Goal: Contribute content: Contribute content

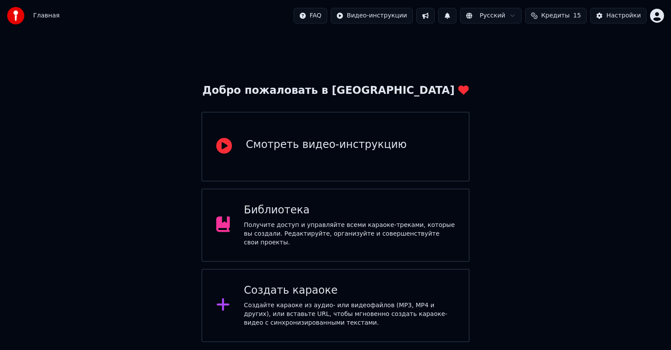
click at [329, 231] on div "Получите доступ и управляйте всеми караоке-треками, которые вы создали. Редакти…" at bounding box center [349, 234] width 211 height 26
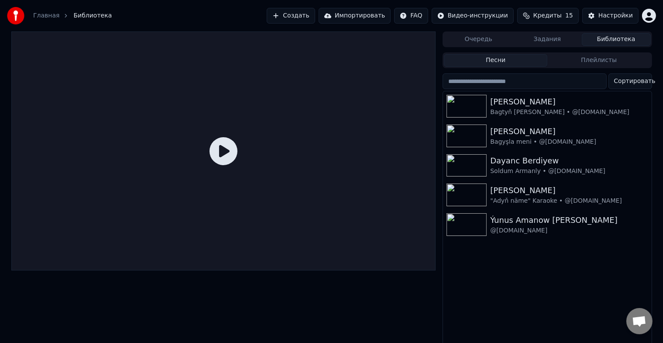
click at [310, 17] on button "Создать" at bounding box center [291, 16] width 48 height 16
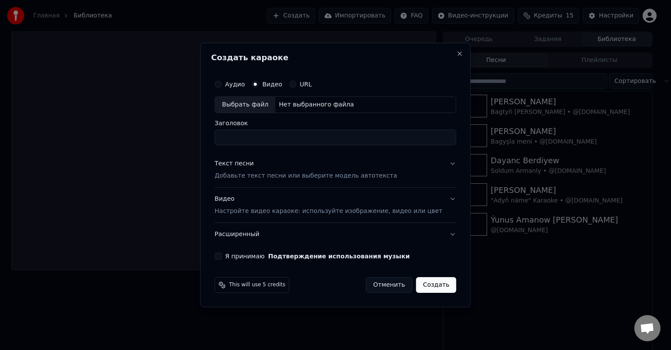
click at [262, 102] on div "Выбрать файл" at bounding box center [245, 105] width 60 height 16
click at [392, 138] on input "**********" at bounding box center [334, 138] width 241 height 16
drag, startPoint x: 359, startPoint y: 138, endPoint x: 432, endPoint y: 146, distance: 73.3
click at [432, 146] on div "**********" at bounding box center [335, 167] width 248 height 191
drag, startPoint x: 281, startPoint y: 138, endPoint x: 270, endPoint y: 138, distance: 11.4
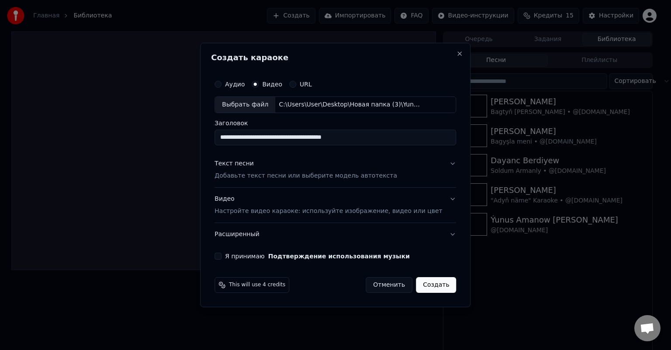
click at [270, 138] on input "**********" at bounding box center [334, 138] width 241 height 16
click at [302, 140] on input "**********" at bounding box center [334, 138] width 241 height 16
click at [313, 137] on input "**********" at bounding box center [334, 138] width 241 height 16
click at [367, 136] on input "**********" at bounding box center [334, 138] width 241 height 16
click at [314, 137] on input "**********" at bounding box center [334, 138] width 241 height 16
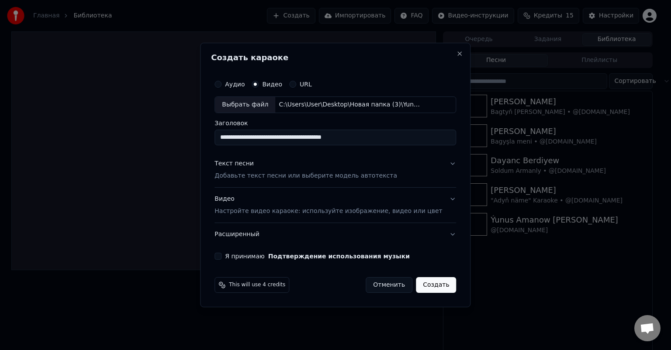
type input "**********"
click at [221, 256] on button "Я принимаю Подтверждение использования музыки" at bounding box center [217, 256] width 7 height 7
click at [242, 199] on div "Видео Настройте видео караоке: используйте изображение, видео или цвет" at bounding box center [327, 205] width 227 height 21
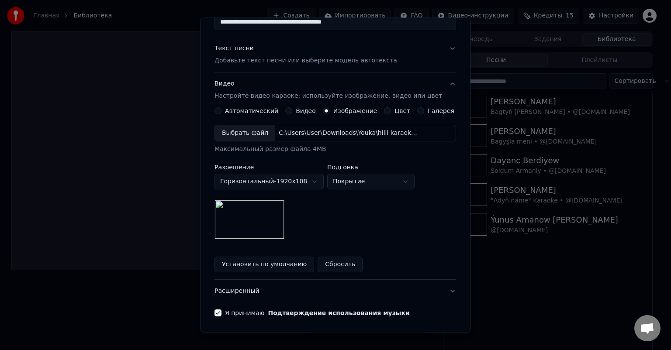
scroll to position [77, 0]
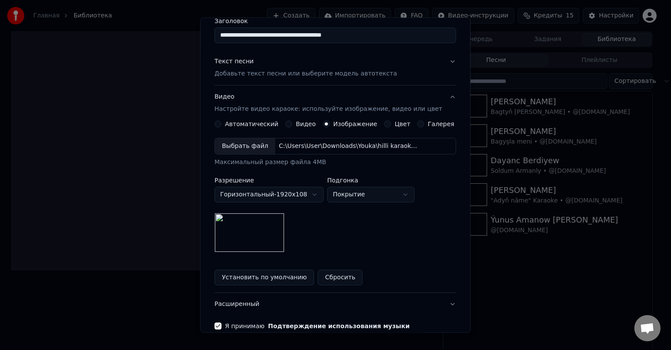
click at [264, 241] on img at bounding box center [249, 232] width 70 height 39
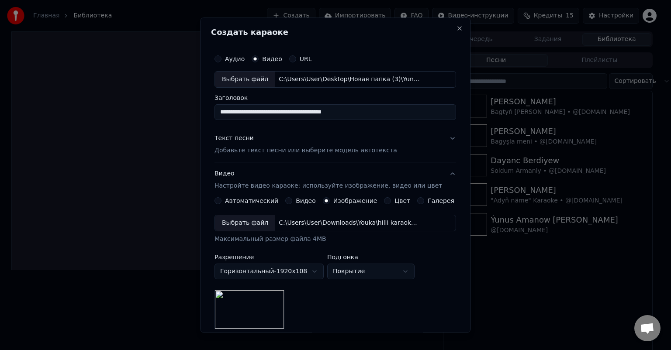
click at [245, 138] on div "Текст песни" at bounding box center [233, 138] width 39 height 9
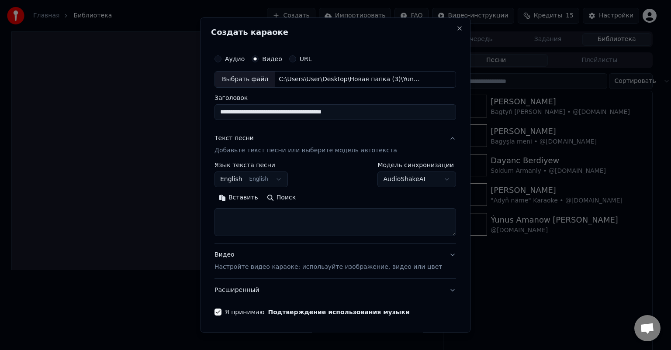
click at [242, 217] on textarea at bounding box center [334, 222] width 241 height 28
click at [283, 217] on textarea at bounding box center [334, 222] width 241 height 28
paste textarea "**********"
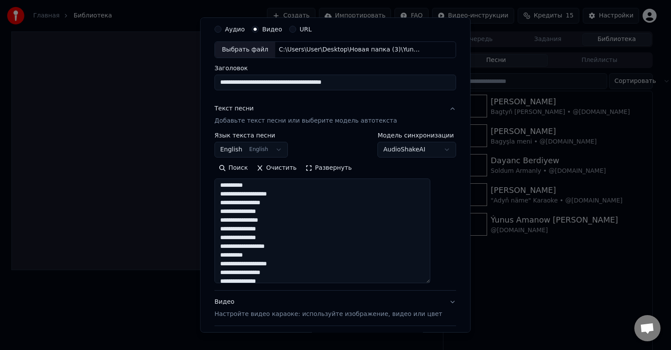
scroll to position [516, 0]
drag, startPoint x: 437, startPoint y: 203, endPoint x: 438, endPoint y: 286, distance: 83.4
click at [430, 283] on textarea at bounding box center [322, 231] width 216 height 105
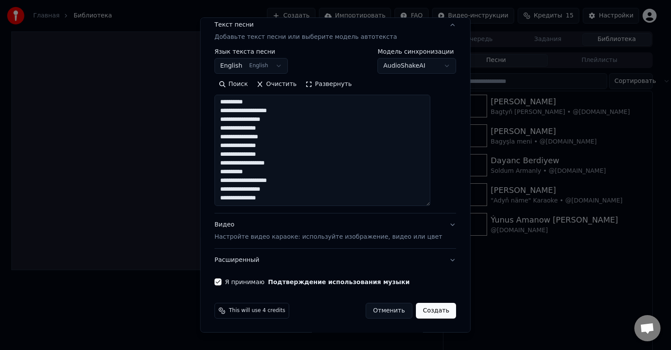
type textarea "**********"
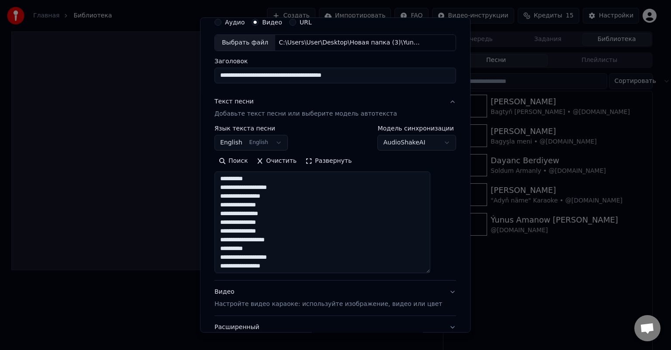
scroll to position [30, 0]
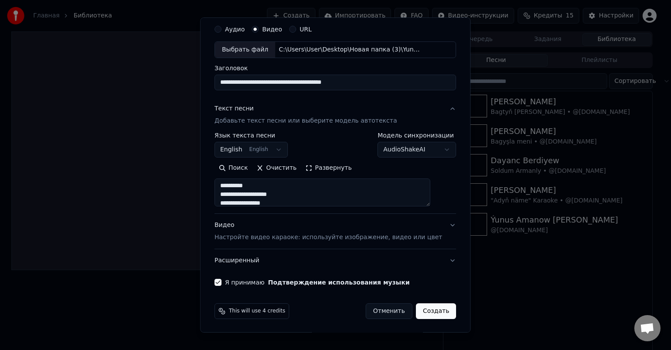
drag, startPoint x: 438, startPoint y: 203, endPoint x: 434, endPoint y: 174, distance: 29.9
click at [434, 174] on div "Поиск Очистить Развернуть" at bounding box center [334, 183] width 241 height 45
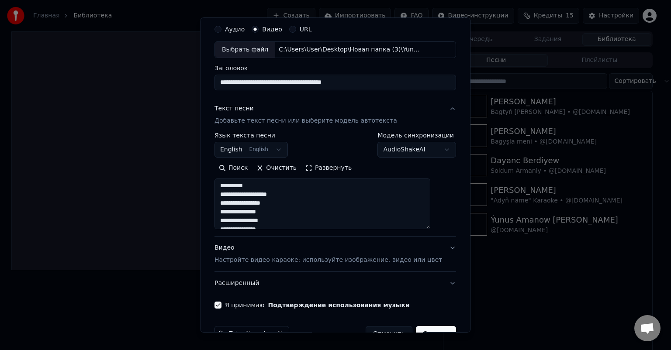
drag, startPoint x: 438, startPoint y: 203, endPoint x: 438, endPoint y: 234, distance: 31.5
click at [430, 229] on textarea at bounding box center [322, 204] width 216 height 51
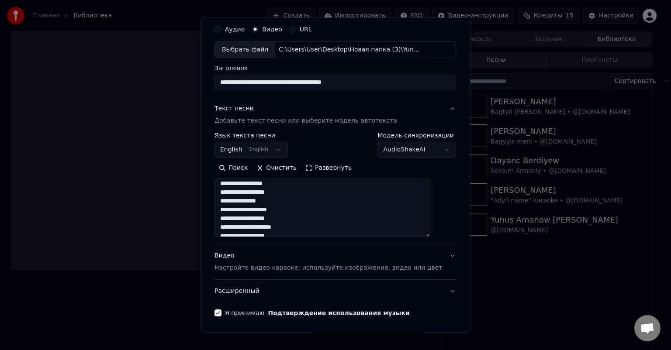
scroll to position [0, 0]
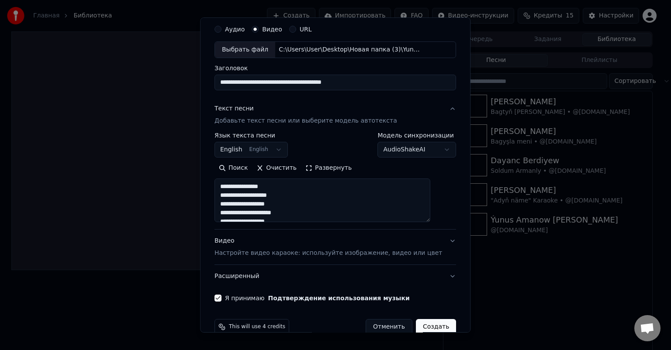
drag, startPoint x: 438, startPoint y: 232, endPoint x: 438, endPoint y: 217, distance: 15.3
click at [430, 217] on textarea at bounding box center [322, 201] width 216 height 44
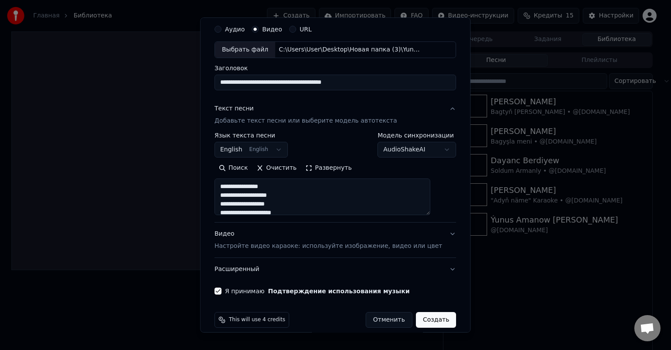
drag, startPoint x: 438, startPoint y: 220, endPoint x: 438, endPoint y: 212, distance: 7.4
click at [430, 212] on textarea at bounding box center [322, 197] width 216 height 37
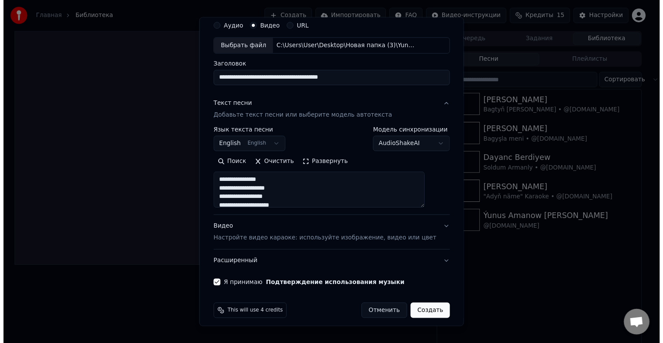
scroll to position [38, 0]
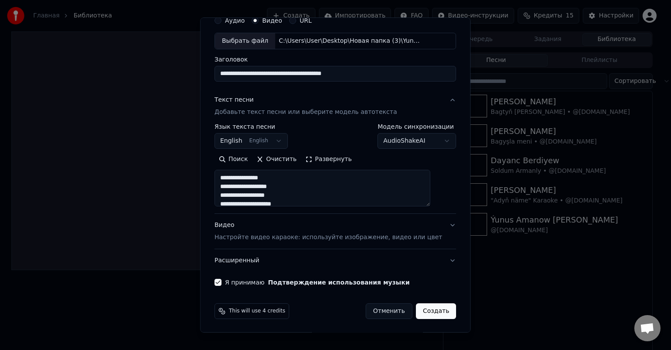
click at [427, 312] on button "Создать" at bounding box center [436, 311] width 40 height 16
select select
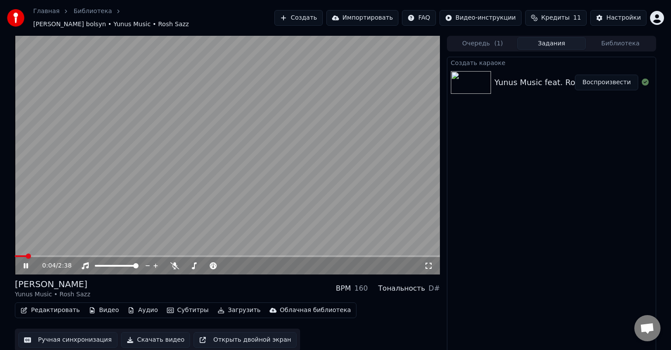
click at [25, 262] on icon at bounding box center [32, 265] width 21 height 7
click at [25, 263] on icon at bounding box center [25, 266] width 5 height 6
click at [17, 255] on span at bounding box center [22, 256] width 14 height 2
click at [212, 264] on span at bounding box center [211, 265] width 5 height 5
click at [26, 262] on icon at bounding box center [32, 265] width 21 height 7
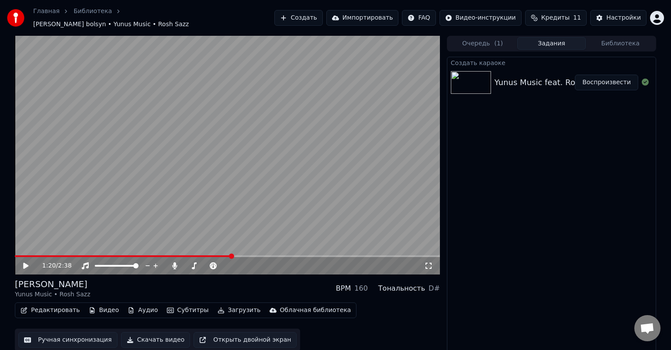
click at [632, 39] on button "Библиотека" at bounding box center [620, 43] width 69 height 13
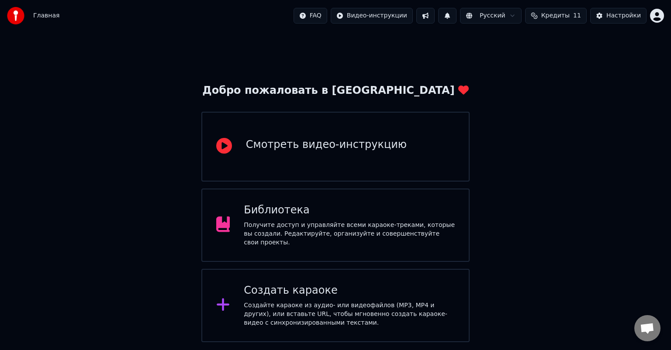
click at [308, 227] on div "Получите доступ и управляйте всеми караоке-треками, которые вы создали. Редакти…" at bounding box center [349, 234] width 211 height 26
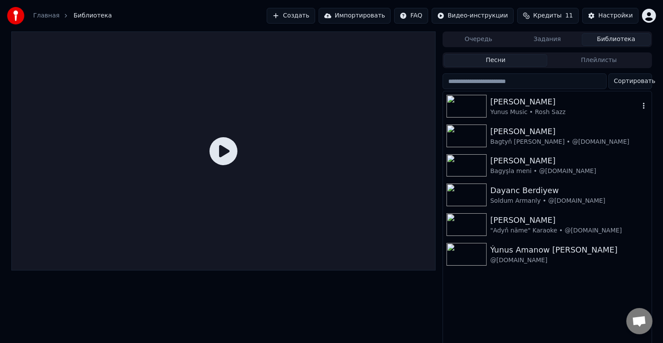
click at [479, 101] on img at bounding box center [467, 106] width 40 height 23
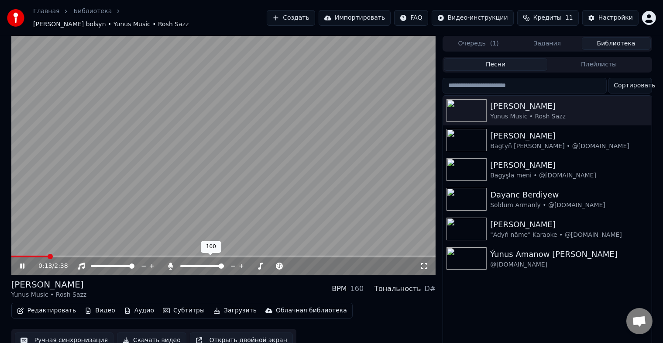
click at [224, 263] on span at bounding box center [221, 265] width 5 height 5
click at [13, 255] on span at bounding box center [33, 256] width 44 height 2
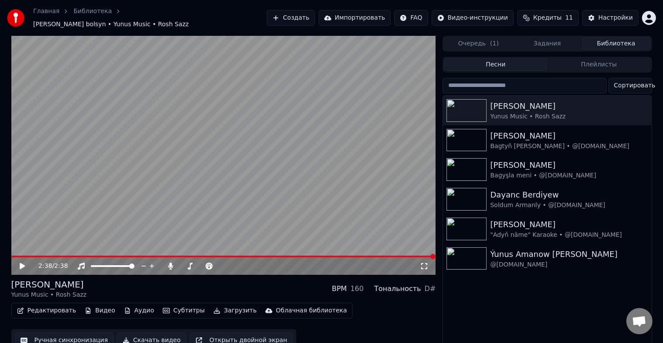
click at [22, 262] on icon at bounding box center [28, 265] width 21 height 7
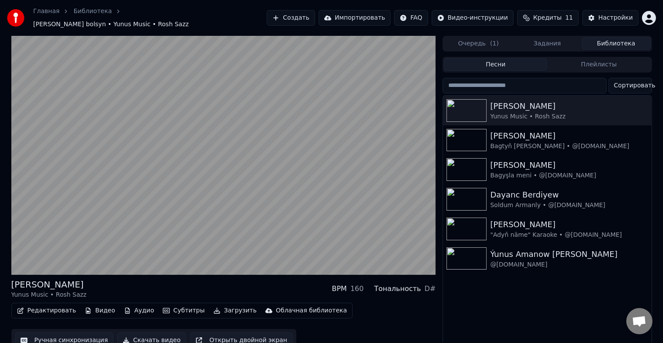
click at [49, 304] on button "Редактировать" at bounding box center [47, 310] width 66 height 12
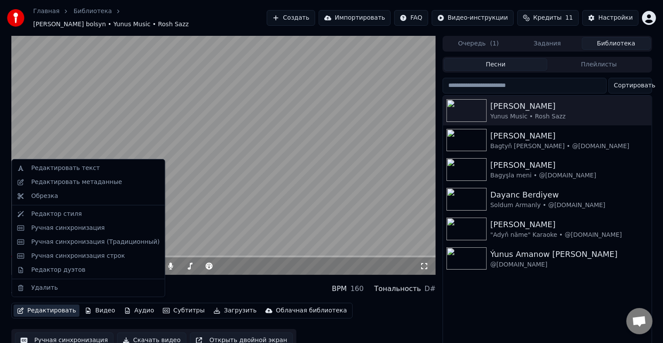
click at [214, 224] on video at bounding box center [223, 155] width 425 height 239
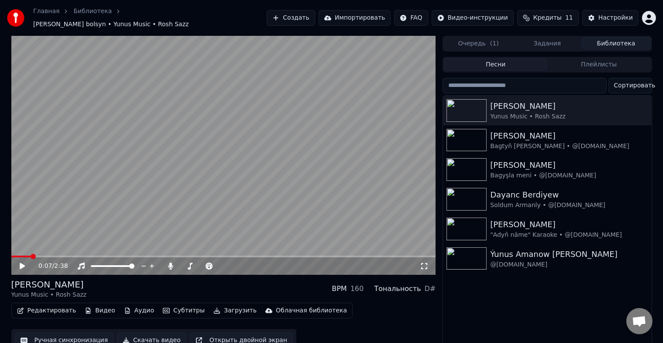
click at [59, 307] on button "Редактировать" at bounding box center [47, 310] width 66 height 12
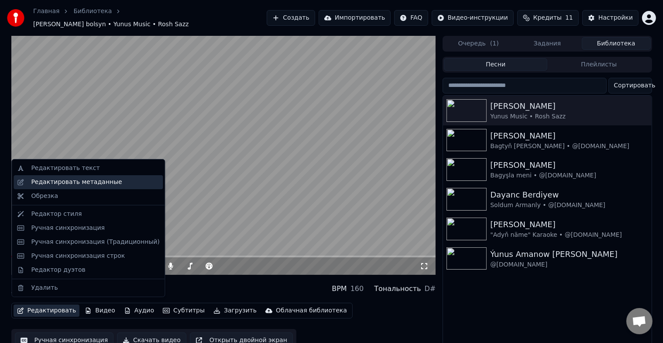
click at [91, 181] on div "Редактировать метаданные" at bounding box center [76, 182] width 91 height 9
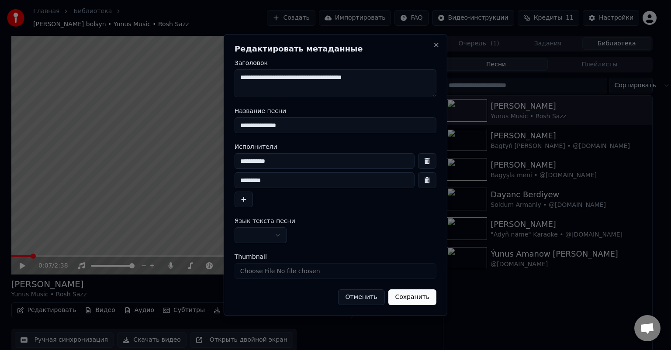
click at [372, 79] on textarea "**********" at bounding box center [335, 83] width 202 height 28
drag, startPoint x: 258, startPoint y: 77, endPoint x: 274, endPoint y: 80, distance: 16.1
click at [274, 80] on textarea "**********" at bounding box center [335, 83] width 202 height 28
click at [269, 77] on textarea "**********" at bounding box center [335, 83] width 202 height 28
click at [297, 78] on textarea "**********" at bounding box center [335, 83] width 202 height 28
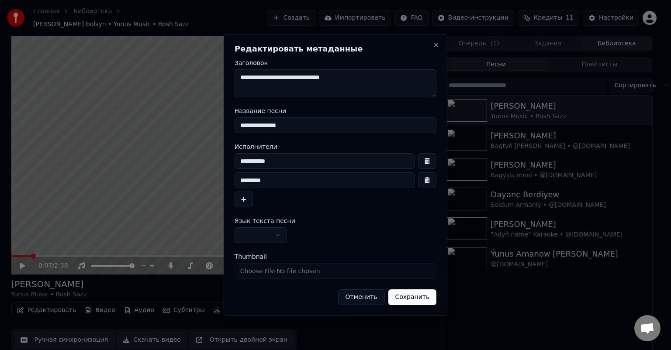
click at [341, 78] on textarea "**********" at bounding box center [335, 83] width 202 height 28
type textarea "**********"
click at [276, 162] on input "**********" at bounding box center [324, 161] width 180 height 16
drag, startPoint x: 279, startPoint y: 160, endPoint x: 196, endPoint y: 162, distance: 83.0
click at [196, 162] on body "**********" at bounding box center [331, 175] width 663 height 350
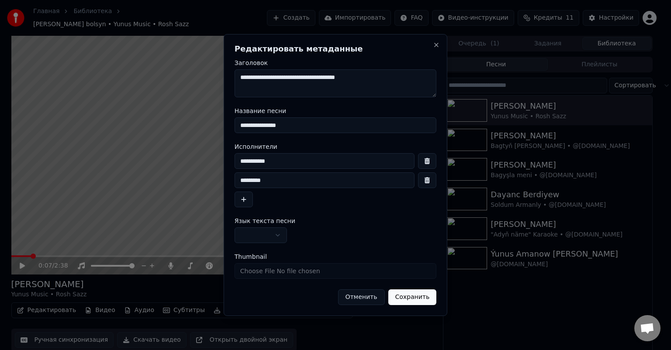
click at [294, 124] on input "**********" at bounding box center [335, 125] width 202 height 16
drag, startPoint x: 278, startPoint y: 159, endPoint x: 216, endPoint y: 162, distance: 62.1
click at [216, 162] on body "**********" at bounding box center [331, 175] width 663 height 350
drag, startPoint x: 299, startPoint y: 125, endPoint x: 203, endPoint y: 128, distance: 95.2
click at [203, 128] on body "**********" at bounding box center [331, 175] width 663 height 350
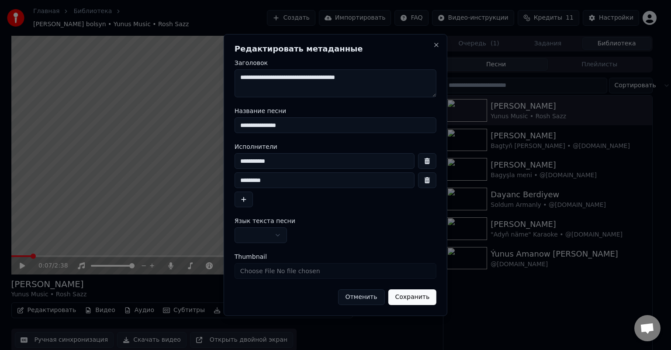
paste input
drag, startPoint x: 275, startPoint y: 124, endPoint x: 258, endPoint y: 124, distance: 16.6
click at [258, 124] on input "**********" at bounding box center [335, 125] width 202 height 16
click at [256, 125] on input "**********" at bounding box center [335, 125] width 202 height 16
click at [328, 126] on input "**********" at bounding box center [335, 125] width 202 height 16
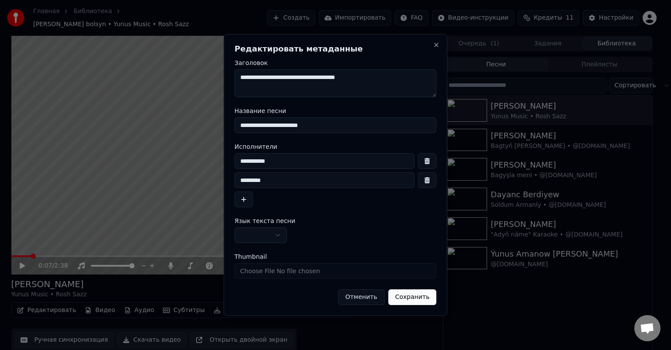
type input "**********"
drag, startPoint x: 290, startPoint y: 76, endPoint x: 364, endPoint y: 78, distance: 74.3
click at [364, 78] on textarea "**********" at bounding box center [335, 83] width 202 height 28
click at [282, 163] on input "**********" at bounding box center [324, 161] width 180 height 16
drag, startPoint x: 287, startPoint y: 161, endPoint x: 221, endPoint y: 161, distance: 66.8
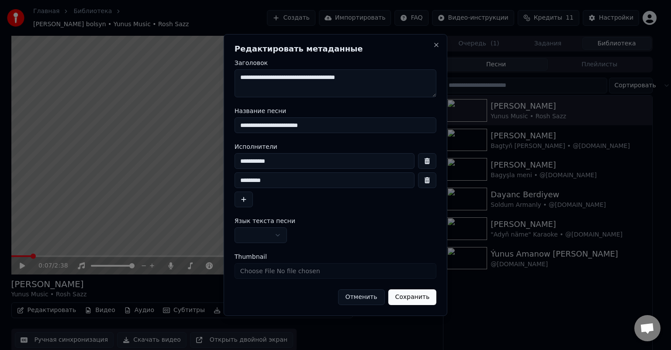
click at [221, 161] on body "**********" at bounding box center [331, 175] width 663 height 350
paste input "**********"
type input "**********"
click at [277, 180] on input "*********" at bounding box center [324, 180] width 180 height 16
drag, startPoint x: 284, startPoint y: 180, endPoint x: 214, endPoint y: 181, distance: 69.4
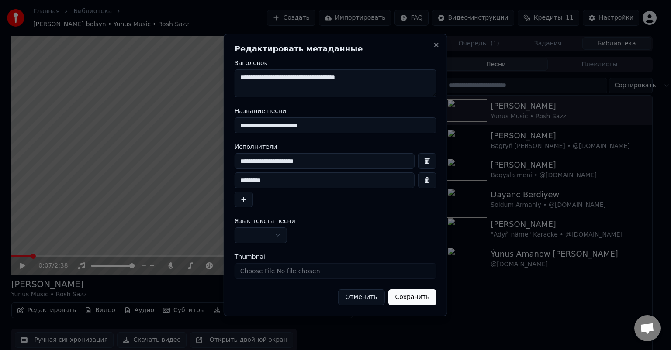
click at [214, 181] on body "Главная Библиотека Janyn sag bolsyn • Yunus Music • Rosh Sazz Создать Импортиро…" at bounding box center [331, 175] width 663 height 350
drag, startPoint x: 290, startPoint y: 180, endPoint x: 221, endPoint y: 180, distance: 69.0
click at [221, 180] on body "**********" at bounding box center [331, 175] width 663 height 350
click at [292, 178] on input "**********" at bounding box center [324, 180] width 180 height 16
drag, startPoint x: 292, startPoint y: 179, endPoint x: 225, endPoint y: 182, distance: 66.8
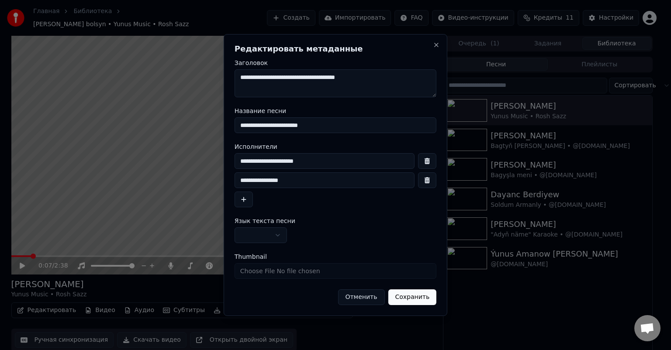
click at [225, 182] on div "**********" at bounding box center [336, 175] width 224 height 282
click at [290, 181] on input "**********" at bounding box center [324, 180] width 180 height 16
drag, startPoint x: 294, startPoint y: 181, endPoint x: 215, endPoint y: 181, distance: 79.0
click at [215, 181] on body "**********" at bounding box center [331, 175] width 663 height 350
click at [287, 181] on input "**********" at bounding box center [324, 180] width 180 height 16
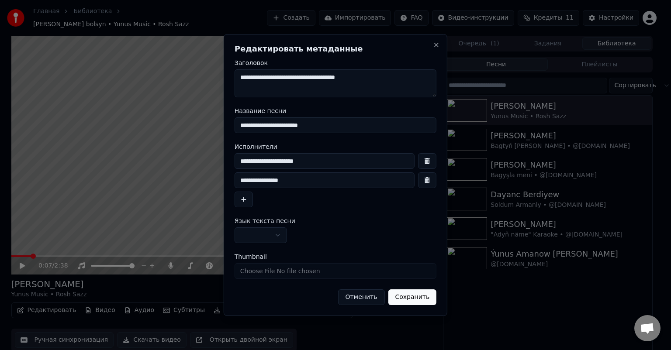
type input "**********"
drag, startPoint x: 319, startPoint y: 161, endPoint x: 210, endPoint y: 162, distance: 108.3
click at [210, 162] on body "**********" at bounding box center [331, 175] width 663 height 350
click at [286, 175] on input "**********" at bounding box center [324, 180] width 180 height 16
click at [323, 161] on input "**********" at bounding box center [324, 161] width 180 height 16
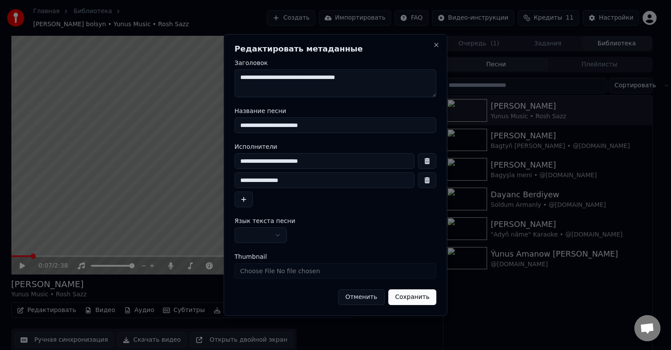
type input "**********"
click at [412, 299] on button "Сохранить" at bounding box center [412, 297] width 48 height 16
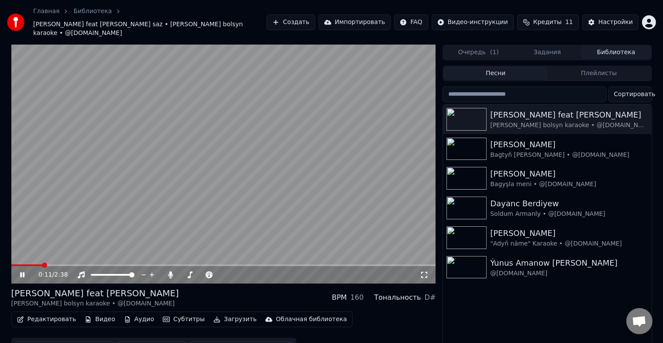
click at [20, 271] on icon at bounding box center [28, 274] width 21 height 7
click at [24, 272] on icon at bounding box center [22, 274] width 4 height 5
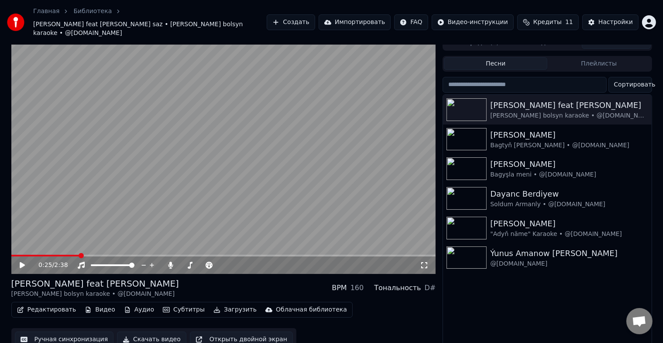
scroll to position [15, 0]
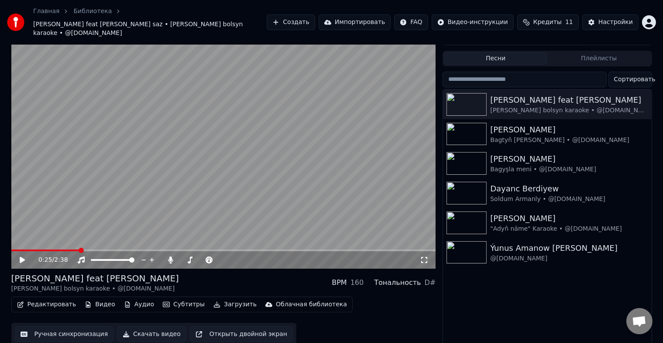
click at [64, 326] on button "Ручная синхронизация" at bounding box center [64, 334] width 99 height 16
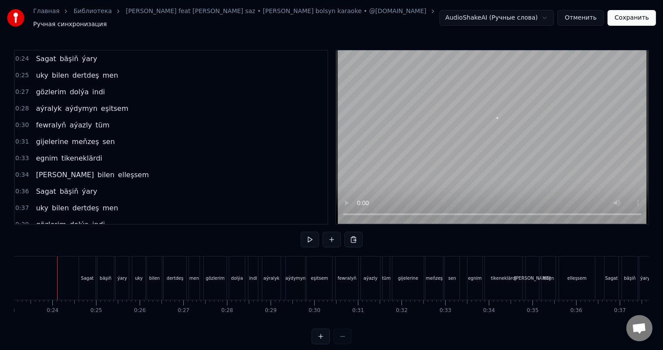
scroll to position [0, 1009]
click at [87, 266] on div "Sagat" at bounding box center [88, 278] width 17 height 43
click at [92, 275] on div "Sagat" at bounding box center [88, 278] width 13 height 7
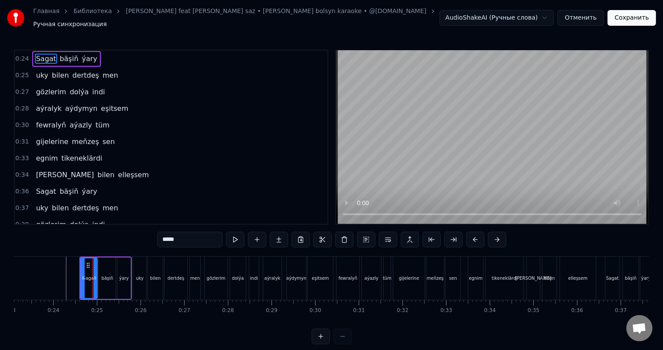
click at [84, 271] on div "Sagat" at bounding box center [89, 278] width 16 height 40
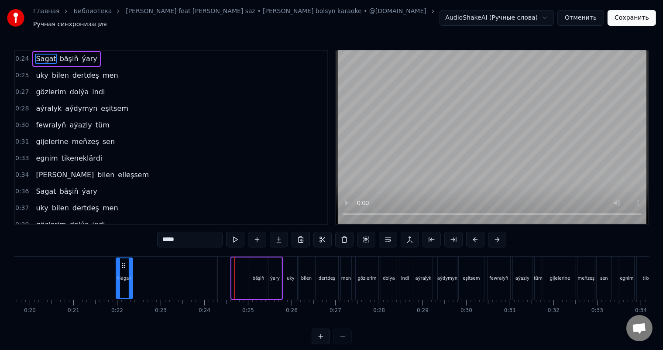
scroll to position [0, 854]
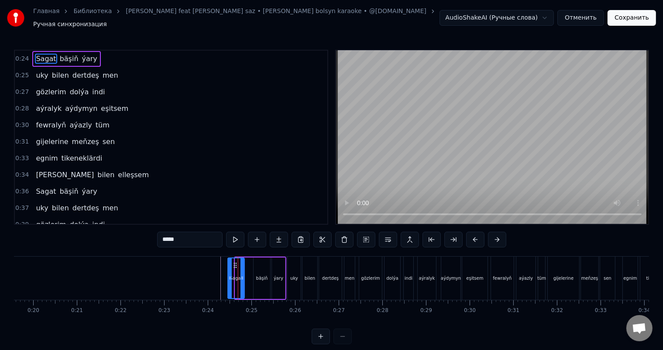
drag, startPoint x: 87, startPoint y: 258, endPoint x: 234, endPoint y: 270, distance: 147.6
click at [234, 270] on div "Sagat" at bounding box center [236, 278] width 16 height 40
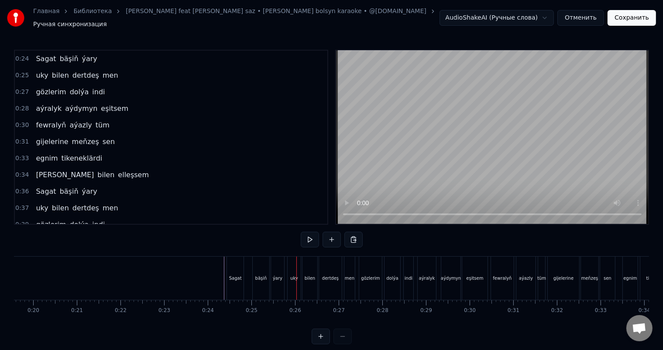
click at [238, 270] on div "Sagat" at bounding box center [235, 278] width 17 height 43
click at [234, 275] on div "Sagat" at bounding box center [235, 278] width 13 height 7
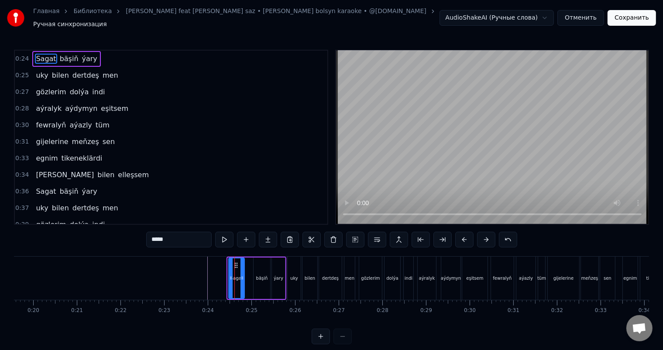
click at [231, 275] on icon at bounding box center [230, 278] width 3 height 7
click at [246, 275] on icon at bounding box center [245, 278] width 3 height 7
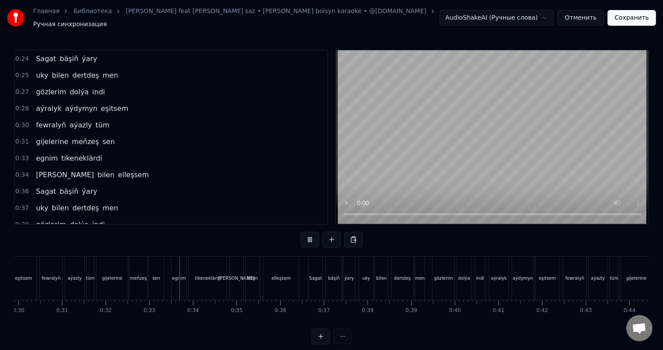
scroll to position [0, 1406]
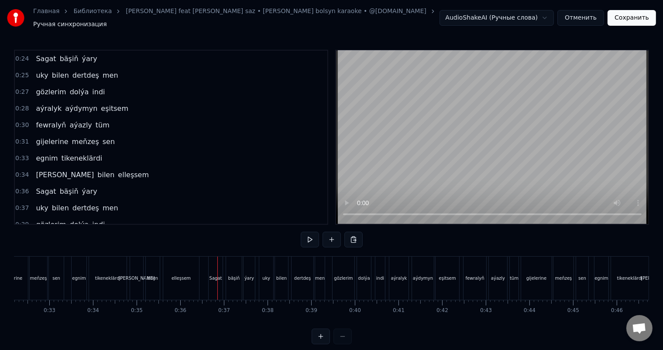
click at [216, 275] on div "Sagat" at bounding box center [216, 278] width 13 height 7
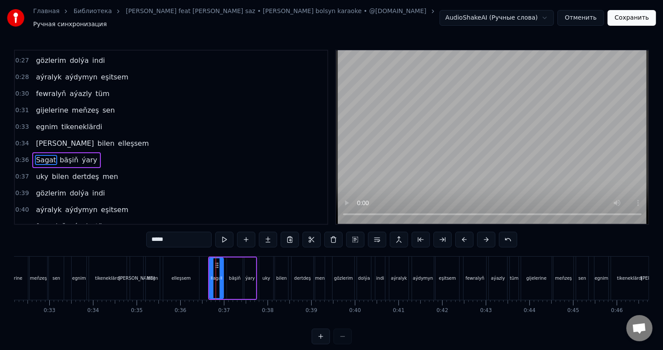
scroll to position [49, 0]
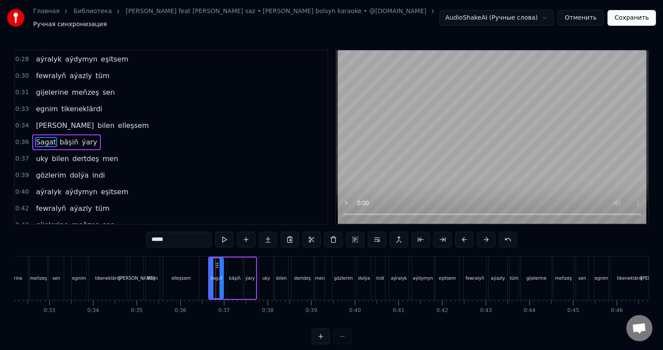
click at [179, 275] on div "elleşsem" at bounding box center [181, 278] width 19 height 7
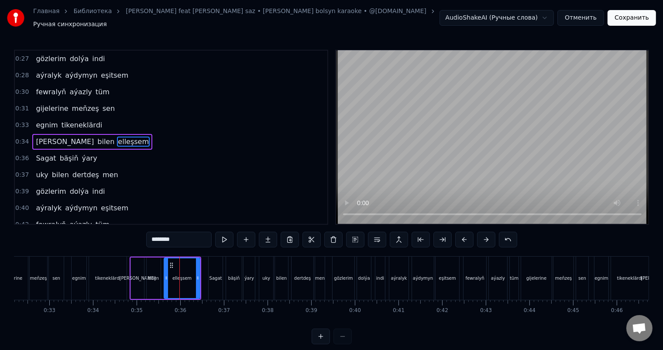
click at [214, 275] on div "Sagat" at bounding box center [216, 278] width 13 height 7
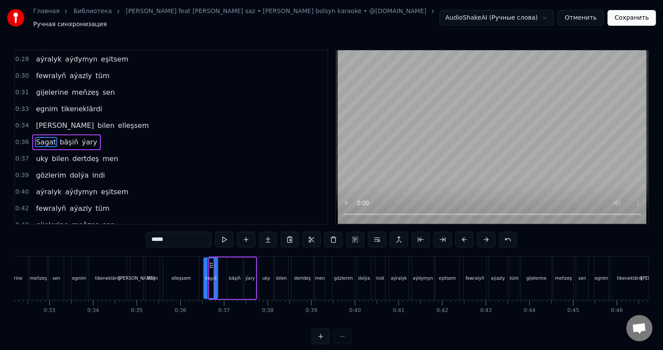
drag, startPoint x: 216, startPoint y: 259, endPoint x: 210, endPoint y: 259, distance: 5.7
click at [210, 262] on icon at bounding box center [211, 265] width 7 height 7
click at [187, 270] on div "elleşsem" at bounding box center [181, 278] width 36 height 43
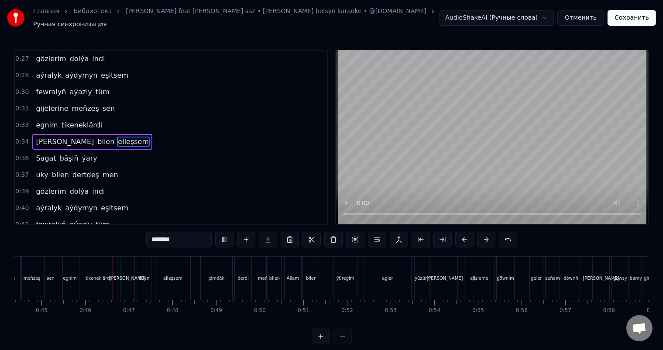
scroll to position [0, 1962]
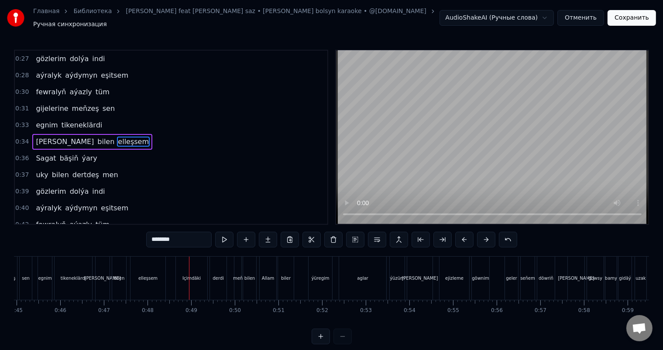
click at [186, 275] on div "Içimdäki" at bounding box center [192, 278] width 18 height 7
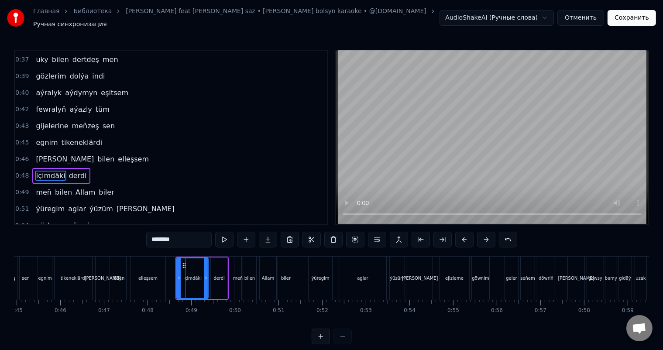
scroll to position [178, 0]
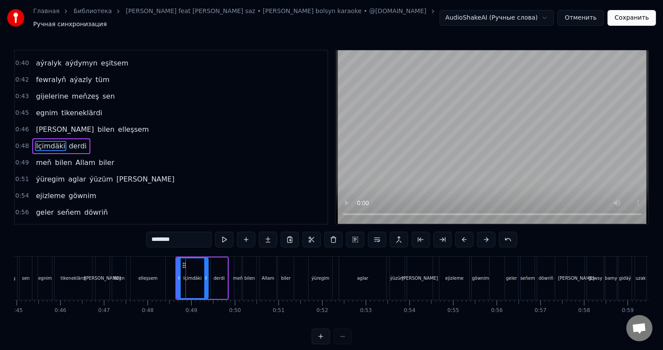
click at [154, 275] on div "elleşsem" at bounding box center [147, 278] width 19 height 7
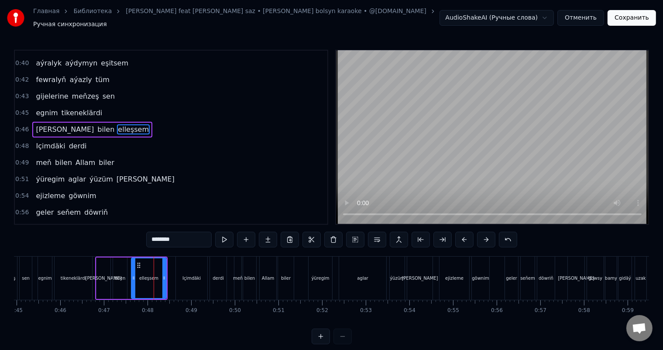
scroll to position [162, 0]
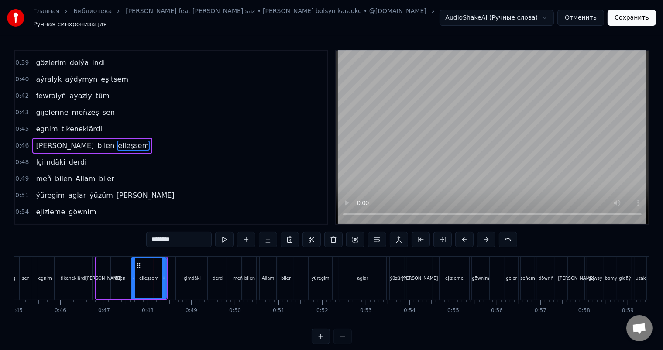
click at [188, 269] on div "Içimdäki" at bounding box center [191, 278] width 31 height 43
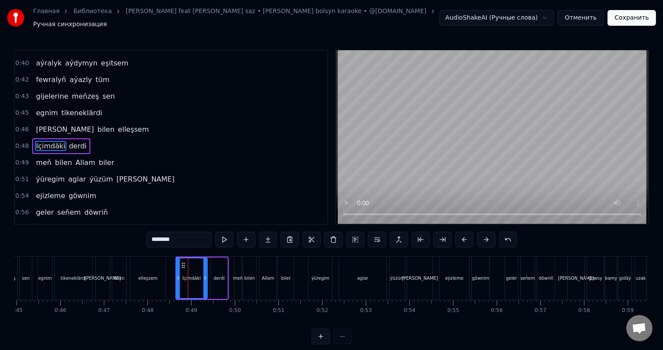
click at [183, 262] on icon at bounding box center [183, 265] width 7 height 7
click at [161, 265] on div "elleşsem" at bounding box center [148, 278] width 35 height 43
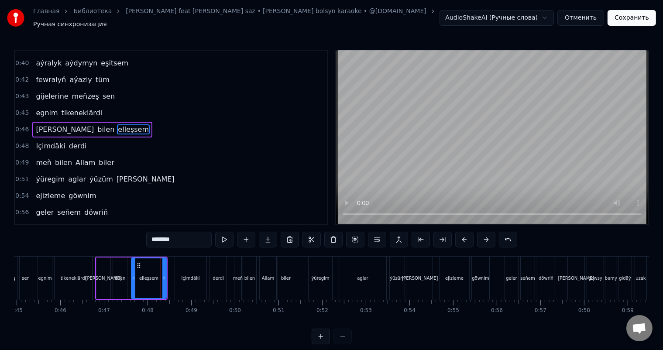
scroll to position [162, 0]
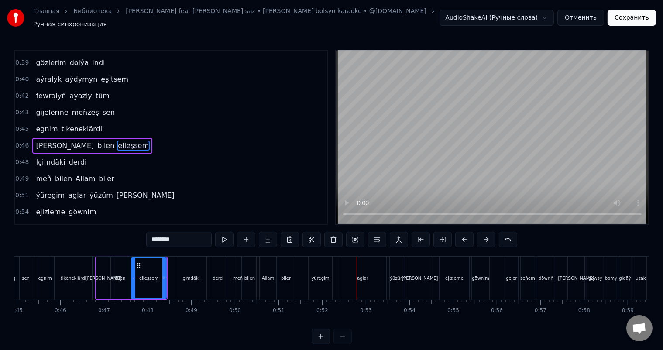
click at [318, 276] on div "ýüregim" at bounding box center [321, 278] width 18 height 7
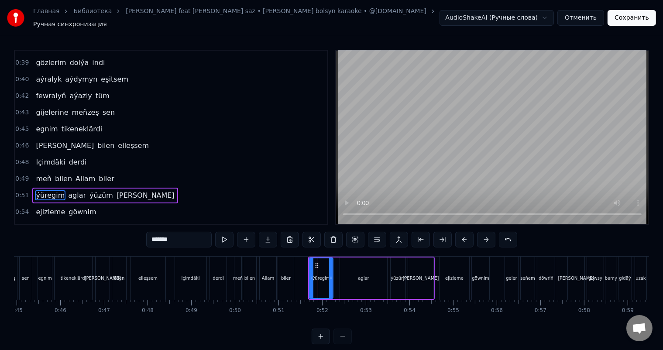
scroll to position [210, 0]
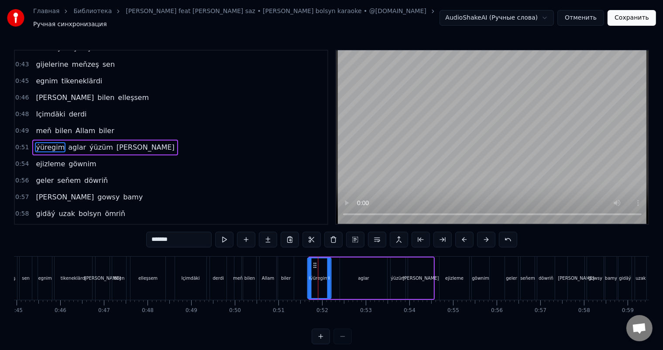
click at [313, 262] on icon at bounding box center [314, 265] width 7 height 7
click at [289, 269] on div "biler" at bounding box center [286, 278] width 16 height 43
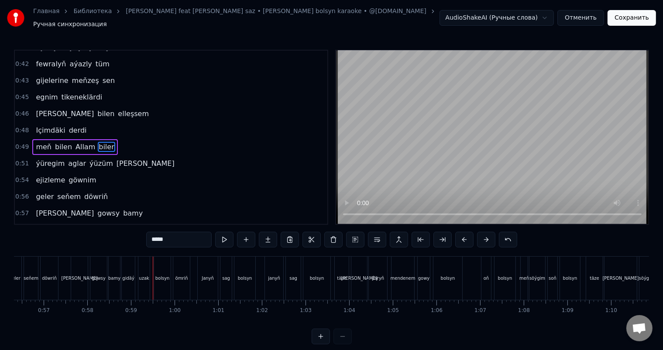
scroll to position [0, 2443]
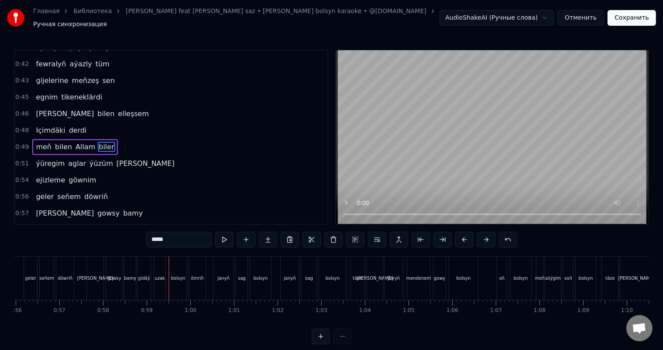
click at [91, 269] on div "menden" at bounding box center [95, 278] width 17 height 43
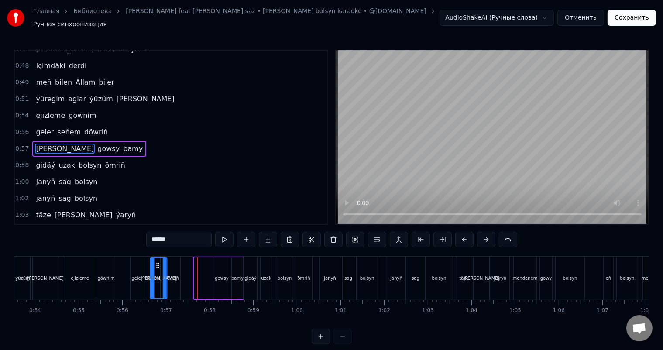
scroll to position [0, 2336]
drag, startPoint x: 95, startPoint y: 258, endPoint x: 198, endPoint y: 264, distance: 103.2
click at [175, 263] on div "döwriň" at bounding box center [172, 278] width 17 height 43
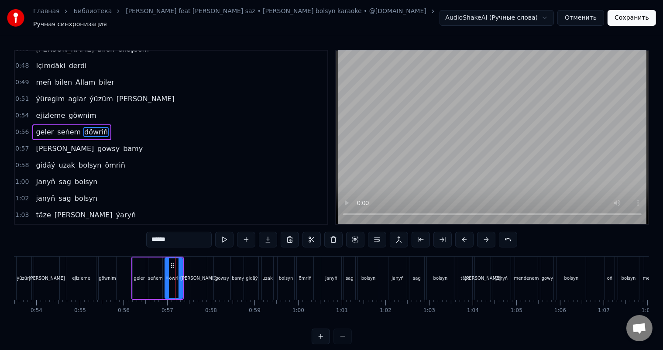
scroll to position [242, 0]
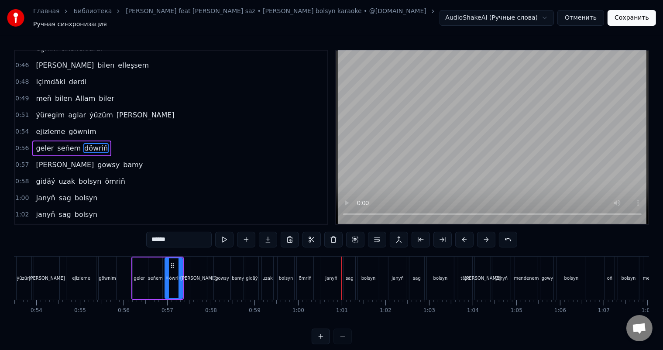
click at [335, 277] on div "Janyň" at bounding box center [331, 278] width 20 height 43
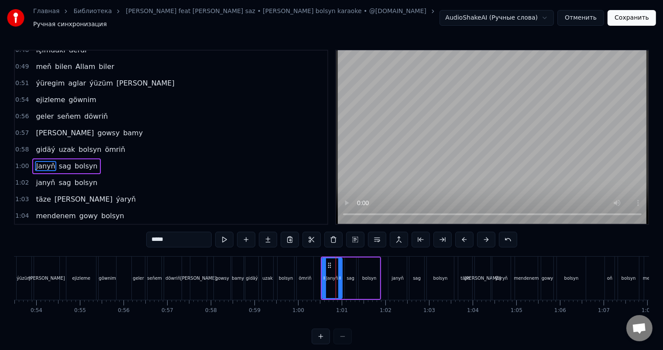
scroll to position [290, 0]
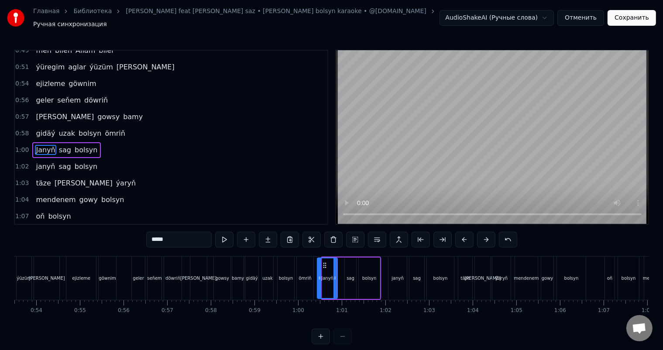
drag, startPoint x: 328, startPoint y: 259, endPoint x: 323, endPoint y: 259, distance: 4.8
click at [323, 262] on icon at bounding box center [324, 265] width 7 height 7
click at [303, 264] on div "ömriň" at bounding box center [305, 278] width 17 height 43
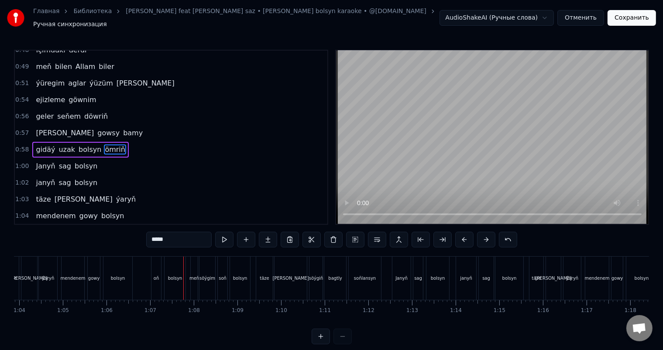
scroll to position [0, 2894]
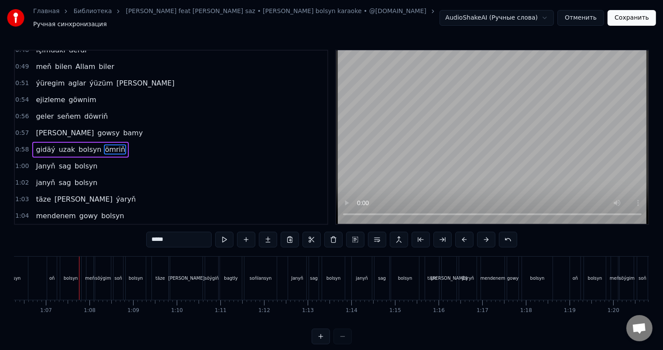
click at [54, 275] on div "oň" at bounding box center [51, 278] width 5 height 7
type input "**"
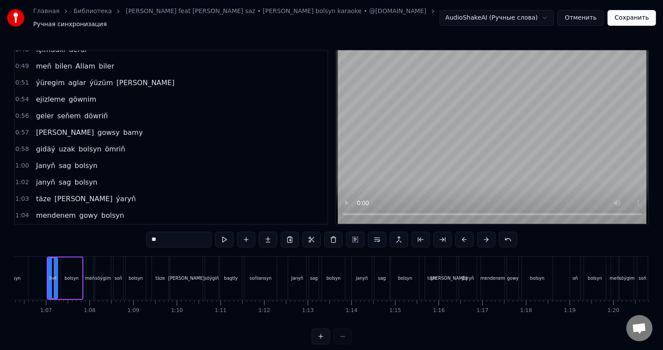
scroll to position [0, 2889]
click at [56, 268] on div "oň" at bounding box center [57, 278] width 9 height 40
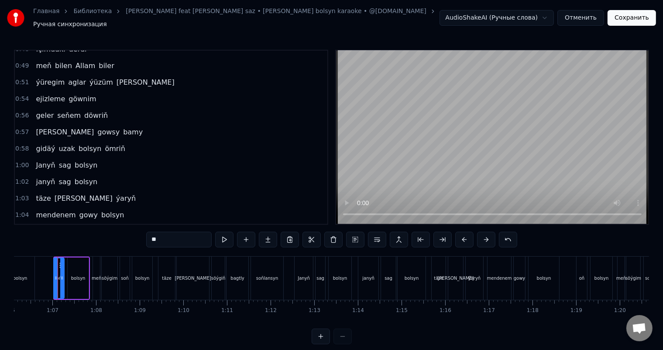
click at [55, 277] on circle at bounding box center [55, 277] width 0 height 0
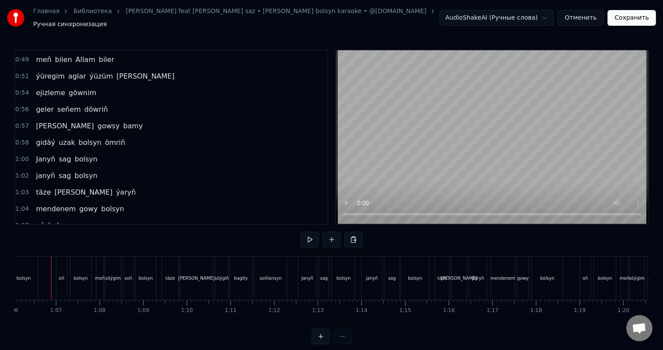
scroll to position [0, 2877]
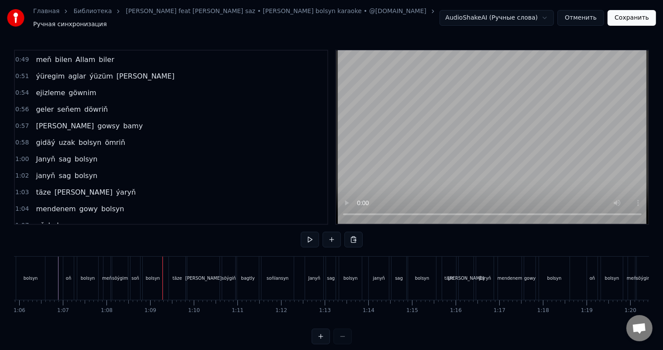
click at [152, 265] on div "bolsyn" at bounding box center [153, 278] width 20 height 43
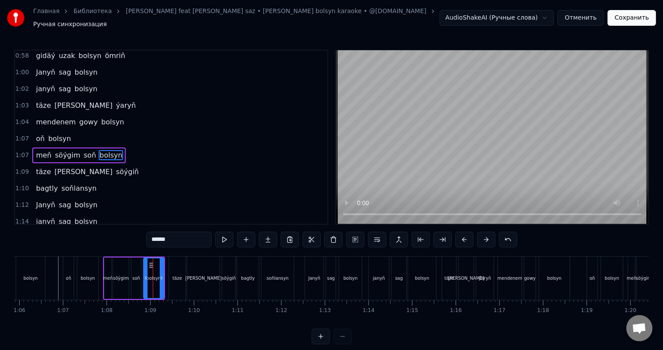
scroll to position [371, 0]
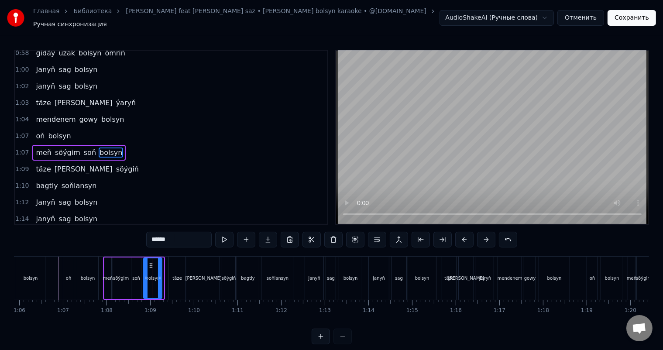
click at [159, 275] on icon at bounding box center [159, 278] width 3 height 7
click at [173, 275] on div "täze" at bounding box center [176, 278] width 9 height 7
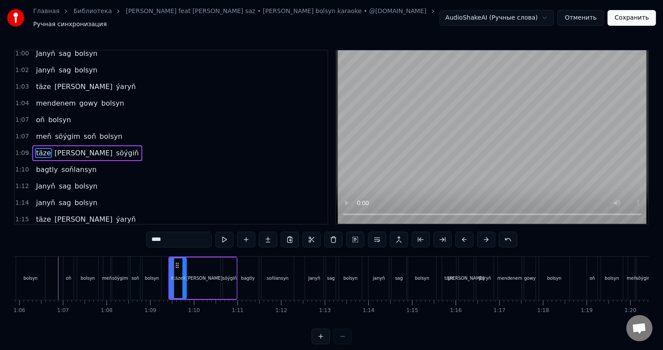
click at [151, 275] on div "bolsyn" at bounding box center [152, 278] width 14 height 7
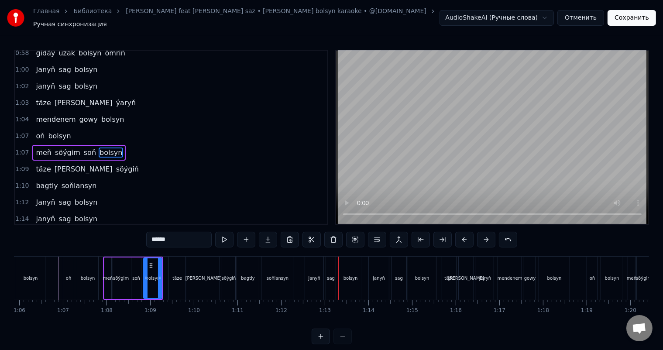
click at [316, 278] on div "Janyň" at bounding box center [314, 278] width 18 height 43
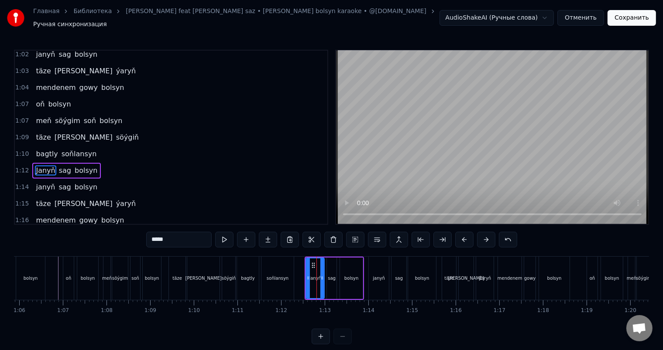
scroll to position [419, 0]
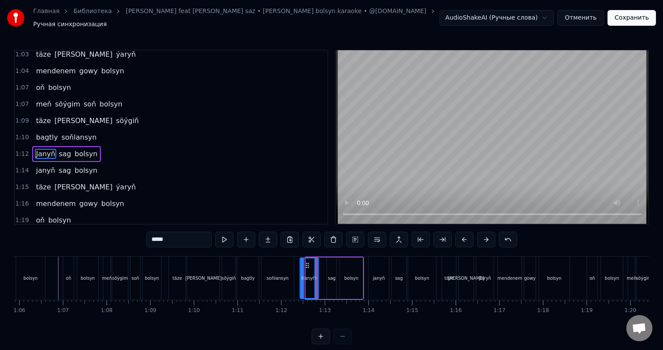
drag, startPoint x: 312, startPoint y: 259, endPoint x: 306, endPoint y: 259, distance: 6.1
click at [306, 262] on icon at bounding box center [307, 265] width 7 height 7
click at [381, 276] on div "janyň" at bounding box center [379, 278] width 12 height 7
type input "*****"
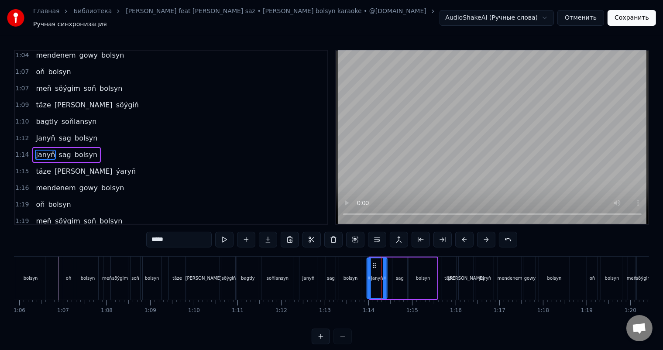
click at [373, 265] on circle at bounding box center [373, 265] width 0 height 0
click at [323, 267] on div "Janyň sag bolsyn" at bounding box center [331, 278] width 65 height 43
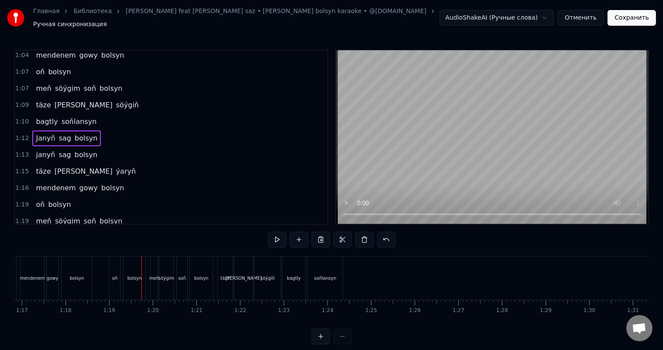
scroll to position [0, 3331]
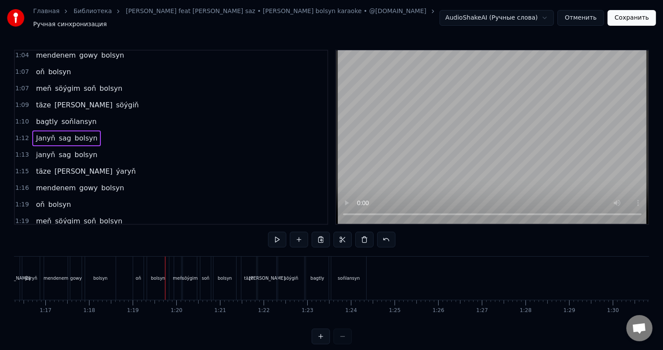
click at [138, 275] on div "oň" at bounding box center [138, 278] width 5 height 7
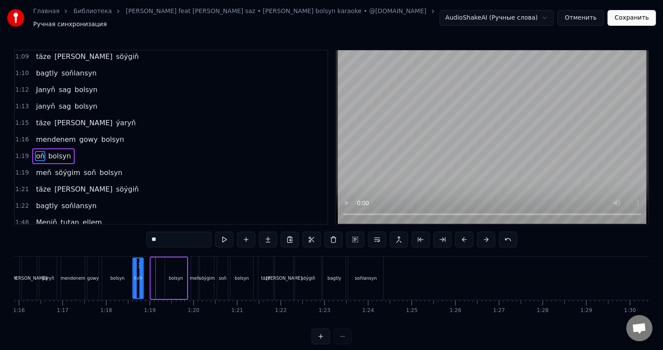
scroll to position [0, 3310]
drag, startPoint x: 140, startPoint y: 260, endPoint x: 154, endPoint y: 261, distance: 14.0
click at [154, 262] on icon at bounding box center [156, 265] width 7 height 7
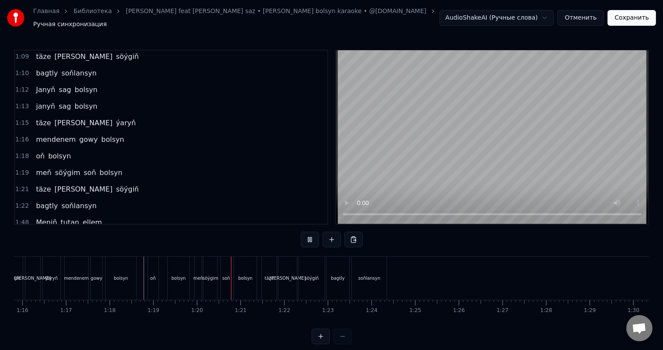
click at [129, 268] on div "bolsyn" at bounding box center [121, 278] width 31 height 43
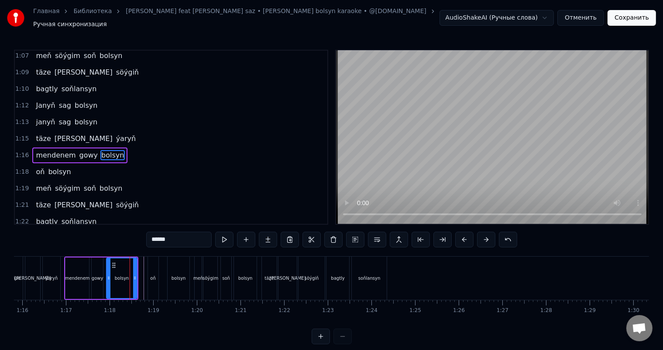
scroll to position [467, 0]
click at [178, 275] on div "bolsyn" at bounding box center [179, 278] width 14 height 7
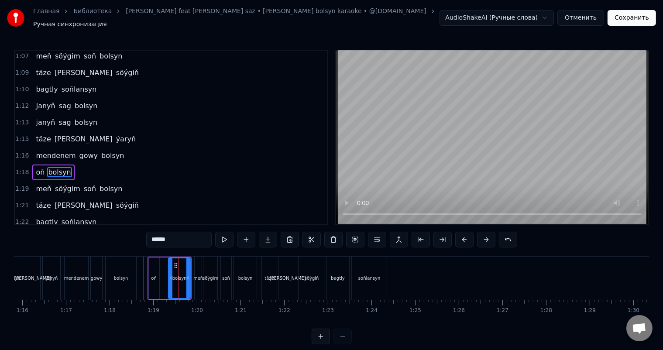
scroll to position [483, 0]
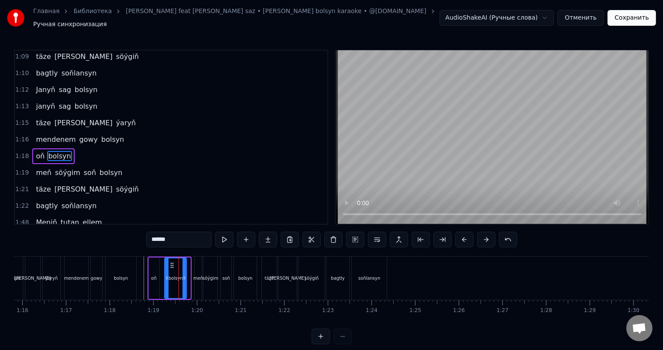
click at [171, 262] on icon at bounding box center [172, 265] width 7 height 7
click at [141, 267] on div at bounding box center [162, 278] width 6916 height 43
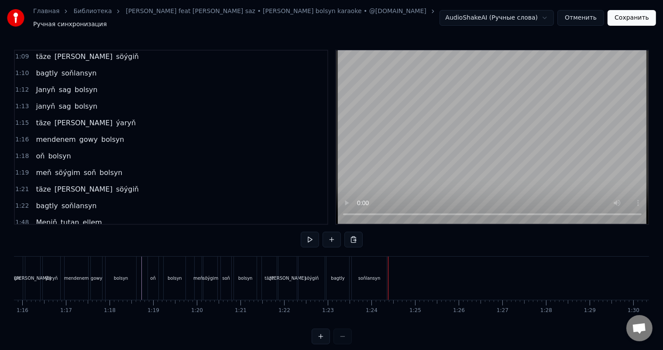
click at [333, 270] on div "bagtly" at bounding box center [338, 278] width 23 height 43
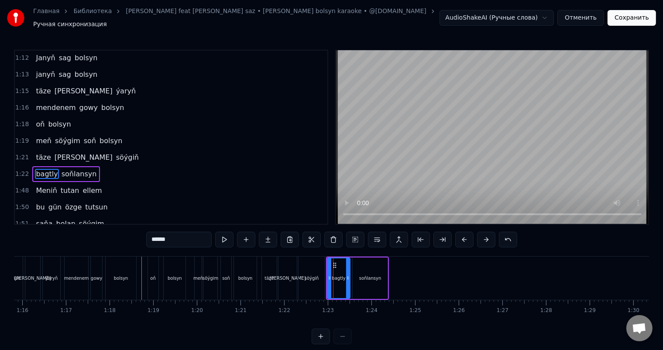
scroll to position [531, 0]
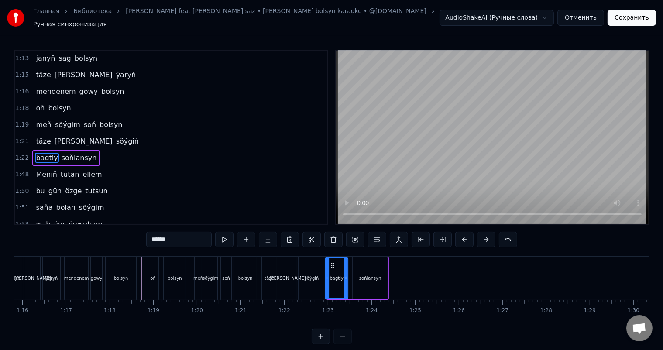
click at [331, 262] on icon at bounding box center [332, 265] width 7 height 7
click at [312, 262] on div "söýgiň" at bounding box center [312, 278] width 26 height 43
type input "******"
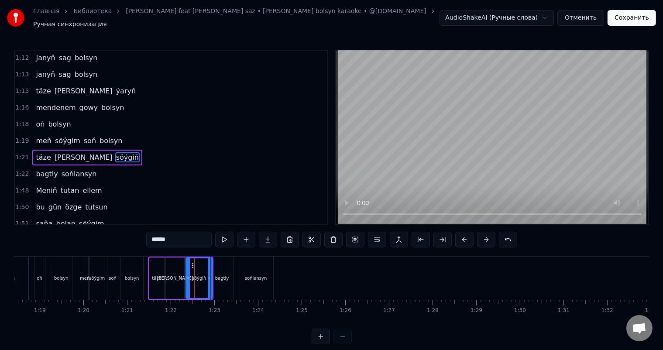
scroll to position [0, 3401]
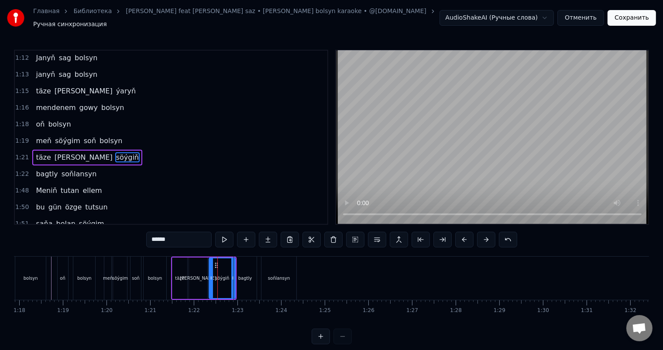
click at [278, 265] on div "soňlansyn" at bounding box center [279, 278] width 35 height 43
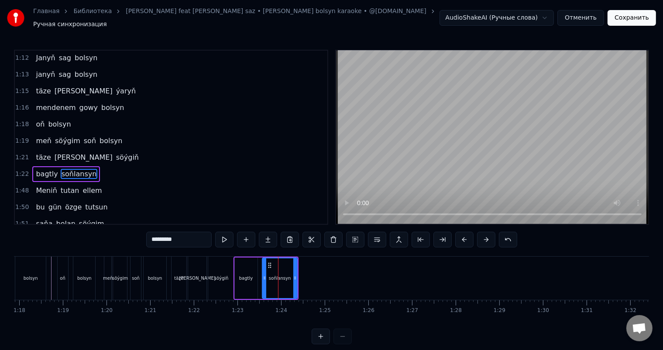
scroll to position [531, 0]
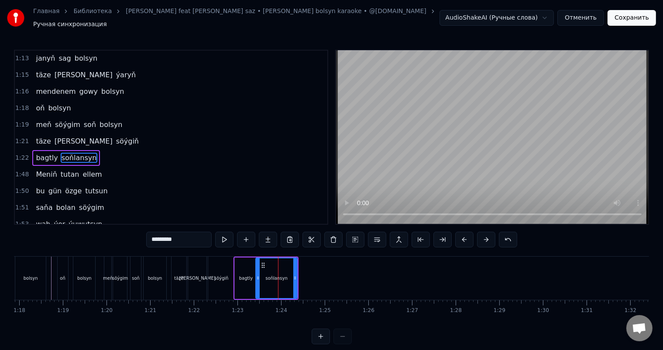
drag, startPoint x: 263, startPoint y: 274, endPoint x: 257, endPoint y: 273, distance: 6.6
click at [257, 275] on icon at bounding box center [257, 278] width 3 height 7
click at [292, 275] on icon at bounding box center [291, 278] width 3 height 7
click at [218, 275] on div "söýgiň" at bounding box center [221, 278] width 14 height 7
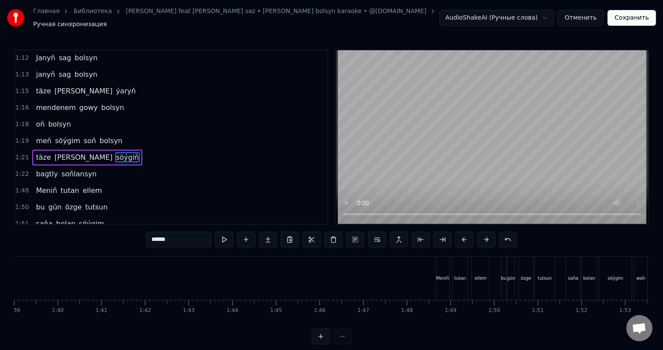
scroll to position [0, 4342]
click at [426, 276] on div "Meniň" at bounding box center [423, 278] width 13 height 7
type input "*****"
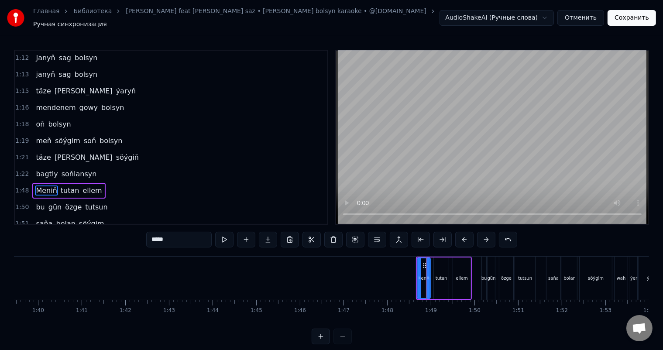
scroll to position [548, 0]
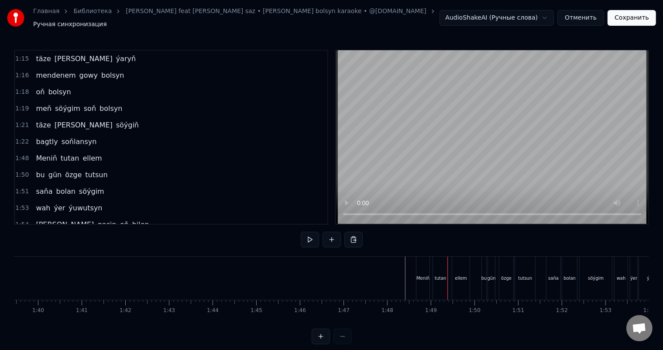
click at [424, 275] on div "Meniň" at bounding box center [423, 278] width 13 height 7
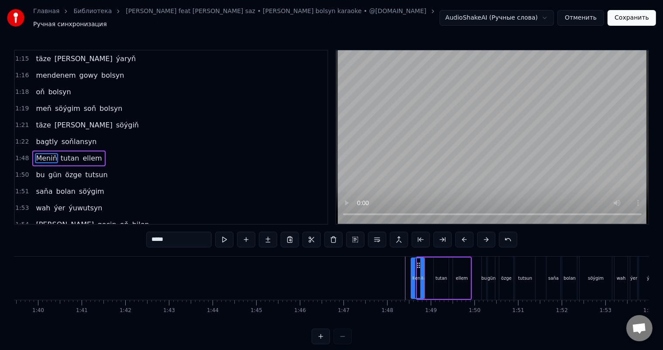
drag, startPoint x: 424, startPoint y: 259, endPoint x: 418, endPoint y: 259, distance: 6.1
click at [418, 262] on icon at bounding box center [419, 265] width 7 height 7
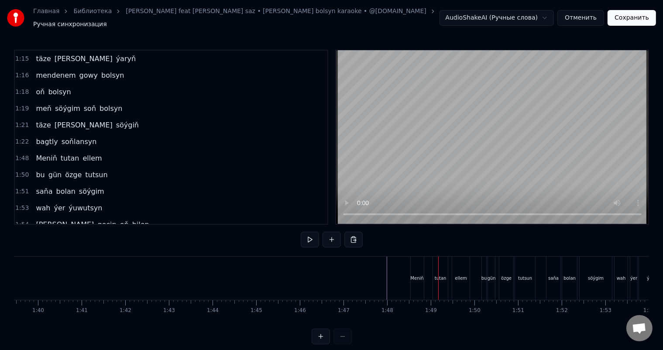
click at [418, 276] on div "Meniň" at bounding box center [416, 278] width 13 height 7
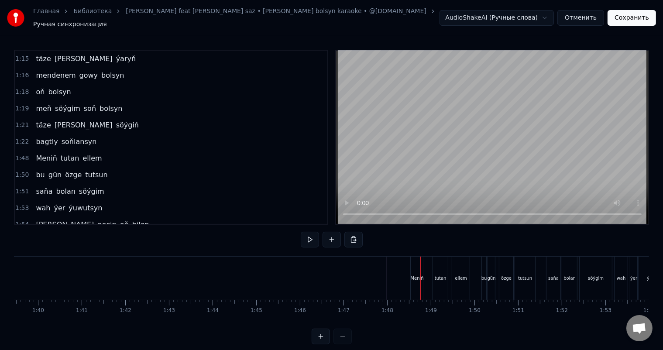
click at [419, 260] on div "Meniň" at bounding box center [417, 278] width 13 height 43
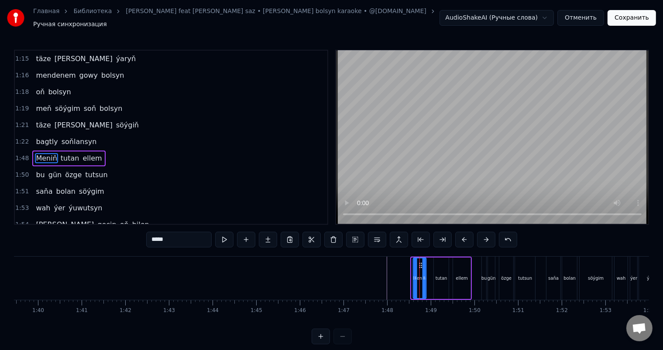
click at [420, 262] on icon at bounding box center [420, 265] width 7 height 7
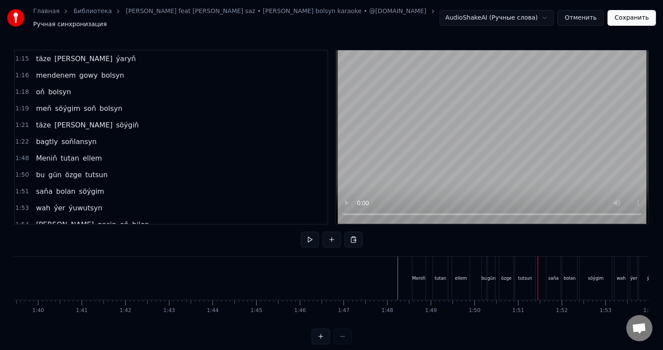
click at [488, 269] on div "gün" at bounding box center [491, 278] width 7 height 43
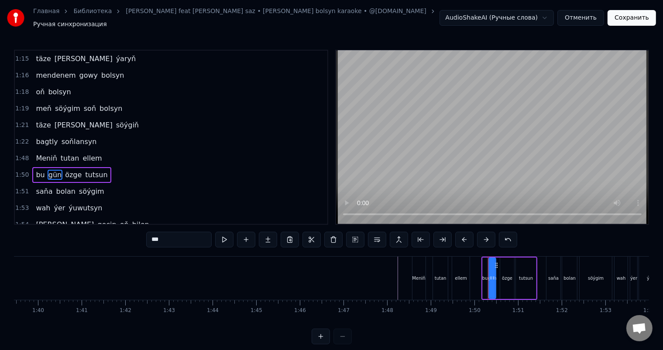
scroll to position [564, 0]
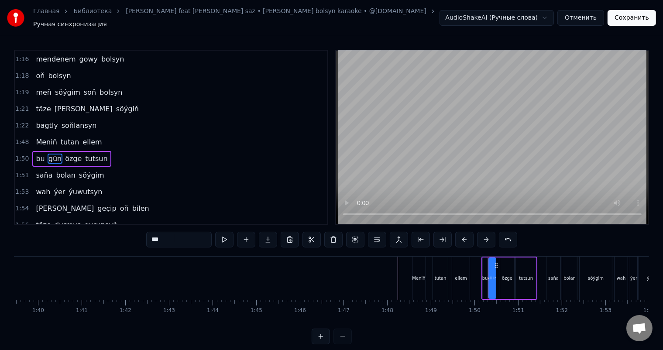
click at [485, 267] on div "bu" at bounding box center [485, 278] width 4 height 41
type input "**"
click at [486, 262] on icon at bounding box center [489, 265] width 7 height 7
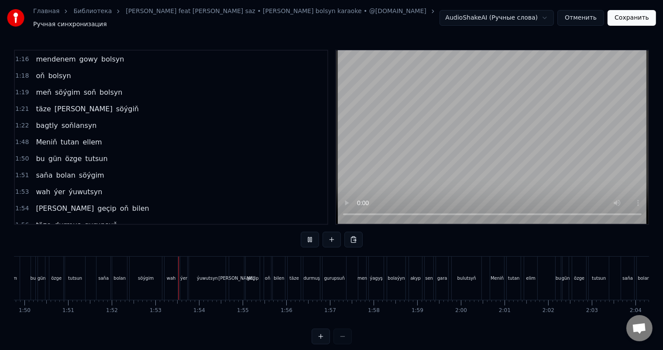
scroll to position [0, 4891]
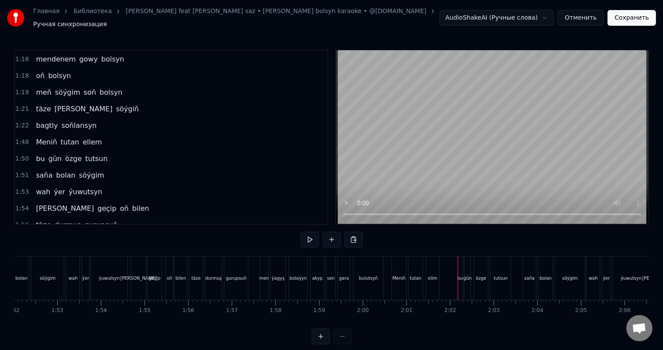
click at [400, 276] on div "Meniň" at bounding box center [399, 278] width 13 height 7
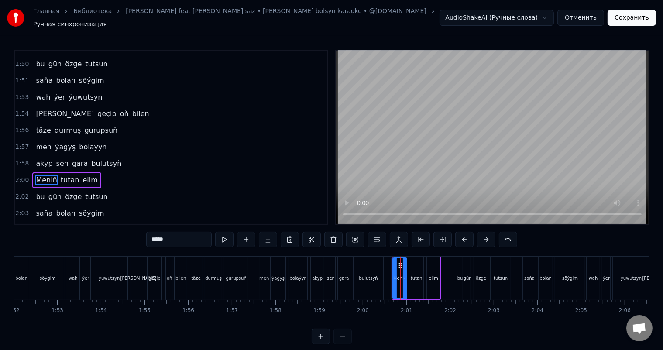
scroll to position [676, 0]
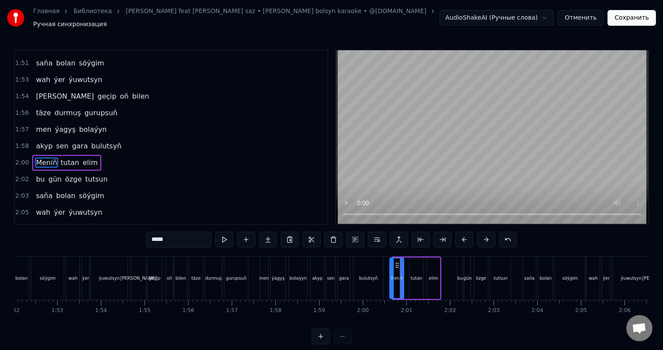
click at [396, 262] on icon at bounding box center [397, 265] width 7 height 7
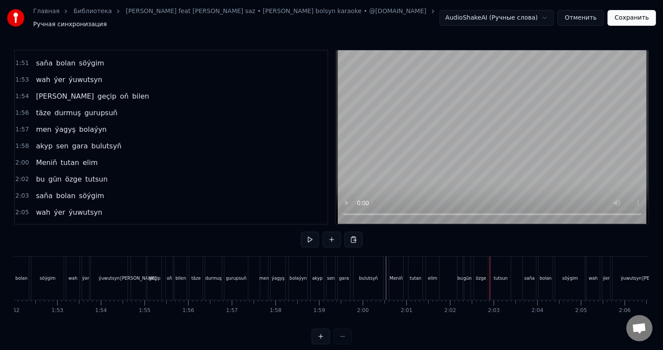
click at [459, 275] on div "bu" at bounding box center [461, 278] width 6 height 7
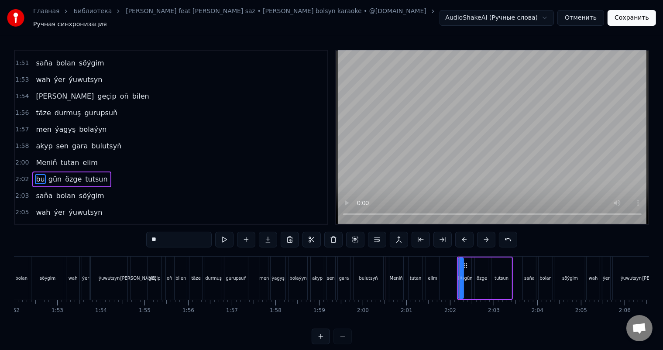
scroll to position [692, 0]
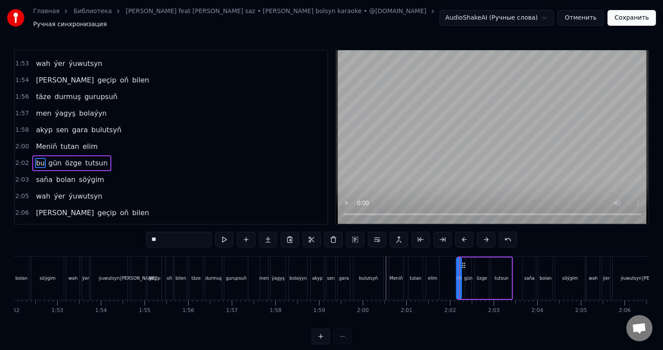
click at [462, 262] on icon at bounding box center [464, 265] width 7 height 7
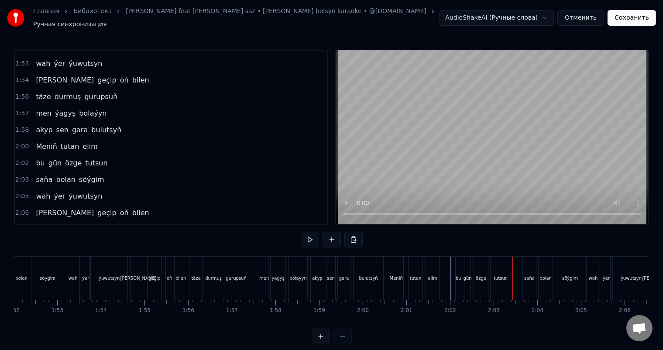
click at [505, 275] on div "tutsun" at bounding box center [501, 278] width 14 height 7
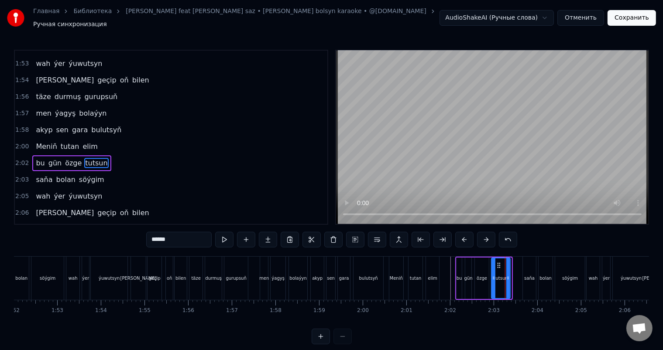
click at [510, 275] on icon at bounding box center [508, 278] width 3 height 7
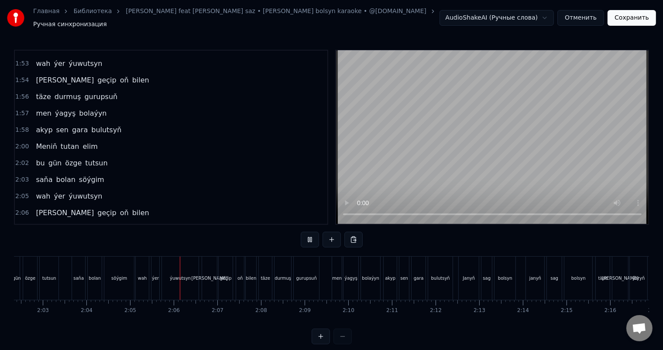
scroll to position [0, 5442]
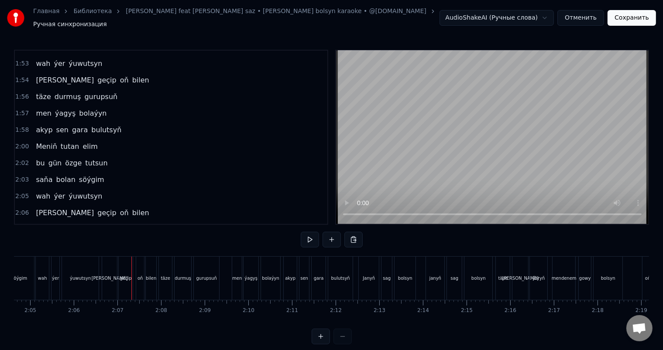
click at [86, 275] on div "ýuwutsyn" at bounding box center [80, 278] width 21 height 7
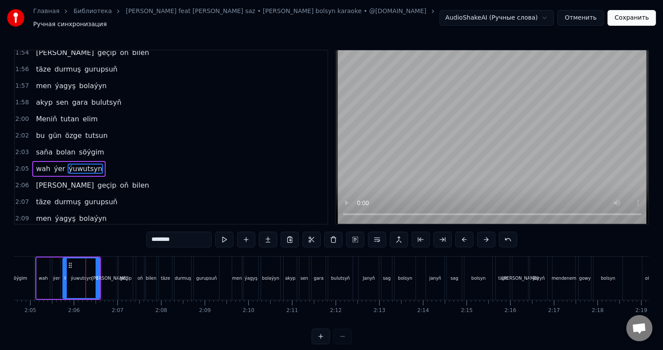
scroll to position [724, 0]
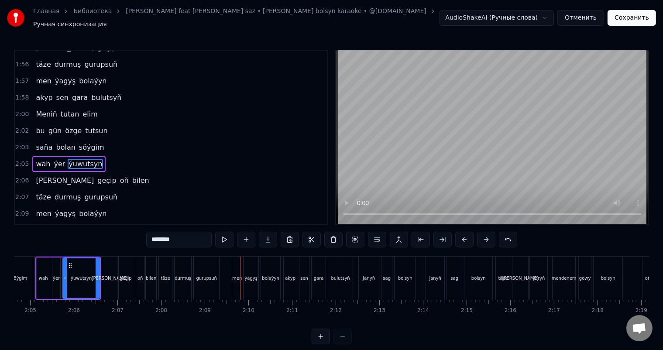
click at [43, 267] on div "wah" at bounding box center [43, 278] width 13 height 41
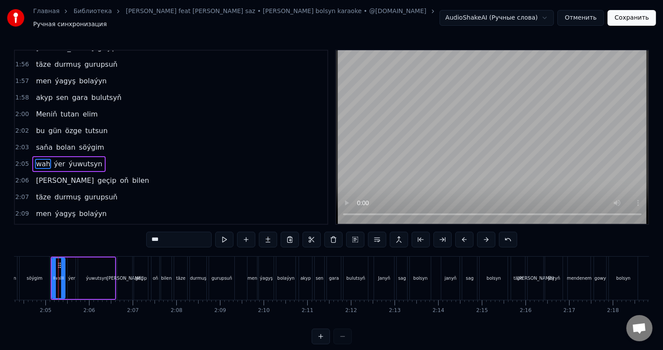
scroll to position [0, 5427]
click at [126, 275] on div "menden" at bounding box center [125, 278] width 36 height 7
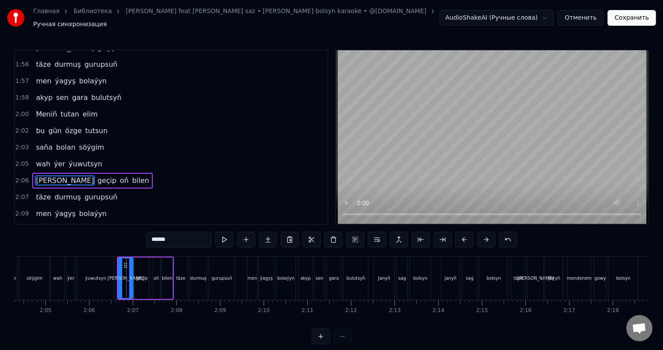
scroll to position [741, 0]
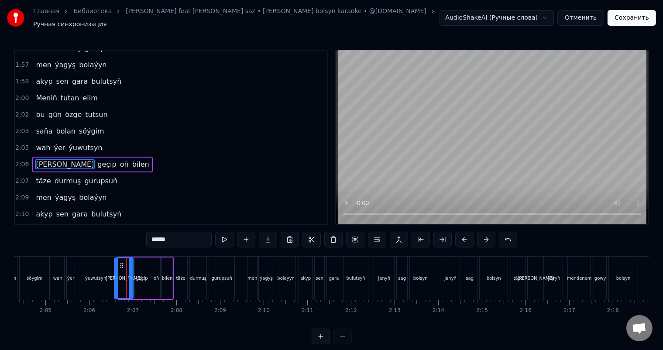
click at [115, 275] on icon at bounding box center [116, 278] width 3 height 7
click at [107, 268] on div "ýuwutsyn" at bounding box center [95, 278] width 37 height 43
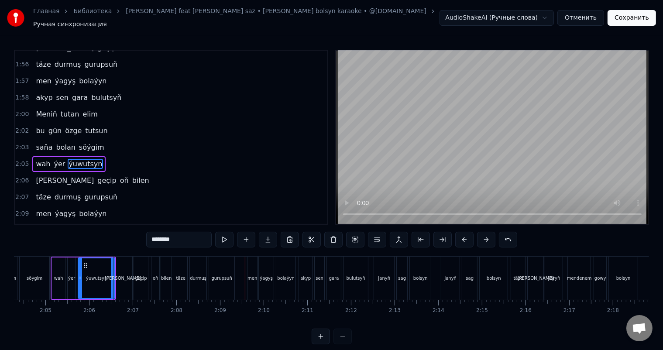
click at [247, 274] on div "men" at bounding box center [252, 278] width 10 height 43
type input "***"
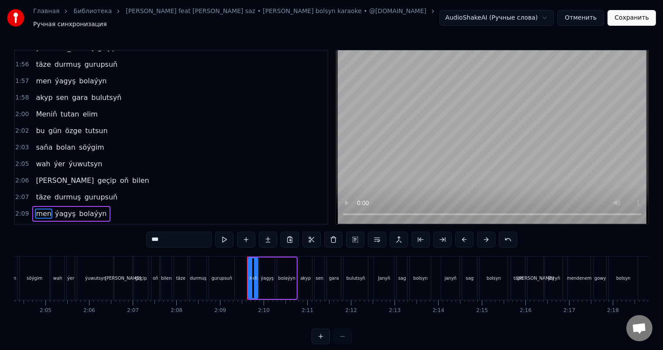
scroll to position [772, 0]
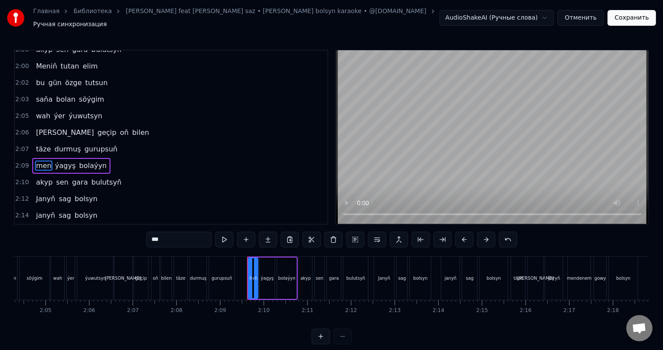
click at [252, 271] on div "men" at bounding box center [253, 278] width 9 height 40
click at [246, 275] on icon at bounding box center [247, 278] width 3 height 7
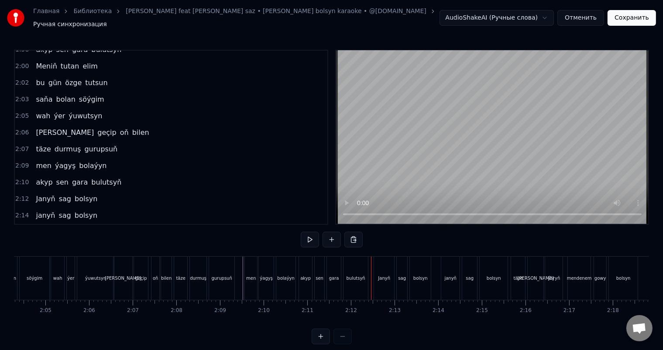
click at [360, 269] on div "bulutsyň" at bounding box center [356, 278] width 24 height 43
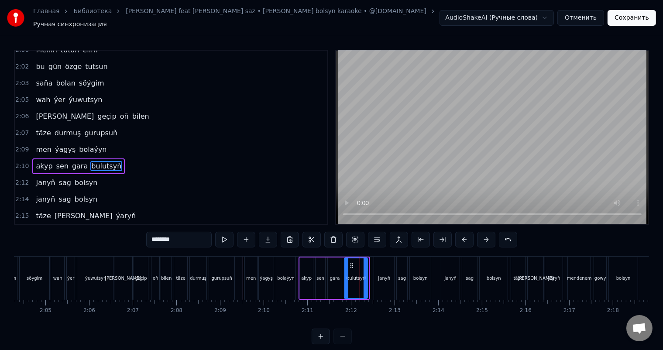
click at [365, 275] on icon at bounding box center [365, 278] width 3 height 7
click at [358, 275] on div "bulutsyň" at bounding box center [356, 278] width 19 height 7
click at [386, 278] on div "Janyň" at bounding box center [384, 278] width 20 height 43
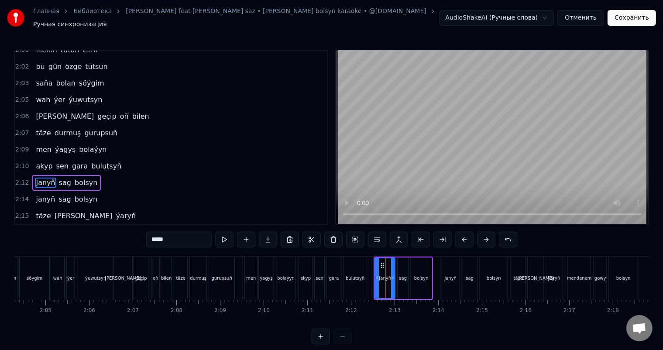
scroll to position [805, 0]
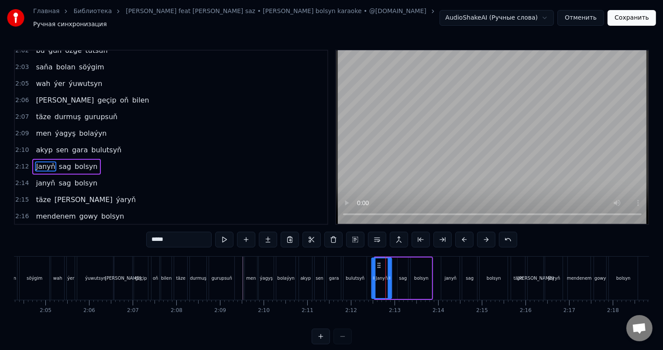
click at [377, 262] on icon at bounding box center [379, 265] width 7 height 7
click at [355, 265] on div "bulutsyň" at bounding box center [355, 278] width 23 height 43
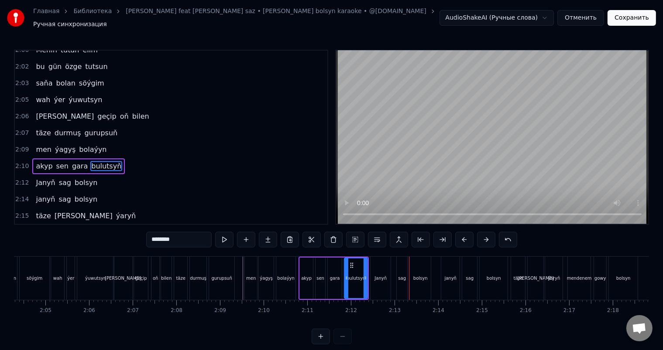
click at [330, 264] on div "gara" at bounding box center [335, 278] width 14 height 41
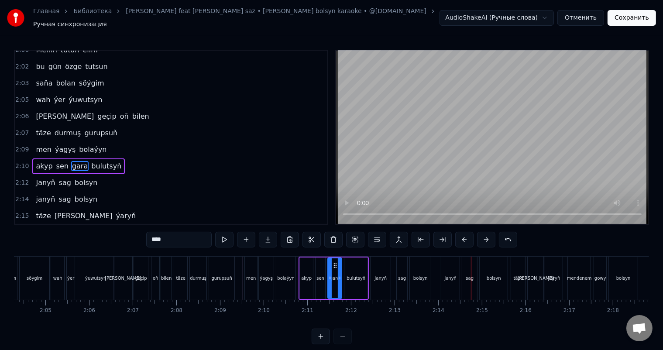
click at [447, 275] on div "janyň" at bounding box center [451, 278] width 12 height 7
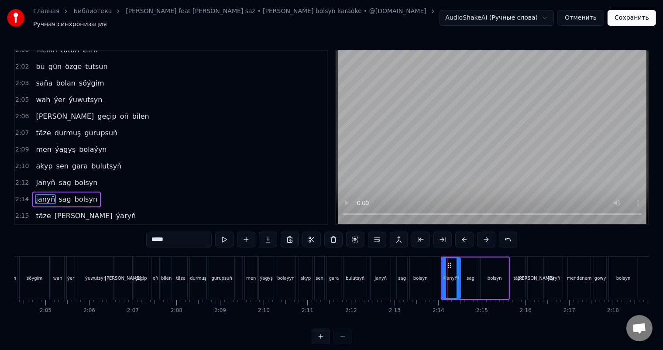
scroll to position [821, 0]
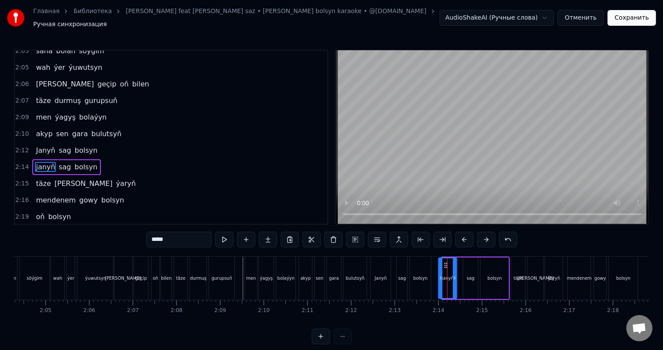
click at [446, 262] on icon at bounding box center [445, 265] width 7 height 7
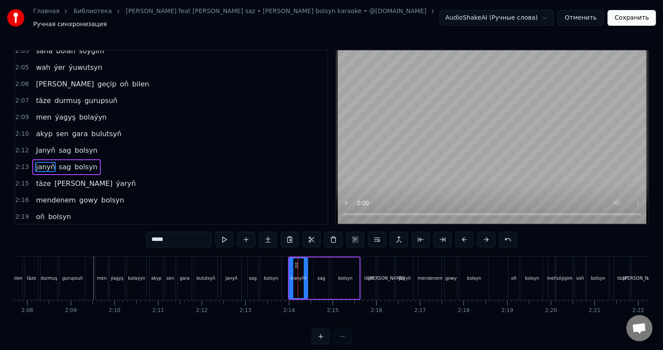
scroll to position [0, 5600]
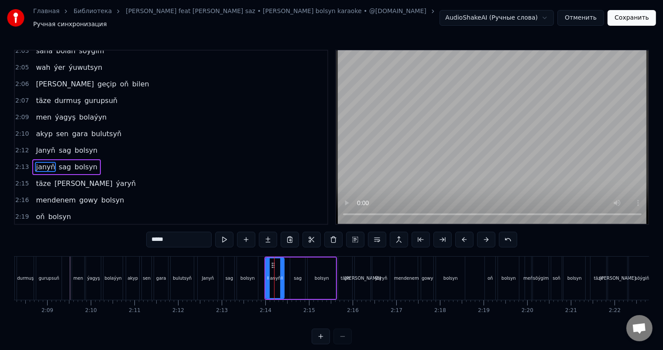
click at [298, 269] on div "sag" at bounding box center [297, 278] width 15 height 41
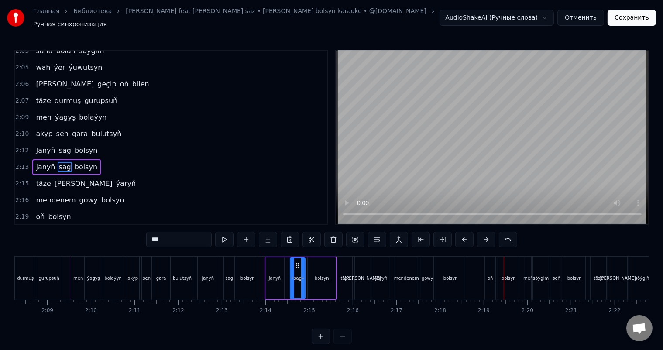
click at [488, 275] on div "oň" at bounding box center [490, 278] width 5 height 7
type input "**"
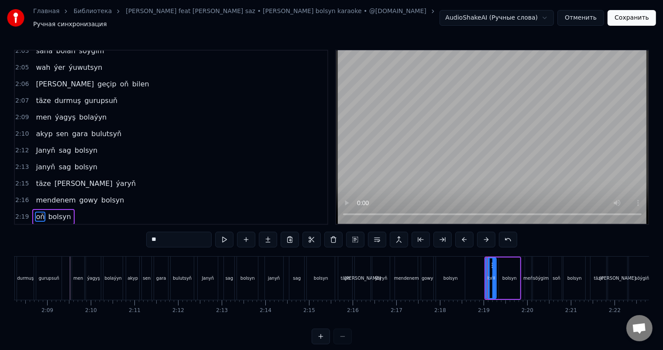
scroll to position [869, 0]
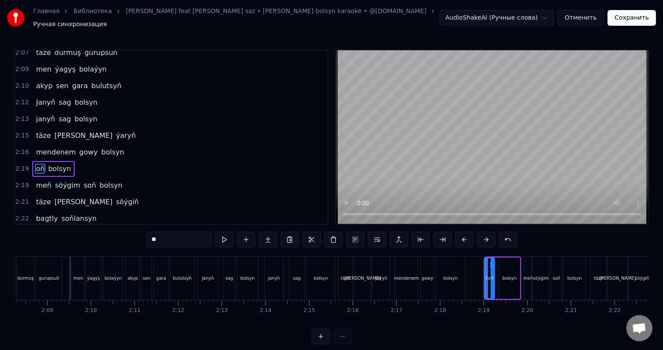
click at [489, 262] on icon at bounding box center [491, 265] width 7 height 7
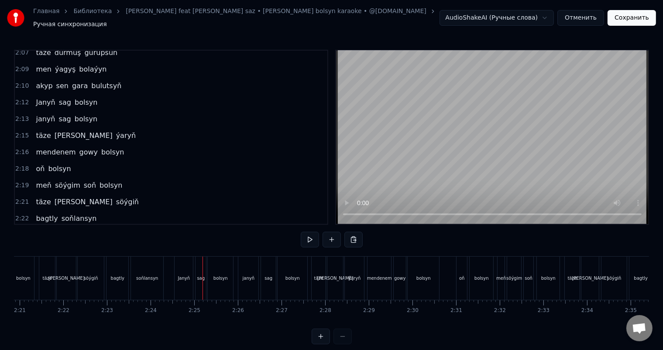
click at [190, 272] on div "Janyň" at bounding box center [184, 278] width 18 height 43
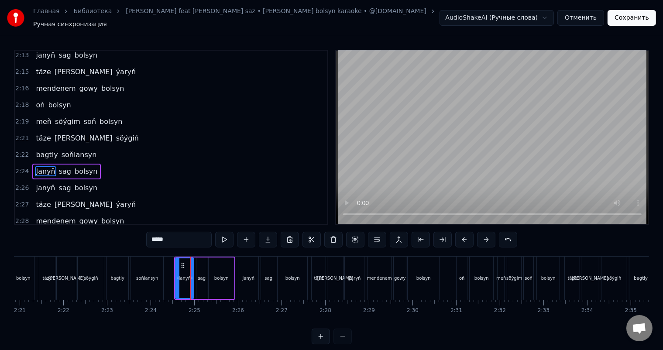
scroll to position [933, 0]
drag, startPoint x: 177, startPoint y: 272, endPoint x: 171, endPoint y: 271, distance: 5.7
click at [171, 275] on icon at bounding box center [172, 278] width 3 height 7
click at [190, 275] on icon at bounding box center [189, 278] width 3 height 7
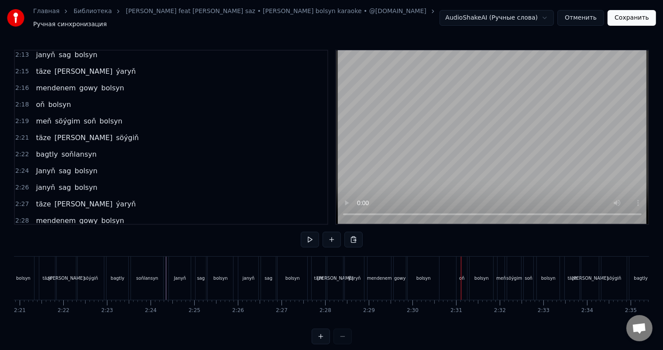
click at [462, 266] on div "oň" at bounding box center [462, 278] width 10 height 43
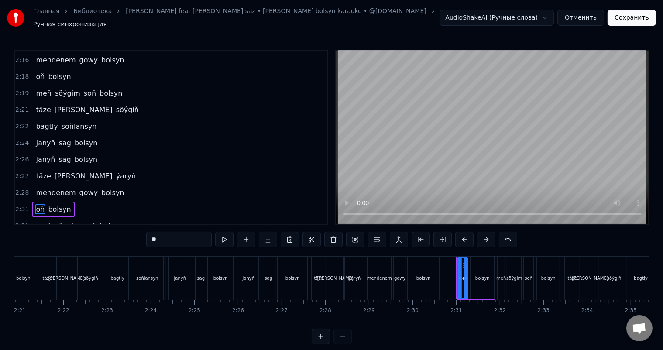
scroll to position [967, 0]
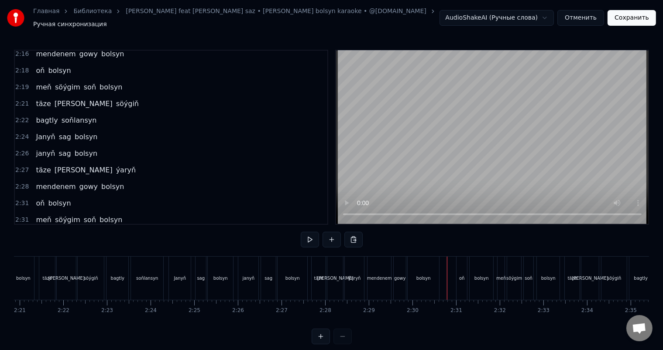
click at [431, 272] on div "bolsyn" at bounding box center [423, 278] width 31 height 43
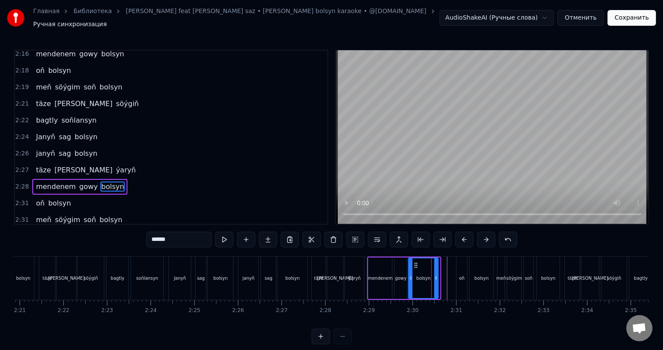
click at [436, 277] on circle at bounding box center [436, 277] width 0 height 0
click at [421, 270] on div "bolsyn" at bounding box center [423, 278] width 28 height 40
click at [461, 270] on div "oň" at bounding box center [462, 278] width 10 height 43
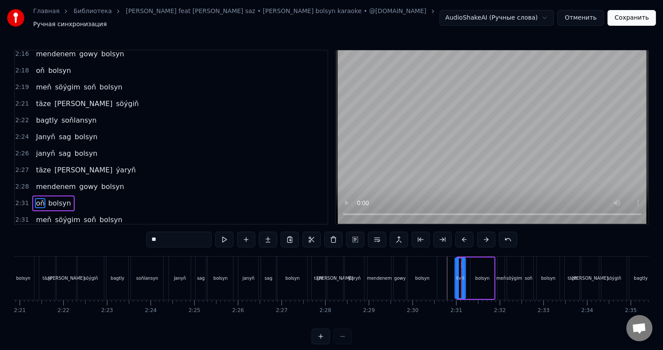
click at [356, 266] on div "ýaryň" at bounding box center [354, 278] width 19 height 43
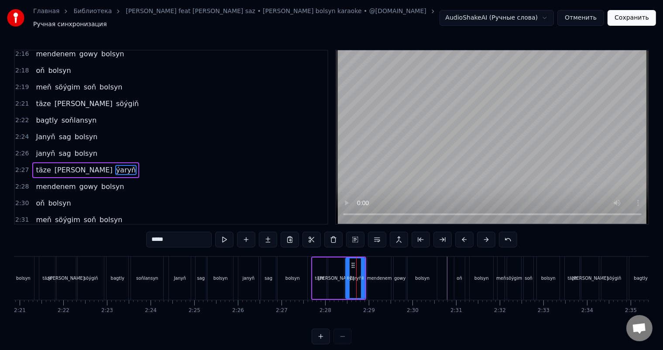
scroll to position [965, 0]
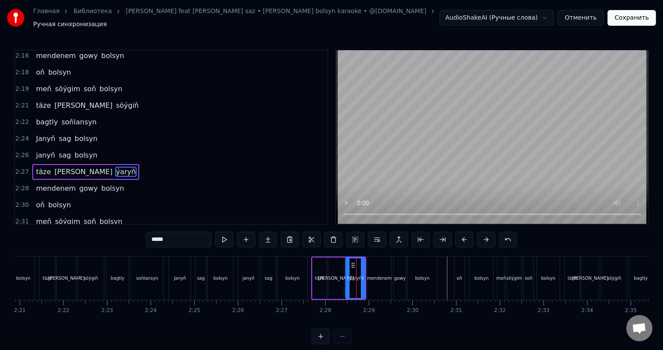
click at [316, 268] on div "täze" at bounding box center [320, 278] width 14 height 41
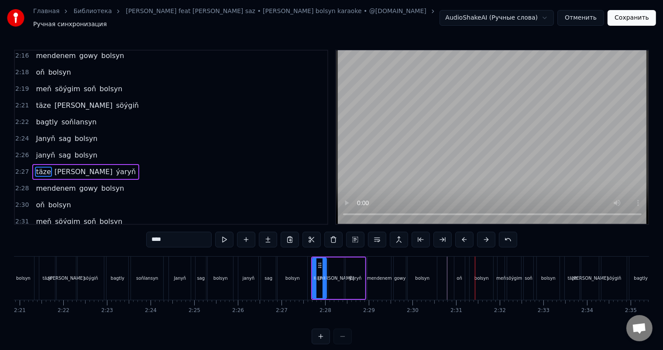
click at [459, 268] on div "oň" at bounding box center [460, 278] width 10 height 43
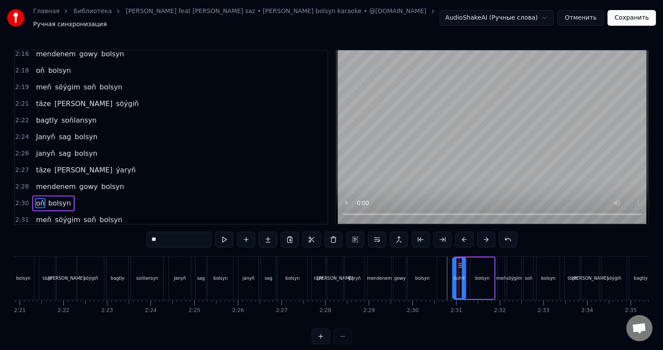
click at [454, 275] on icon at bounding box center [454, 278] width 3 height 7
click at [432, 267] on div "bolsyn" at bounding box center [422, 278] width 29 height 43
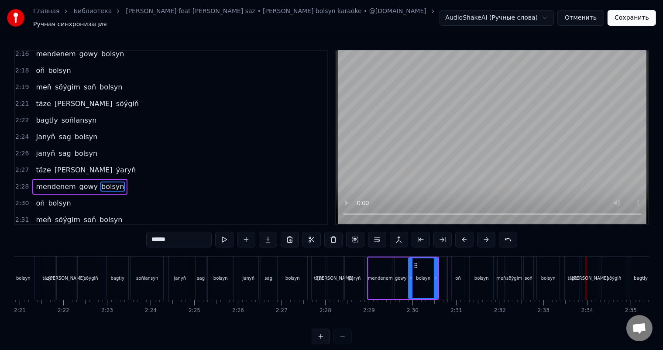
click at [572, 275] on div "täze" at bounding box center [572, 278] width 9 height 7
type input "****"
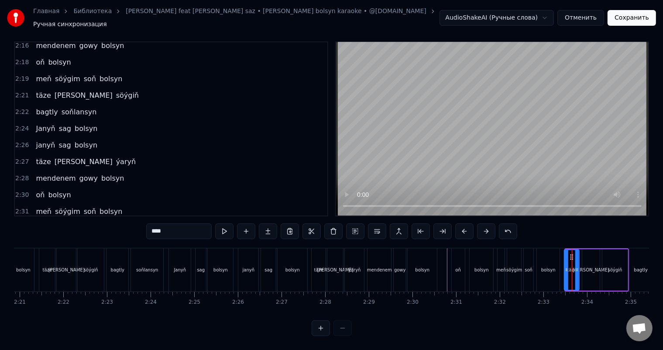
click at [569, 254] on icon at bounding box center [572, 257] width 7 height 7
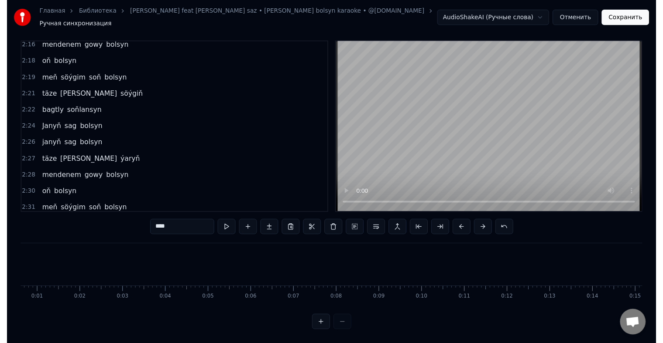
scroll to position [0, 0]
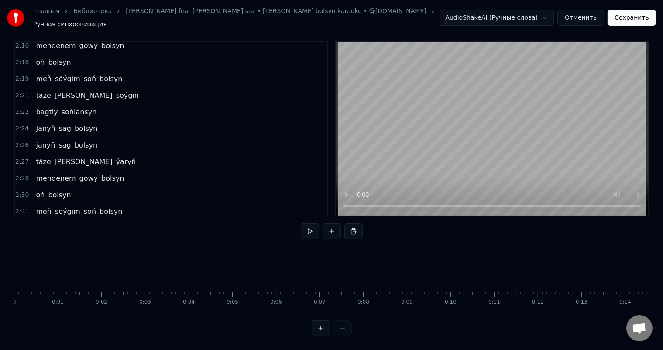
click at [632, 14] on button "Сохранить" at bounding box center [632, 18] width 48 height 16
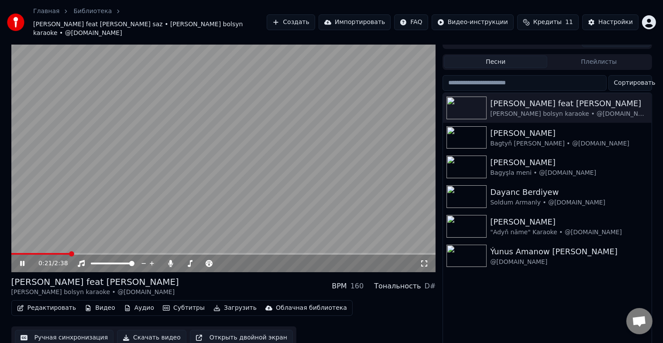
click at [16, 253] on span at bounding box center [40, 254] width 59 height 2
click at [13, 253] on span at bounding box center [12, 254] width 3 height 2
click at [11, 251] on span at bounding box center [13, 253] width 5 height 5
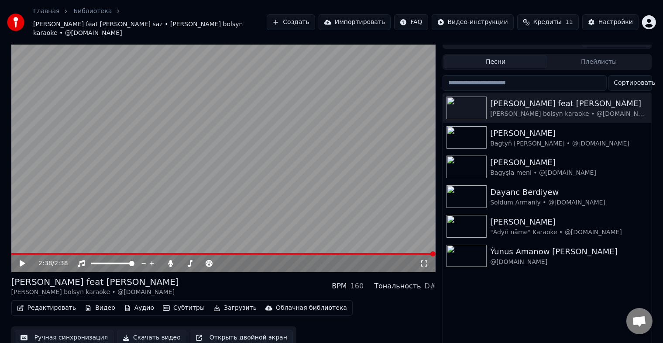
click at [63, 330] on button "Ручная синхронизация" at bounding box center [64, 338] width 99 height 16
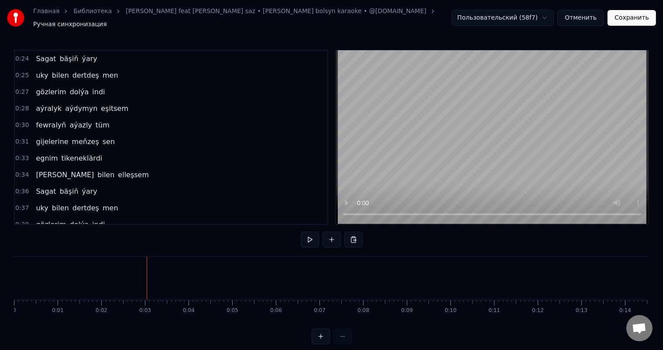
drag, startPoint x: 145, startPoint y: 269, endPoint x: 93, endPoint y: 271, distance: 52.4
click at [547, 16] on html "Главная Библиотека Yunus Amanow feat Rosh saz • Janyn sag bolsyn karaoke • @hil…" at bounding box center [331, 179] width 663 height 358
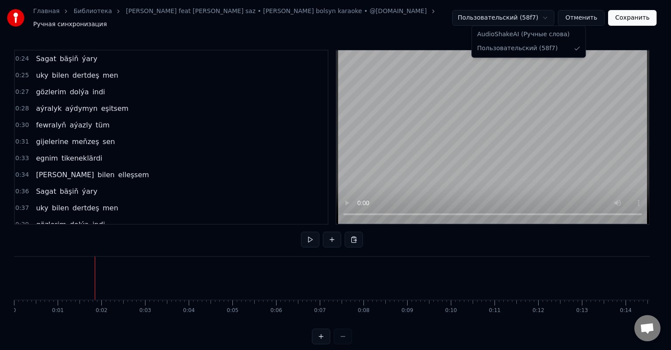
click at [547, 16] on html "Главная Библиотека Yunus Amanow feat Rosh saz • Janyn sag bolsyn karaoke • @hil…" at bounding box center [335, 179] width 671 height 358
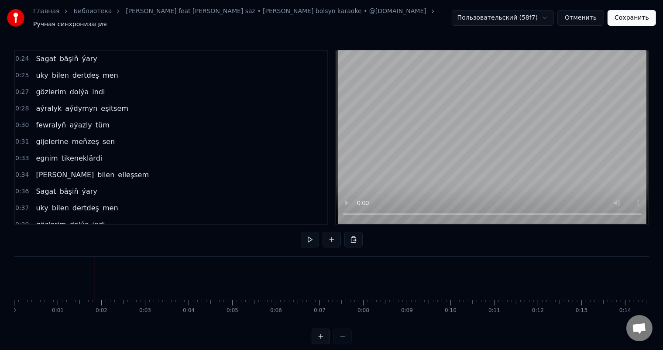
click at [544, 17] on html "Главная Библиотека Yunus Amanow feat Rosh saz • Janyn sag bolsyn karaoke • @hil…" at bounding box center [331, 179] width 663 height 358
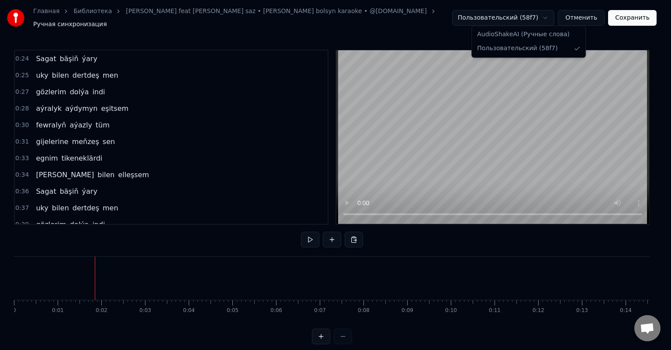
click at [544, 17] on html "Главная Библиотека Yunus Amanow feat Rosh saz • Janyn sag bolsyn karaoke • @hil…" at bounding box center [335, 179] width 671 height 358
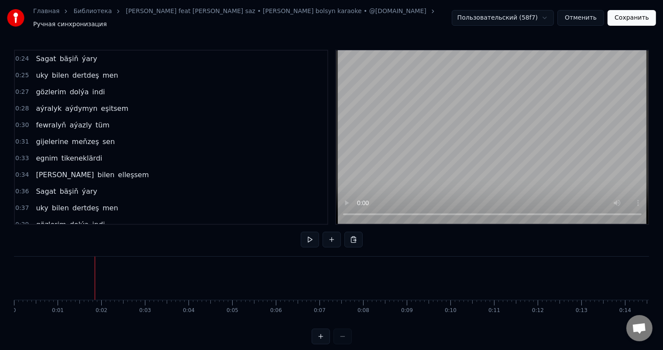
click at [591, 15] on button "Отменить" at bounding box center [581, 18] width 47 height 16
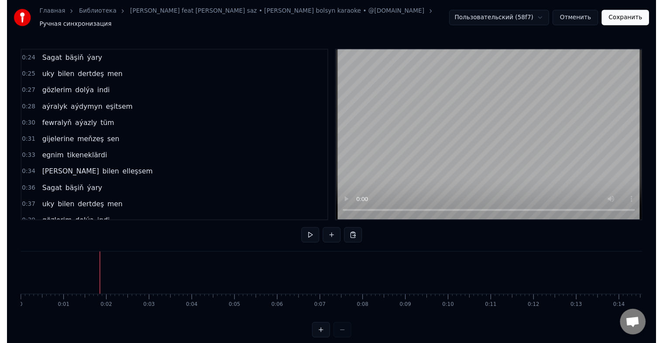
scroll to position [15, 0]
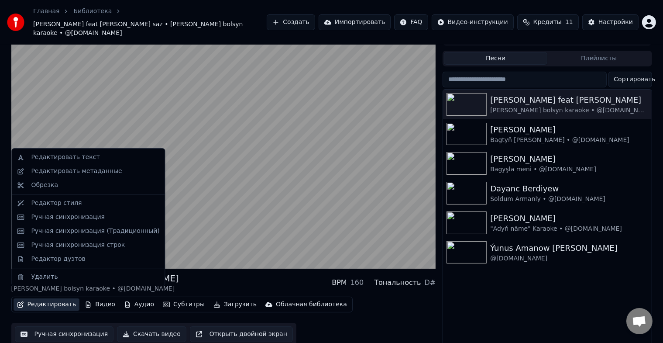
click at [55, 298] on button "Редактировать" at bounding box center [47, 304] width 66 height 12
click at [53, 184] on div "Обрезка" at bounding box center [44, 185] width 27 height 9
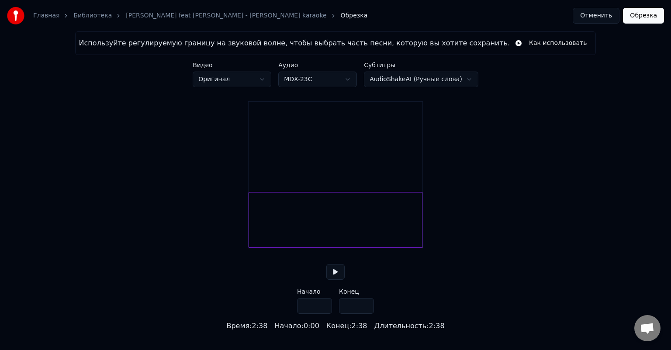
click at [258, 232] on div at bounding box center [335, 220] width 174 height 56
click at [258, 237] on div at bounding box center [335, 220] width 174 height 56
click at [258, 235] on div at bounding box center [335, 220] width 174 height 56
click at [255, 235] on div at bounding box center [335, 220] width 174 height 56
click at [339, 280] on button at bounding box center [335, 272] width 18 height 16
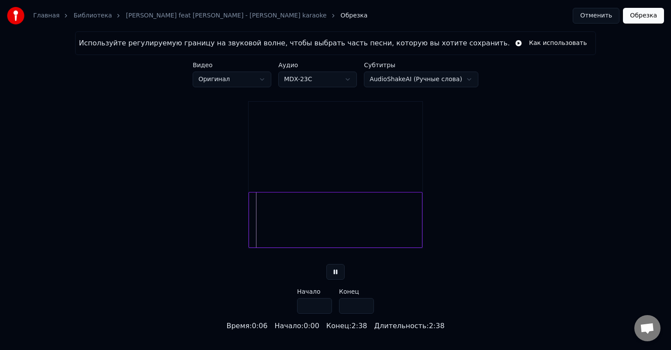
click at [339, 280] on button at bounding box center [335, 272] width 18 height 16
click at [252, 234] on div at bounding box center [335, 220] width 174 height 56
click at [334, 280] on button at bounding box center [335, 272] width 18 height 16
click at [252, 232] on div at bounding box center [335, 220] width 174 height 56
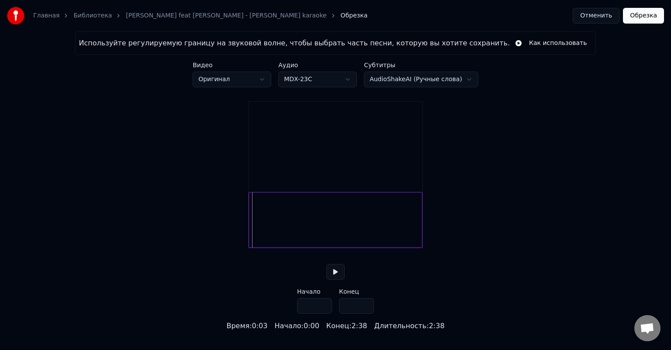
click at [250, 232] on div at bounding box center [335, 220] width 174 height 56
click at [252, 234] on div at bounding box center [335, 220] width 174 height 56
click at [336, 280] on button at bounding box center [335, 272] width 18 height 16
click at [252, 230] on div at bounding box center [335, 220] width 174 height 56
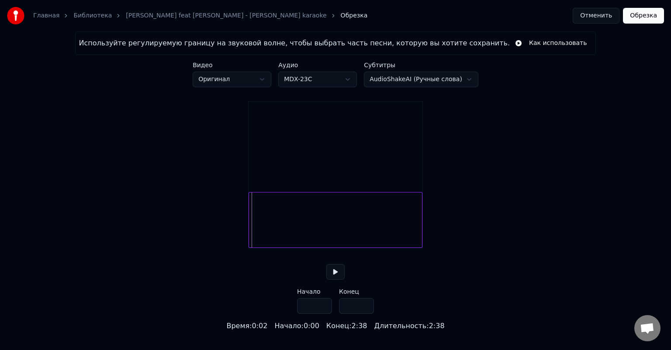
click at [246, 229] on div "Используйте регулируемую границу на звуковой волне, чтобы выбрать часть песни, …" at bounding box center [335, 181] width 671 height 300
click at [546, 276] on div "Используйте регулируемую границу на звуковой волне, чтобы выбрать часть песни, …" at bounding box center [335, 181] width 671 height 300
click at [250, 225] on div at bounding box center [335, 220] width 174 height 56
click at [264, 156] on video at bounding box center [335, 145] width 174 height 87
click at [262, 229] on div at bounding box center [335, 220] width 174 height 56
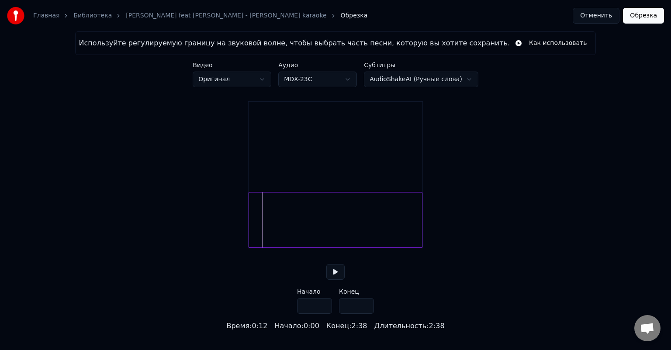
click at [255, 232] on div at bounding box center [335, 220] width 174 height 56
click at [265, 224] on div at bounding box center [335, 220] width 174 height 56
click at [274, 230] on div at bounding box center [335, 220] width 174 height 56
click at [338, 280] on button at bounding box center [335, 272] width 18 height 16
click at [253, 224] on div at bounding box center [335, 220] width 174 height 56
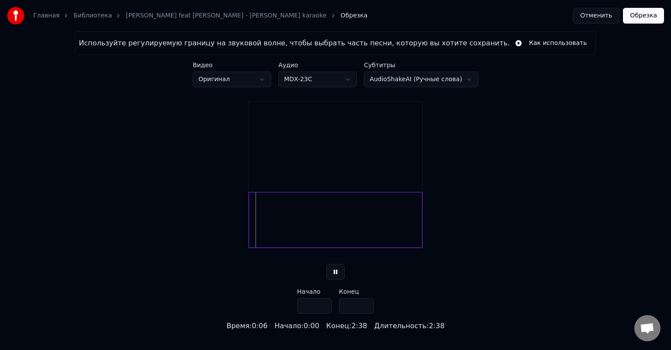
click at [337, 280] on button at bounding box center [335, 272] width 18 height 16
click at [251, 227] on div at bounding box center [335, 220] width 174 height 56
click at [252, 220] on div at bounding box center [335, 220] width 174 height 56
click at [250, 223] on div at bounding box center [250, 220] width 3 height 55
click at [250, 227] on div at bounding box center [250, 220] width 3 height 55
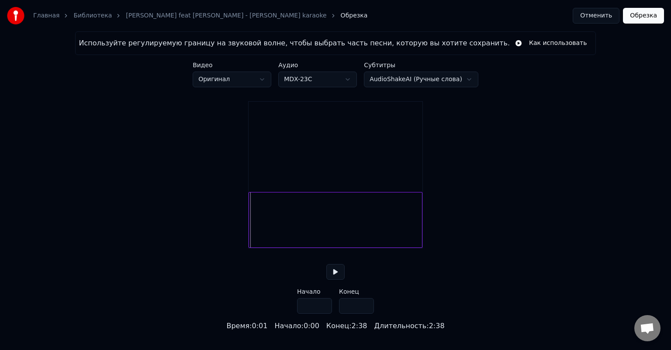
click at [334, 280] on button at bounding box center [335, 272] width 18 height 16
drag, startPoint x: 314, startPoint y: 316, endPoint x: 285, endPoint y: 316, distance: 29.7
click at [285, 316] on div "Используйте регулируемую границу на звуковой волне, чтобы выбрать часть песни, …" at bounding box center [335, 181] width 671 height 300
click at [334, 280] on button at bounding box center [335, 272] width 18 height 16
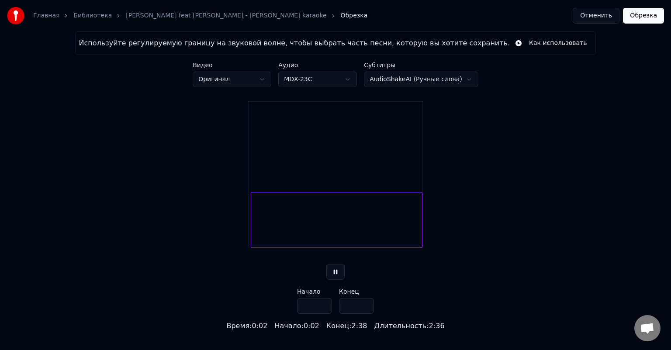
click at [322, 314] on input "***" at bounding box center [314, 306] width 35 height 16
click at [324, 313] on input "***" at bounding box center [314, 306] width 35 height 16
click at [323, 314] on input "***" at bounding box center [314, 306] width 35 height 16
type input "***"
click at [323, 314] on input "***" at bounding box center [314, 306] width 35 height 16
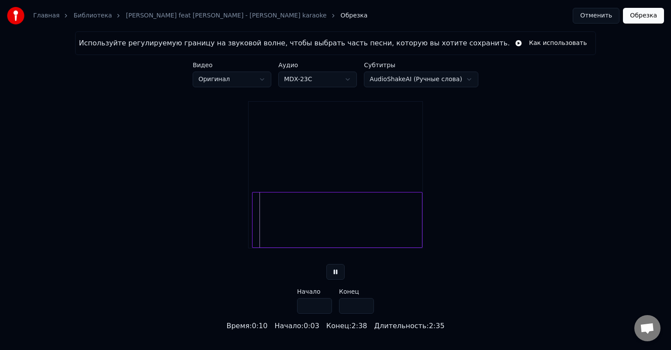
click at [353, 314] on input "*****" at bounding box center [356, 306] width 35 height 16
click at [648, 14] on button "Обрезка" at bounding box center [643, 16] width 41 height 16
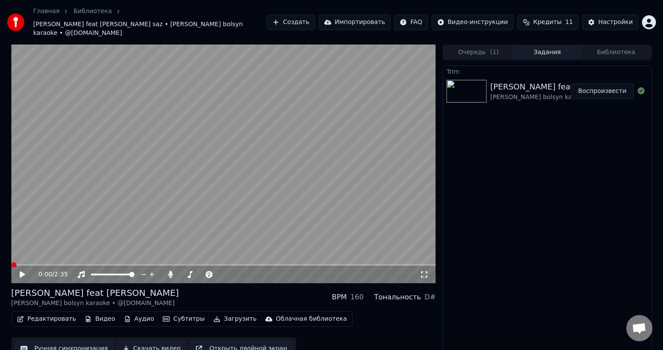
click at [23, 272] on icon at bounding box center [22, 275] width 5 height 6
click at [22, 271] on icon at bounding box center [28, 274] width 21 height 7
click at [23, 271] on icon at bounding box center [28, 274] width 21 height 7
click at [67, 264] on span at bounding box center [44, 265] width 66 height 2
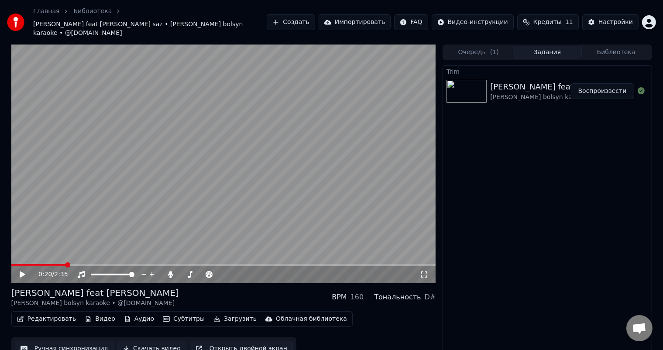
click at [21, 272] on icon at bounding box center [22, 275] width 5 height 6
click at [21, 272] on icon at bounding box center [22, 274] width 4 height 5
click at [57, 255] on video at bounding box center [223, 164] width 425 height 239
click at [58, 264] on span at bounding box center [42, 265] width 62 height 2
click at [21, 272] on icon at bounding box center [22, 274] width 4 height 5
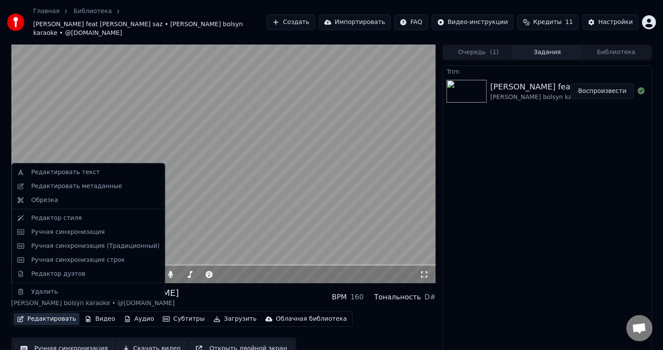
click at [52, 313] on button "Редактировать" at bounding box center [47, 319] width 66 height 12
click at [252, 170] on video at bounding box center [223, 164] width 425 height 239
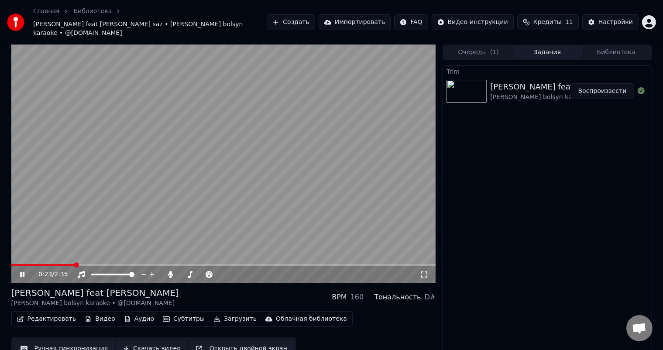
click at [68, 341] on button "Ручная синхронизация" at bounding box center [64, 349] width 99 height 16
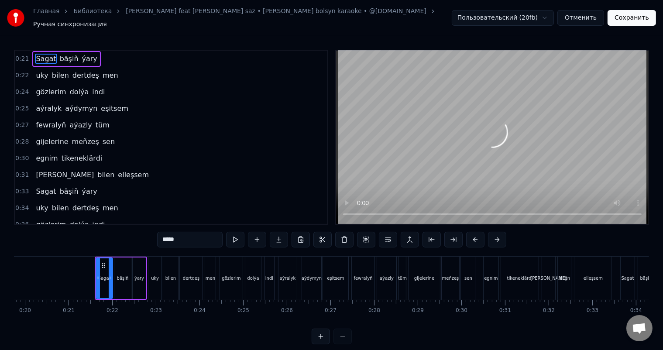
scroll to position [0, 899]
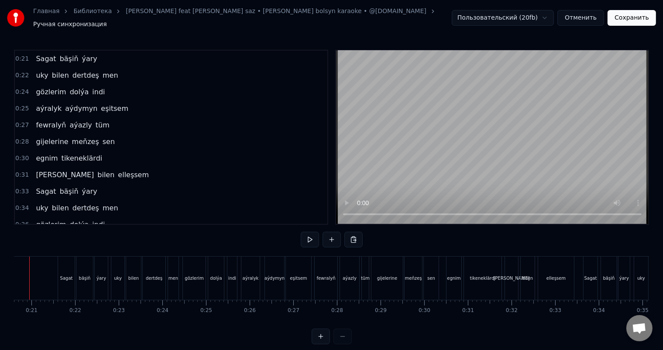
scroll to position [0, 871]
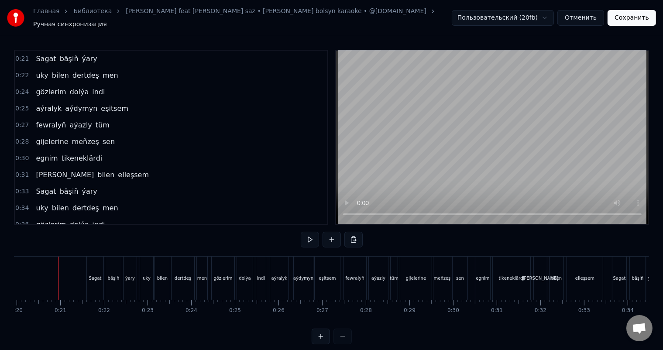
click at [94, 275] on div "Sagat" at bounding box center [95, 278] width 13 height 7
click at [97, 276] on div "Sagat" at bounding box center [95, 278] width 13 height 7
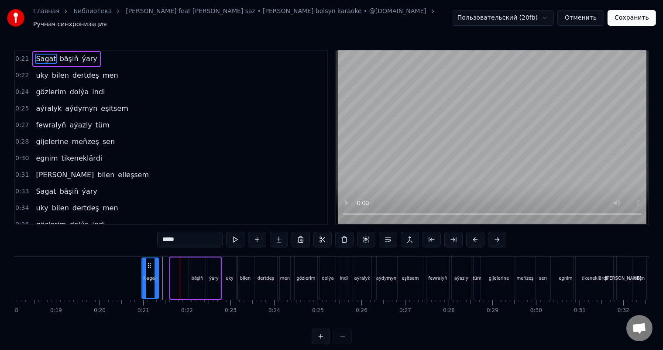
scroll to position [0, 788]
drag, startPoint x: 94, startPoint y: 259, endPoint x: 187, endPoint y: 269, distance: 94.0
click at [187, 269] on div "Sagat" at bounding box center [190, 278] width 16 height 40
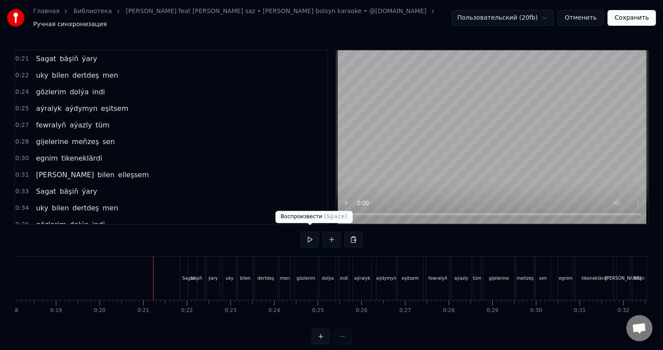
click at [314, 237] on button at bounding box center [310, 240] width 18 height 16
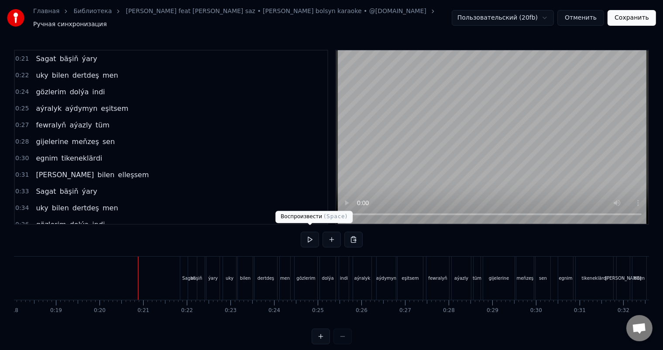
click at [311, 234] on button at bounding box center [310, 240] width 18 height 16
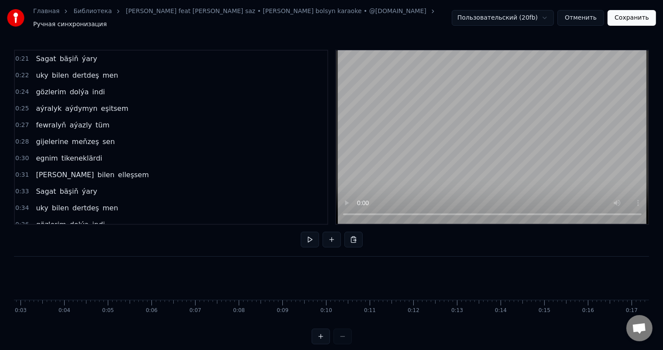
scroll to position [0, 0]
click at [594, 16] on button "Отменить" at bounding box center [581, 18] width 47 height 16
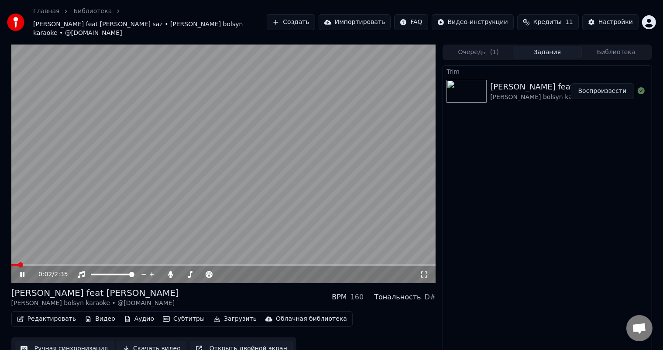
click at [39, 264] on span at bounding box center [223, 265] width 425 height 2
click at [61, 264] on span at bounding box center [223, 265] width 425 height 2
click at [23, 271] on icon at bounding box center [28, 274] width 21 height 7
click at [74, 341] on button "Ручная синхронизация" at bounding box center [64, 349] width 99 height 16
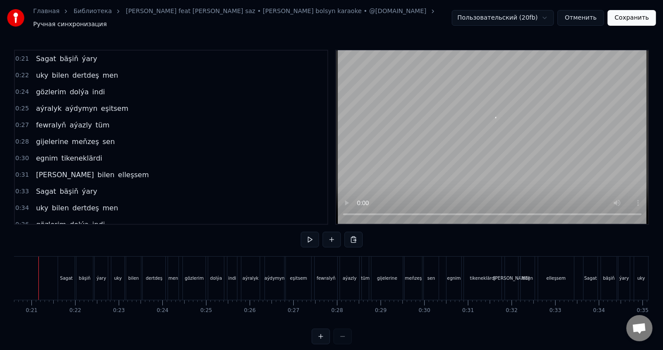
scroll to position [0, 880]
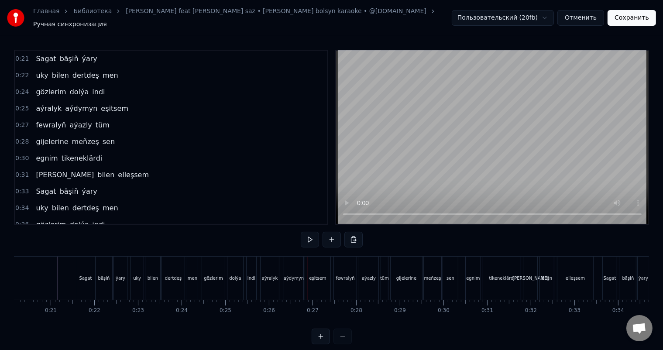
click at [583, 17] on button "Отменить" at bounding box center [581, 18] width 47 height 16
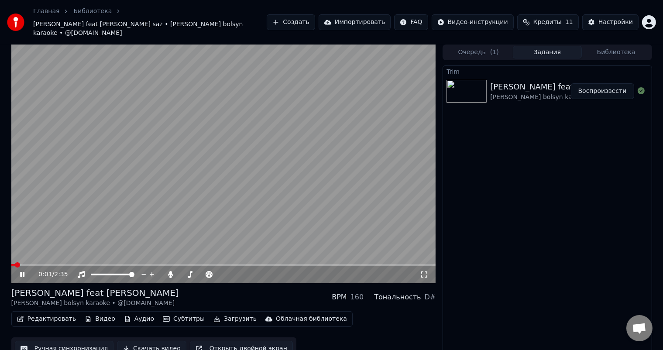
click at [24, 272] on icon at bounding box center [22, 274] width 4 height 5
click at [65, 313] on button "Редактировать" at bounding box center [47, 319] width 66 height 12
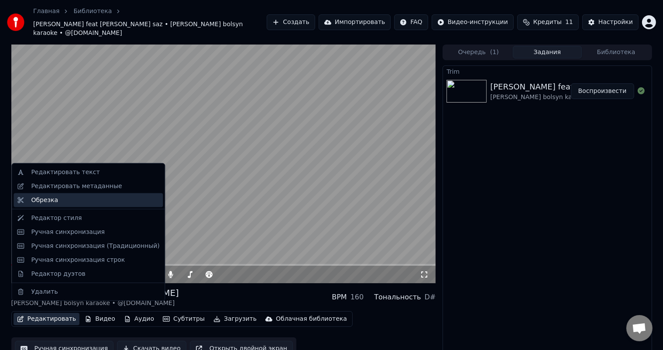
click at [99, 196] on div "Обрезка" at bounding box center [95, 200] width 128 height 9
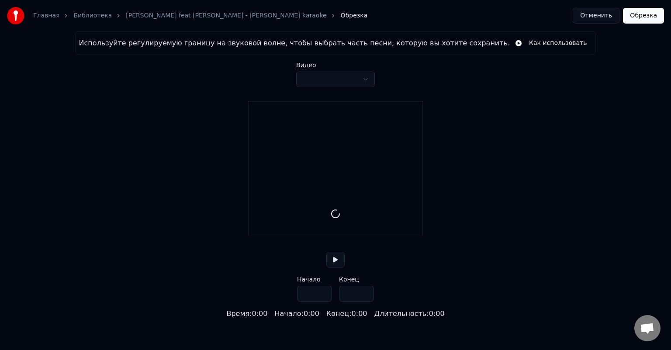
type input "*****"
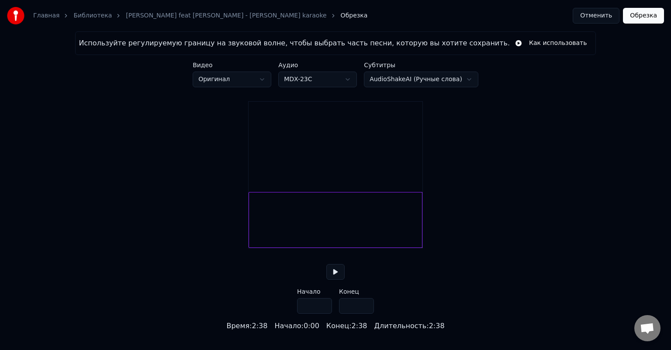
drag, startPoint x: 314, startPoint y: 317, endPoint x: 262, endPoint y: 316, distance: 52.0
click at [262, 316] on div "Используйте регулируемую границу на звуковой волне, чтобы выбрать часть песни, …" at bounding box center [335, 181] width 671 height 300
click at [322, 314] on input "***" at bounding box center [314, 306] width 35 height 16
click at [648, 17] on button "Обрезка" at bounding box center [643, 16] width 41 height 16
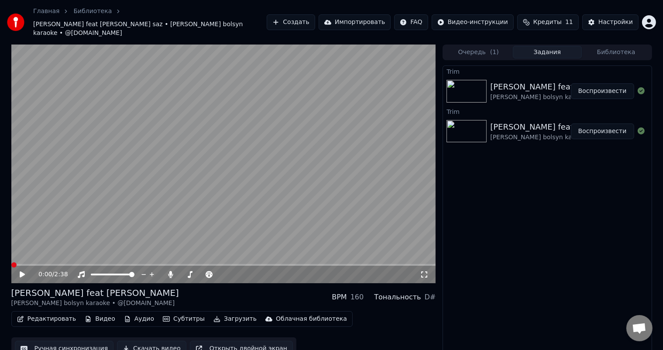
click at [21, 272] on icon at bounding box center [22, 275] width 5 height 6
click at [21, 272] on icon at bounding box center [22, 274] width 4 height 5
click at [603, 124] on button "Воспроизвести" at bounding box center [602, 132] width 63 height 16
click at [75, 255] on video at bounding box center [223, 164] width 425 height 239
click at [25, 271] on icon at bounding box center [28, 274] width 21 height 7
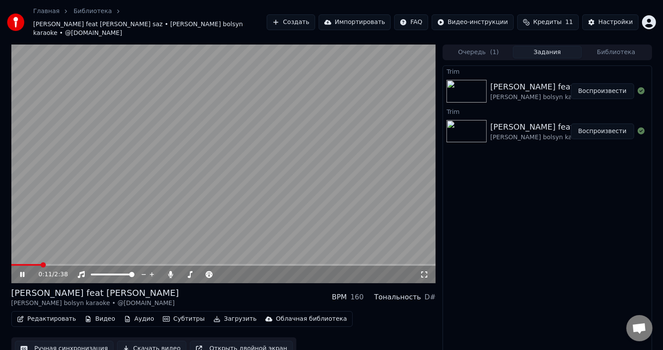
click at [64, 264] on span at bounding box center [223, 265] width 425 height 2
click at [23, 272] on icon at bounding box center [22, 274] width 4 height 5
click at [48, 313] on button "Редактировать" at bounding box center [47, 319] width 66 height 12
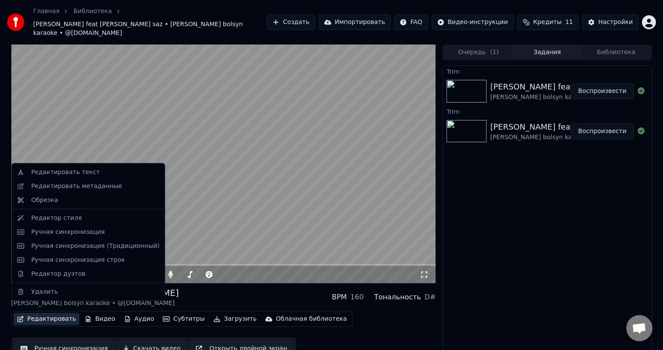
click at [48, 313] on button "Редактировать" at bounding box center [47, 319] width 66 height 12
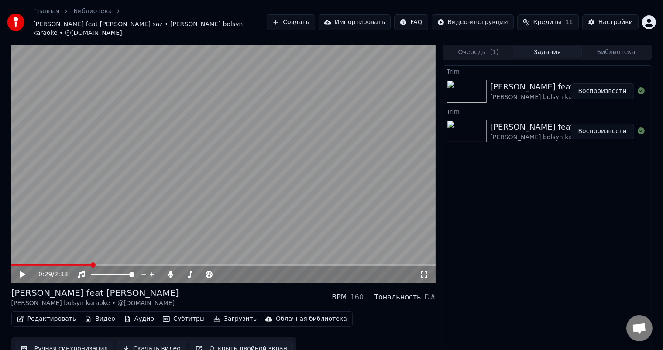
click at [67, 341] on button "Ручная синхронизация" at bounding box center [64, 349] width 99 height 16
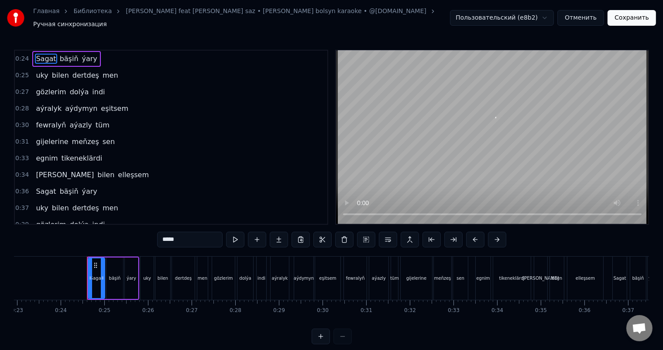
scroll to position [0, 1030]
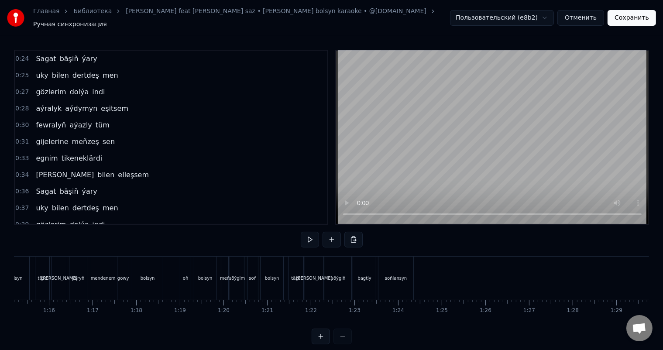
scroll to position [0, 3299]
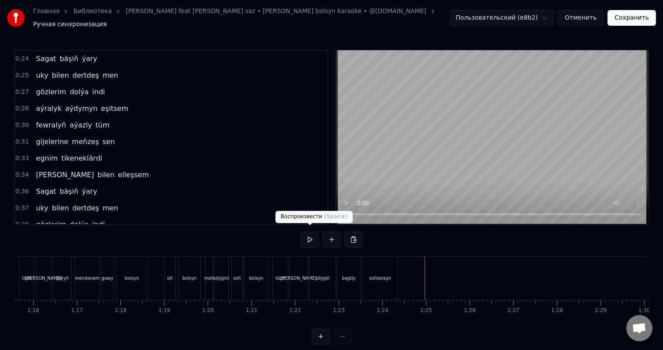
click at [314, 236] on button at bounding box center [310, 240] width 18 height 16
click at [400, 264] on div at bounding box center [173, 278] width 6916 height 43
click at [308, 232] on button at bounding box center [310, 240] width 18 height 16
click at [314, 234] on button at bounding box center [310, 240] width 18 height 16
click at [629, 15] on button "Сохранить" at bounding box center [632, 18] width 48 height 16
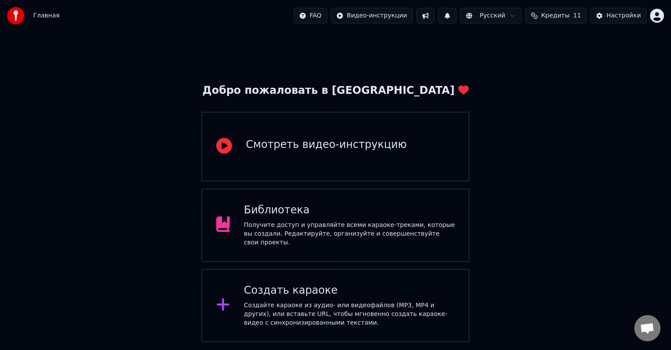
click at [343, 230] on div "Получите доступ и управляйте всеми караоке-треками, которые вы создали. Редакти…" at bounding box center [349, 234] width 211 height 26
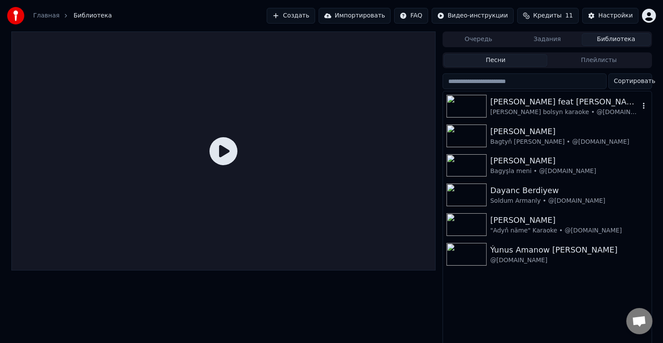
click at [464, 104] on img at bounding box center [467, 106] width 40 height 23
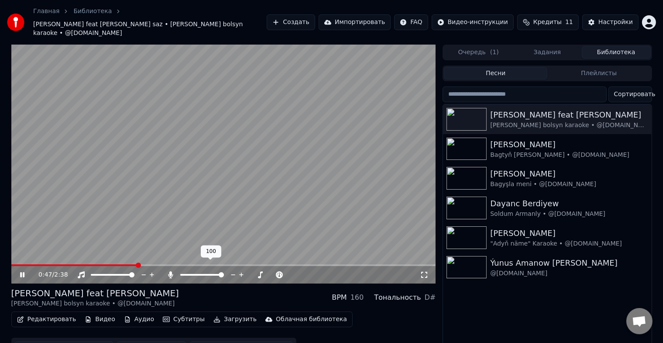
click at [224, 272] on span at bounding box center [221, 274] width 5 height 5
click at [169, 271] on icon at bounding box center [171, 274] width 5 height 7
click at [169, 271] on icon at bounding box center [170, 274] width 9 height 7
click at [24, 271] on icon at bounding box center [28, 274] width 21 height 7
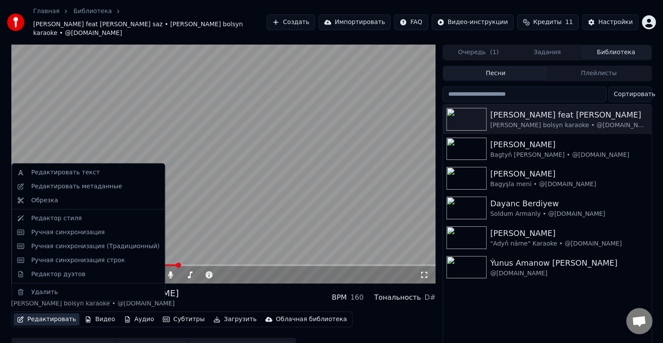
click at [44, 313] on button "Редактировать" at bounding box center [47, 319] width 66 height 12
click at [195, 153] on video at bounding box center [223, 164] width 425 height 239
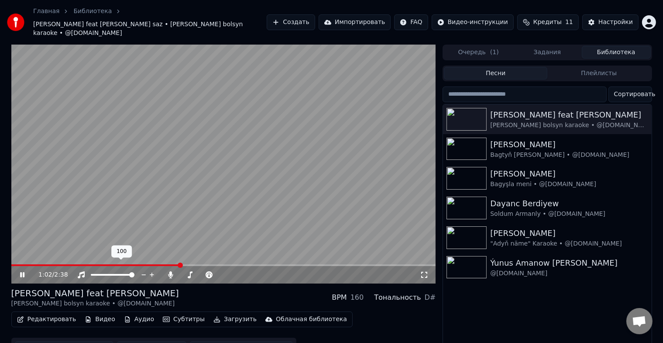
click at [115, 157] on video at bounding box center [223, 164] width 425 height 239
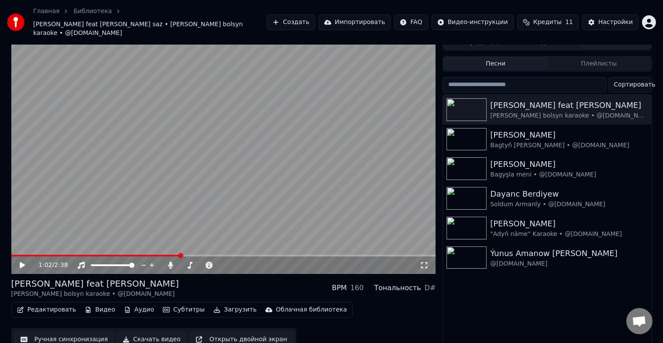
scroll to position [15, 0]
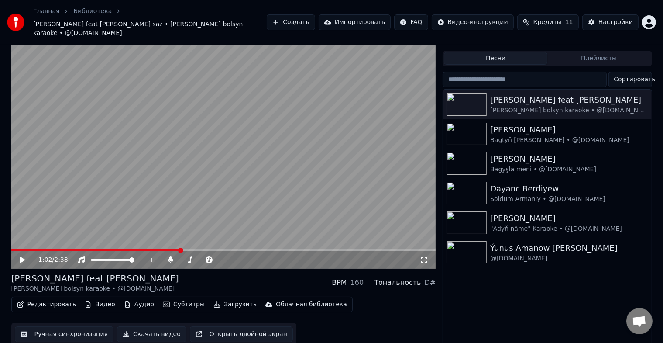
click at [77, 326] on button "Ручная синхронизация" at bounding box center [64, 334] width 99 height 16
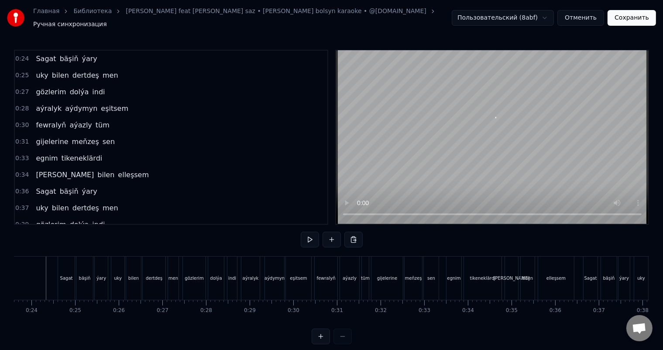
scroll to position [0, 1018]
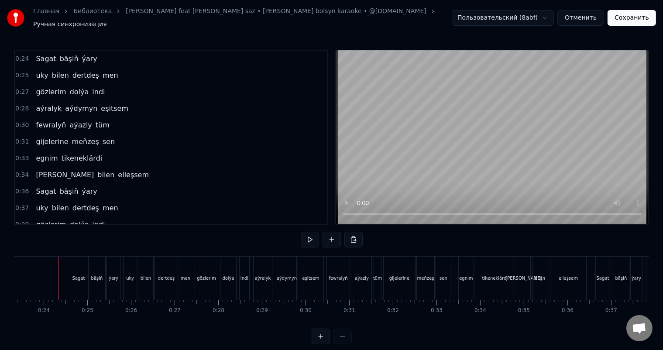
click at [81, 267] on div "Sagat" at bounding box center [78, 278] width 17 height 43
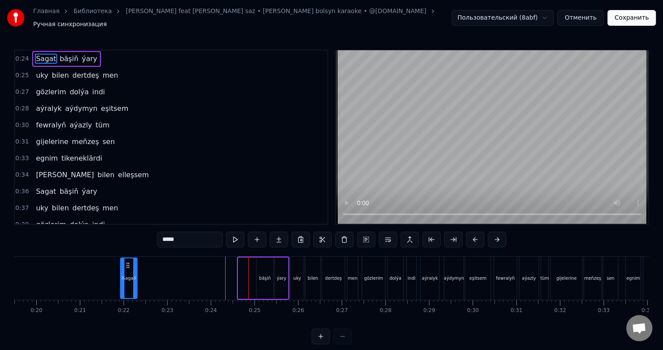
scroll to position [0, 848]
drag, startPoint x: 77, startPoint y: 261, endPoint x: 243, endPoint y: 266, distance: 166.0
click at [243, 266] on div "Sagat" at bounding box center [246, 278] width 16 height 40
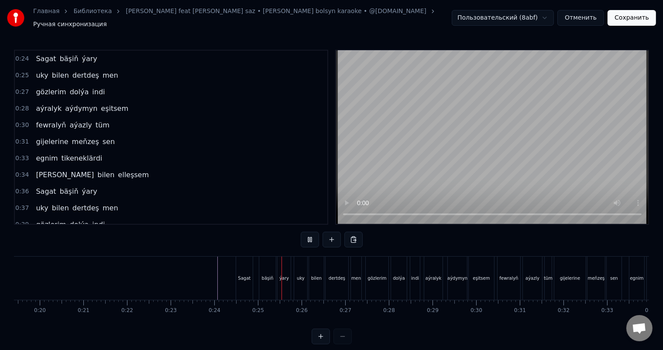
click at [245, 263] on div "Sagat" at bounding box center [244, 278] width 17 height 43
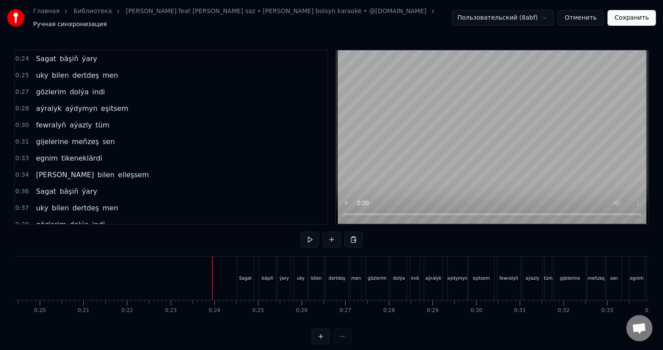
click at [301, 275] on div "uky" at bounding box center [301, 278] width 8 height 7
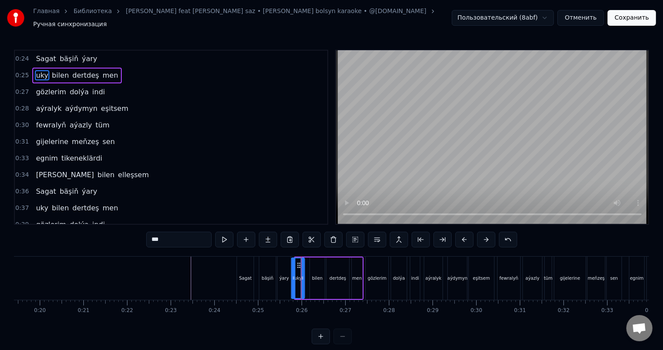
click at [300, 263] on circle at bounding box center [300, 263] width 0 height 0
click at [268, 265] on div "bäşiň" at bounding box center [267, 278] width 17 height 43
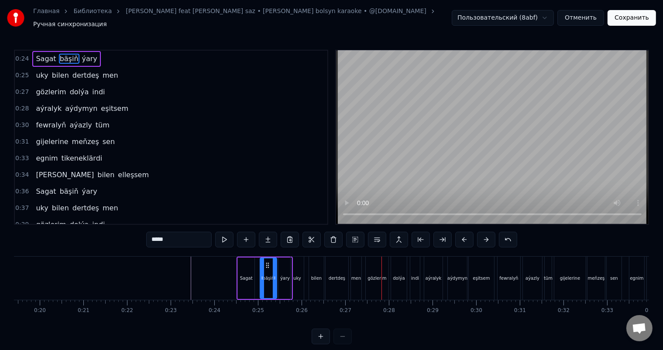
click at [436, 275] on div "aýralyk" at bounding box center [434, 278] width 16 height 7
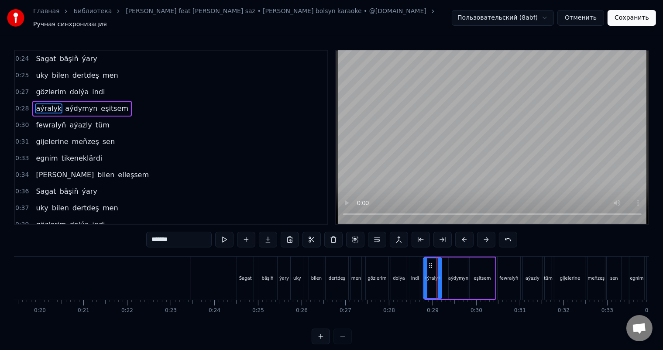
click at [431, 265] on circle at bounding box center [431, 265] width 0 height 0
click at [464, 275] on div "aýdymyn" at bounding box center [458, 278] width 20 height 7
type input "*******"
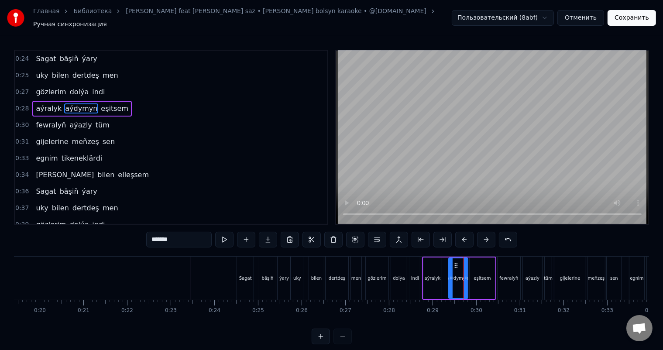
click at [443, 269] on div "aýralyk aýdymyn eşitsem" at bounding box center [459, 278] width 74 height 43
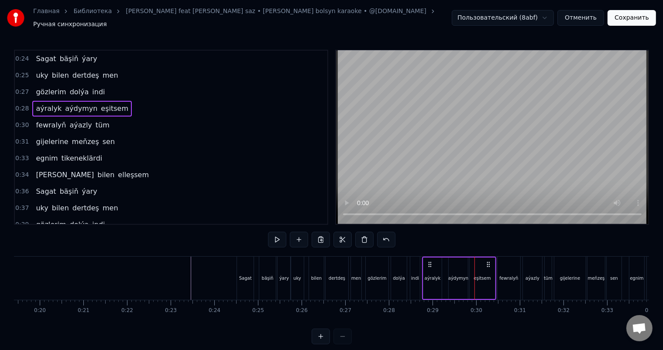
click at [411, 270] on div "indi" at bounding box center [415, 278] width 10 height 43
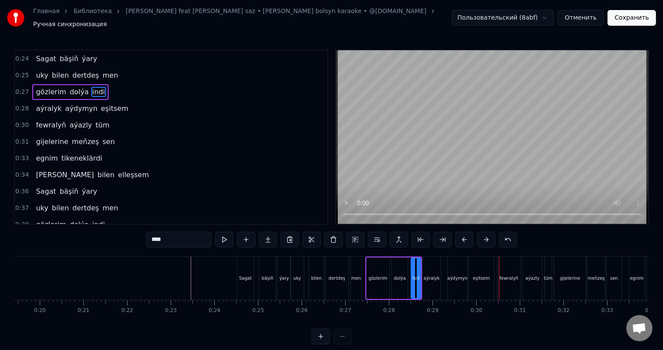
click at [480, 275] on div "eşitsem" at bounding box center [481, 278] width 17 height 7
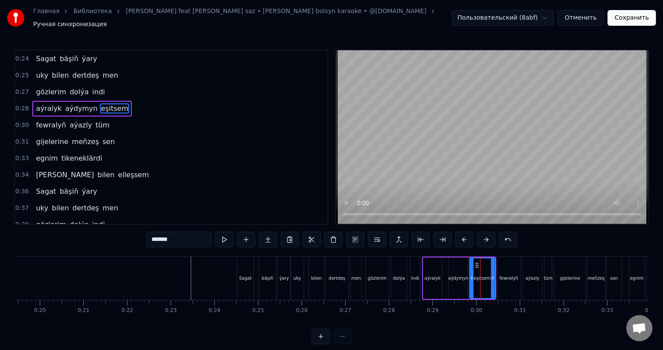
click at [508, 275] on div "fewralyň" at bounding box center [509, 278] width 19 height 7
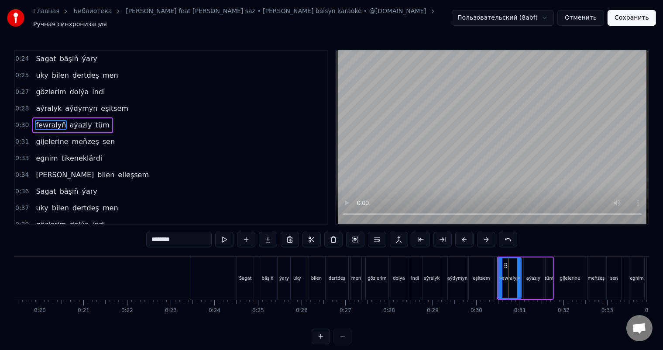
click at [486, 276] on div "eşitsem" at bounding box center [481, 278] width 17 height 7
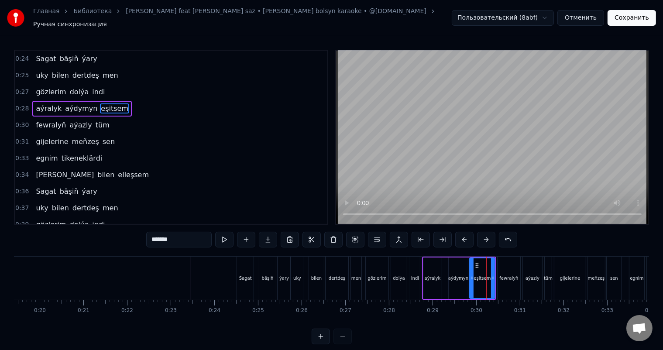
click at [431, 275] on div "aýralyk" at bounding box center [433, 278] width 16 height 7
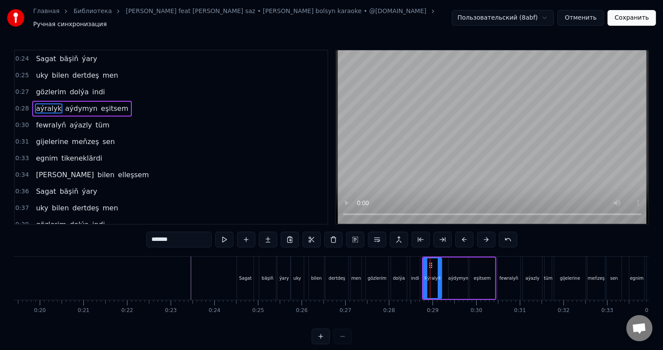
click at [374, 263] on div "gözlerim" at bounding box center [377, 278] width 23 height 43
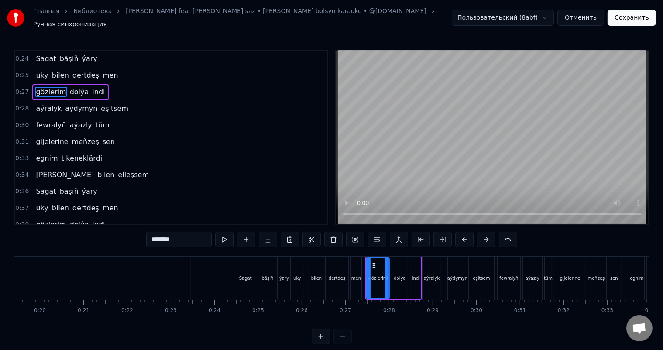
click at [337, 268] on div "dertdeş" at bounding box center [337, 278] width 23 height 43
type input "*******"
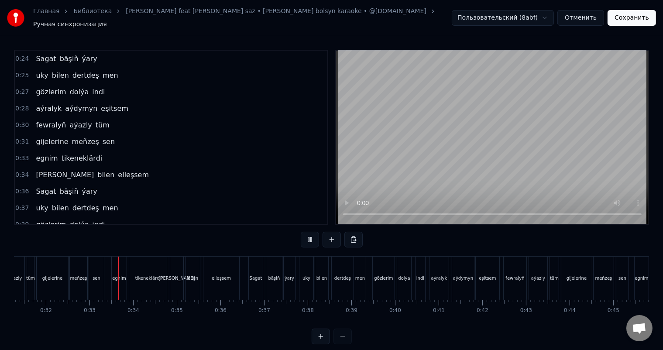
scroll to position [0, 1397]
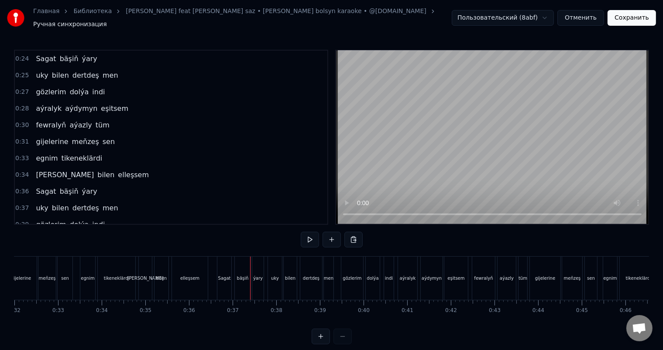
click at [111, 269] on div "tikeneklärdi" at bounding box center [117, 278] width 38 height 43
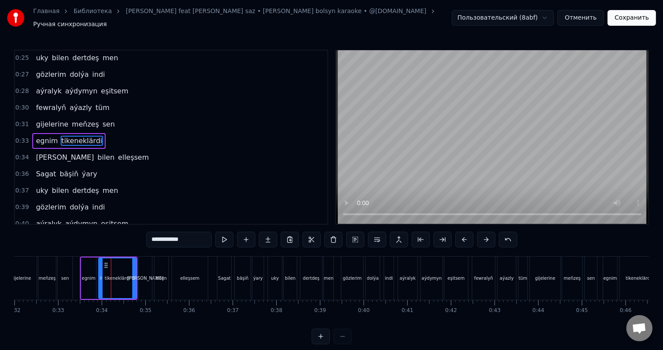
click at [147, 275] on div "elleň" at bounding box center [146, 278] width 36 height 7
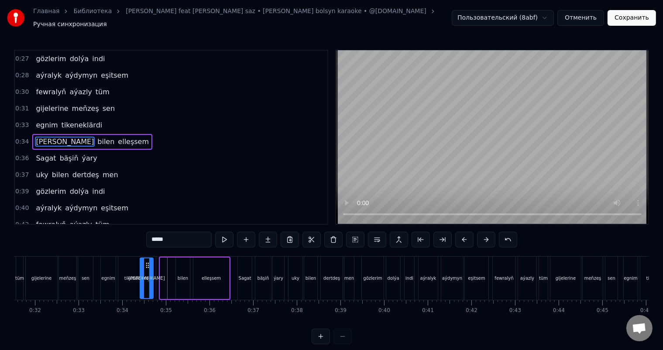
scroll to position [0, 1376]
drag, startPoint x: 145, startPoint y: 260, endPoint x: 155, endPoint y: 262, distance: 9.4
click at [155, 262] on icon at bounding box center [156, 265] width 7 height 7
click at [163, 276] on icon at bounding box center [162, 278] width 3 height 7
click at [185, 270] on div "bilen" at bounding box center [183, 278] width 14 height 41
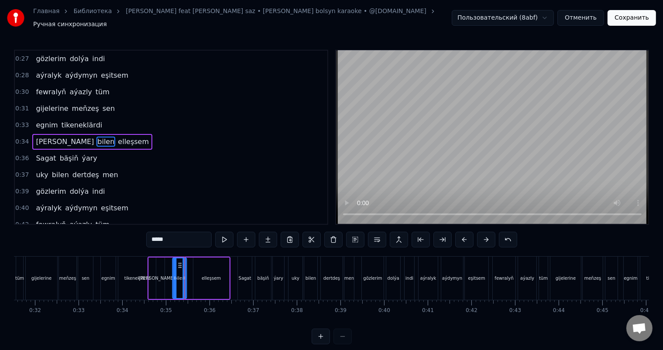
click at [178, 262] on icon at bounding box center [180, 265] width 7 height 7
click at [132, 262] on div "tikeneklärdi" at bounding box center [137, 278] width 38 height 43
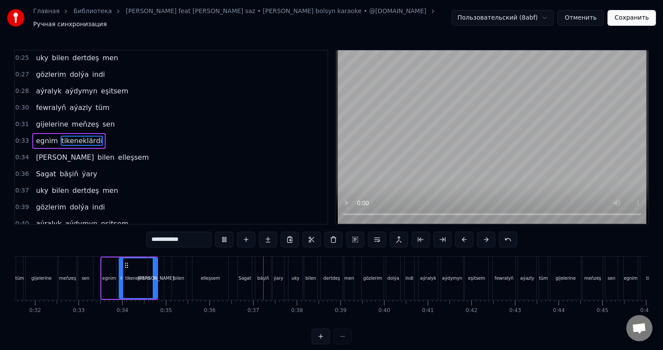
click at [86, 269] on div "sen" at bounding box center [85, 278] width 15 height 43
type input "***"
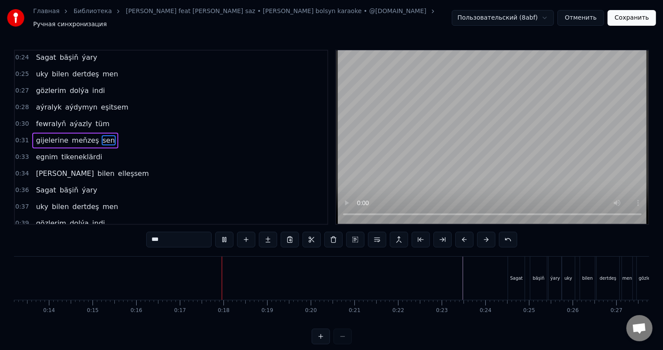
scroll to position [0, 717]
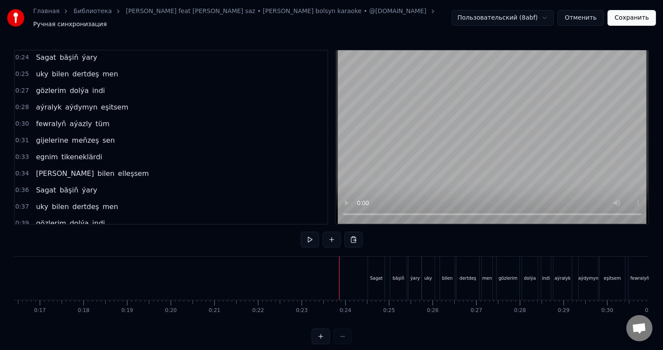
click at [373, 275] on div "Sagat" at bounding box center [376, 278] width 13 height 7
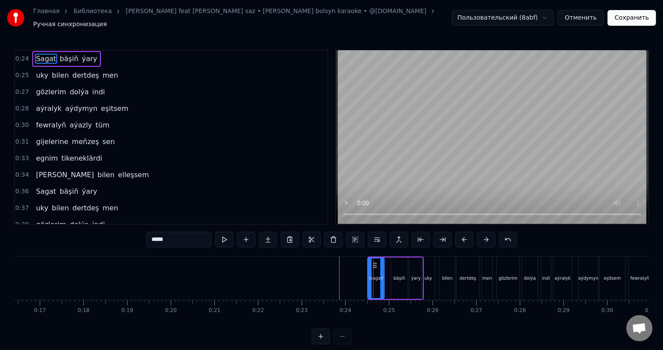
click at [374, 262] on icon at bounding box center [375, 265] width 7 height 7
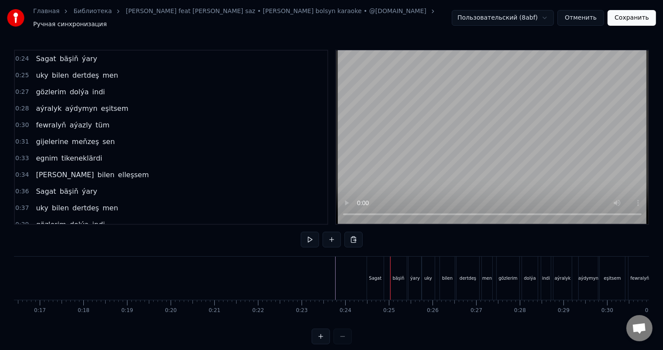
click at [378, 268] on div "Sagat" at bounding box center [375, 278] width 17 height 43
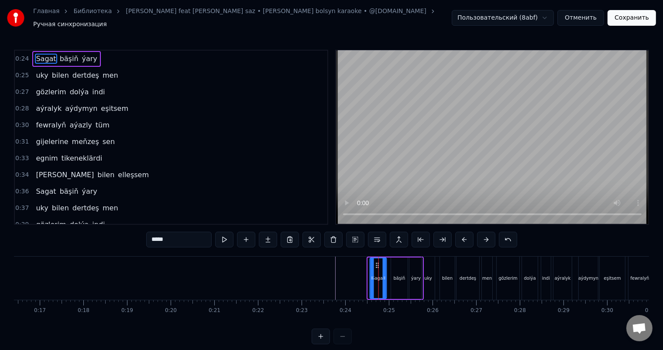
click at [376, 262] on icon at bounding box center [377, 265] width 7 height 7
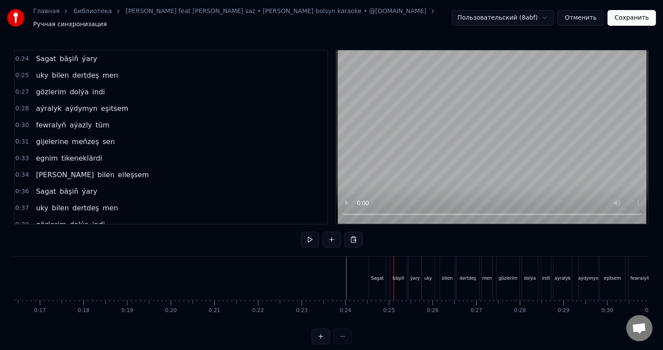
click at [377, 266] on div "Sagat" at bounding box center [377, 278] width 17 height 43
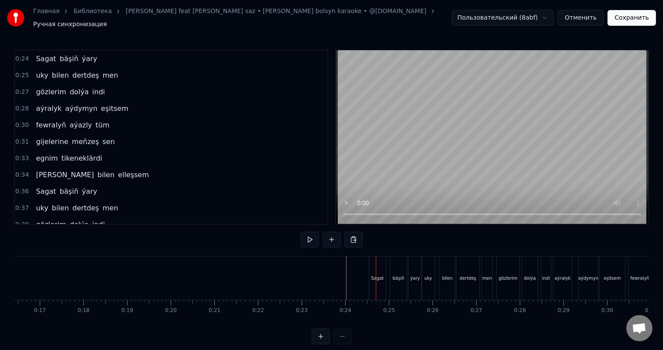
click at [376, 261] on div "Sagat" at bounding box center [377, 278] width 17 height 43
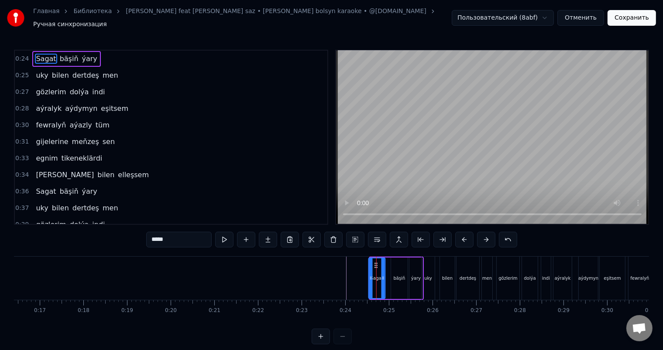
click at [377, 262] on icon at bounding box center [375, 265] width 7 height 7
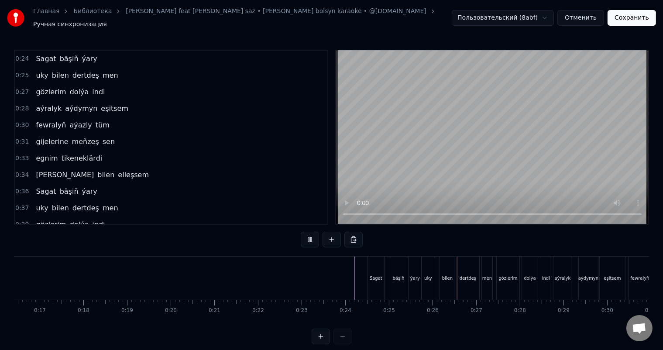
click at [379, 261] on div "Sagat" at bounding box center [376, 278] width 17 height 43
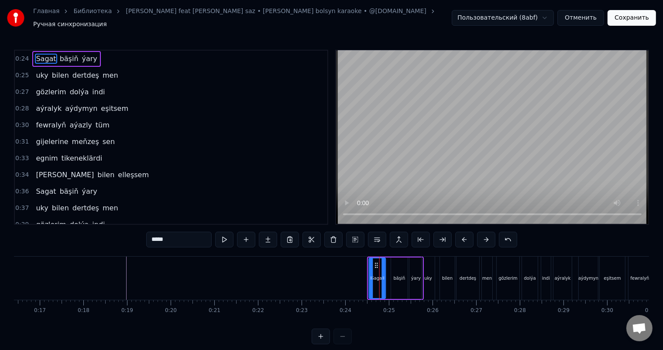
click at [376, 262] on icon at bounding box center [376, 265] width 7 height 7
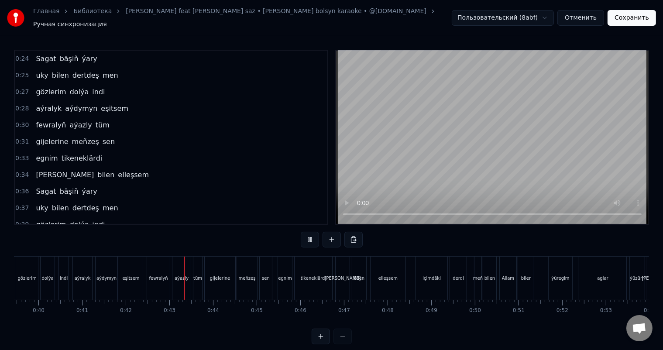
scroll to position [0, 1827]
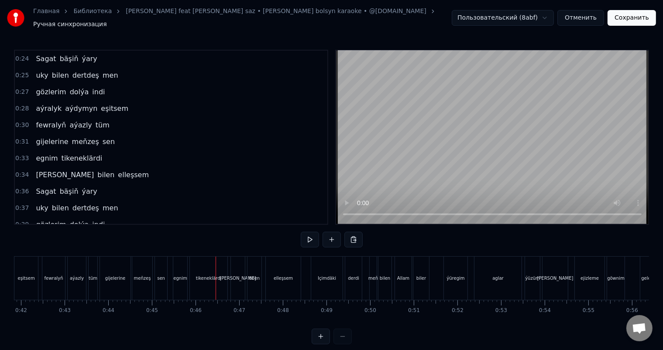
click at [176, 265] on div "egnim" at bounding box center [180, 278] width 14 height 43
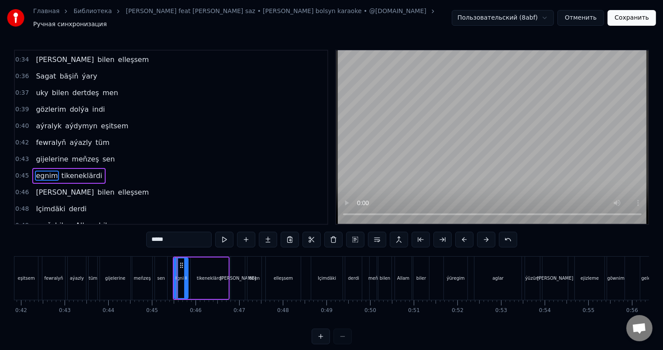
scroll to position [146, 0]
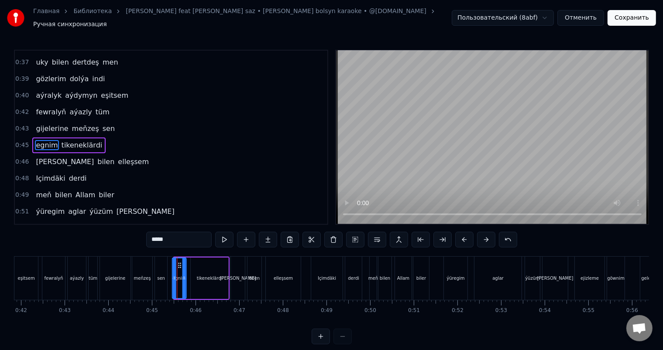
click at [179, 262] on icon at bounding box center [179, 265] width 7 height 7
click at [186, 275] on icon at bounding box center [184, 278] width 3 height 7
click at [163, 264] on div "sen" at bounding box center [161, 278] width 12 height 43
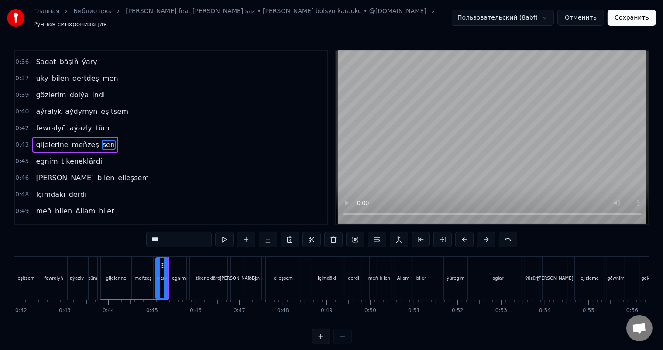
click at [320, 268] on div "Içimdäki" at bounding box center [326, 278] width 31 height 43
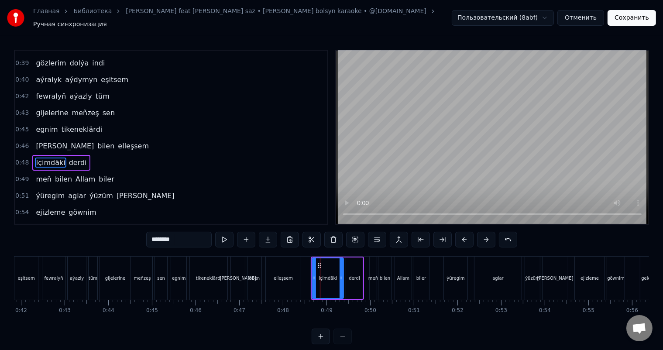
scroll to position [178, 0]
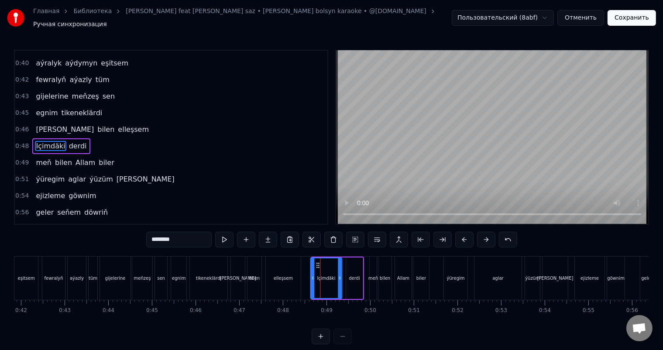
click at [317, 262] on icon at bounding box center [317, 265] width 7 height 7
click at [295, 263] on div "elleşsem" at bounding box center [283, 278] width 35 height 43
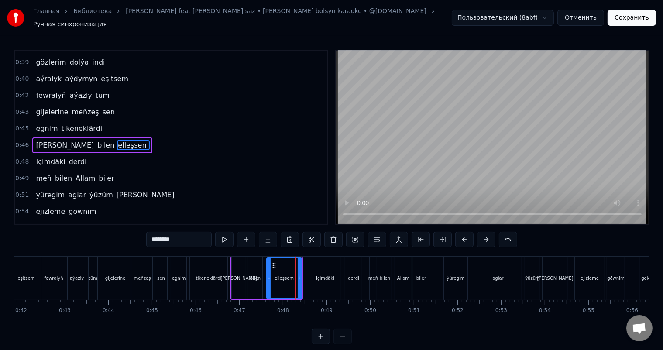
scroll to position [162, 0]
click at [201, 275] on div "tikeneklärdi" at bounding box center [209, 278] width 26 height 7
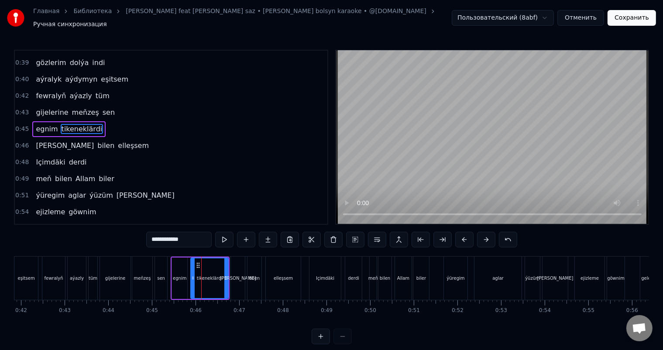
scroll to position [146, 0]
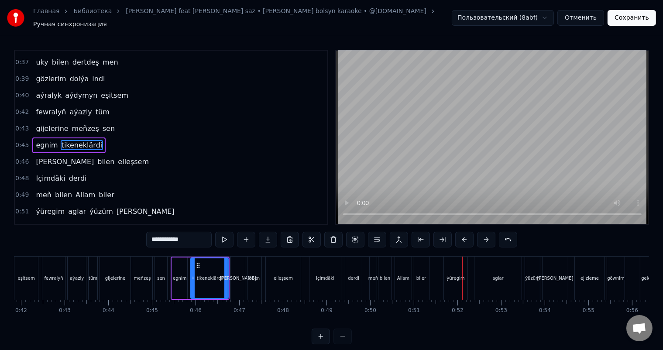
click at [449, 275] on div "ýüregim" at bounding box center [456, 278] width 18 height 7
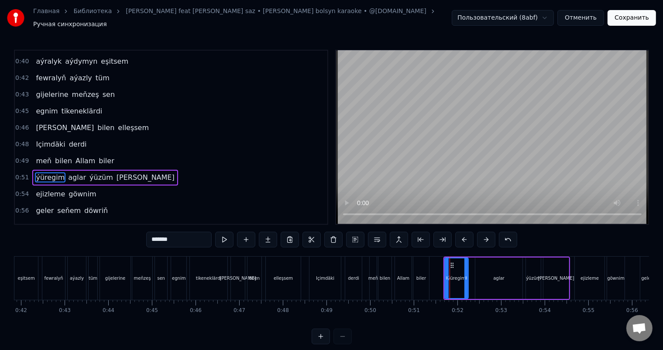
scroll to position [210, 0]
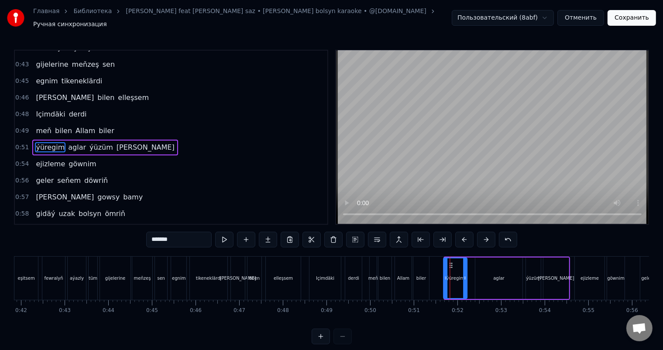
click at [449, 262] on icon at bounding box center [451, 265] width 7 height 7
click at [428, 267] on div "biler" at bounding box center [422, 278] width 16 height 43
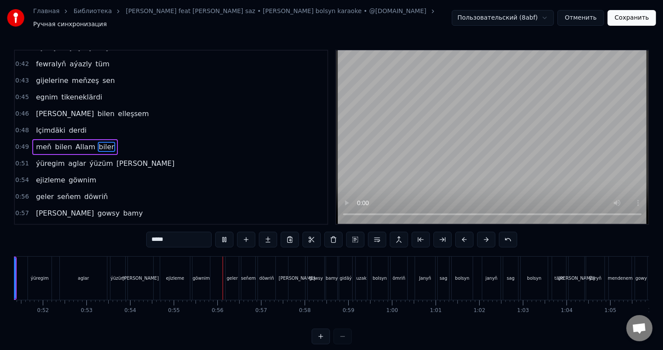
scroll to position [0, 2381]
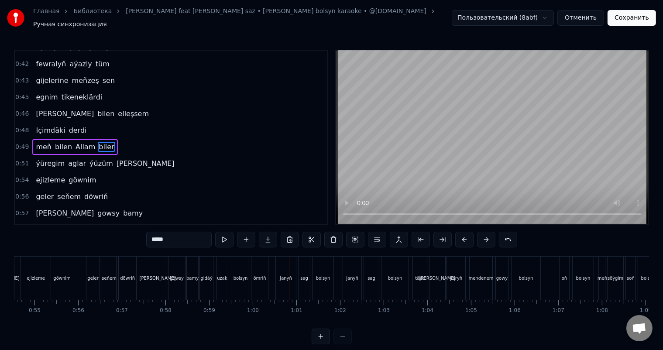
click at [282, 266] on div "Janyň" at bounding box center [286, 278] width 20 height 43
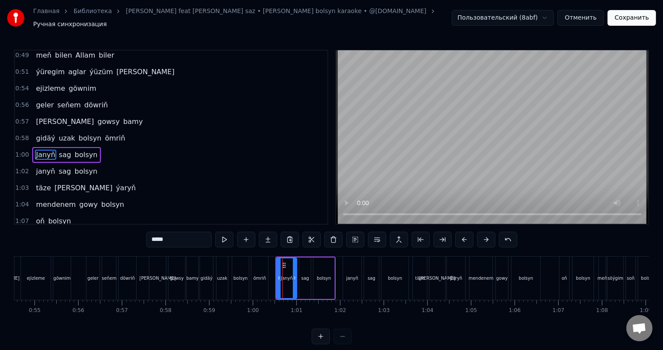
scroll to position [290, 0]
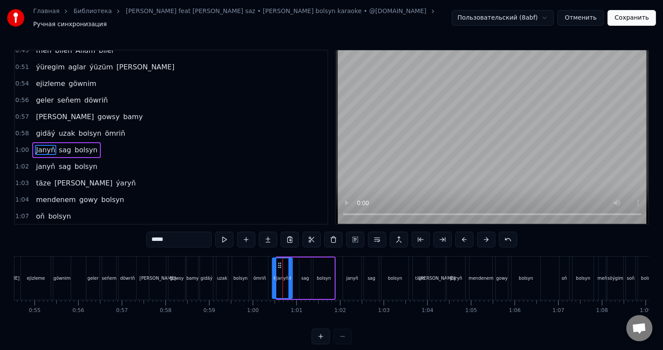
drag, startPoint x: 283, startPoint y: 260, endPoint x: 279, endPoint y: 260, distance: 4.4
click at [279, 262] on icon at bounding box center [279, 265] width 7 height 7
click at [306, 259] on div "sag" at bounding box center [305, 278] width 11 height 41
type input "***"
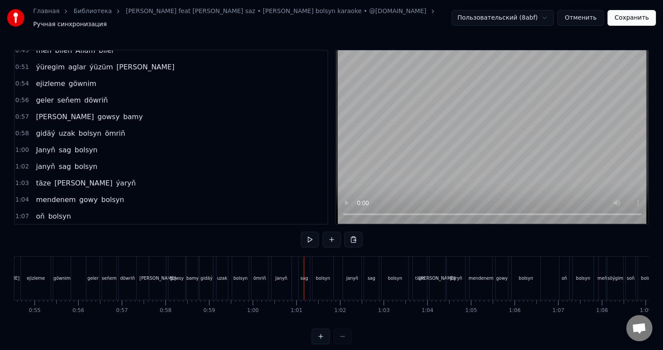
click at [306, 259] on div "sag" at bounding box center [304, 278] width 11 height 43
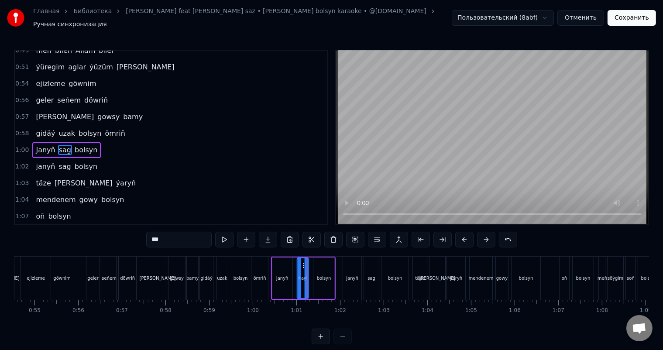
click at [302, 262] on icon at bounding box center [304, 265] width 7 height 7
click at [264, 260] on div "ömriň" at bounding box center [260, 278] width 17 height 43
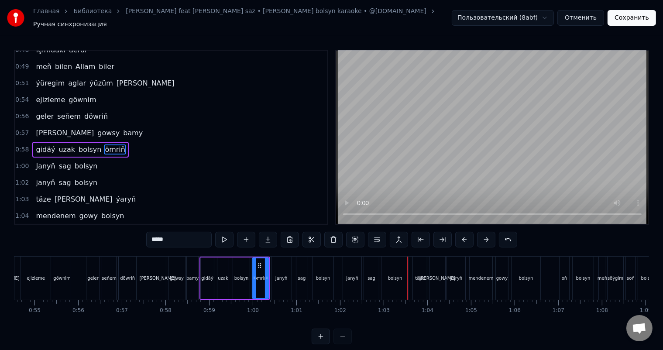
click at [348, 267] on div "janyň" at bounding box center [352, 278] width 18 height 43
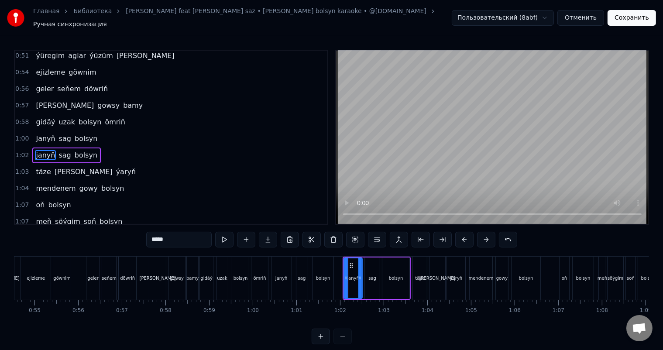
scroll to position [307, 0]
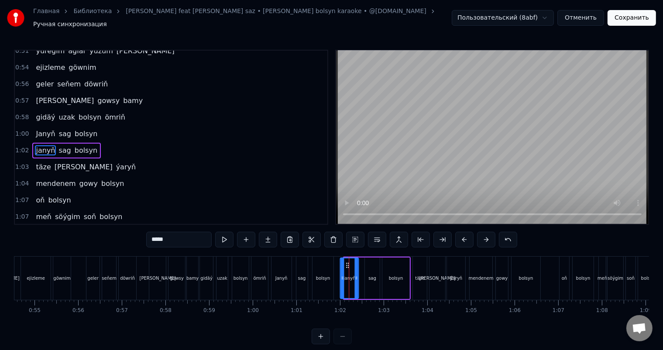
click at [347, 262] on icon at bounding box center [347, 265] width 7 height 7
click at [373, 264] on div "sag" at bounding box center [372, 278] width 15 height 41
click at [367, 263] on circle at bounding box center [367, 263] width 0 height 0
click at [388, 268] on div "bolsyn" at bounding box center [396, 278] width 27 height 41
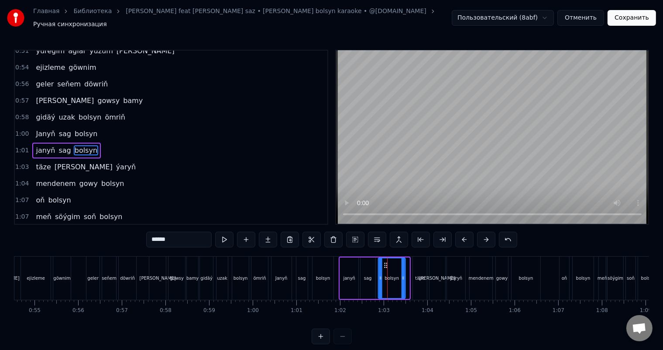
click at [384, 262] on icon at bounding box center [386, 265] width 7 height 7
click at [323, 261] on div "bolsyn" at bounding box center [323, 278] width 21 height 43
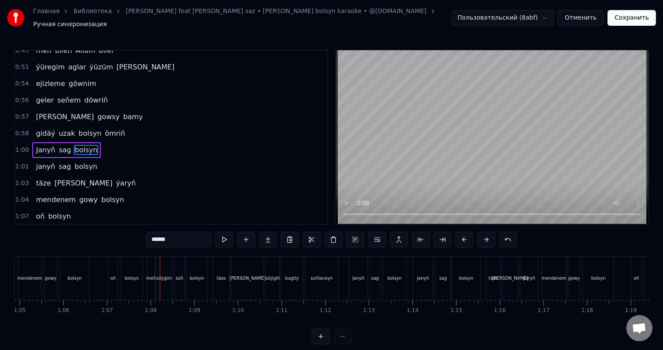
scroll to position [0, 2825]
click at [140, 265] on div "bolsyn" at bounding box center [139, 278] width 21 height 43
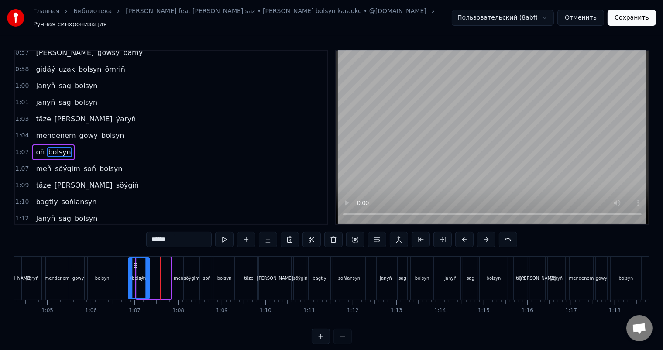
scroll to position [0, 2802]
drag, startPoint x: 136, startPoint y: 258, endPoint x: 155, endPoint y: 260, distance: 18.5
click at [155, 262] on icon at bounding box center [155, 265] width 7 height 7
click at [142, 266] on div "oň" at bounding box center [145, 278] width 10 height 41
type input "**"
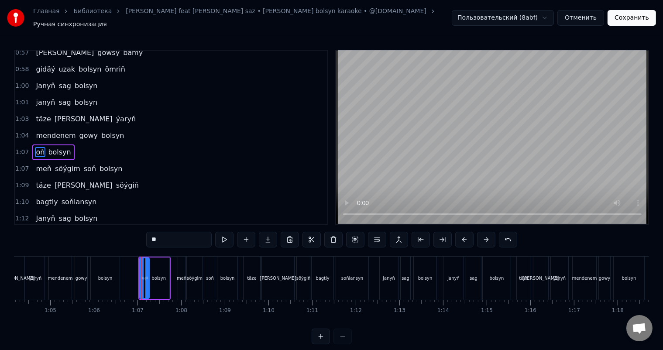
click at [143, 269] on div "oň" at bounding box center [144, 278] width 9 height 40
click at [138, 269] on div at bounding box center [139, 278] width 3 height 40
click at [144, 265] on circle at bounding box center [144, 265] width 0 height 0
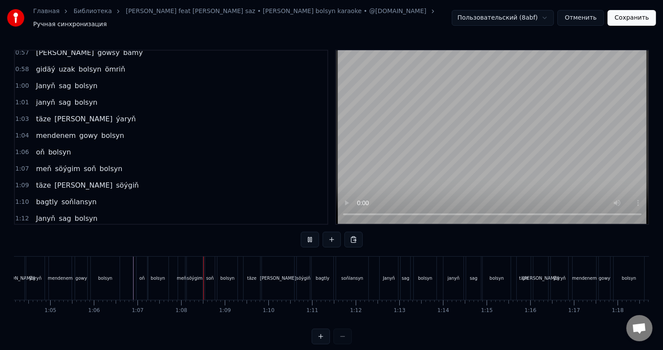
click at [107, 276] on div "bolsyn" at bounding box center [105, 278] width 14 height 7
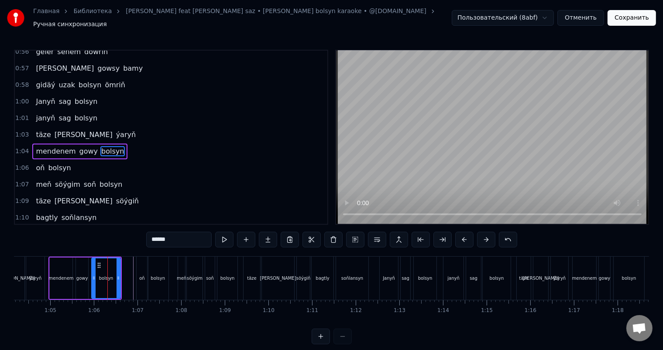
scroll to position [339, 0]
click at [281, 275] on div "tapan" at bounding box center [278, 278] width 36 height 7
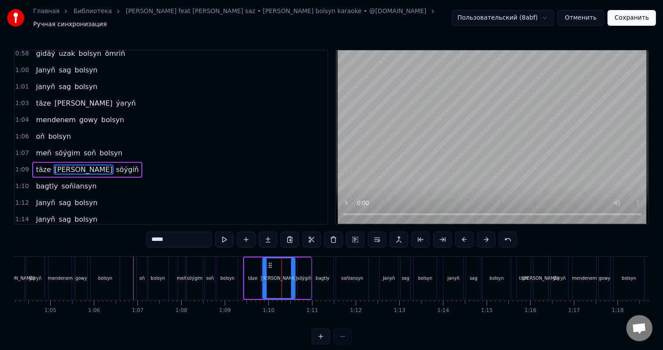
scroll to position [387, 0]
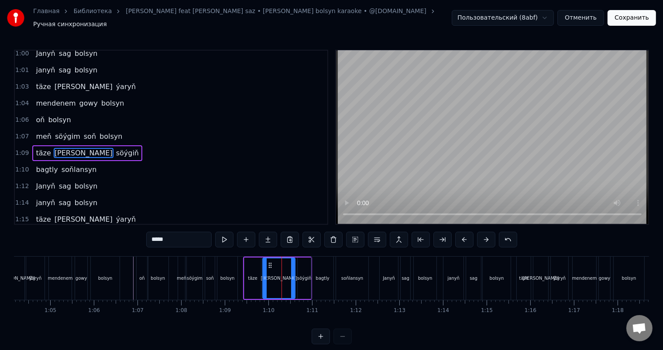
click at [251, 275] on div "täze" at bounding box center [252, 278] width 9 height 7
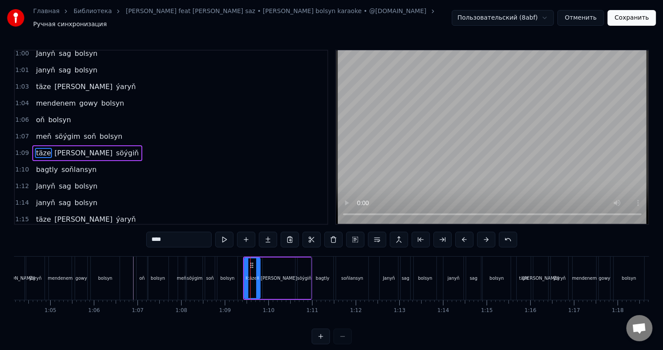
click at [258, 275] on icon at bounding box center [257, 278] width 3 height 7
click at [279, 275] on div "tapan" at bounding box center [279, 278] width 36 height 7
drag, startPoint x: 269, startPoint y: 258, endPoint x: 262, endPoint y: 257, distance: 6.6
click at [262, 262] on icon at bounding box center [263, 265] width 7 height 7
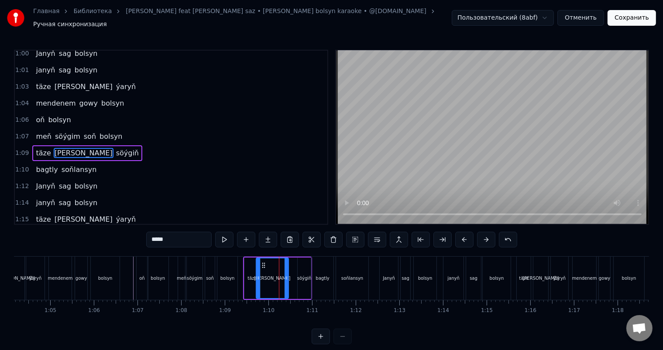
click at [232, 260] on div "bolsyn" at bounding box center [227, 278] width 20 height 43
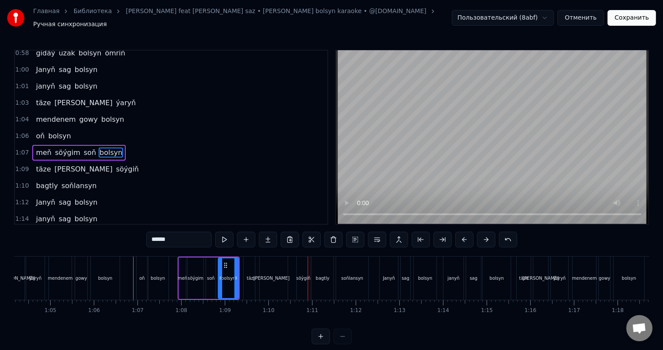
click at [279, 270] on div "tapan" at bounding box center [271, 278] width 32 height 43
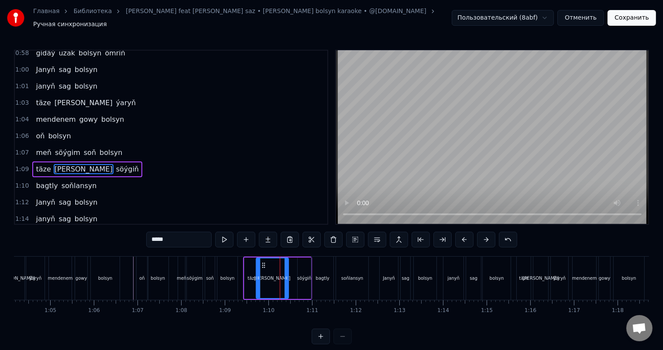
scroll to position [387, 0]
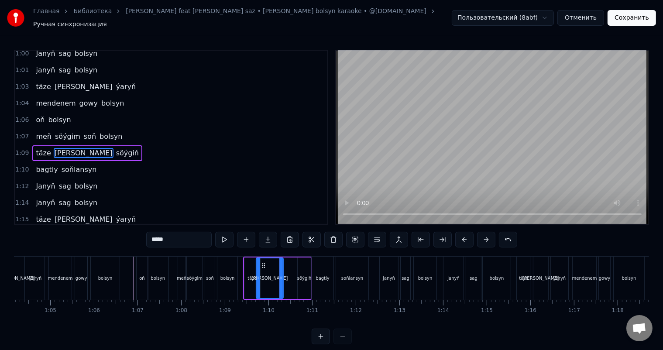
drag, startPoint x: 286, startPoint y: 271, endPoint x: 281, endPoint y: 271, distance: 5.2
click at [281, 275] on icon at bounding box center [280, 278] width 3 height 7
click at [305, 269] on div "söýgiň" at bounding box center [304, 278] width 13 height 41
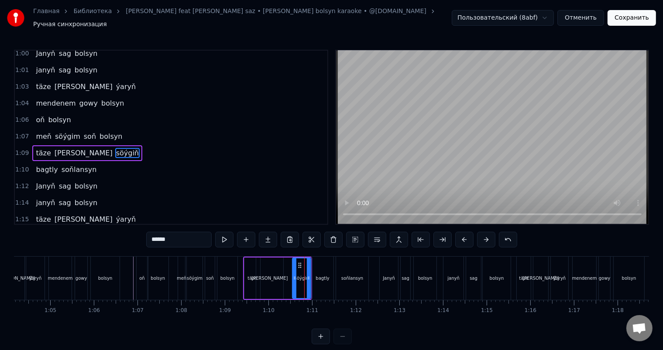
drag, startPoint x: 297, startPoint y: 272, endPoint x: 292, endPoint y: 272, distance: 5.2
click at [293, 275] on icon at bounding box center [294, 278] width 3 height 7
drag, startPoint x: 299, startPoint y: 260, endPoint x: 289, endPoint y: 260, distance: 10.0
click at [289, 262] on icon at bounding box center [289, 265] width 7 height 7
click at [248, 267] on div "täze" at bounding box center [253, 278] width 16 height 41
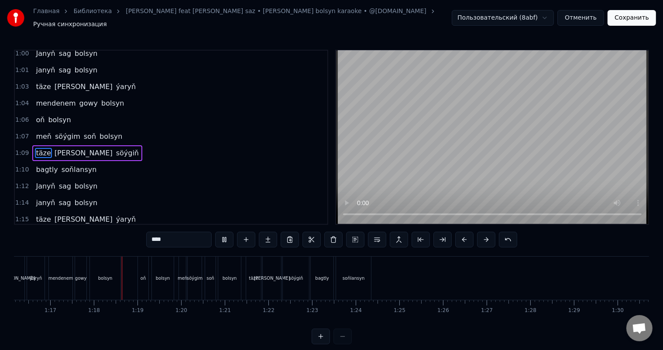
scroll to position [0, 3360]
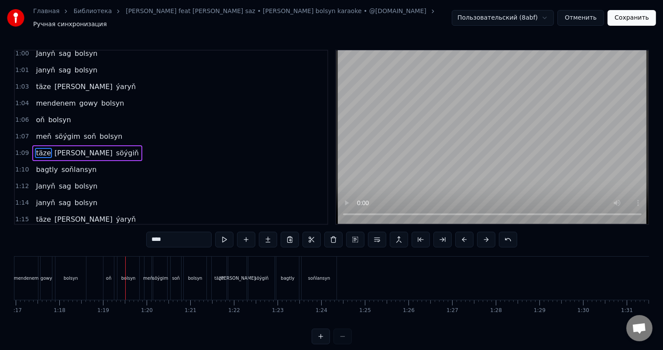
click at [108, 267] on div "oň" at bounding box center [108, 278] width 10 height 43
type input "**"
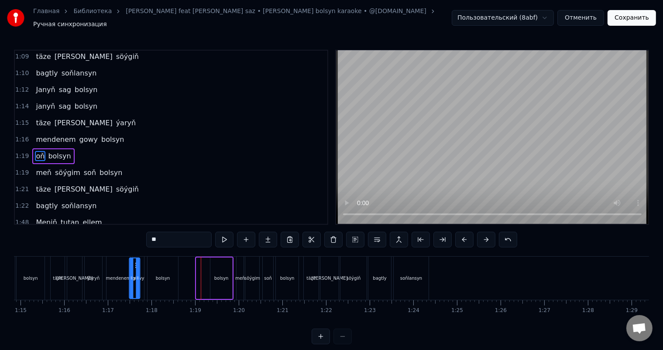
scroll to position [0, 3268]
drag, startPoint x: 110, startPoint y: 259, endPoint x: 200, endPoint y: 263, distance: 90.0
click at [200, 263] on icon at bounding box center [201, 265] width 7 height 7
click at [204, 261] on div at bounding box center [203, 278] width 3 height 40
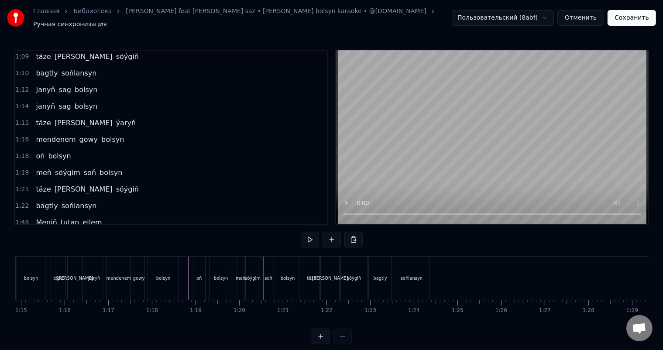
click at [221, 269] on div "bolsyn" at bounding box center [221, 278] width 22 height 43
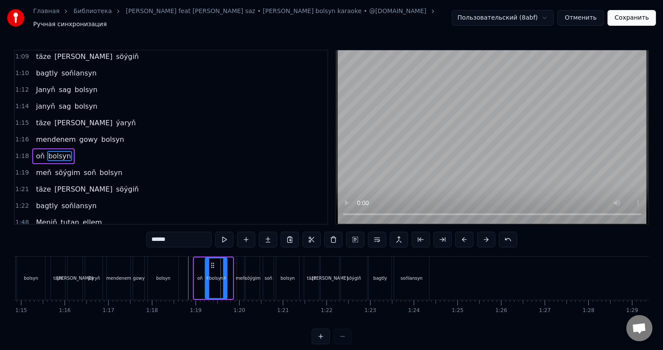
drag, startPoint x: 217, startPoint y: 259, endPoint x: 211, endPoint y: 259, distance: 5.7
click at [211, 262] on icon at bounding box center [212, 265] width 7 height 7
click at [181, 267] on div at bounding box center [204, 278] width 6916 height 43
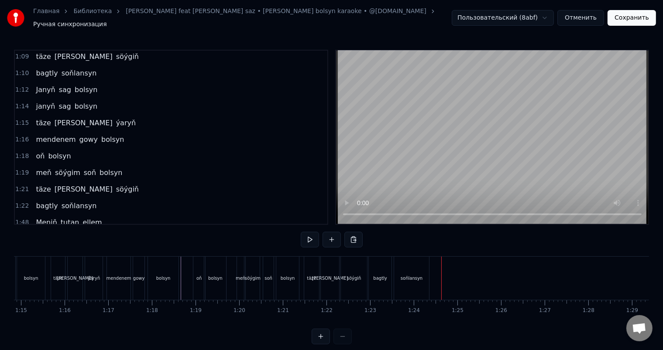
click at [413, 269] on div "soňlansyn" at bounding box center [411, 278] width 35 height 43
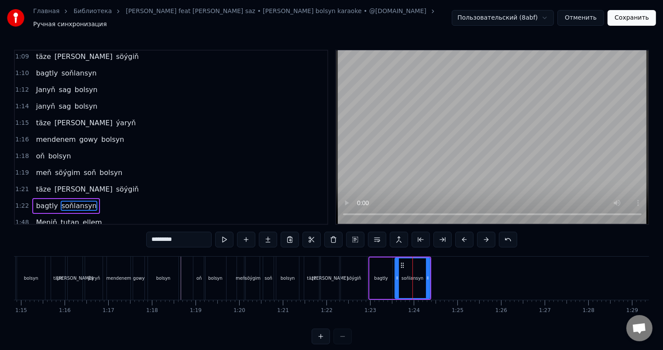
scroll to position [531, 0]
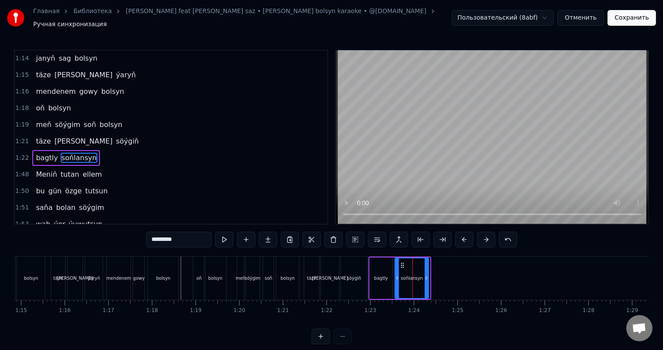
click at [427, 275] on icon at bounding box center [426, 278] width 3 height 7
click at [193, 269] on div "oň" at bounding box center [199, 278] width 13 height 43
type input "**"
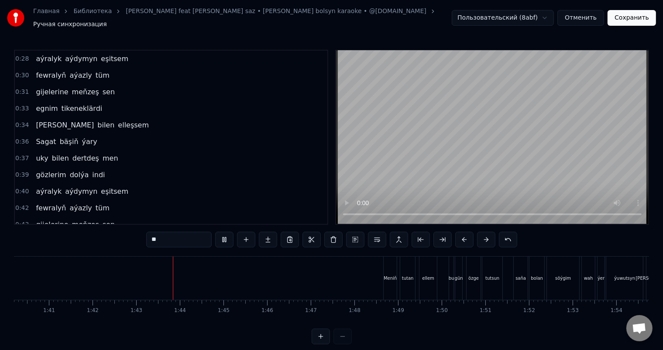
scroll to position [0, 0]
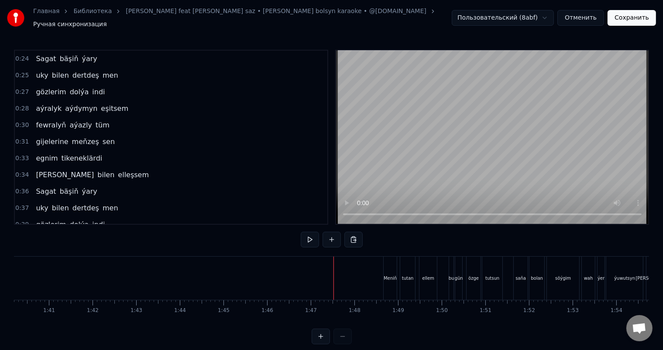
click at [391, 275] on div "Meniň" at bounding box center [390, 278] width 13 height 7
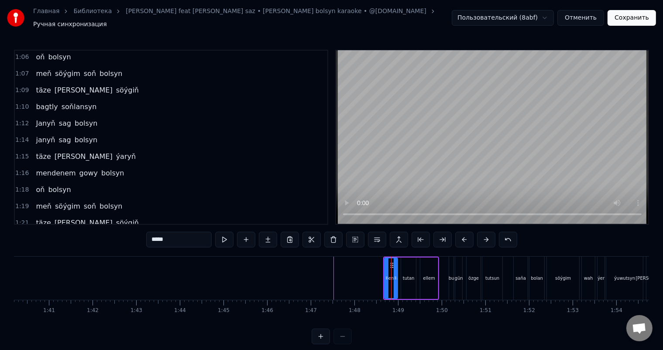
scroll to position [548, 0]
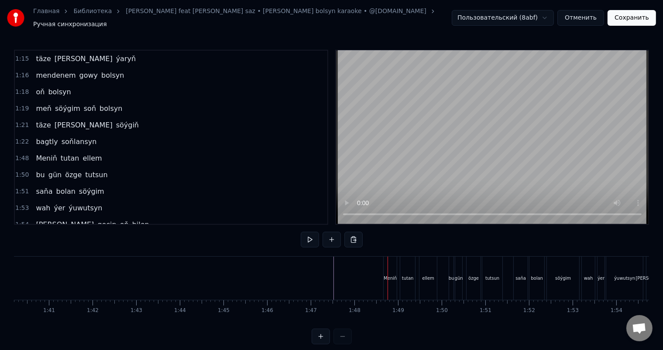
click at [392, 260] on div "Meniň" at bounding box center [390, 278] width 13 height 43
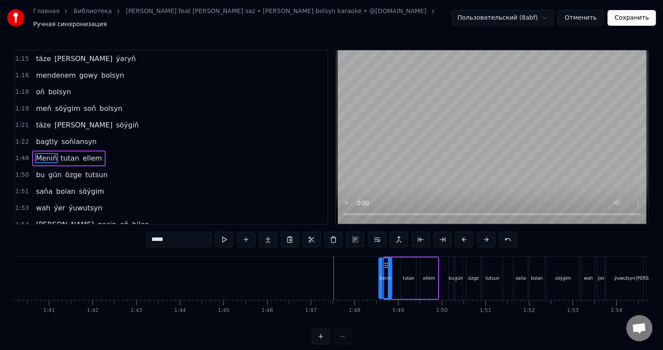
drag, startPoint x: 391, startPoint y: 259, endPoint x: 386, endPoint y: 259, distance: 5.7
click at [386, 262] on icon at bounding box center [386, 265] width 7 height 7
click at [393, 275] on icon at bounding box center [392, 278] width 3 height 7
click at [403, 275] on div "tutan" at bounding box center [409, 278] width 12 height 7
click at [399, 275] on icon at bounding box center [400, 278] width 3 height 7
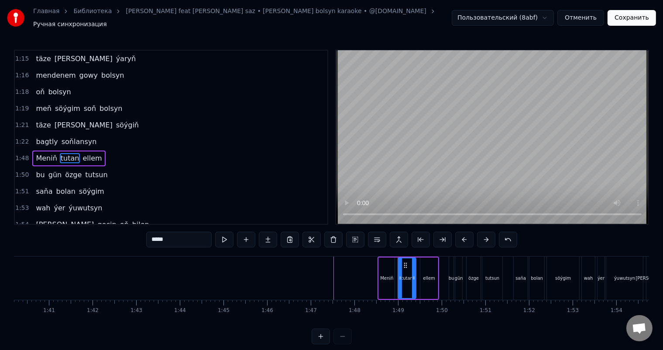
click at [427, 260] on div "ellem" at bounding box center [428, 278] width 17 height 41
type input "*****"
click at [423, 262] on icon at bounding box center [424, 265] width 7 height 7
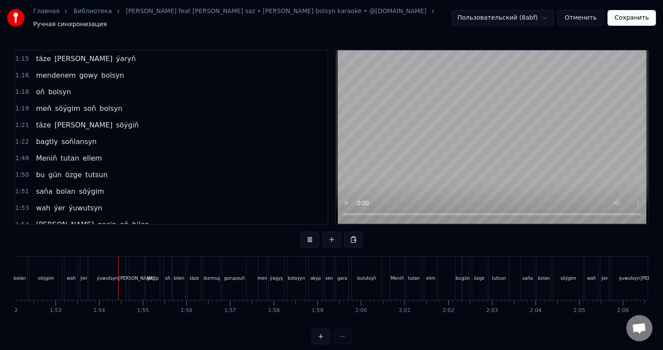
scroll to position [0, 4924]
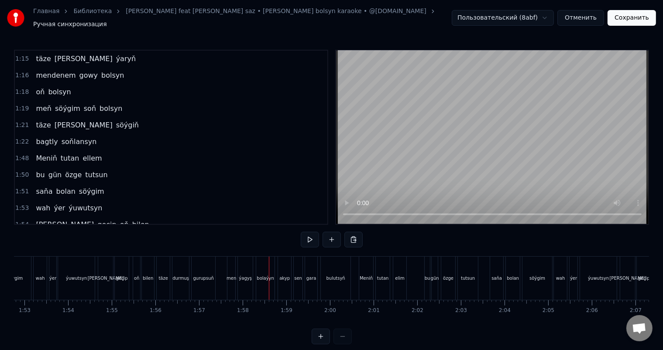
click at [231, 275] on div "men" at bounding box center [232, 278] width 10 height 7
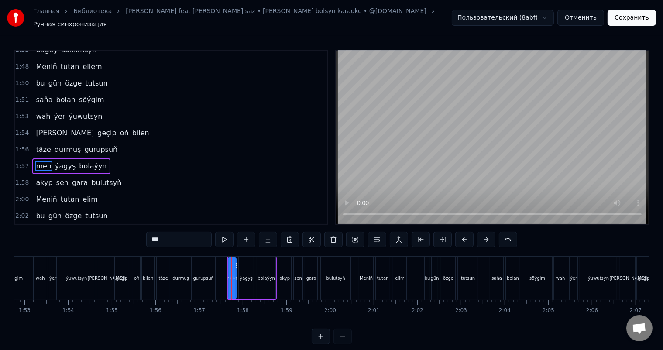
scroll to position [644, 0]
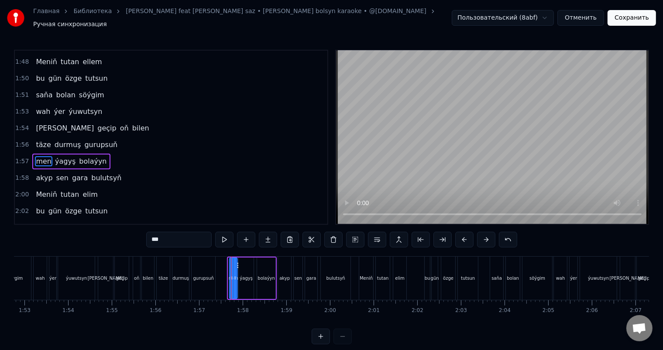
click at [238, 265] on circle at bounding box center [238, 265] width 0 height 0
click at [235, 265] on circle at bounding box center [235, 265] width 0 height 0
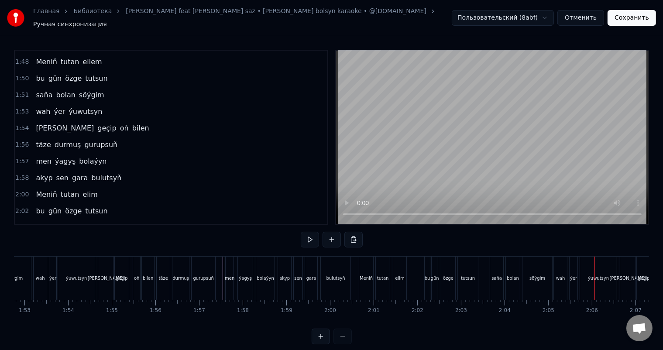
click at [555, 272] on div "wah" at bounding box center [560, 278] width 13 height 43
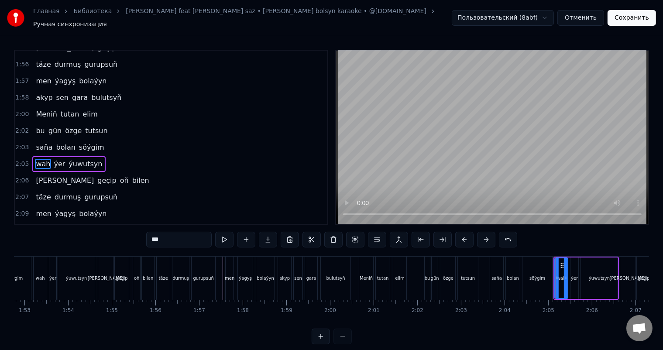
click at [548, 269] on div "söýgim" at bounding box center [538, 278] width 30 height 43
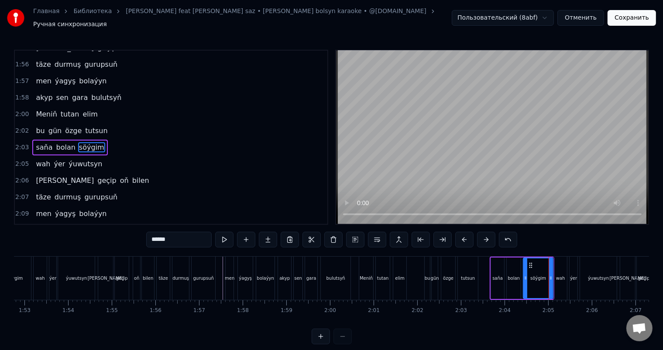
scroll to position [708, 0]
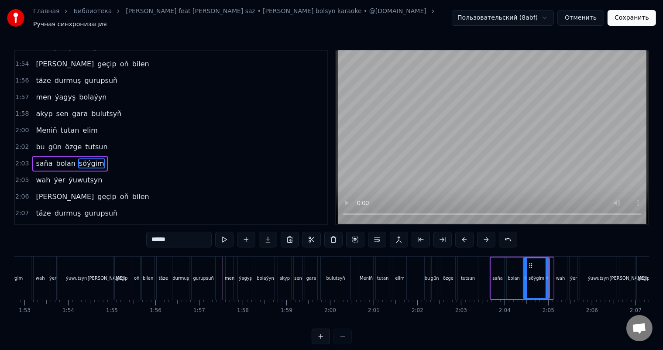
click at [547, 275] on icon at bounding box center [547, 278] width 3 height 7
click at [558, 275] on div "wah" at bounding box center [560, 278] width 9 height 7
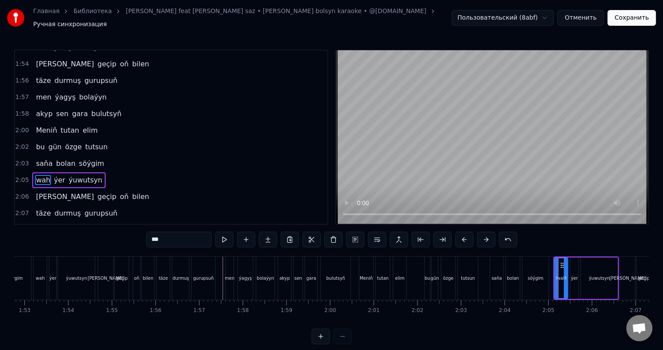
scroll to position [724, 0]
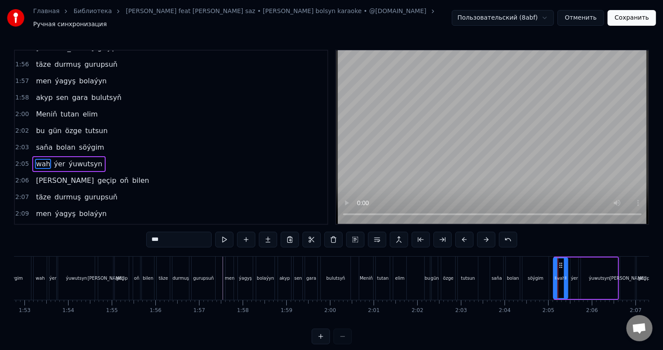
click at [554, 275] on icon at bounding box center [555, 278] width 3 height 7
click at [556, 262] on icon at bounding box center [558, 265] width 7 height 7
click at [513, 262] on div "bolan" at bounding box center [513, 278] width 14 height 43
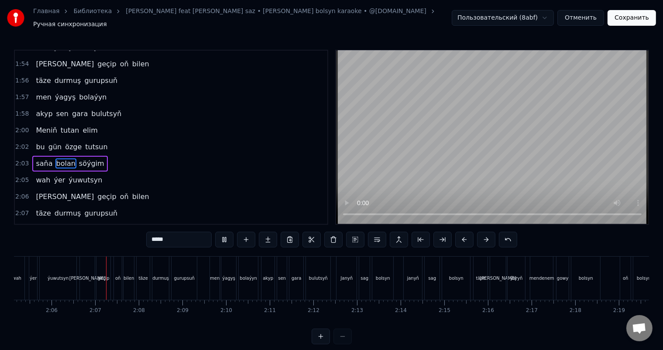
scroll to position [0, 5481]
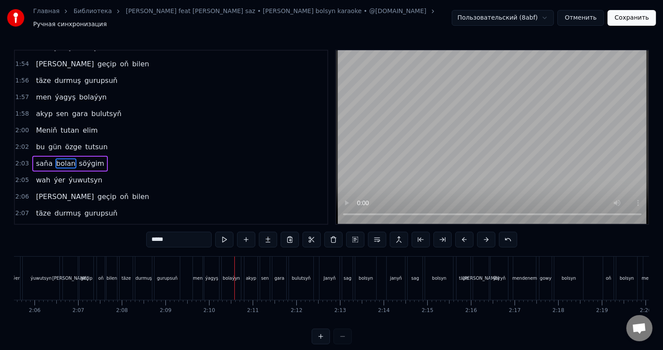
click at [196, 275] on div "men" at bounding box center [198, 278] width 10 height 7
type input "***"
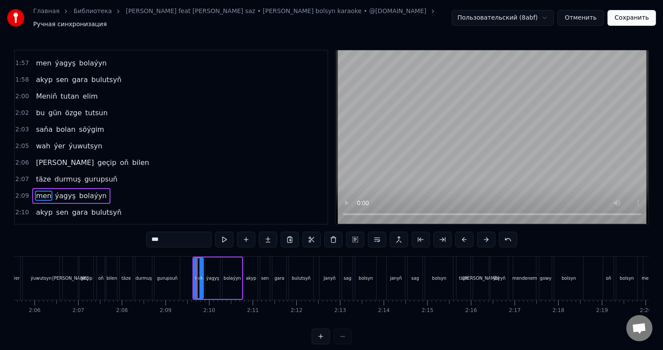
scroll to position [772, 0]
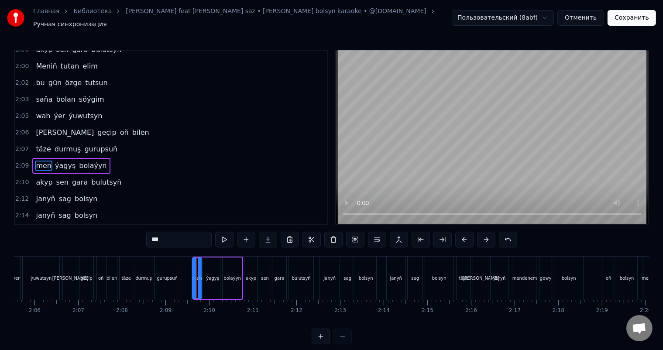
click at [196, 262] on icon at bounding box center [199, 265] width 7 height 7
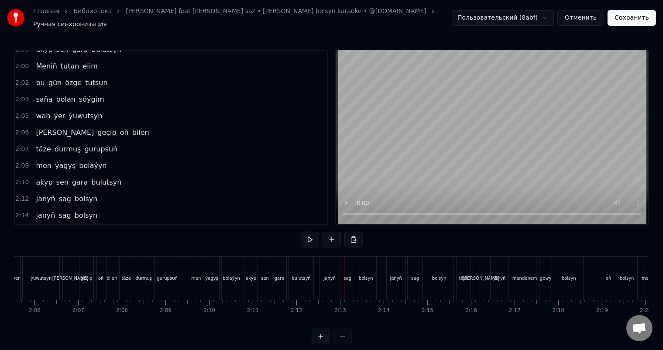
click at [323, 271] on div "Janyň" at bounding box center [330, 278] width 20 height 43
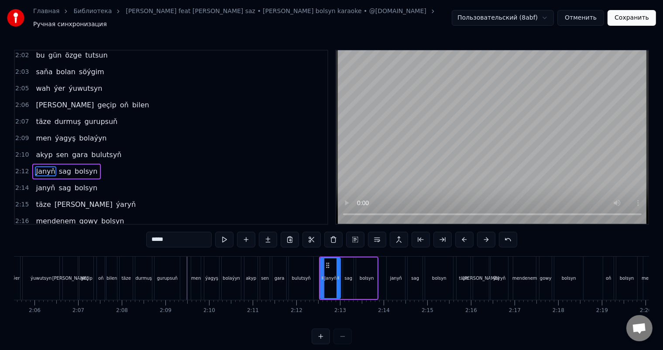
scroll to position [805, 0]
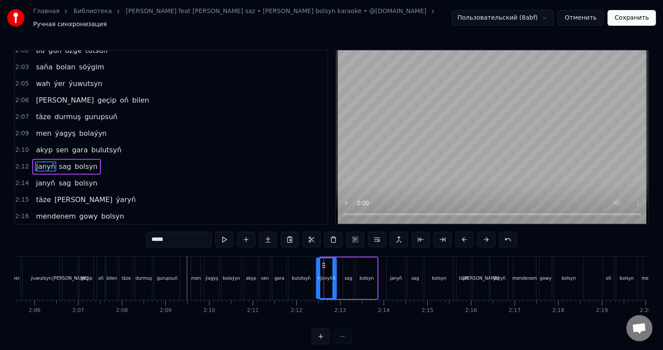
click at [323, 262] on icon at bounding box center [323, 265] width 7 height 7
click at [393, 275] on div "janyň" at bounding box center [396, 278] width 12 height 7
type input "*****"
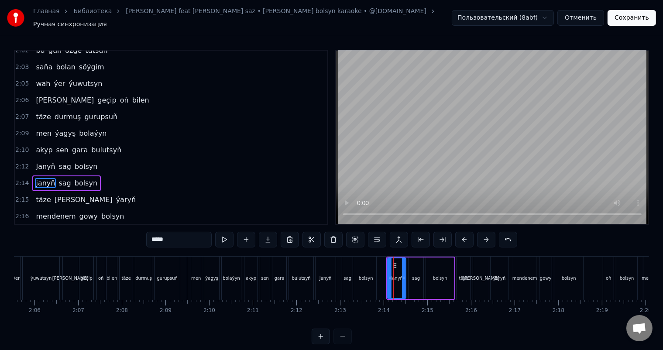
scroll to position [821, 0]
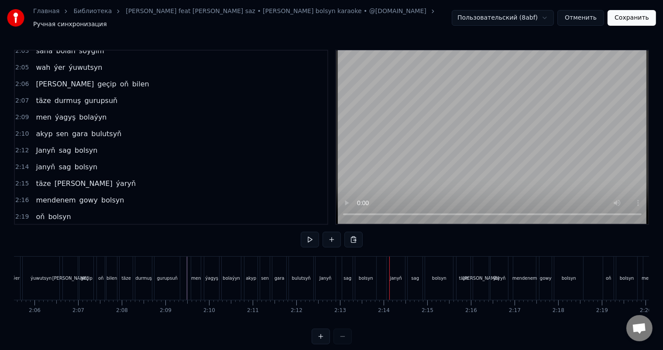
click at [394, 260] on div "janyň" at bounding box center [396, 278] width 18 height 43
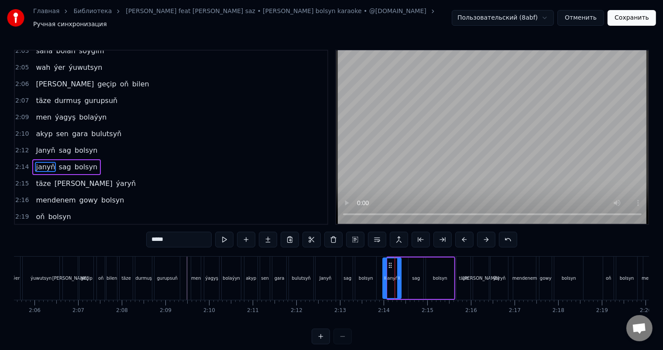
drag, startPoint x: 395, startPoint y: 258, endPoint x: 390, endPoint y: 258, distance: 4.8
click at [391, 263] on circle at bounding box center [391, 263] width 0 height 0
click at [367, 262] on div "bolsyn" at bounding box center [365, 278] width 21 height 43
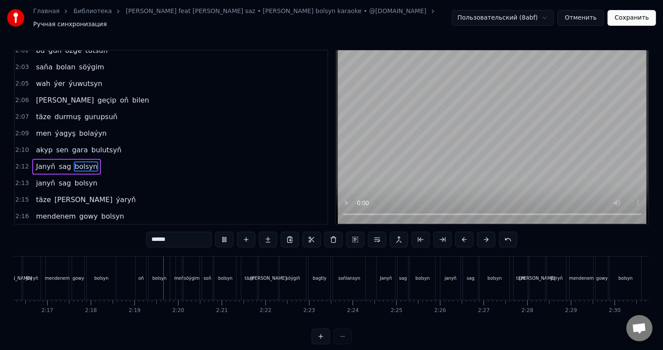
scroll to position [0, 6032]
click at [58, 267] on div "oň" at bounding box center [58, 278] width 10 height 43
type input "**"
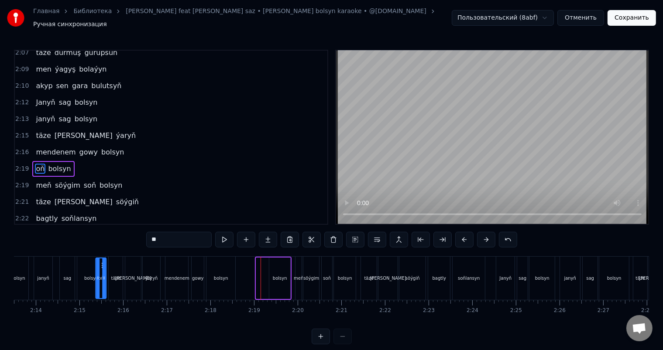
scroll to position [0, 5817]
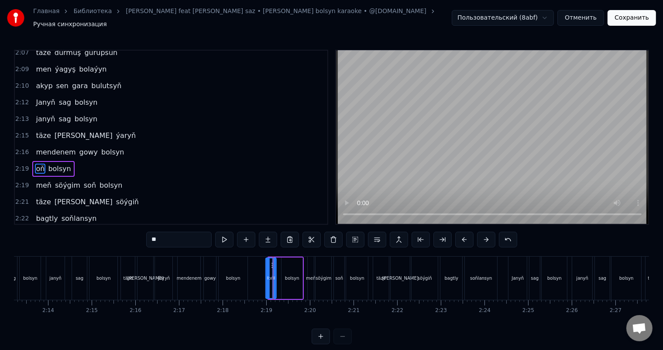
drag, startPoint x: 59, startPoint y: 258, endPoint x: 271, endPoint y: 255, distance: 212.2
click at [271, 258] on div "oň" at bounding box center [271, 278] width 10 height 40
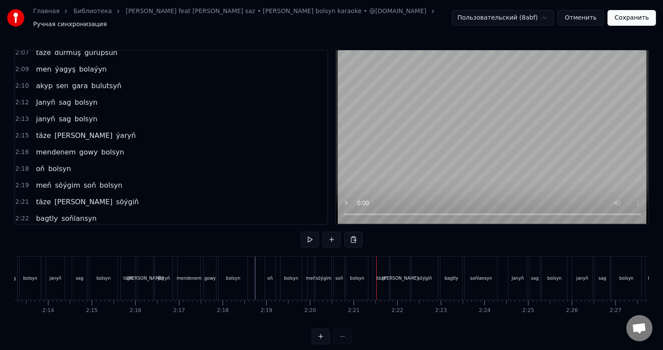
click at [361, 275] on div "bolsyn" at bounding box center [357, 278] width 14 height 7
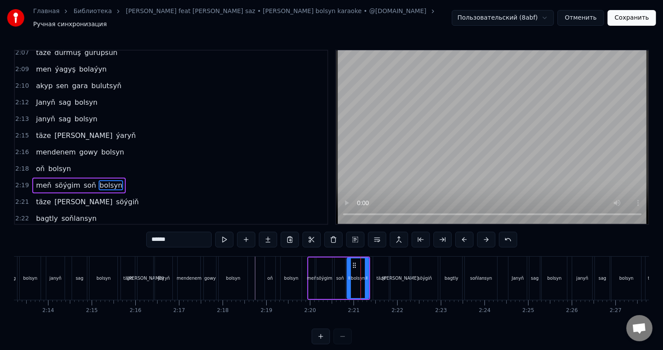
scroll to position [885, 0]
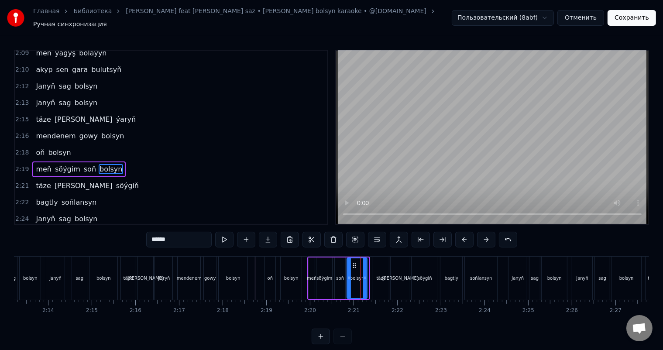
click at [365, 275] on icon at bounding box center [364, 278] width 3 height 7
click at [271, 266] on div "oň" at bounding box center [270, 278] width 10 height 43
type input "**"
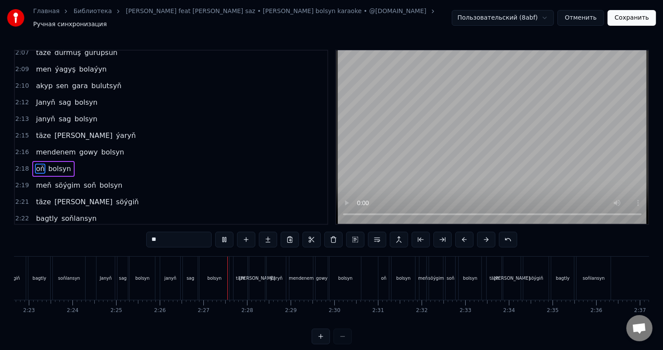
scroll to position [0, 6280]
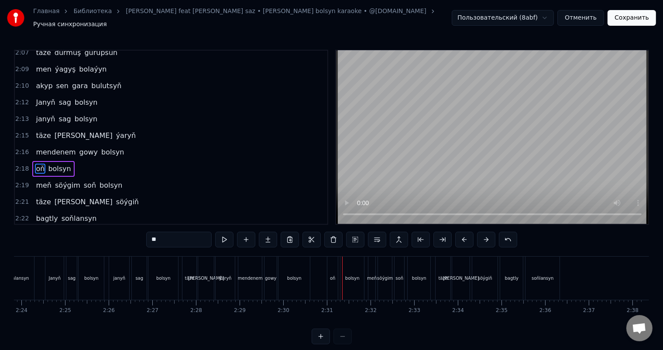
click at [329, 267] on div "oň" at bounding box center [332, 278] width 10 height 43
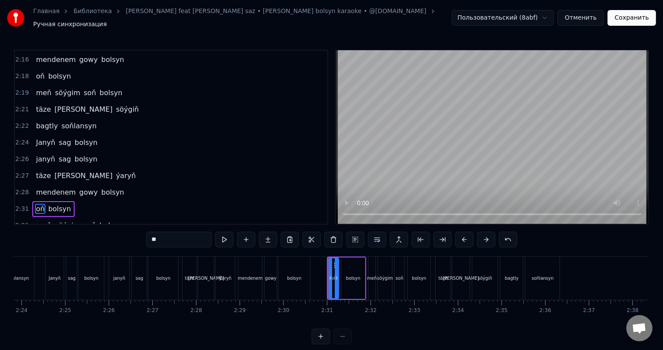
scroll to position [967, 0]
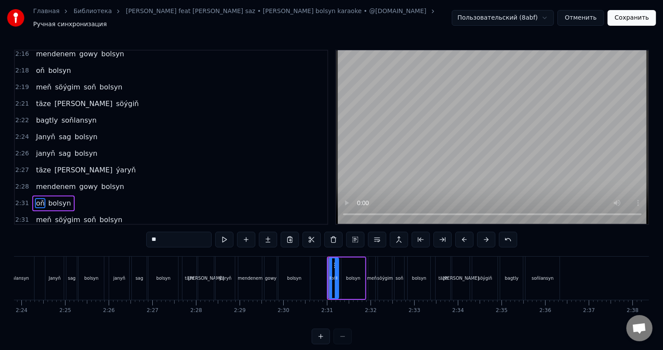
click at [331, 266] on div "oň" at bounding box center [334, 278] width 10 height 40
click at [331, 273] on div "oň" at bounding box center [334, 278] width 10 height 40
click at [336, 269] on div at bounding box center [336, 278] width 3 height 40
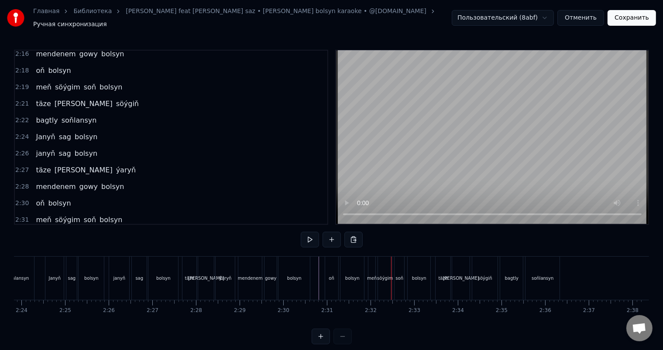
click at [331, 275] on div "oň" at bounding box center [331, 278] width 5 height 7
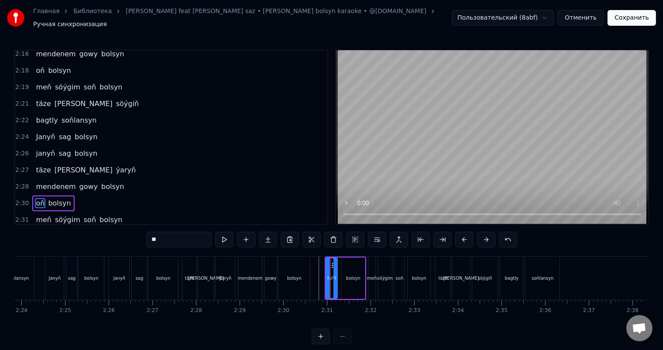
click at [334, 275] on icon at bounding box center [335, 278] width 3 height 7
click at [353, 267] on div "bolsyn" at bounding box center [353, 278] width 24 height 41
type input "******"
click at [344, 262] on icon at bounding box center [345, 265] width 7 height 7
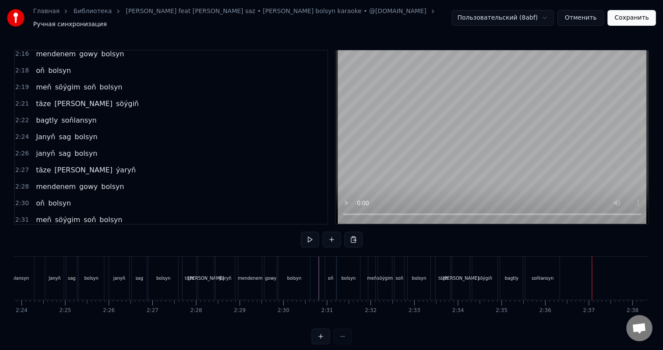
click at [511, 263] on div "bagtly" at bounding box center [511, 278] width 23 height 43
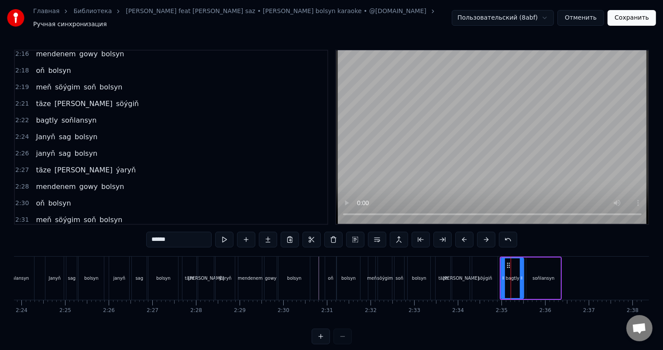
scroll to position [11, 0]
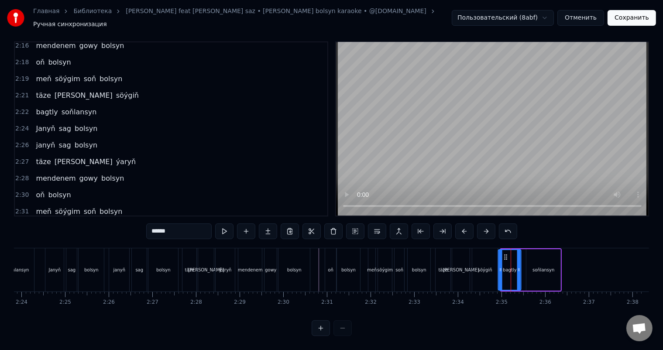
click at [503, 254] on icon at bounding box center [506, 257] width 7 height 7
click at [475, 255] on div "söýgiň" at bounding box center [484, 269] width 25 height 43
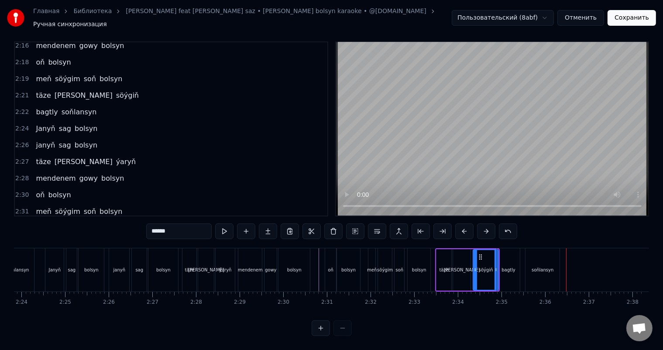
click at [540, 257] on div "soňlansyn" at bounding box center [543, 269] width 34 height 43
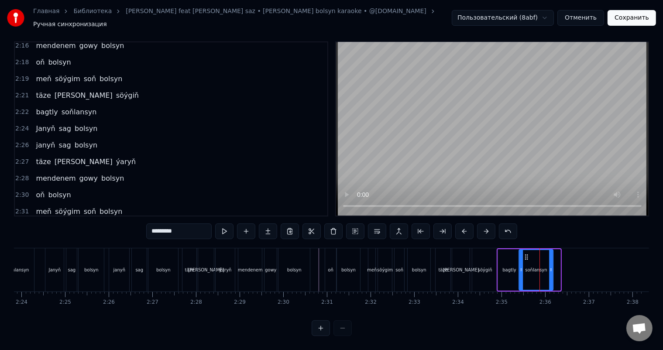
drag, startPoint x: 534, startPoint y: 248, endPoint x: 527, endPoint y: 248, distance: 7.4
click at [527, 254] on icon at bounding box center [526, 257] width 7 height 7
click at [486, 267] on div "söýgiň" at bounding box center [485, 270] width 14 height 7
type input "******"
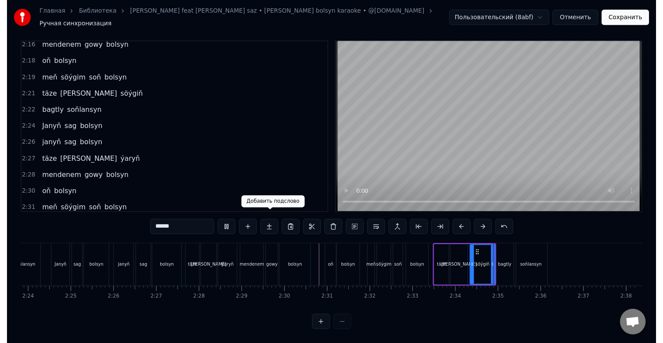
scroll to position [0, 6281]
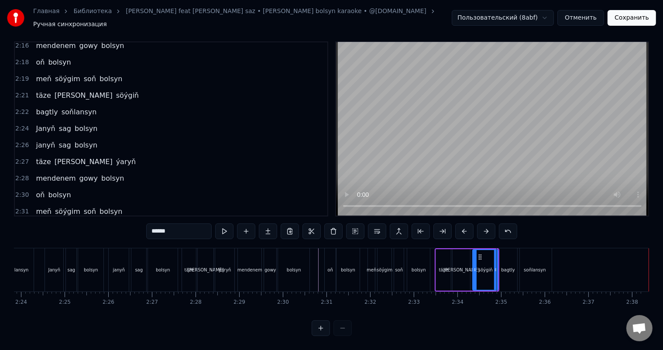
click at [632, 15] on button "Сохранить" at bounding box center [632, 18] width 48 height 16
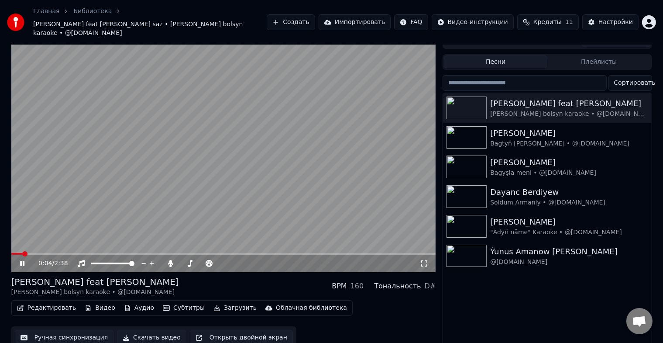
click at [23, 261] on icon at bounding box center [22, 263] width 4 height 5
click at [55, 302] on button "Редактировать" at bounding box center [47, 308] width 66 height 12
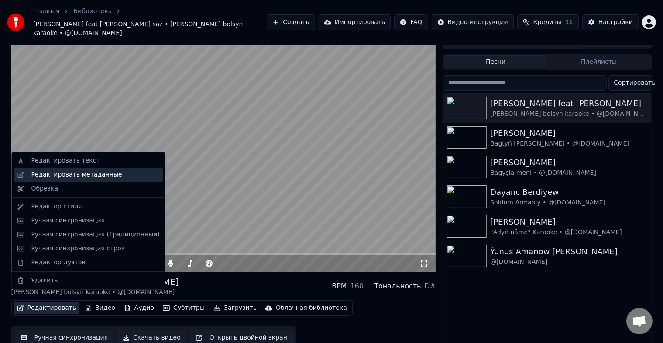
click at [94, 178] on div "Редактировать метаданные" at bounding box center [76, 174] width 91 height 9
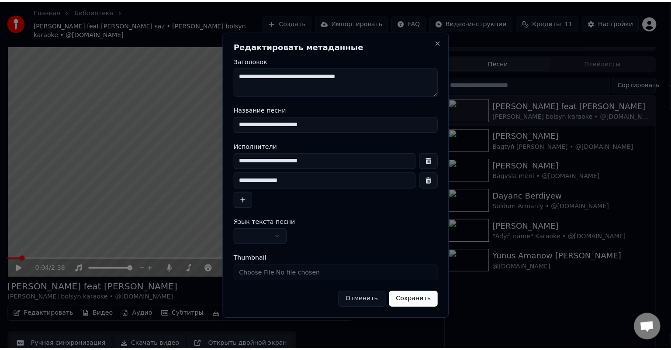
scroll to position [7, 0]
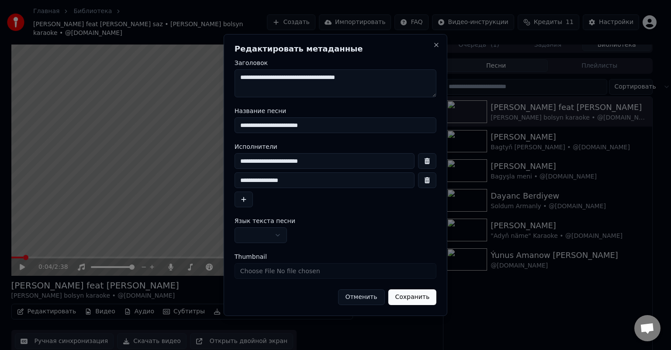
drag, startPoint x: 283, startPoint y: 125, endPoint x: 259, endPoint y: 124, distance: 23.6
click at [259, 124] on input "**********" at bounding box center [335, 125] width 202 height 16
drag, startPoint x: 302, startPoint y: 128, endPoint x: 286, endPoint y: 127, distance: 15.8
click at [286, 127] on input "**********" at bounding box center [335, 125] width 202 height 16
click at [314, 129] on input "**********" at bounding box center [335, 125] width 202 height 16
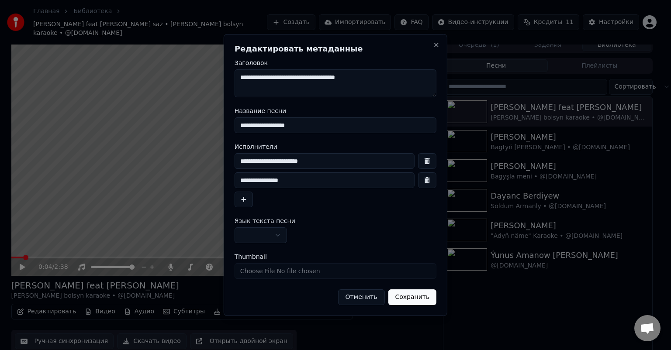
type input "**********"
click at [314, 162] on input "**********" at bounding box center [324, 161] width 180 height 16
drag, startPoint x: 316, startPoint y: 162, endPoint x: 288, endPoint y: 161, distance: 28.0
click at [288, 161] on input "**********" at bounding box center [324, 161] width 180 height 16
type input "**********"
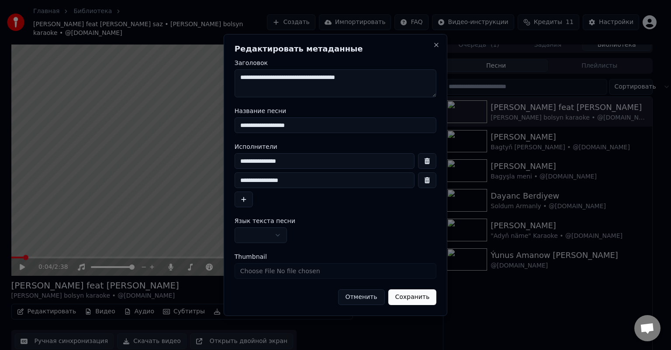
click at [414, 299] on button "Сохранить" at bounding box center [412, 297] width 48 height 16
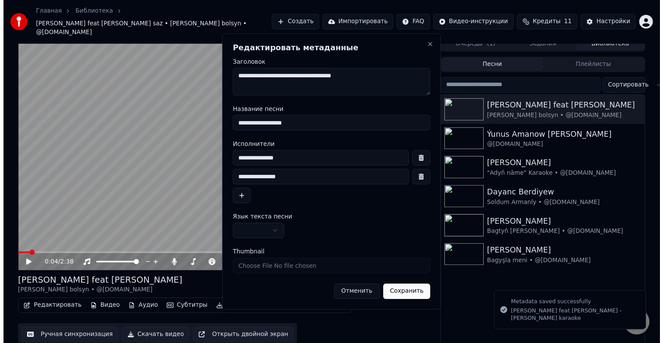
scroll to position [3, 0]
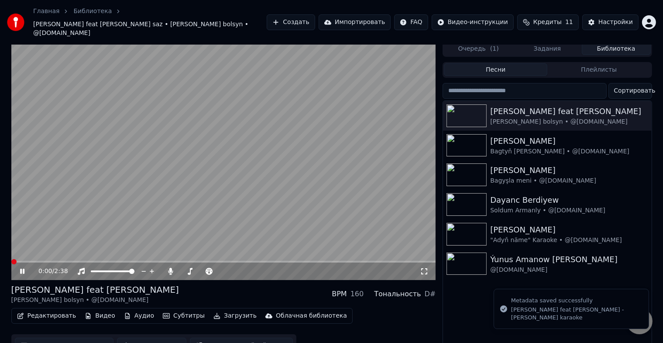
click at [11, 261] on span at bounding box center [11, 262] width 0 height 2
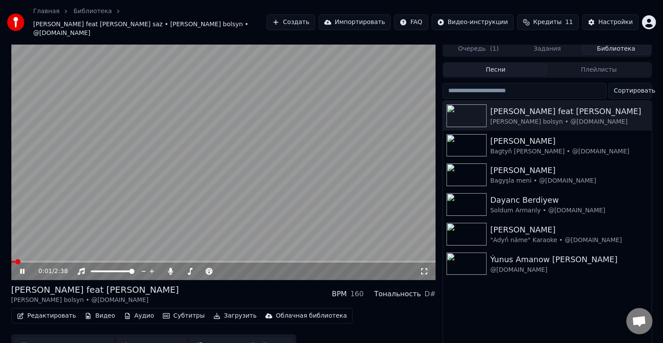
click at [24, 269] on icon at bounding box center [22, 271] width 4 height 5
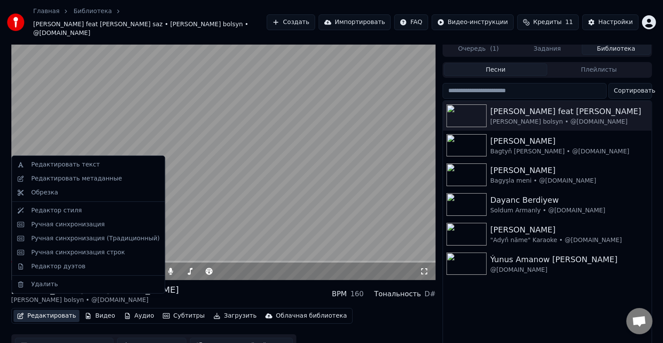
click at [54, 310] on button "Редактировать" at bounding box center [47, 316] width 66 height 12
click at [88, 176] on div "Редактировать метаданные" at bounding box center [76, 178] width 91 height 9
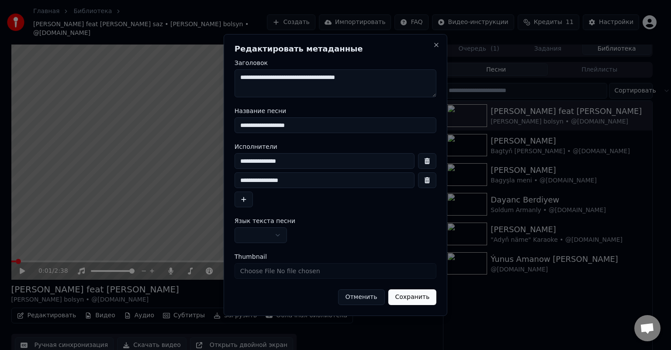
click at [296, 162] on input "**********" at bounding box center [324, 161] width 180 height 16
type input "**********"
click at [414, 299] on button "Сохранить" at bounding box center [412, 297] width 48 height 16
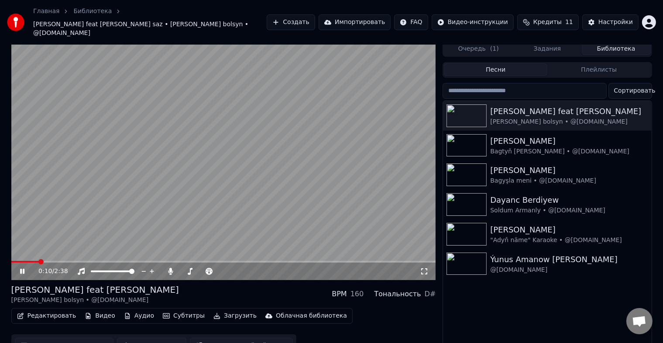
click at [425, 268] on icon at bounding box center [424, 271] width 9 height 7
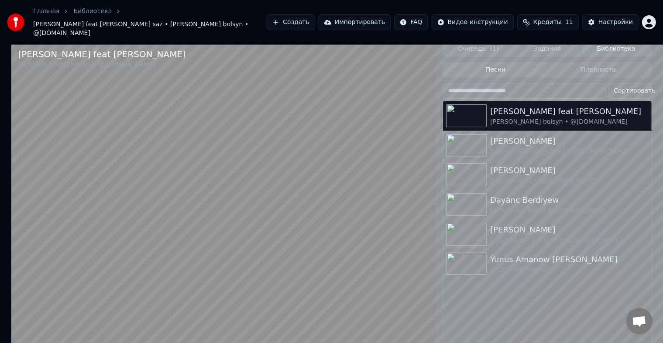
scroll to position [0, 0]
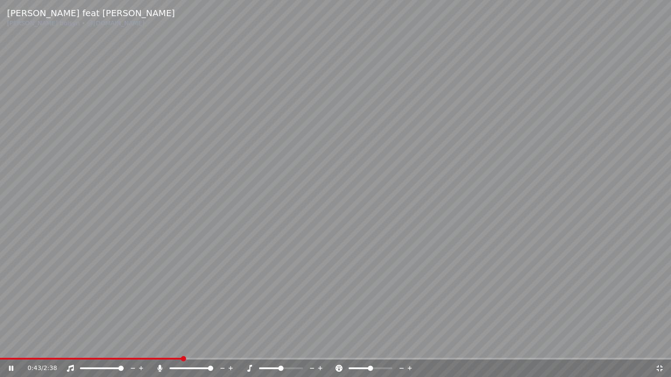
click at [109, 350] on video at bounding box center [335, 188] width 671 height 377
click at [108, 350] on span at bounding box center [55, 359] width 110 height 2
click at [96, 350] on span at bounding box center [55, 359] width 110 height 2
click at [9, 350] on icon at bounding box center [11, 368] width 5 height 6
click at [659, 350] on icon at bounding box center [659, 368] width 9 height 7
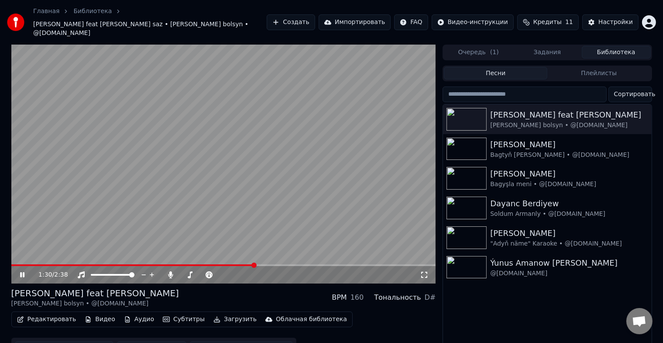
click at [20, 270] on div "1:30 / 2:38" at bounding box center [224, 274] width 418 height 9
click at [21, 271] on icon at bounding box center [28, 274] width 21 height 7
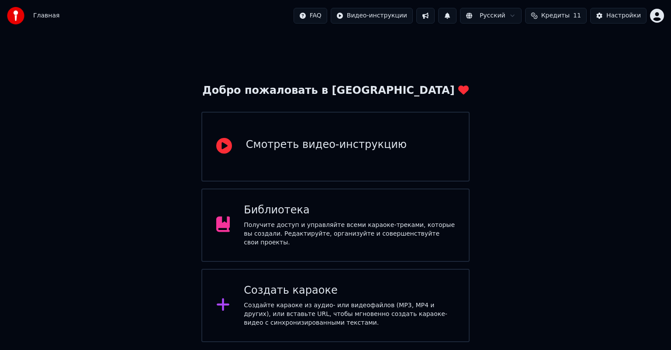
click at [337, 224] on div "Получите доступ и управляйте всеми караоке-треками, которые вы создали. Редакти…" at bounding box center [349, 234] width 211 height 26
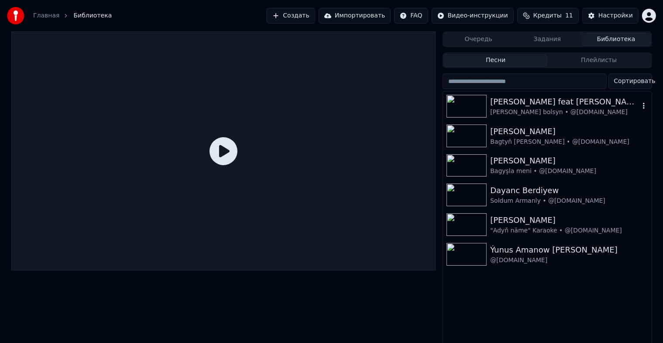
click at [469, 104] on img at bounding box center [467, 106] width 40 height 23
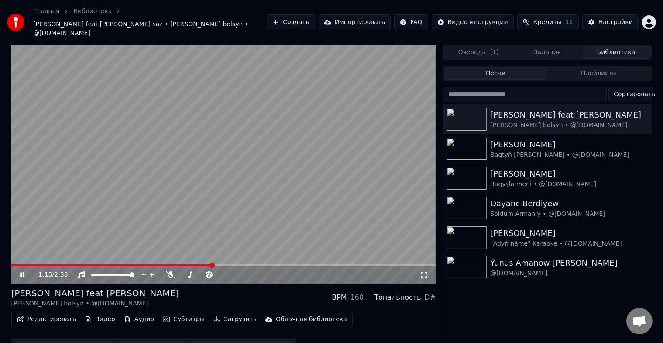
click at [213, 264] on span at bounding box center [223, 265] width 425 height 2
click at [239, 264] on span at bounding box center [223, 265] width 425 height 2
click at [21, 272] on icon at bounding box center [22, 274] width 4 height 5
click at [45, 313] on button "Редактировать" at bounding box center [47, 319] width 66 height 12
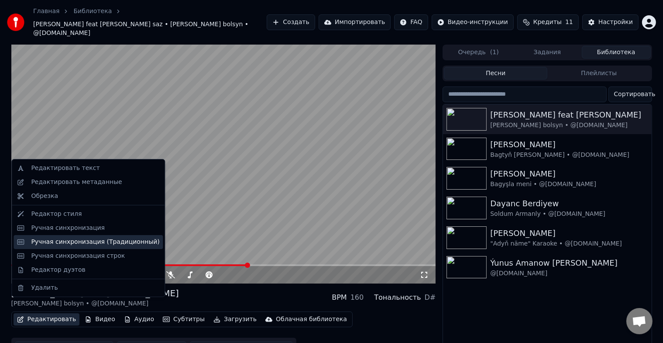
click at [115, 241] on div "Ручная синхронизация (Традиционный)" at bounding box center [95, 242] width 128 height 9
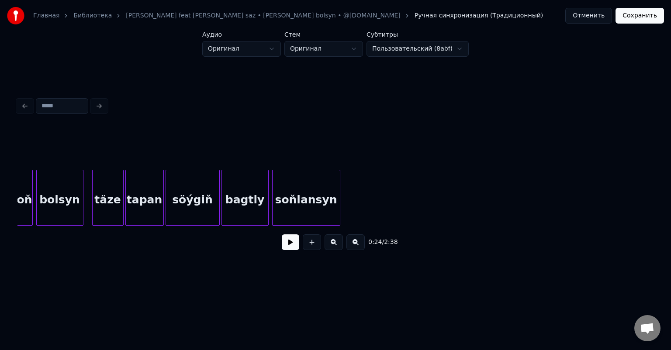
scroll to position [0, 7018]
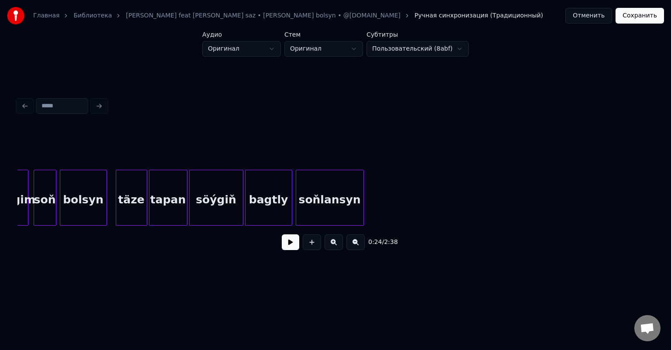
click at [323, 190] on div "soňlansyn" at bounding box center [329, 199] width 67 height 59
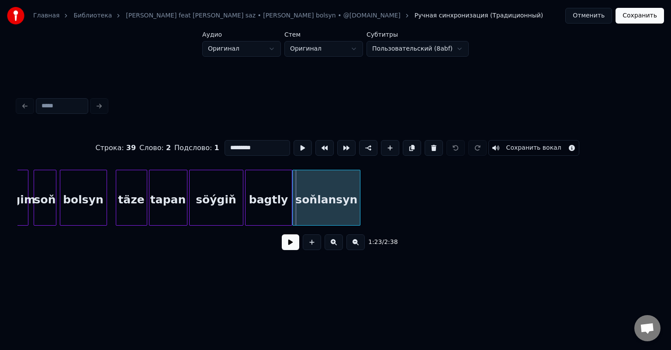
click at [299, 175] on div "soňlansyn" at bounding box center [326, 199] width 67 height 59
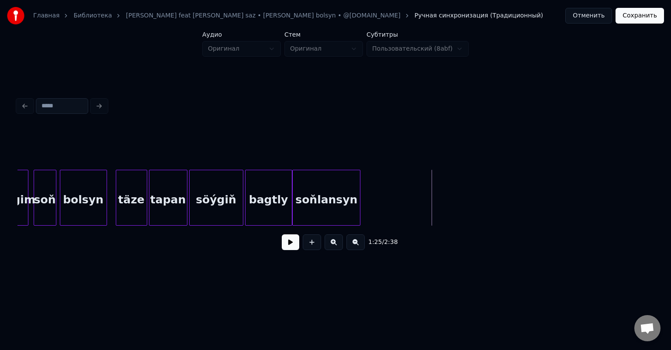
click at [289, 245] on button at bounding box center [290, 242] width 17 height 16
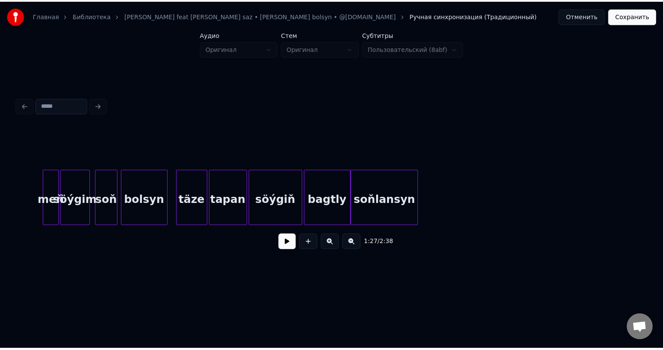
scroll to position [0, 6964]
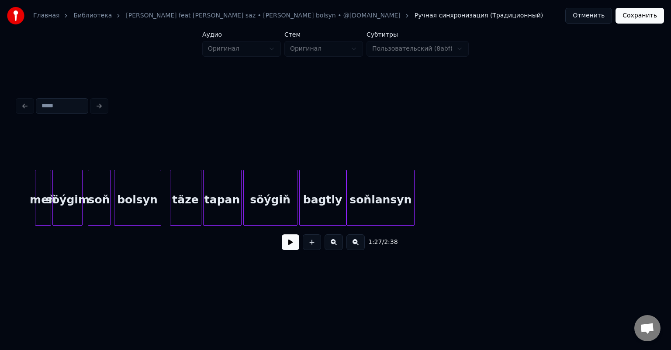
click at [388, 200] on div "soňlansyn" at bounding box center [380, 199] width 67 height 59
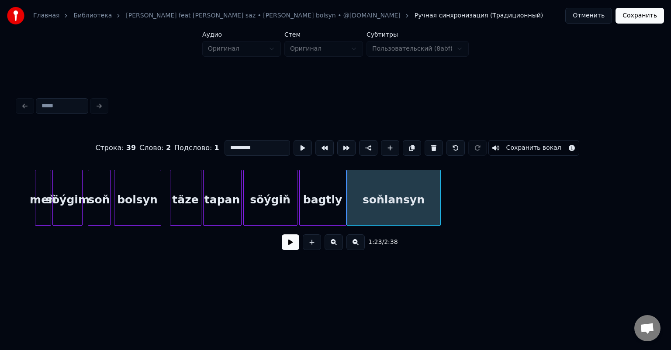
click at [439, 197] on div at bounding box center [439, 197] width 3 height 55
click at [645, 16] on button "Сохранить" at bounding box center [639, 16] width 48 height 16
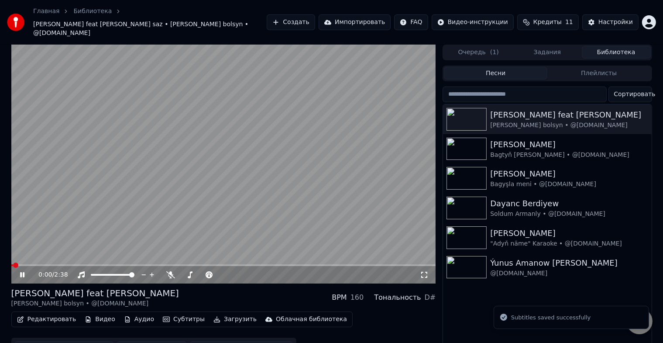
click at [214, 264] on span at bounding box center [223, 265] width 425 height 2
click at [17, 264] on span at bounding box center [129, 265] width 237 height 2
click at [52, 264] on span at bounding box center [223, 265] width 425 height 2
click at [72, 264] on span at bounding box center [223, 265] width 425 height 2
click at [64, 264] on span at bounding box center [49, 265] width 77 height 2
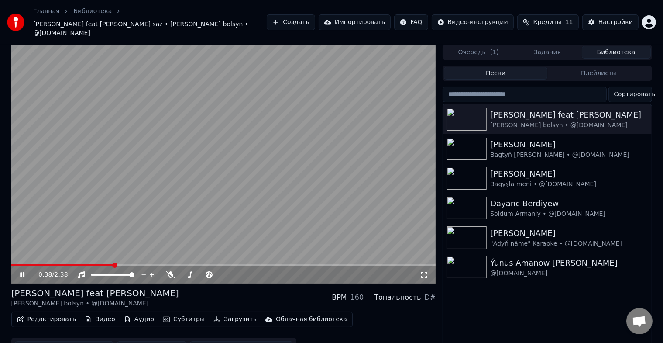
click at [21, 270] on div "0:38 / 2:38" at bounding box center [224, 274] width 418 height 9
click at [22, 271] on icon at bounding box center [28, 274] width 21 height 7
click at [68, 341] on button "Ручная синхронизация" at bounding box center [64, 349] width 99 height 16
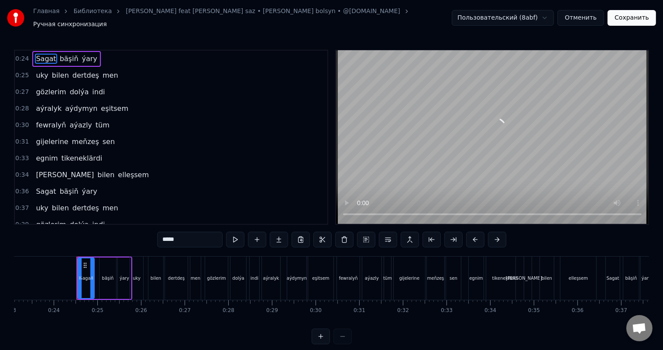
scroll to position [0, 1027]
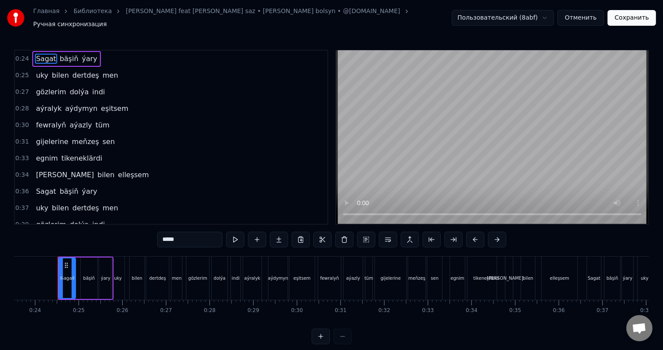
click at [41, 186] on span "Sagat" at bounding box center [46, 191] width 22 height 10
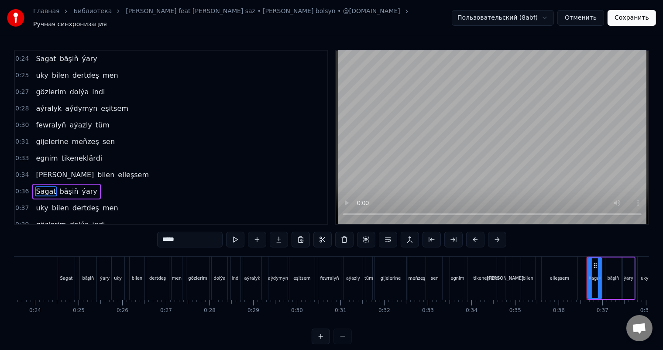
scroll to position [49, 0]
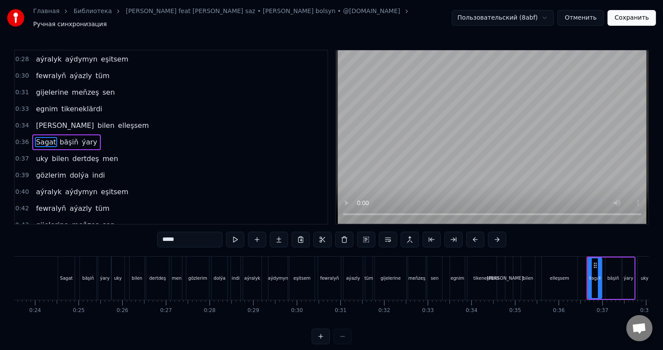
click at [568, 275] on div "elleşsem" at bounding box center [559, 278] width 19 height 7
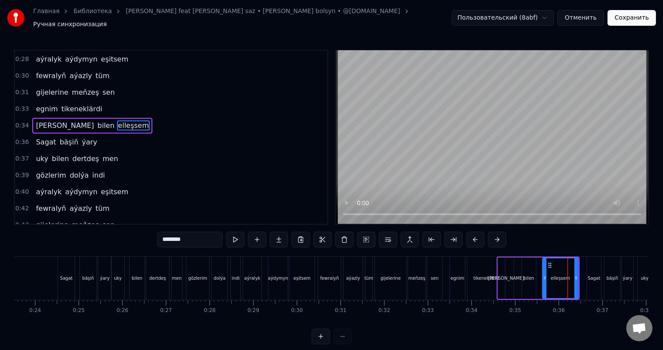
scroll to position [33, 0]
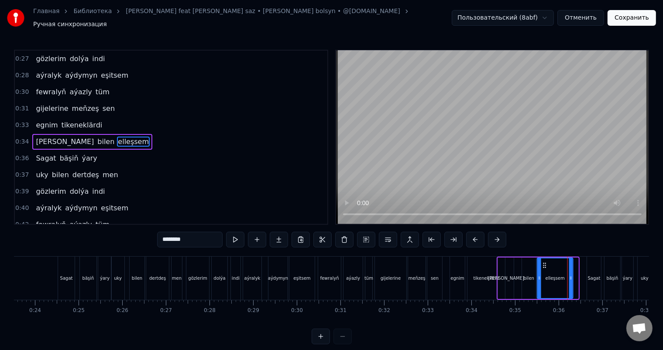
drag, startPoint x: 549, startPoint y: 258, endPoint x: 544, endPoint y: 258, distance: 5.2
click at [544, 262] on icon at bounding box center [544, 265] width 7 height 7
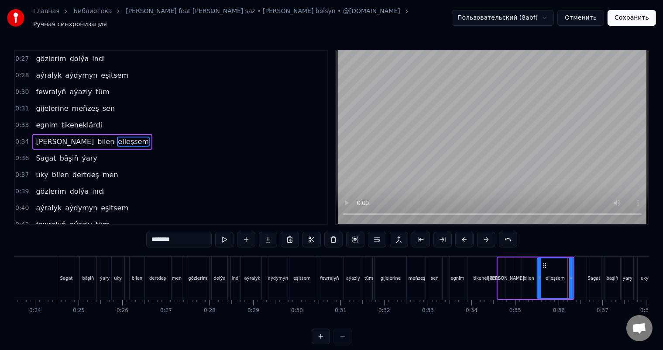
click at [486, 268] on div "tikeneklärdi" at bounding box center [487, 278] width 38 height 43
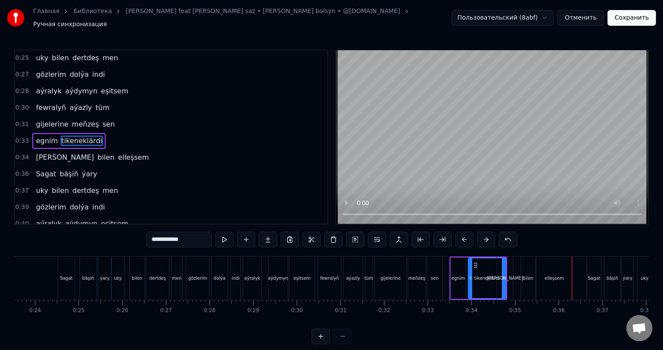
click at [556, 275] on div "elleşsem" at bounding box center [554, 278] width 19 height 7
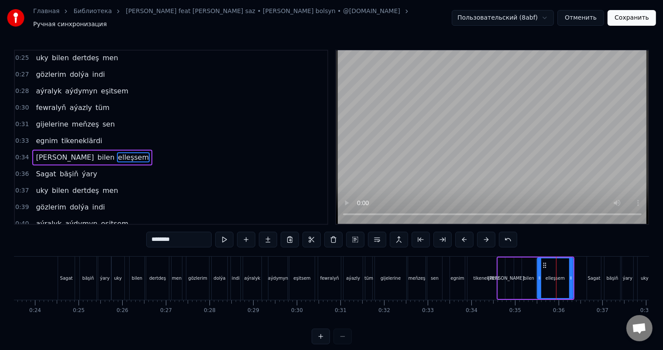
scroll to position [33, 0]
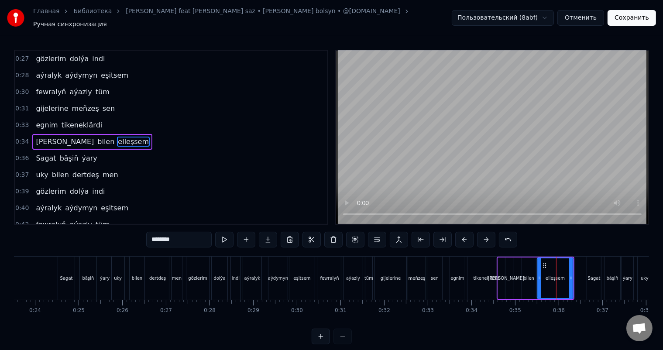
click at [436, 266] on div "sen" at bounding box center [434, 278] width 15 height 43
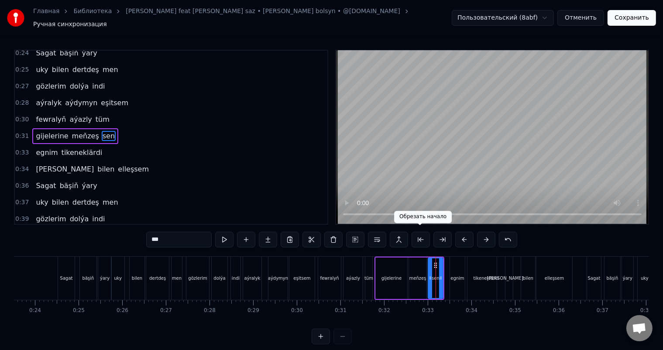
scroll to position [1, 0]
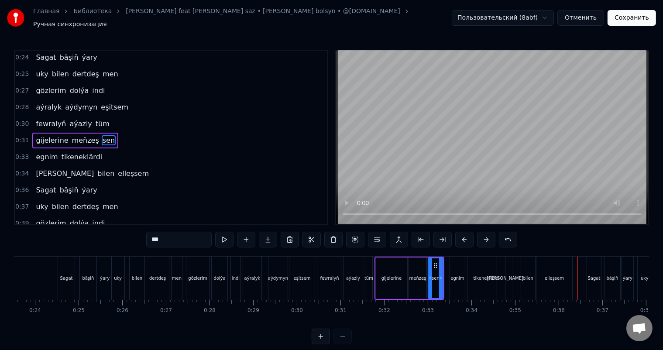
click at [562, 275] on div "elleşsem" at bounding box center [554, 278] width 19 height 7
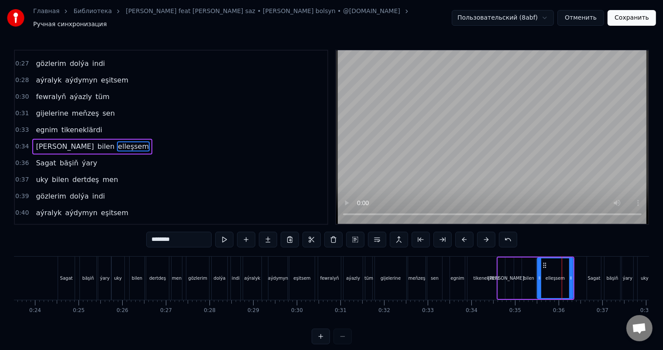
scroll to position [33, 0]
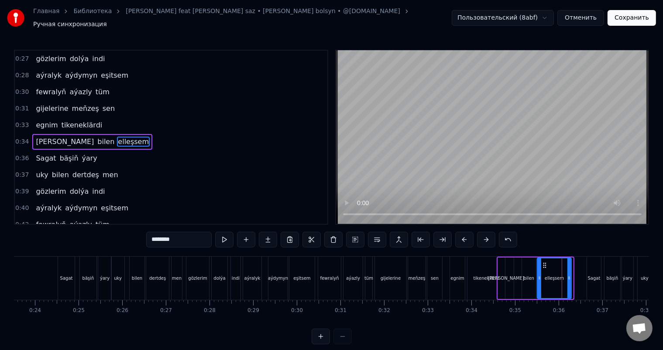
click at [569, 275] on icon at bounding box center [569, 278] width 3 height 7
click at [598, 275] on div "Sagat" at bounding box center [594, 278] width 13 height 7
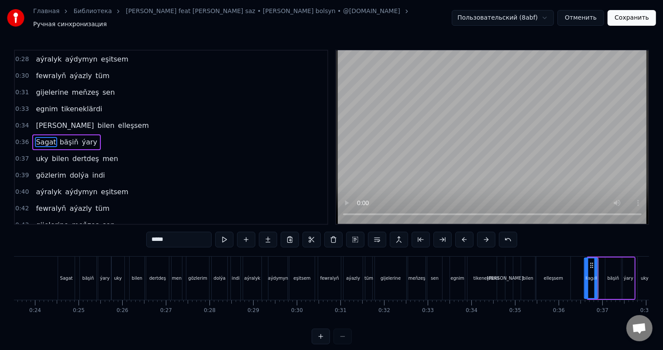
click at [590, 262] on icon at bounding box center [592, 265] width 7 height 7
click at [608, 265] on div "bäşiň" at bounding box center [614, 278] width 16 height 41
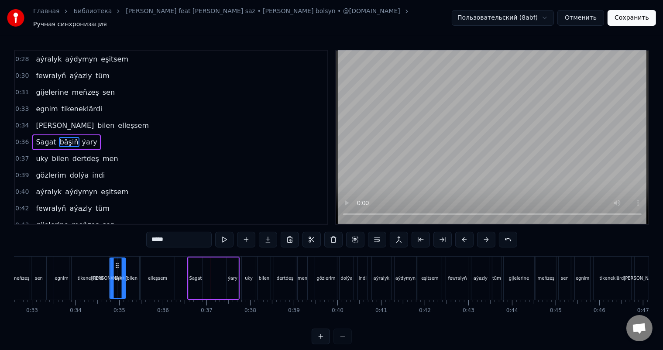
scroll to position [0, 1423]
drag, startPoint x: 62, startPoint y: 259, endPoint x: 210, endPoint y: 269, distance: 148.0
click at [210, 269] on div "bäşiň" at bounding box center [211, 278] width 15 height 40
click at [234, 266] on div "ýary" at bounding box center [232, 278] width 11 height 41
type input "****"
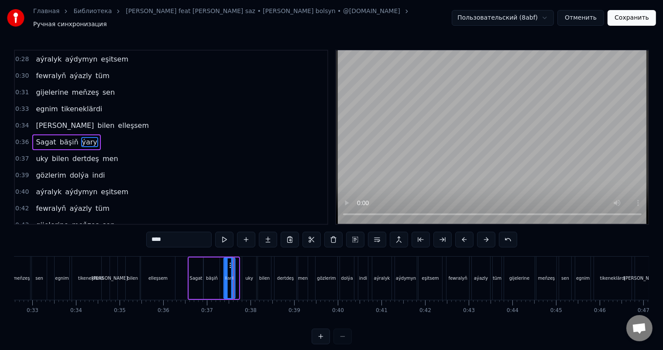
click at [229, 262] on icon at bounding box center [231, 265] width 7 height 7
click at [237, 275] on icon at bounding box center [235, 278] width 3 height 7
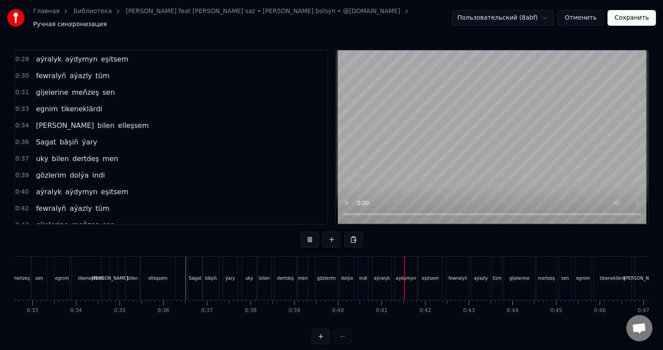
click at [108, 275] on div "elleň" at bounding box center [110, 278] width 36 height 7
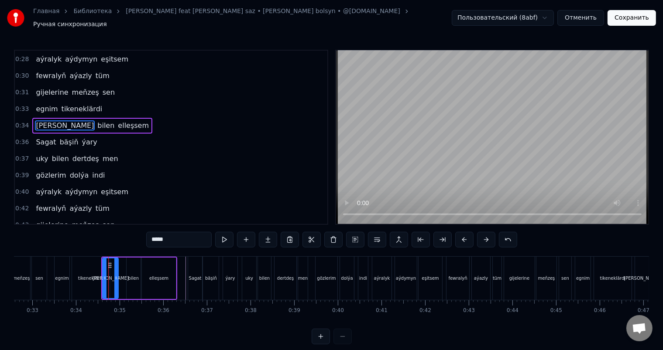
scroll to position [33, 0]
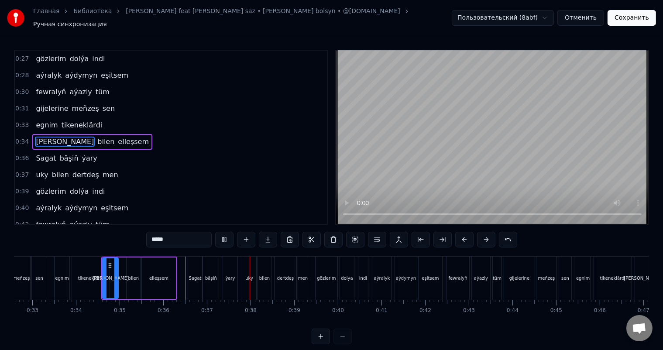
click at [68, 276] on div "egnim" at bounding box center [62, 278] width 15 height 43
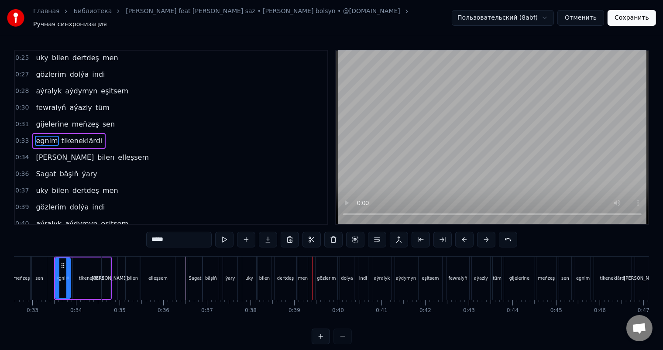
click at [92, 275] on div "tikeneklärdi" at bounding box center [92, 278] width 26 height 7
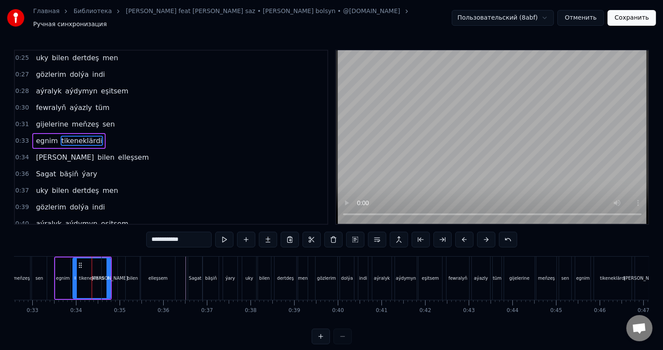
click at [163, 275] on div "elleşsem" at bounding box center [157, 278] width 19 height 7
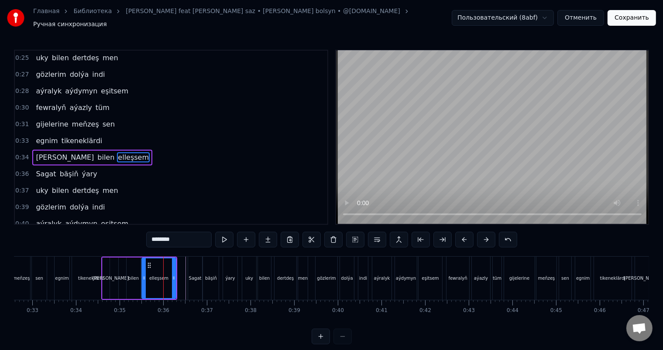
scroll to position [33, 0]
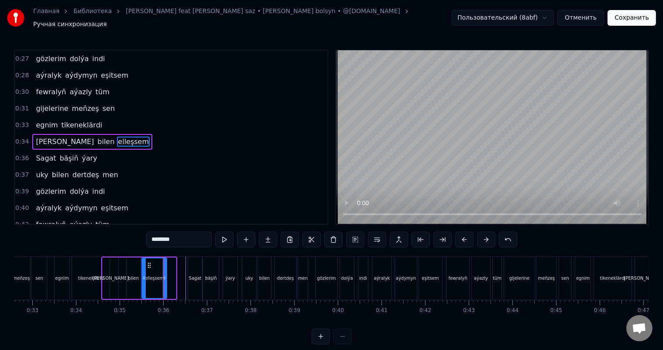
drag, startPoint x: 175, startPoint y: 274, endPoint x: 165, endPoint y: 274, distance: 9.2
click at [165, 275] on icon at bounding box center [164, 278] width 3 height 7
click at [132, 275] on div "bilen" at bounding box center [133, 278] width 10 height 7
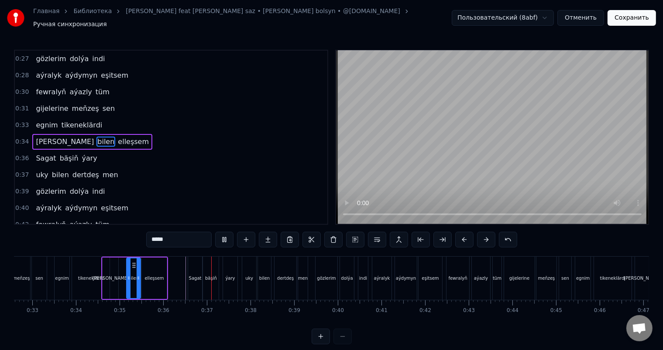
click at [90, 269] on div "tikeneklärdi" at bounding box center [91, 278] width 38 height 43
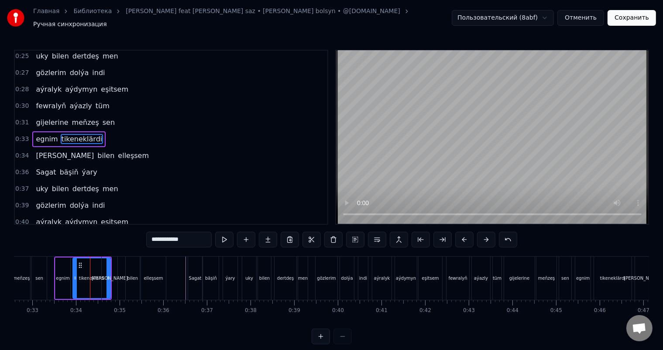
scroll to position [17, 0]
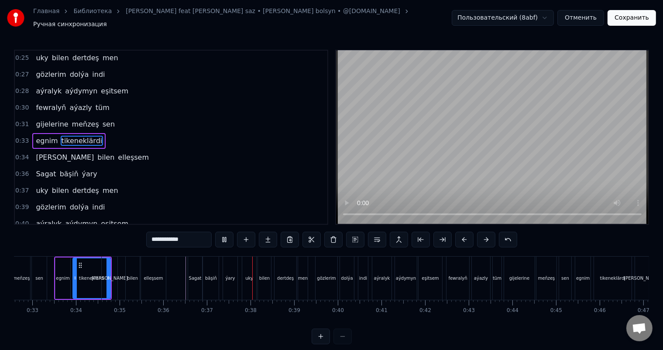
click at [38, 269] on div "sen" at bounding box center [39, 278] width 15 height 43
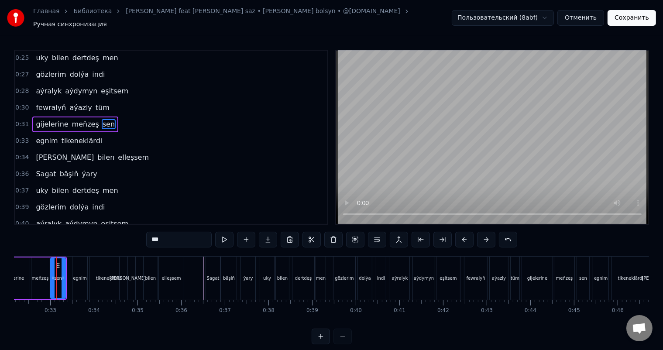
scroll to position [0, 1403]
click at [175, 275] on div "elleşsem" at bounding box center [172, 278] width 19 height 7
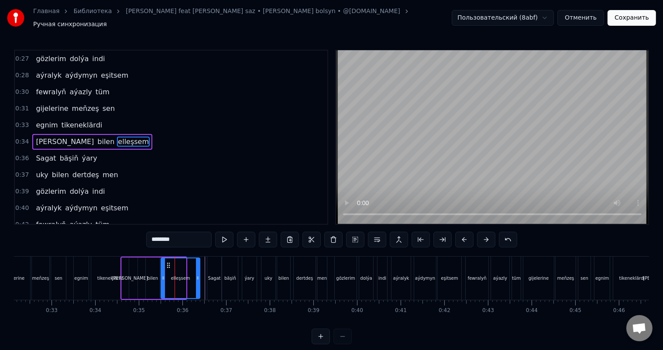
drag, startPoint x: 183, startPoint y: 272, endPoint x: 197, endPoint y: 272, distance: 14.0
click at [197, 275] on icon at bounding box center [197, 278] width 3 height 7
click at [106, 276] on div "tikeneklärdi" at bounding box center [110, 278] width 26 height 7
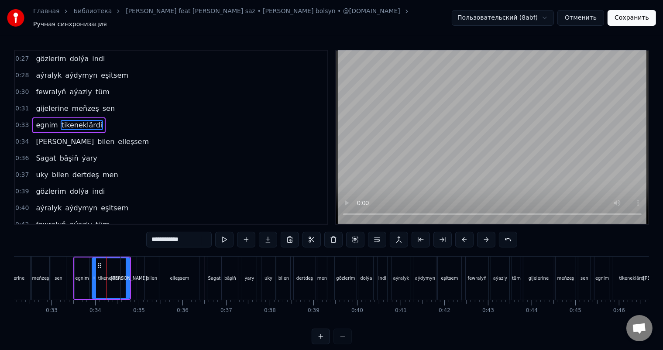
scroll to position [17, 0]
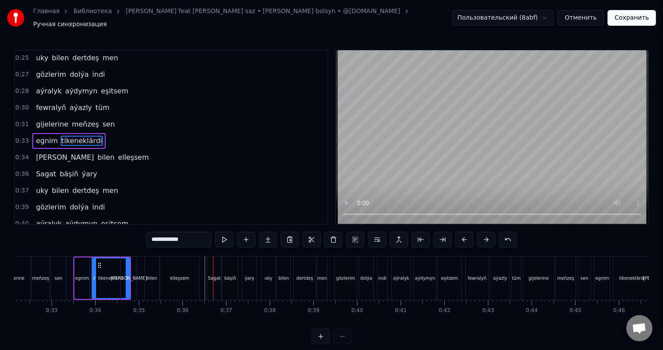
click at [185, 275] on div "elleşsem" at bounding box center [179, 278] width 19 height 7
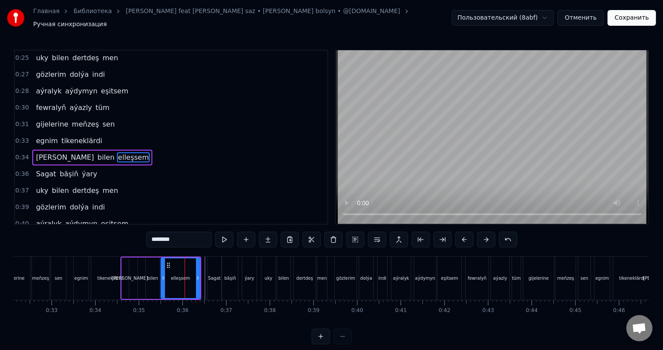
scroll to position [33, 0]
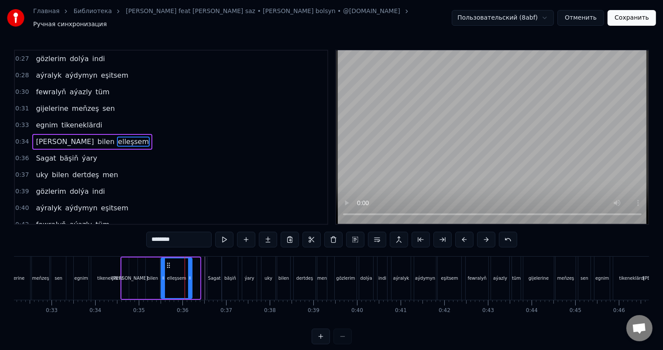
drag, startPoint x: 198, startPoint y: 271, endPoint x: 190, endPoint y: 270, distance: 7.9
click at [190, 270] on div at bounding box center [189, 278] width 3 height 40
click at [154, 267] on div "bilen" at bounding box center [153, 278] width 14 height 41
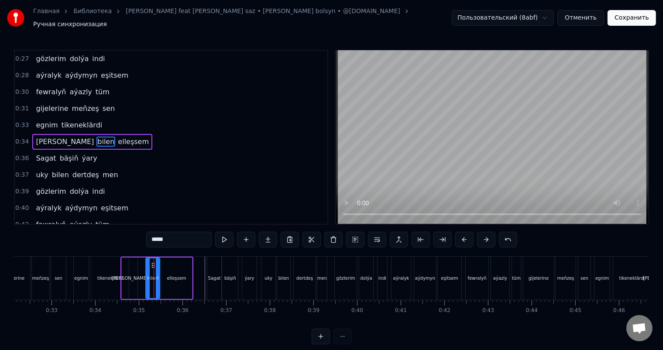
click at [133, 265] on div "elleň" at bounding box center [130, 278] width 16 height 41
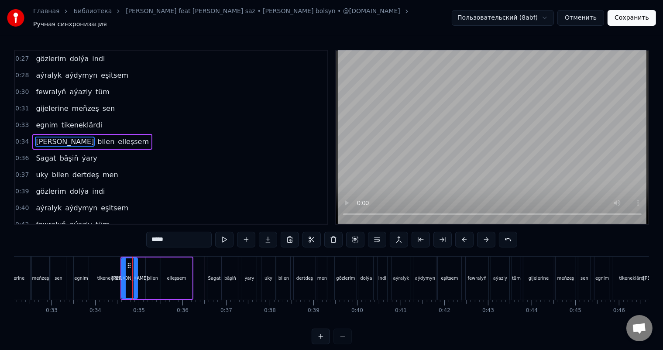
click at [147, 262] on div "bilen" at bounding box center [153, 278] width 14 height 41
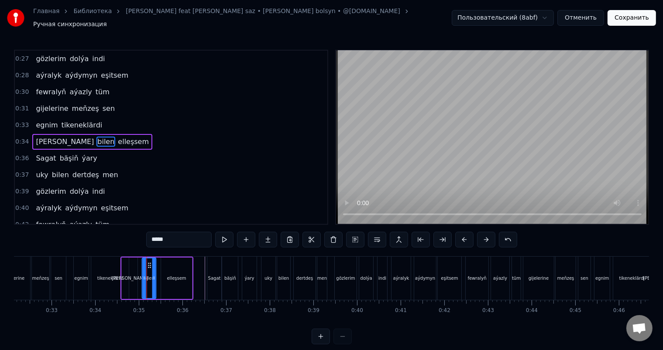
click at [148, 265] on circle at bounding box center [148, 265] width 0 height 0
click at [176, 262] on div "elleşsem" at bounding box center [176, 278] width 31 height 41
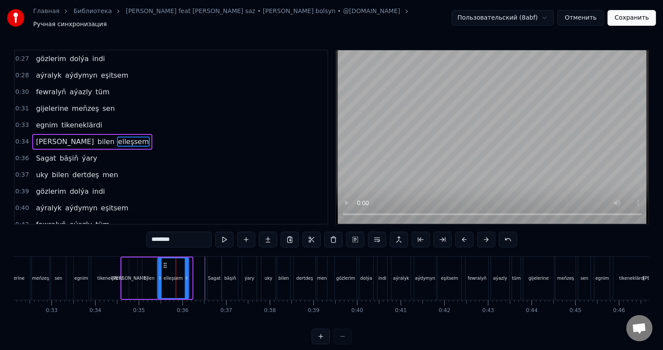
click at [164, 262] on icon at bounding box center [165, 265] width 7 height 7
click at [110, 265] on div "tikeneklärdi" at bounding box center [110, 278] width 38 height 43
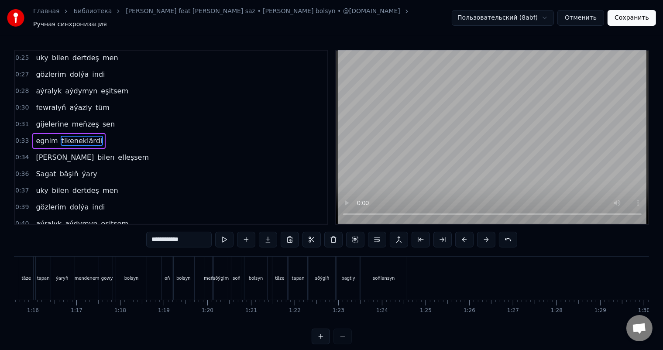
scroll to position [0, 3350]
click at [329, 265] on div "soňlansyn" at bounding box center [334, 278] width 46 height 43
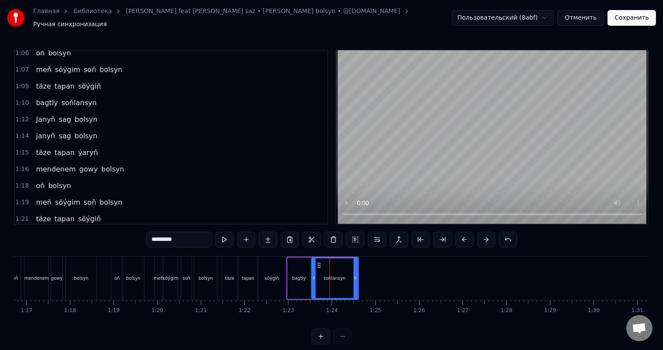
scroll to position [531, 0]
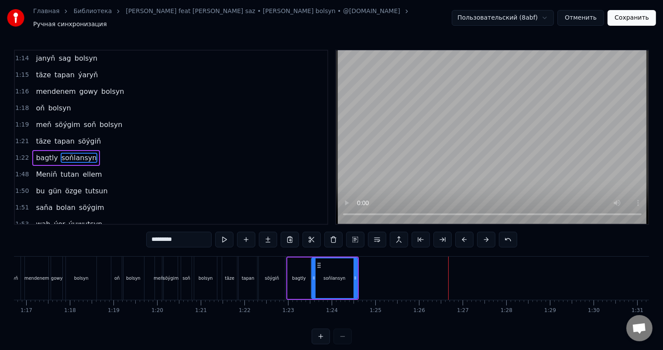
click at [337, 276] on div "soňlansyn" at bounding box center [335, 278] width 22 height 7
drag, startPoint x: 355, startPoint y: 272, endPoint x: 347, endPoint y: 271, distance: 8.4
click at [347, 275] on icon at bounding box center [346, 278] width 3 height 7
click at [304, 276] on div "bagtly" at bounding box center [299, 278] width 14 height 7
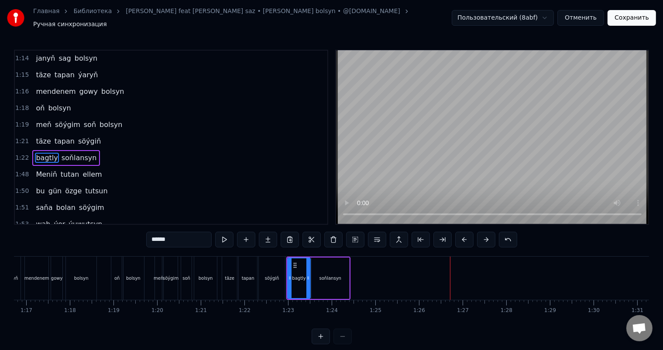
click at [342, 269] on div "soňlansyn" at bounding box center [331, 278] width 38 height 41
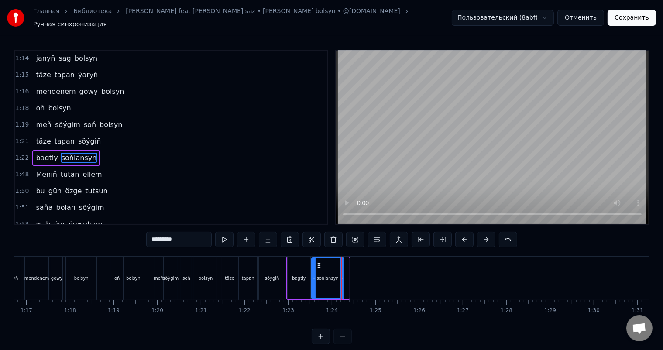
drag, startPoint x: 348, startPoint y: 272, endPoint x: 342, endPoint y: 271, distance: 5.3
click at [342, 275] on icon at bounding box center [341, 278] width 3 height 7
click at [290, 273] on div "bagtly" at bounding box center [299, 278] width 23 height 41
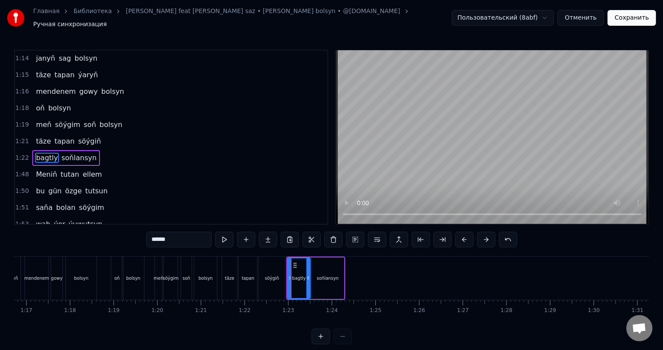
click at [274, 266] on div "söýgiň" at bounding box center [272, 278] width 26 height 43
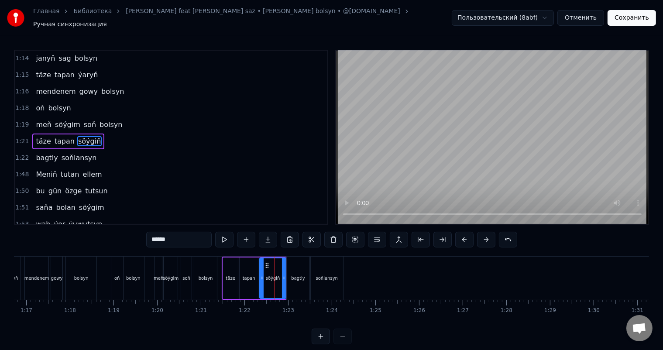
scroll to position [515, 0]
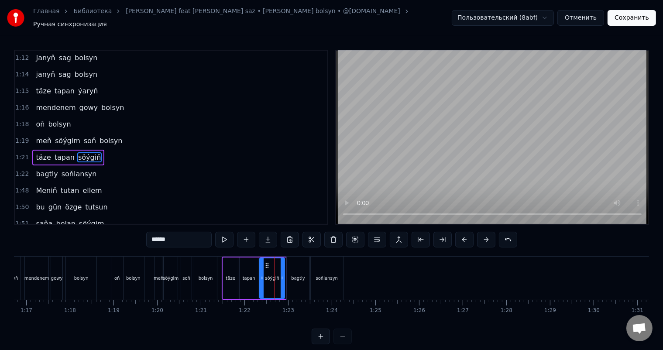
click at [281, 275] on icon at bounding box center [282, 278] width 3 height 7
click at [301, 275] on div "bagtly" at bounding box center [298, 278] width 14 height 7
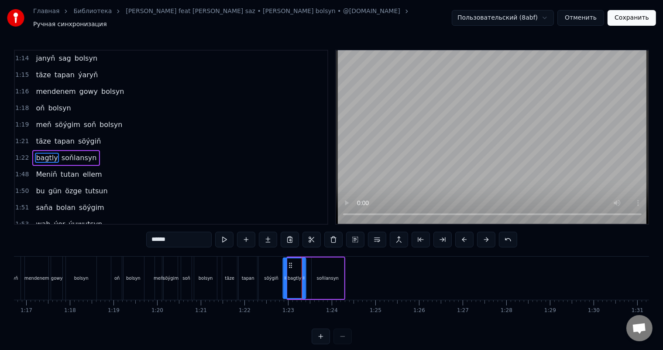
click at [291, 263] on circle at bounding box center [291, 263] width 0 height 0
click at [314, 263] on div "soňlansyn" at bounding box center [328, 278] width 33 height 41
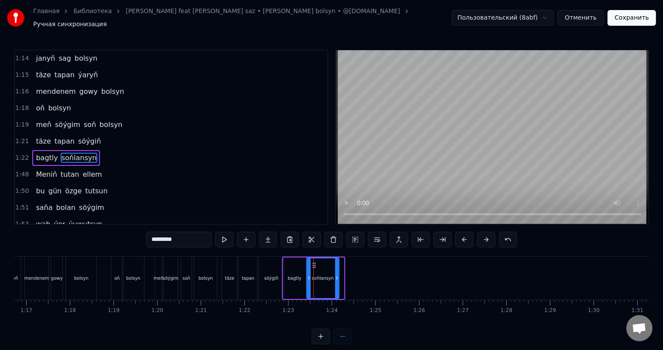
drag, startPoint x: 317, startPoint y: 258, endPoint x: 313, endPoint y: 258, distance: 4.8
click at [313, 262] on icon at bounding box center [313, 265] width 7 height 7
click at [267, 264] on div "söýgiň" at bounding box center [271, 278] width 25 height 43
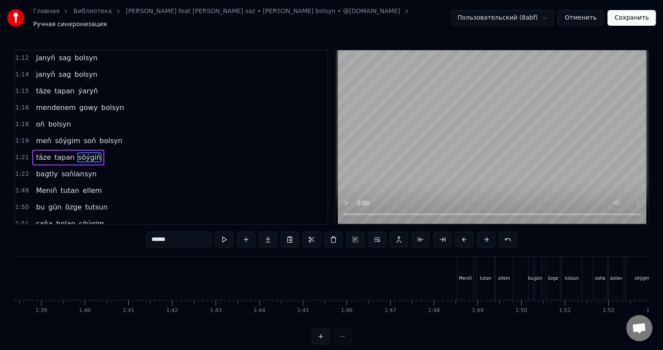
scroll to position [0, 4300]
click at [460, 275] on div "Meniň" at bounding box center [461, 278] width 13 height 7
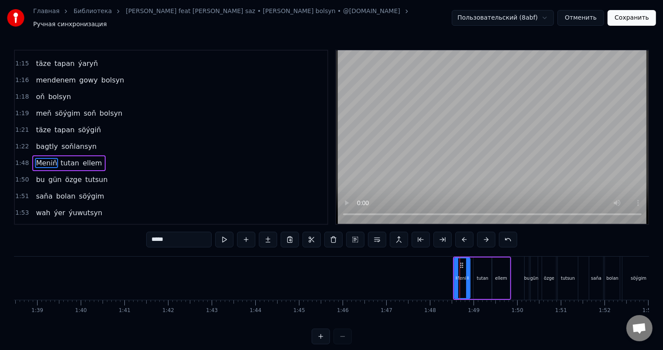
scroll to position [548, 0]
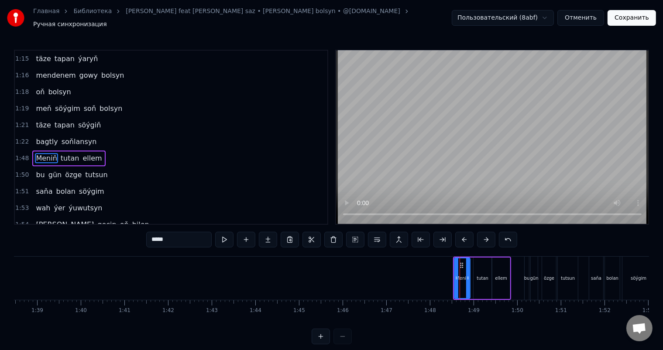
click at [482, 261] on div "tutan" at bounding box center [483, 278] width 18 height 41
click at [477, 262] on icon at bounding box center [479, 265] width 7 height 7
click at [498, 258] on div "ellem" at bounding box center [501, 278] width 17 height 41
type input "*****"
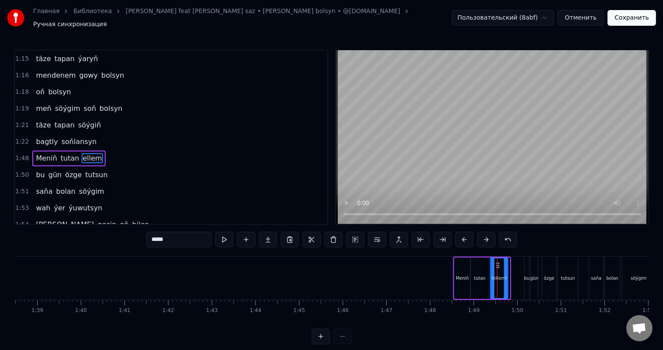
click at [495, 262] on icon at bounding box center [498, 265] width 7 height 7
click at [511, 275] on icon at bounding box center [510, 278] width 3 height 7
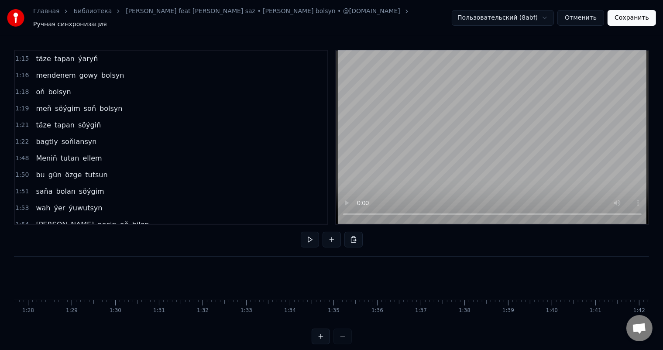
scroll to position [0, 3649]
click at [357, 272] on div at bounding box center [126, 278] width 6916 height 43
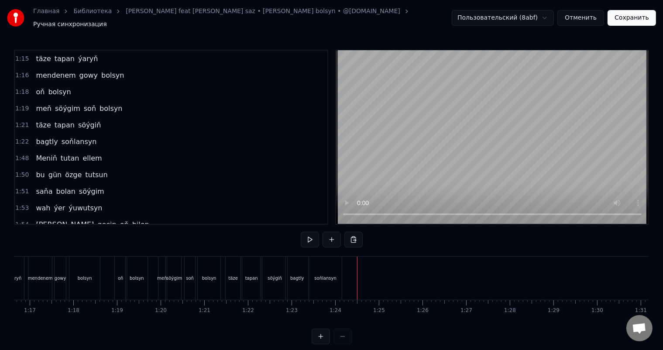
click at [337, 270] on div "soňlansyn" at bounding box center [325, 278] width 33 height 43
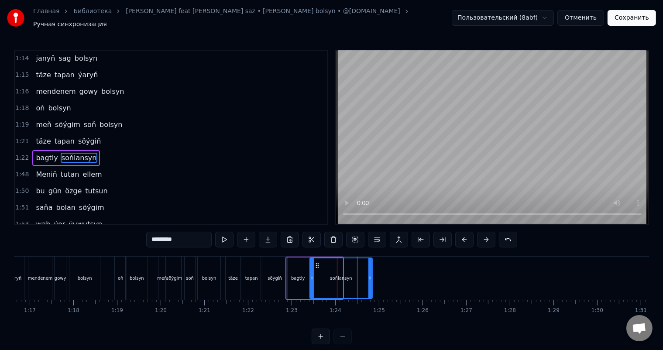
drag, startPoint x: 340, startPoint y: 271, endPoint x: 370, endPoint y: 274, distance: 30.3
click at [370, 275] on icon at bounding box center [370, 278] width 3 height 7
click at [303, 264] on div "bagtly" at bounding box center [298, 278] width 23 height 41
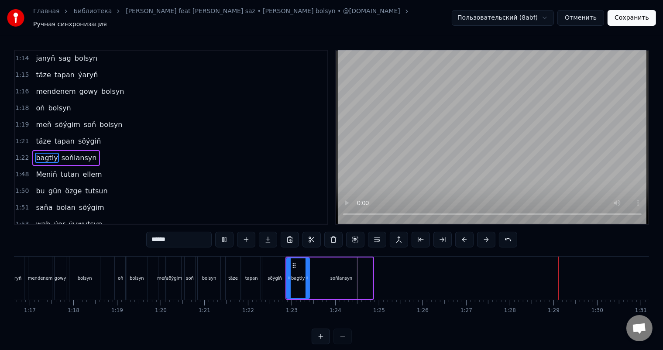
click at [329, 269] on div "soňlansyn" at bounding box center [341, 278] width 63 height 41
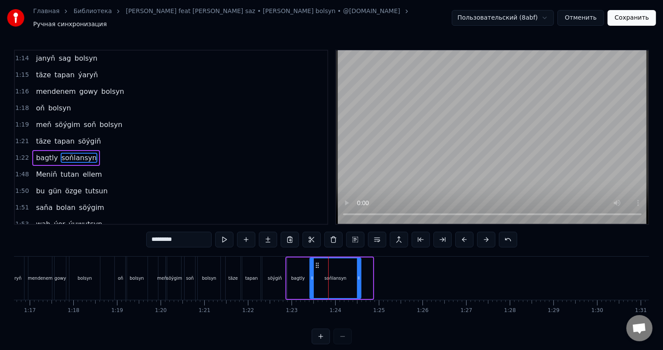
drag, startPoint x: 370, startPoint y: 270, endPoint x: 358, endPoint y: 269, distance: 11.8
click at [358, 269] on div at bounding box center [358, 278] width 3 height 40
click at [302, 265] on div "bagtly" at bounding box center [298, 278] width 23 height 41
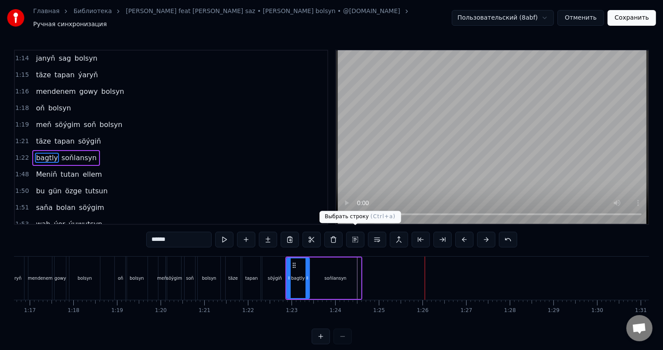
click at [337, 282] on div "soňlansyn" at bounding box center [335, 278] width 51 height 41
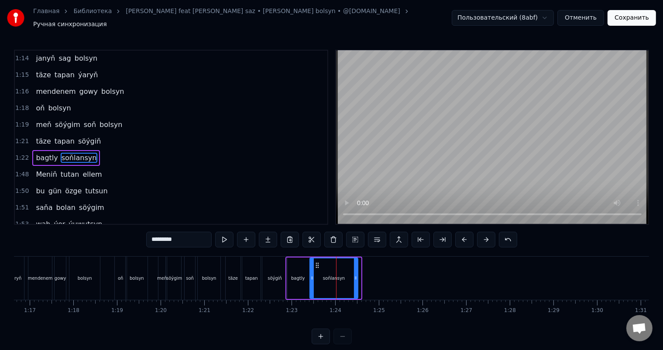
click at [356, 275] on icon at bounding box center [355, 278] width 3 height 7
click at [278, 266] on div "söýgiň" at bounding box center [274, 278] width 25 height 43
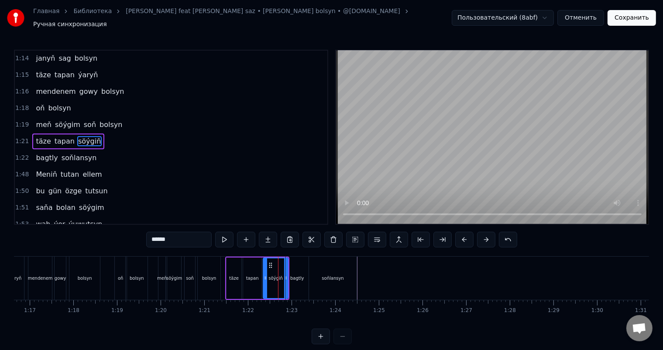
scroll to position [515, 0]
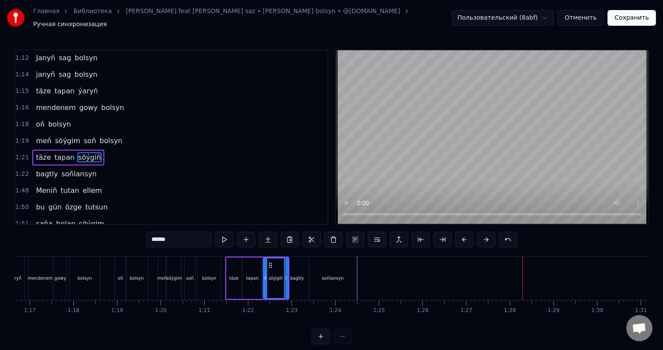
click at [232, 269] on div "täze" at bounding box center [234, 278] width 15 height 41
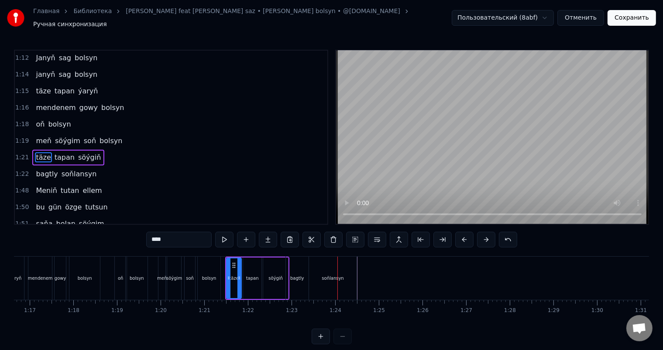
click at [299, 264] on div "bagtly" at bounding box center [297, 278] width 23 height 43
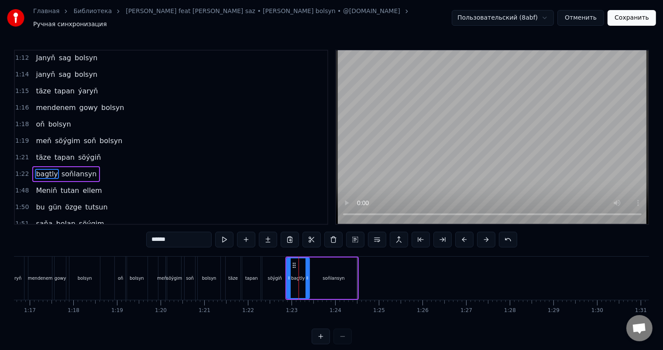
scroll to position [531, 0]
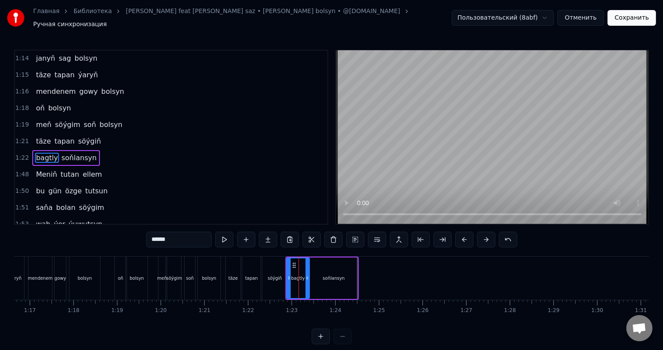
click at [274, 264] on div "söýgiň" at bounding box center [274, 278] width 25 height 43
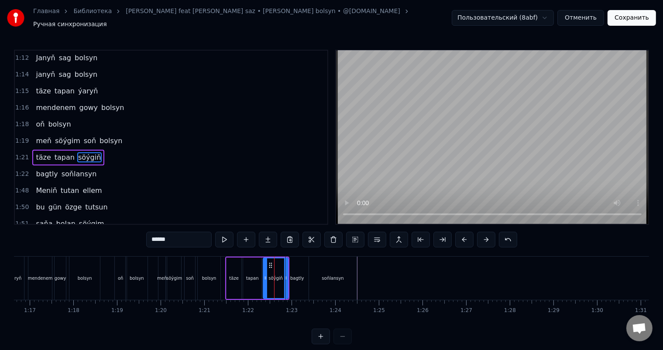
click at [295, 258] on div "bagtly" at bounding box center [297, 278] width 23 height 43
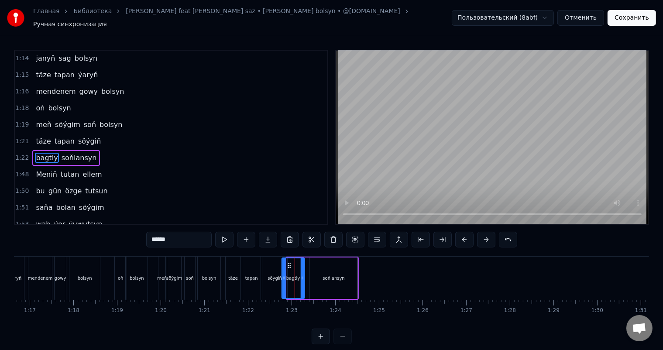
drag, startPoint x: 292, startPoint y: 258, endPoint x: 287, endPoint y: 258, distance: 4.8
click at [287, 262] on icon at bounding box center [289, 265] width 7 height 7
click at [251, 267] on div "tapan" at bounding box center [251, 278] width 18 height 43
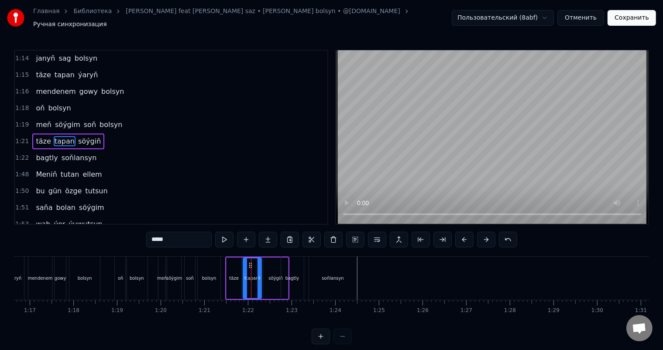
scroll to position [515, 0]
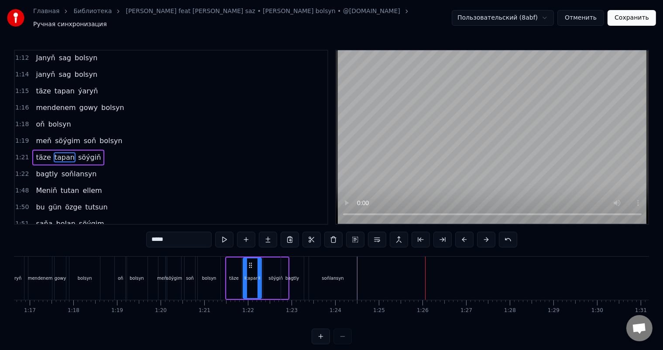
click at [234, 269] on div "täze" at bounding box center [234, 278] width 15 height 41
click at [249, 269] on div "tapan" at bounding box center [252, 278] width 18 height 41
click at [268, 262] on div "söýgiň" at bounding box center [275, 278] width 25 height 41
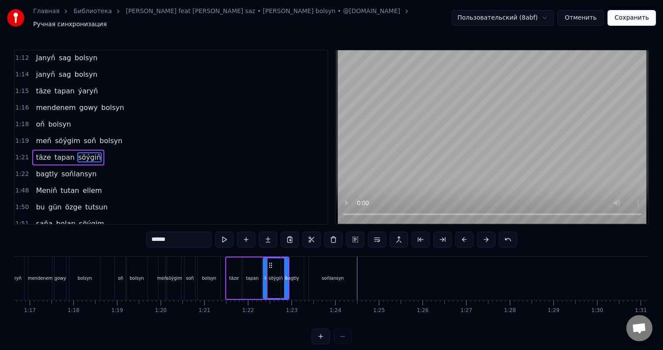
click at [270, 262] on icon at bounding box center [270, 265] width 7 height 7
click at [333, 265] on div "soňlansyn" at bounding box center [333, 278] width 48 height 43
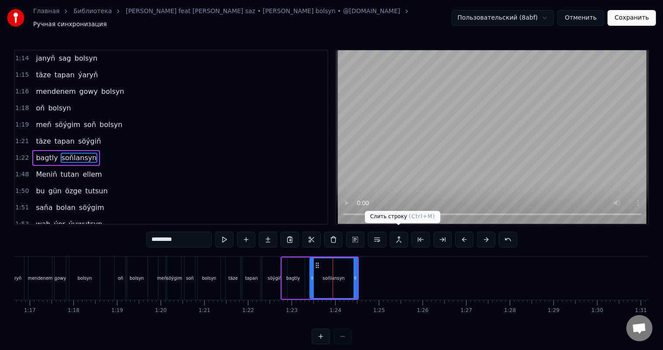
click at [399, 232] on button at bounding box center [399, 240] width 18 height 16
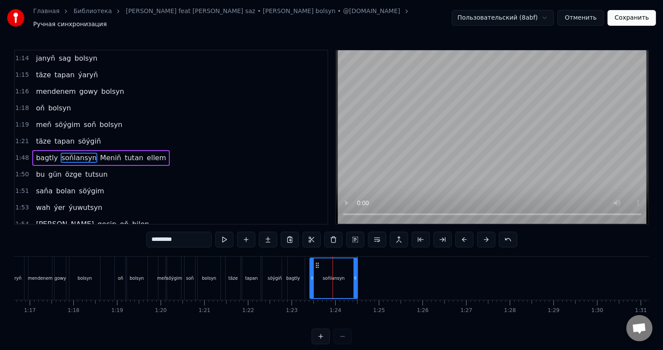
click at [399, 232] on button at bounding box center [399, 240] width 18 height 16
click at [335, 267] on div "soňlansyn" at bounding box center [333, 278] width 47 height 40
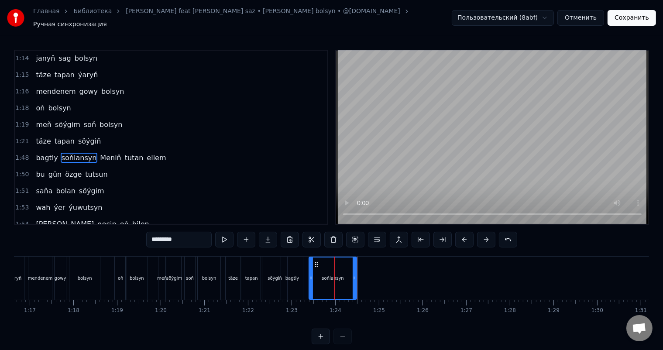
click at [335, 267] on div "soňlansyn" at bounding box center [333, 278] width 47 height 41
click at [274, 269] on div "söýgiň" at bounding box center [274, 278] width 25 height 43
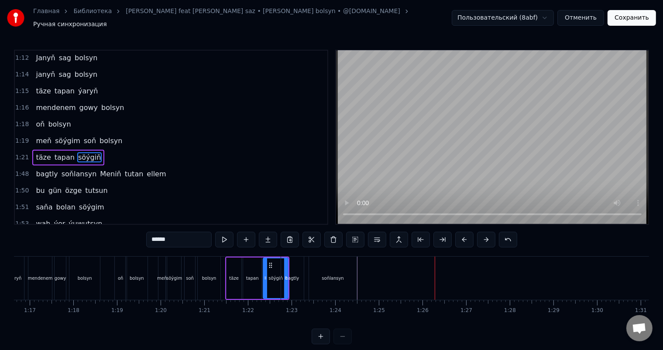
click at [320, 263] on div "soňlansyn" at bounding box center [333, 278] width 48 height 43
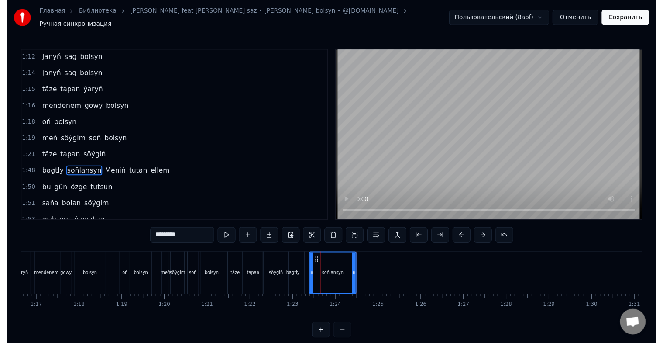
scroll to position [531, 0]
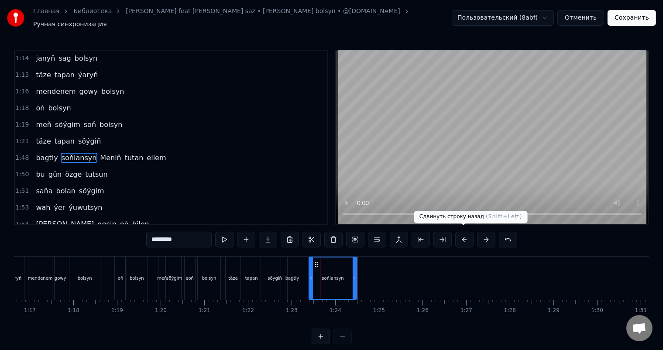
click at [466, 236] on button at bounding box center [464, 240] width 18 height 16
click at [462, 232] on button at bounding box center [464, 240] width 18 height 16
click at [341, 275] on div "soňlansyn" at bounding box center [333, 278] width 22 height 7
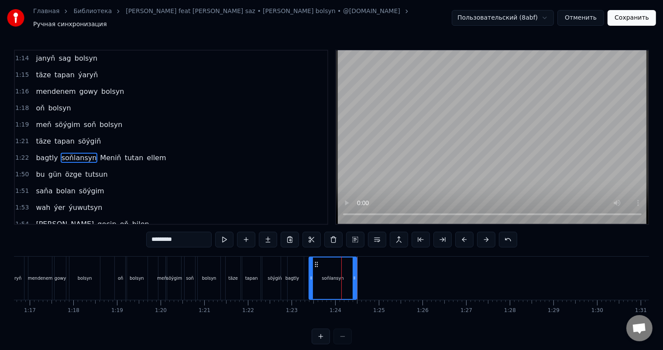
click at [323, 267] on div "soňlansyn" at bounding box center [333, 278] width 47 height 41
click at [317, 264] on circle at bounding box center [317, 264] width 0 height 0
click at [463, 233] on button at bounding box center [464, 240] width 18 height 16
click at [283, 273] on div "bagtly" at bounding box center [292, 278] width 23 height 43
type input "******"
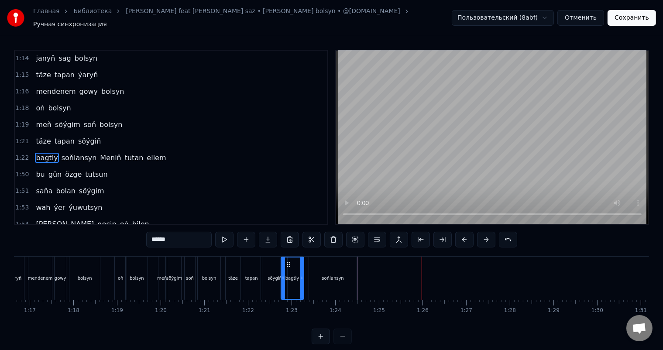
click at [631, 14] on button "Сохранить" at bounding box center [632, 18] width 48 height 16
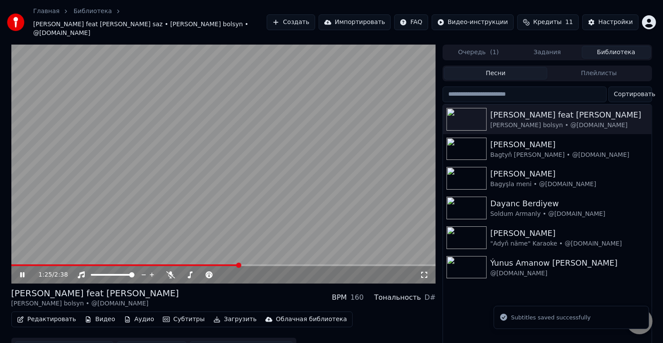
click at [238, 264] on span at bounding box center [223, 265] width 425 height 2
click at [33, 250] on video at bounding box center [223, 164] width 425 height 239
click at [33, 264] on span at bounding box center [21, 265] width 21 height 2
click at [23, 271] on icon at bounding box center [28, 274] width 21 height 7
click at [23, 272] on icon at bounding box center [22, 274] width 4 height 5
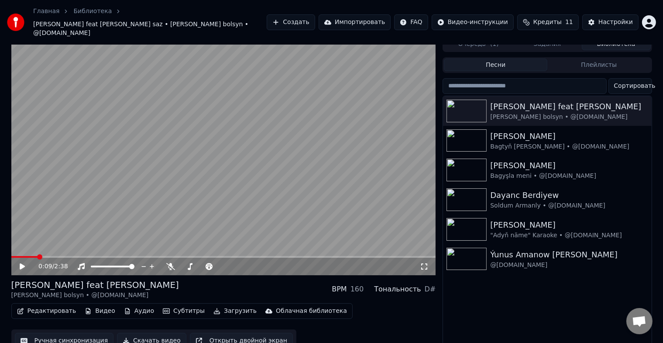
scroll to position [10, 0]
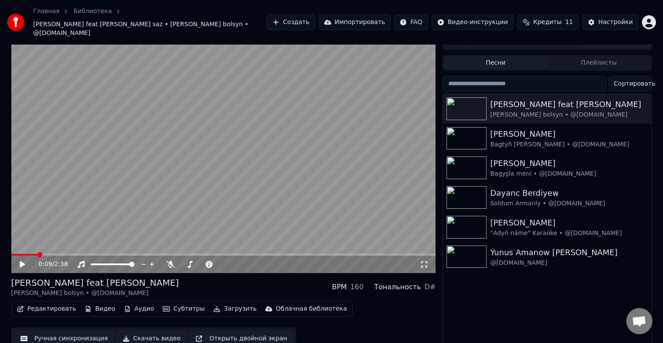
click at [59, 303] on button "Редактировать" at bounding box center [47, 309] width 66 height 12
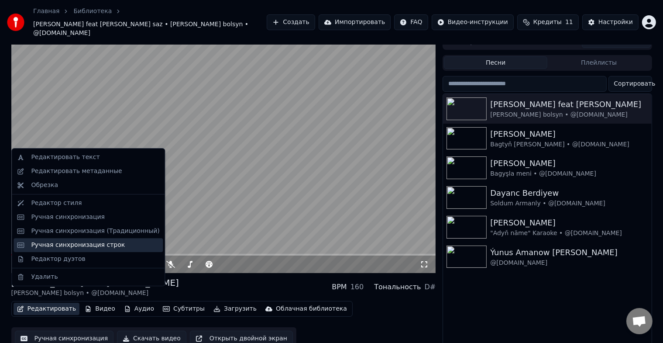
click at [114, 246] on div "Ручная синхронизация строк" at bounding box center [95, 245] width 128 height 9
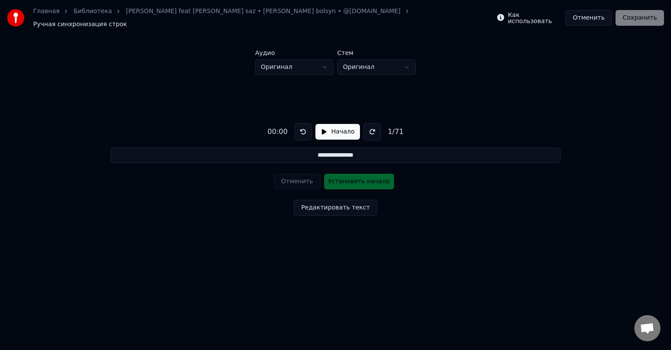
click at [334, 124] on button "Начало" at bounding box center [337, 132] width 44 height 16
click at [341, 126] on button "Пауза" at bounding box center [337, 132] width 40 height 16
click at [341, 125] on button "Начало" at bounding box center [337, 132] width 44 height 16
click at [341, 125] on button "Пауза" at bounding box center [337, 132] width 40 height 16
click at [341, 125] on button "Начало" at bounding box center [337, 132] width 44 height 16
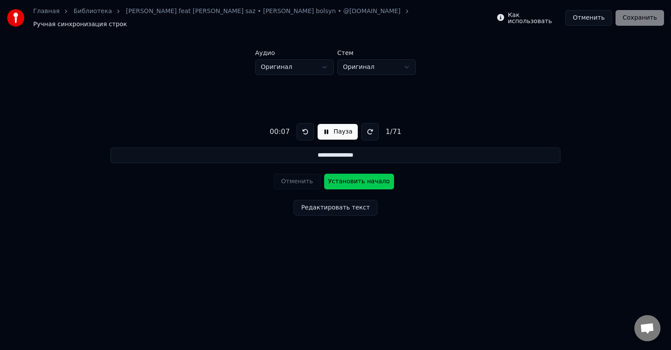
click at [341, 125] on button "Пауза" at bounding box center [337, 132] width 40 height 16
click at [393, 58] on html "**********" at bounding box center [335, 137] width 671 height 274
click at [324, 60] on html "**********" at bounding box center [335, 137] width 671 height 274
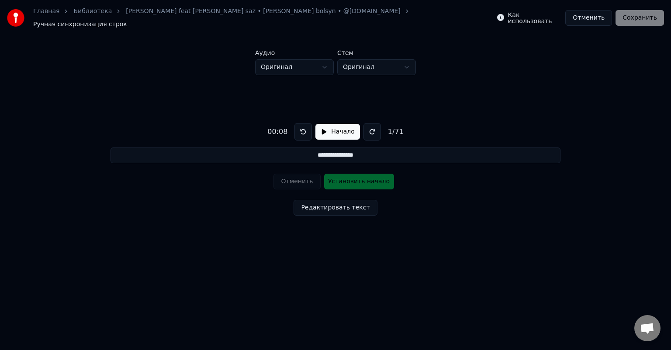
click at [324, 60] on html "**********" at bounding box center [335, 137] width 671 height 274
click at [324, 61] on html "**********" at bounding box center [335, 137] width 671 height 274
click at [330, 126] on button "Начало" at bounding box center [337, 132] width 44 height 16
click at [195, 148] on input "**********" at bounding box center [335, 156] width 450 height 16
click at [357, 153] on input "**********" at bounding box center [335, 156] width 450 height 16
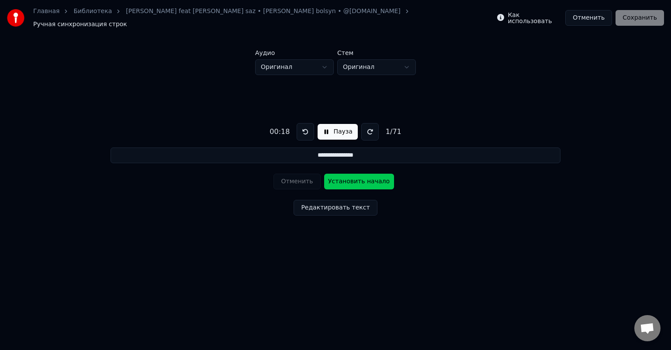
click at [348, 200] on button "Редактировать текст" at bounding box center [334, 208] width 83 height 16
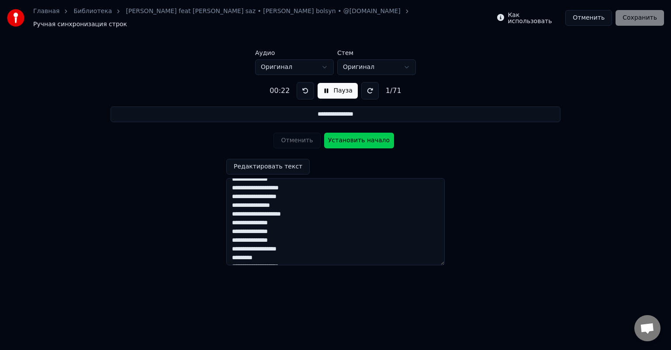
scroll to position [540, 0]
click at [456, 140] on div "**********" at bounding box center [335, 170] width 643 height 190
click at [294, 136] on div "Отменить Установить начало" at bounding box center [335, 140] width 124 height 23
click at [282, 162] on button "Редактировать текст" at bounding box center [267, 167] width 83 height 16
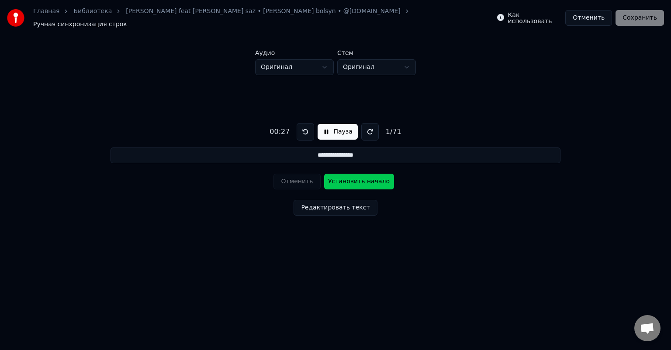
click at [592, 16] on button "Отменить" at bounding box center [588, 18] width 47 height 16
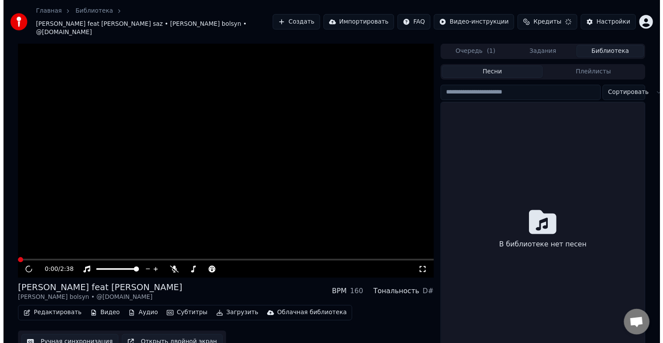
scroll to position [10, 0]
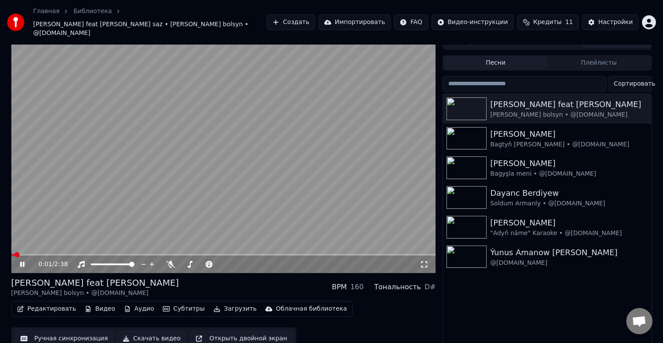
click at [242, 254] on span at bounding box center [223, 255] width 425 height 2
click at [23, 262] on icon at bounding box center [22, 264] width 4 height 5
click at [97, 303] on button "Видео" at bounding box center [100, 309] width 38 height 12
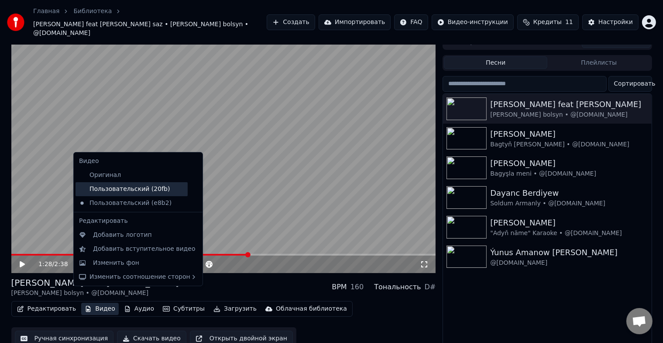
click at [143, 190] on div "Пользовательский (20fb)" at bounding box center [132, 189] width 112 height 14
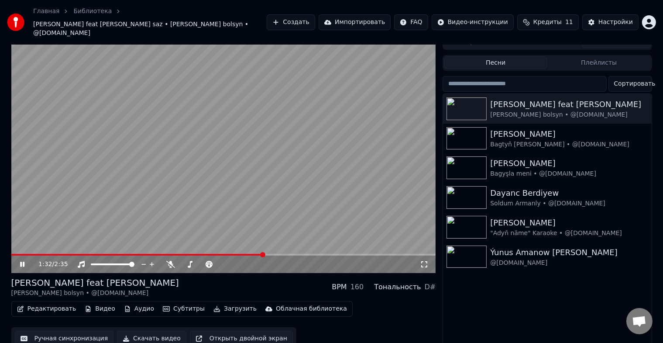
click at [241, 240] on video at bounding box center [223, 153] width 425 height 239
click at [241, 254] on span at bounding box center [137, 255] width 253 height 2
click at [21, 261] on icon at bounding box center [22, 264] width 5 height 6
click at [23, 254] on span at bounding box center [128, 255] width 234 height 2
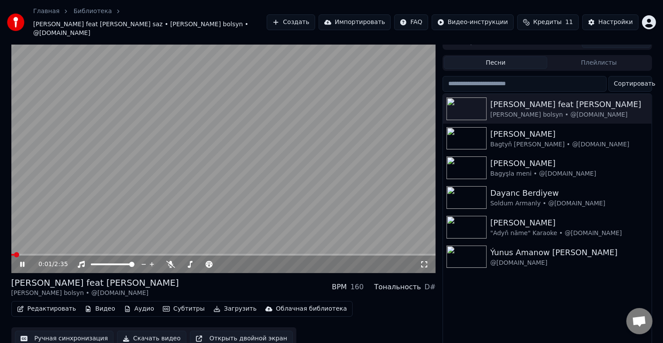
click at [14, 254] on span at bounding box center [12, 255] width 3 height 2
click at [12, 254] on span at bounding box center [14, 255] width 6 height 2
click at [171, 261] on icon at bounding box center [170, 264] width 9 height 7
click at [48, 239] on video at bounding box center [223, 153] width 425 height 239
click at [50, 254] on span at bounding box center [50, 255] width 78 height 2
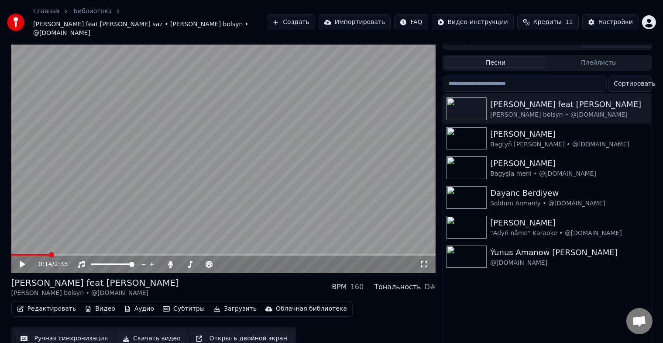
click at [22, 261] on icon at bounding box center [22, 264] width 5 height 6
click at [254, 254] on span at bounding box center [223, 255] width 425 height 2
click at [271, 254] on span at bounding box center [223, 255] width 425 height 2
click at [297, 254] on span at bounding box center [223, 255] width 425 height 2
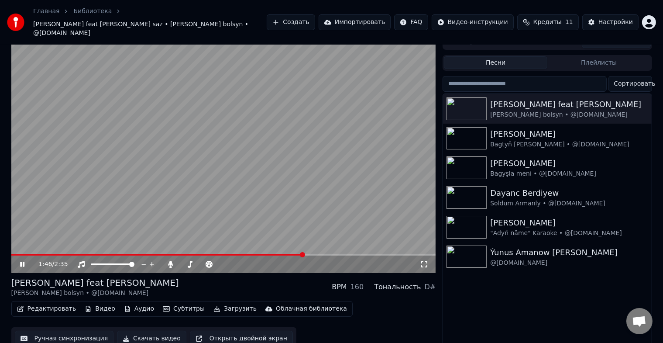
click at [293, 254] on span at bounding box center [157, 255] width 293 height 2
click at [287, 254] on span at bounding box center [149, 255] width 276 height 2
click at [21, 262] on icon at bounding box center [22, 264] width 4 height 5
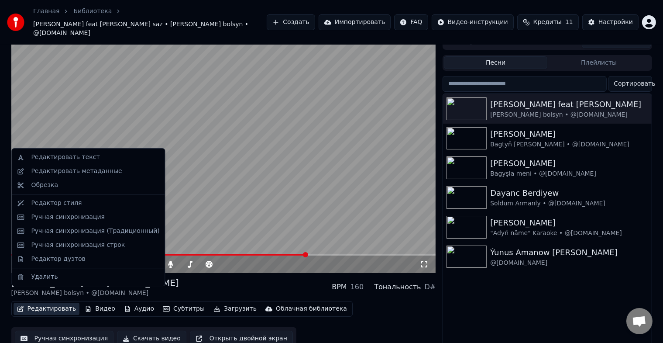
click at [50, 303] on button "Редактировать" at bounding box center [47, 309] width 66 height 12
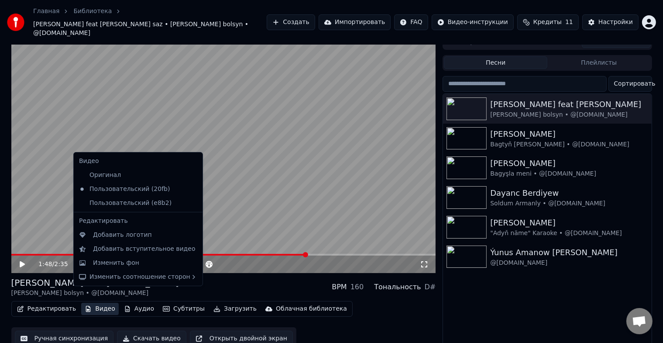
click at [368, 317] on div "Редактировать Видео Аудио Субтитры Загрузить Облачная библиотека Ручная синхрон…" at bounding box center [223, 325] width 425 height 49
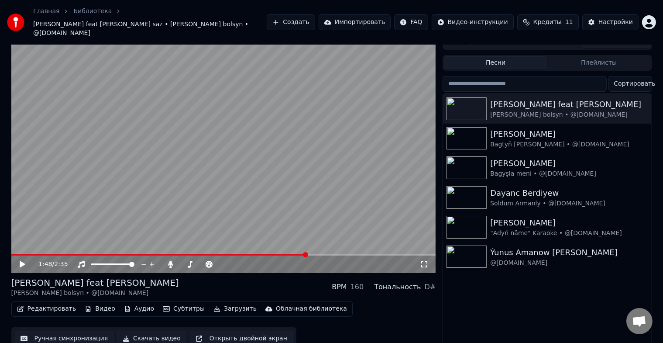
click at [64, 331] on button "Ручная синхронизация" at bounding box center [64, 339] width 99 height 16
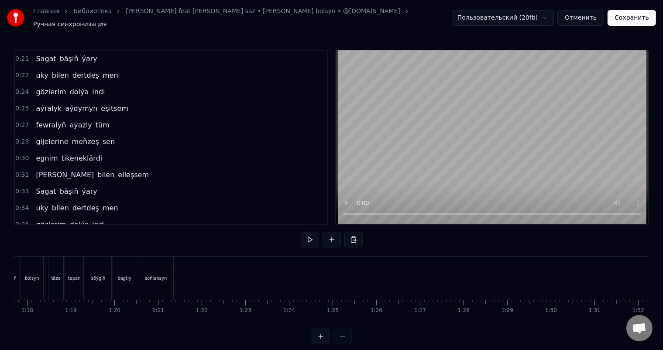
scroll to position [0, 3074]
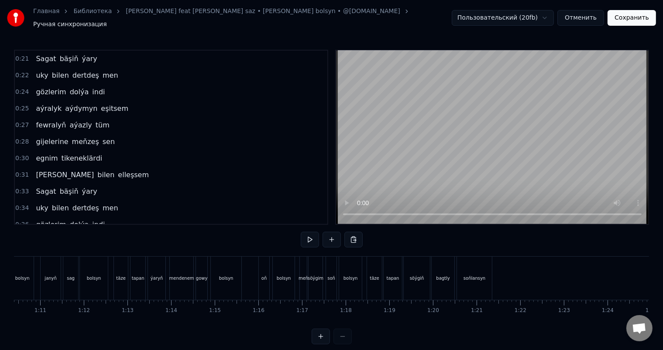
click at [339, 300] on div "0 0:01 0:02 0:03 0:04 0:05 0:06 0:07 0:08 0:09 0:10 0:11 0:12 0:13 0:14 0:15 0:…" at bounding box center [398, 307] width 6916 height 14
click at [593, 12] on button "Отменить" at bounding box center [581, 18] width 47 height 16
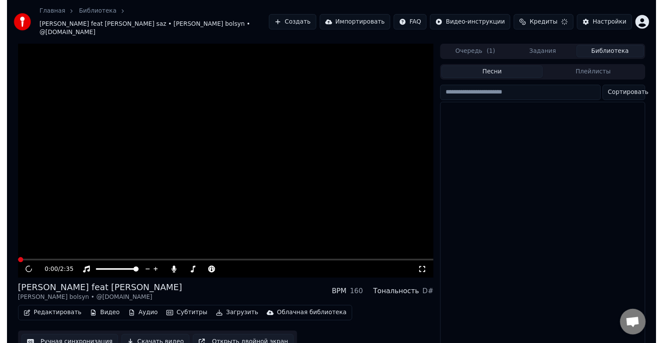
scroll to position [10, 0]
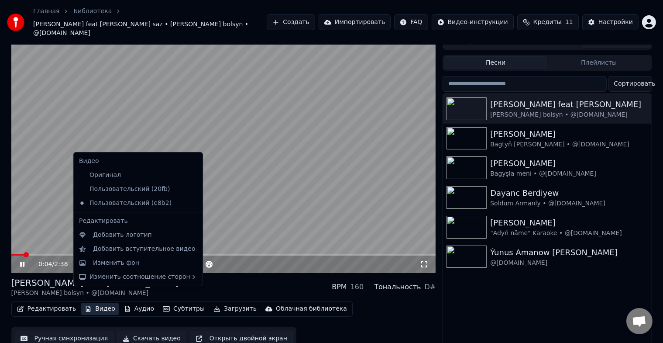
click at [101, 303] on button "Видео" at bounding box center [100, 309] width 38 height 12
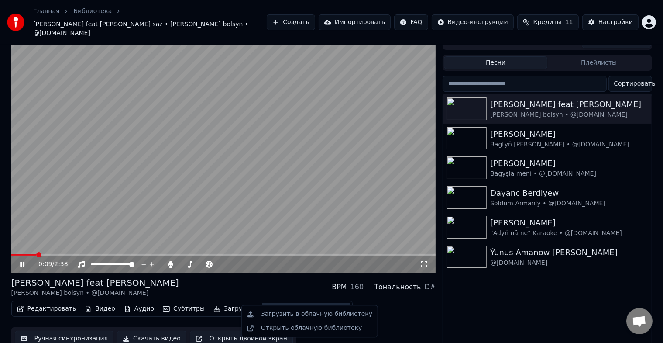
click at [148, 193] on video at bounding box center [223, 153] width 425 height 239
click at [67, 210] on video at bounding box center [223, 153] width 425 height 239
click at [55, 254] on span at bounding box center [223, 255] width 425 height 2
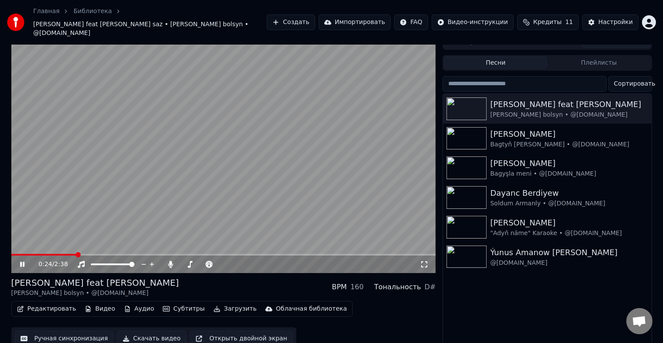
click at [25, 261] on icon at bounding box center [28, 264] width 21 height 7
click at [98, 303] on button "Видео" at bounding box center [100, 309] width 38 height 12
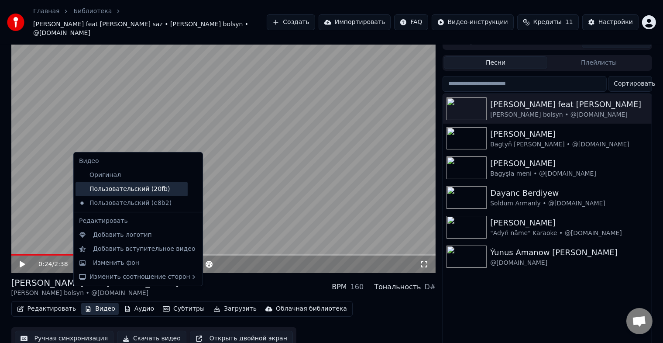
click at [157, 186] on div "Пользовательский (20fb)" at bounding box center [132, 189] width 112 height 14
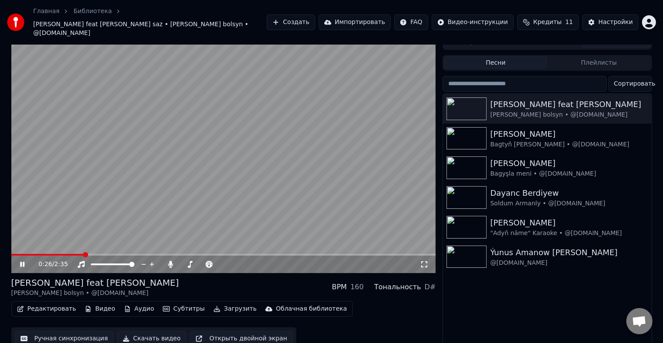
click at [36, 240] on video at bounding box center [223, 153] width 425 height 239
click at [38, 254] on span at bounding box center [25, 255] width 28 height 2
click at [23, 261] on icon at bounding box center [28, 264] width 21 height 7
click at [59, 254] on span at bounding box center [223, 255] width 425 height 2
click at [21, 262] on icon at bounding box center [22, 264] width 4 height 5
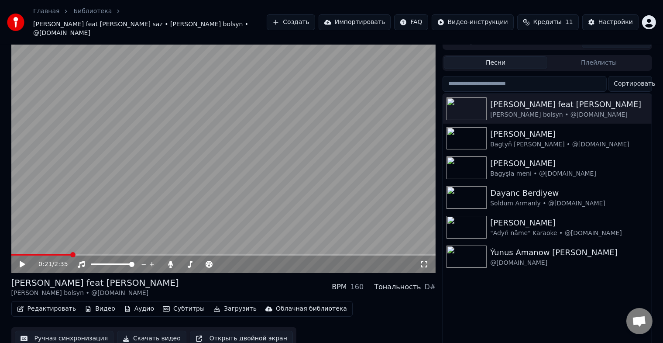
click at [61, 331] on button "Ручная синхронизация" at bounding box center [64, 339] width 99 height 16
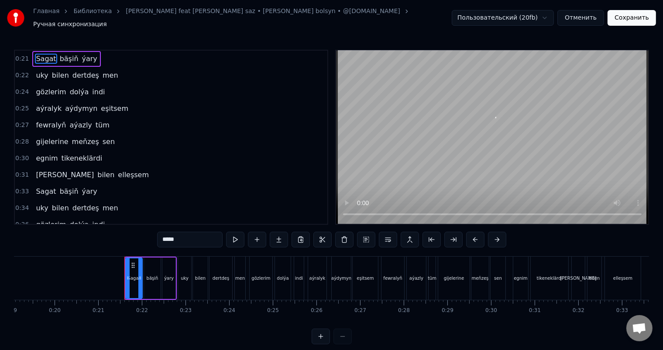
scroll to position [0, 899]
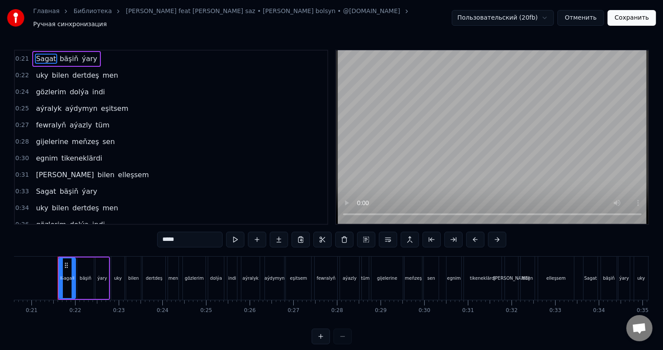
click at [526, 16] on html "Главная Библиотека Yunus feat Rosh saz • Janyn sag bolsyn • @hilli.karaoke.tm Р…" at bounding box center [331, 179] width 663 height 358
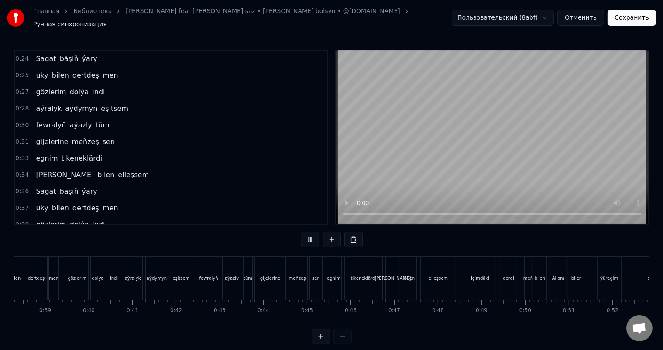
scroll to position [0, 1666]
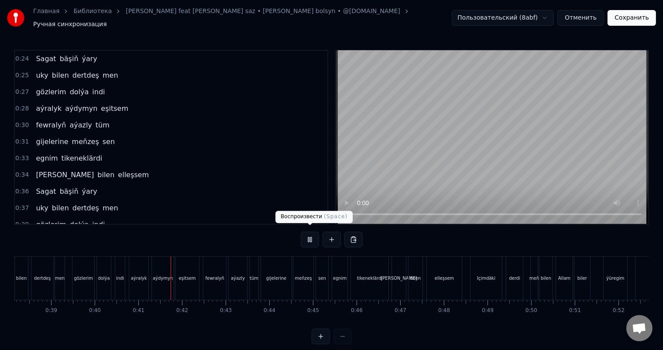
click at [314, 235] on button at bounding box center [310, 240] width 18 height 16
click at [552, 14] on html "Главная Библиотека Yunus feat Rosh saz • Janyn sag bolsyn • @hilli.karaoke.tm Р…" at bounding box center [331, 179] width 663 height 358
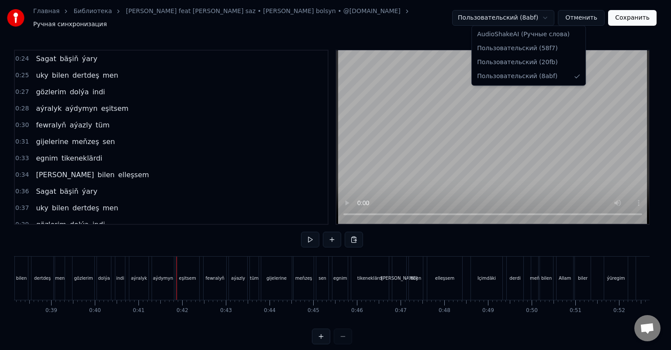
drag, startPoint x: 548, startPoint y: 50, endPoint x: 554, endPoint y: 37, distance: 13.7
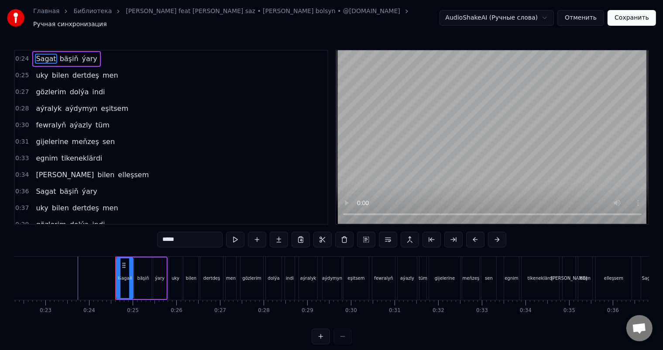
scroll to position [0, 968]
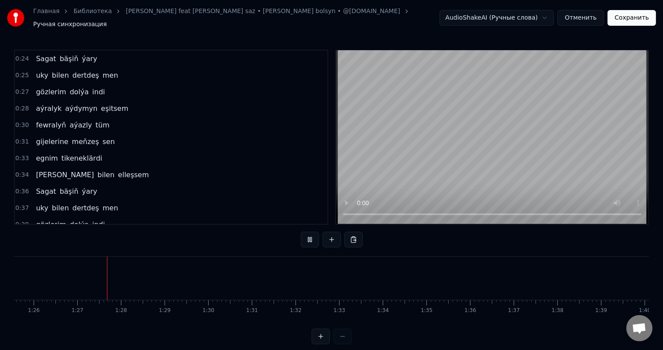
scroll to position [0, 3753]
click at [636, 16] on button "Сохранить" at bounding box center [632, 18] width 48 height 16
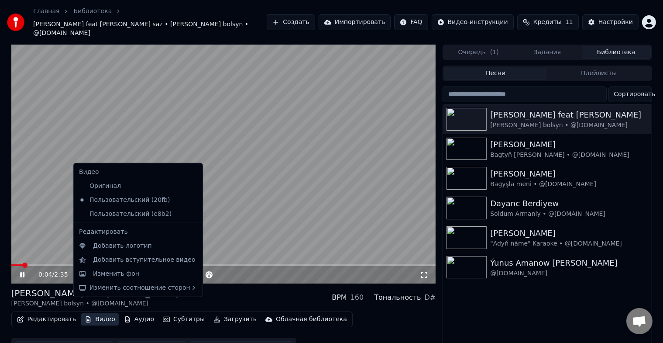
click at [94, 313] on button "Видео" at bounding box center [100, 319] width 38 height 12
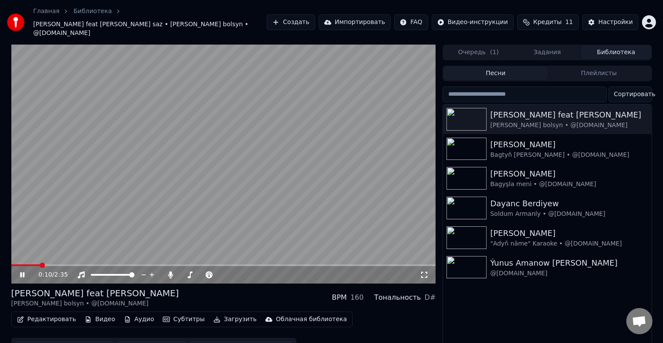
click at [424, 271] on icon at bounding box center [424, 274] width 9 height 7
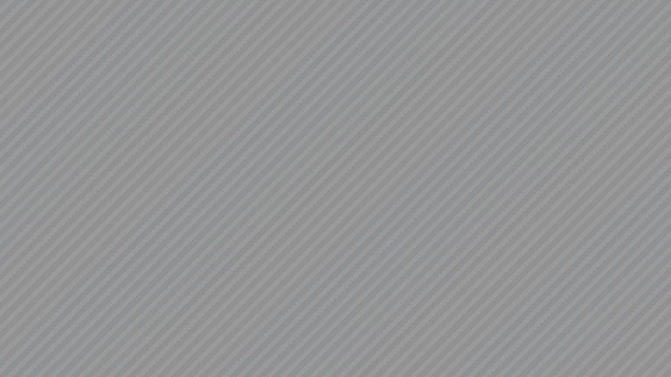
click at [658, 350] on video at bounding box center [335, 188] width 671 height 377
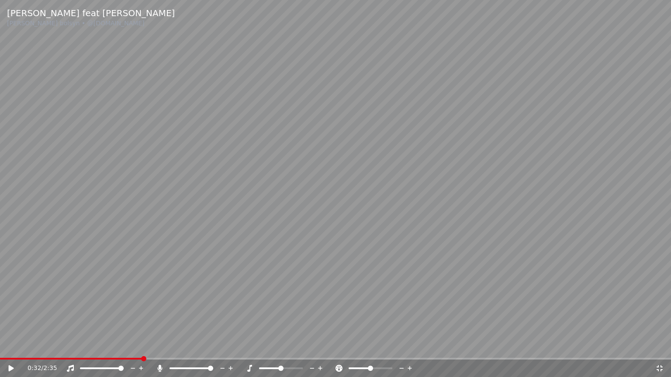
click at [660, 350] on icon at bounding box center [659, 368] width 9 height 7
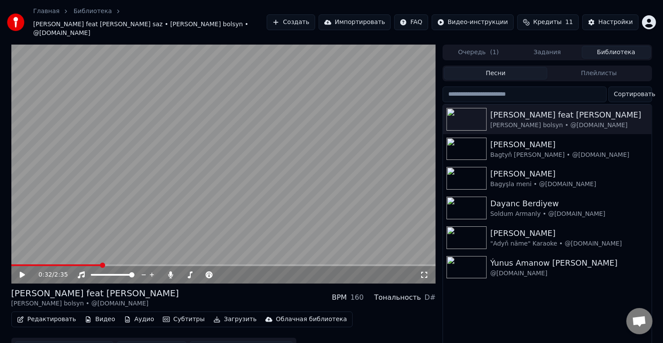
click at [51, 312] on div "Редактировать Видео Аудио Субтитры Загрузить Облачная библиотека" at bounding box center [181, 319] width 341 height 16
click at [53, 313] on button "Редактировать" at bounding box center [47, 319] width 66 height 12
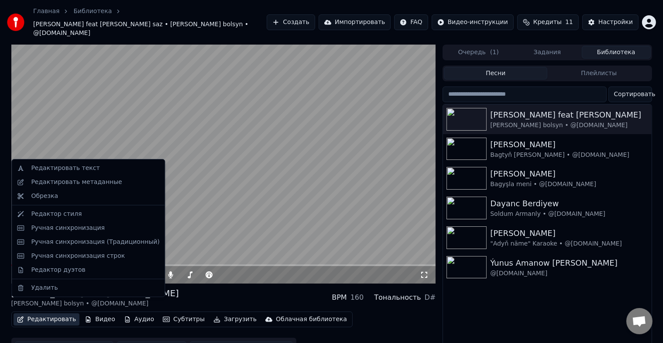
click at [243, 201] on video at bounding box center [223, 164] width 425 height 239
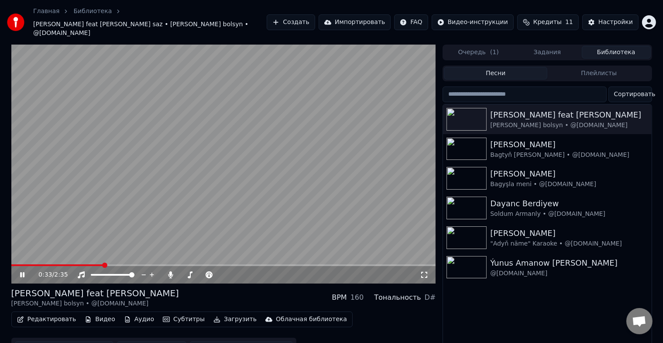
click at [102, 169] on video at bounding box center [223, 164] width 425 height 239
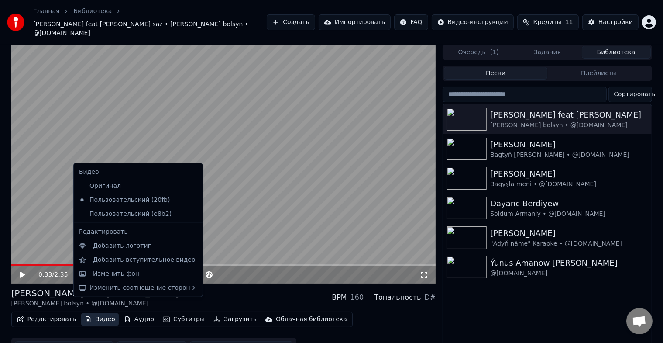
click at [100, 313] on button "Видео" at bounding box center [100, 319] width 38 height 12
click at [145, 214] on div "Пользовательский (e8b2)" at bounding box center [132, 214] width 112 height 14
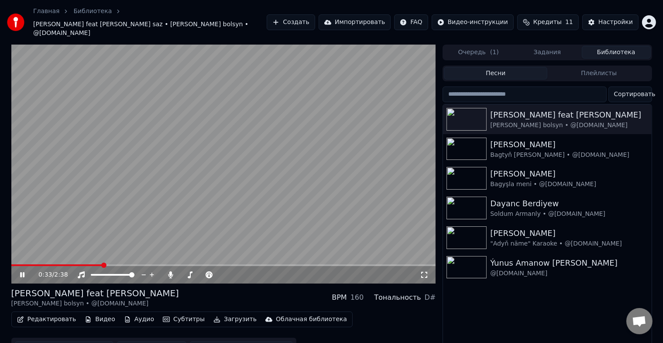
click at [23, 271] on icon at bounding box center [28, 274] width 21 height 7
click at [43, 264] on span at bounding box center [27, 265] width 32 height 2
click at [65, 264] on span at bounding box center [223, 265] width 425 height 2
click at [20, 272] on icon at bounding box center [22, 274] width 4 height 5
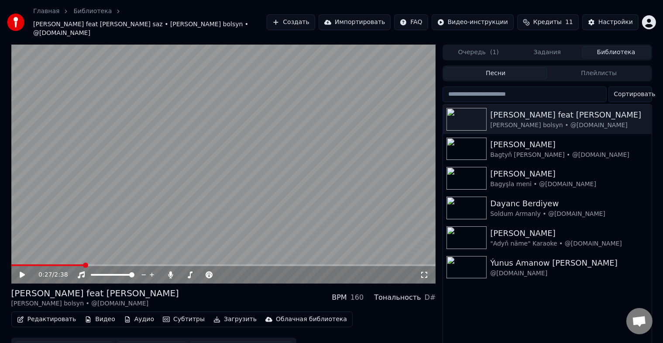
click at [46, 313] on button "Редактировать" at bounding box center [47, 319] width 66 height 12
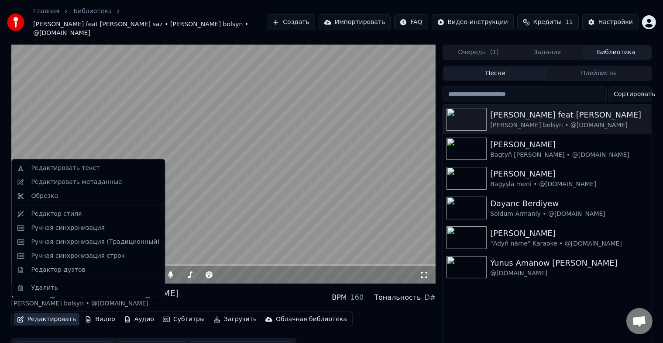
click at [257, 156] on video at bounding box center [223, 164] width 425 height 239
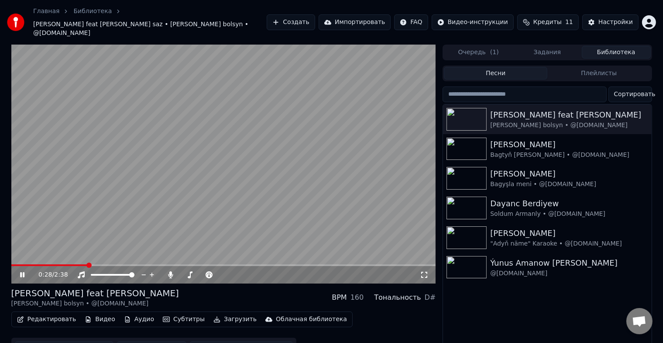
click at [23, 272] on icon at bounding box center [22, 274] width 4 height 5
click at [68, 341] on button "Ручная синхронизация" at bounding box center [64, 349] width 99 height 16
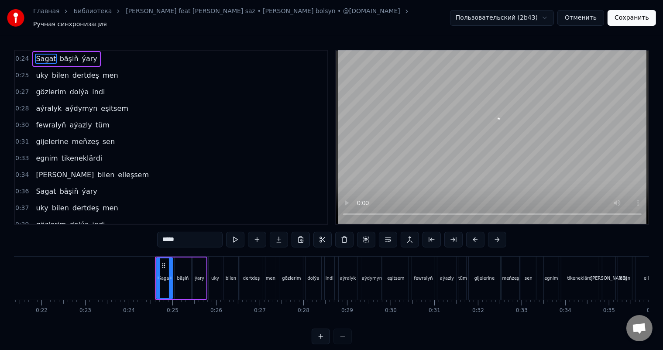
scroll to position [0, 1030]
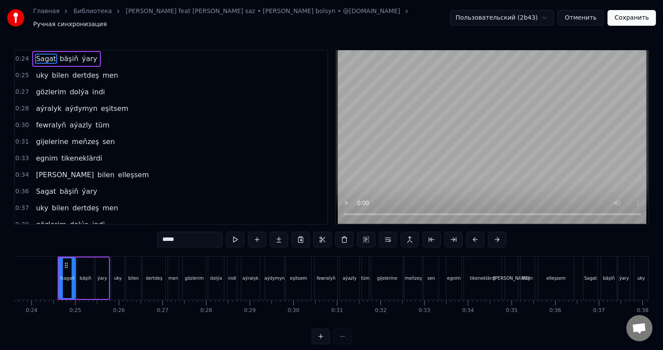
click at [541, 17] on html "Главная Библиотека Yunus feat Rosh saz • Janyn sag bolsyn • @hilli.karaoke.tm Р…" at bounding box center [331, 179] width 663 height 358
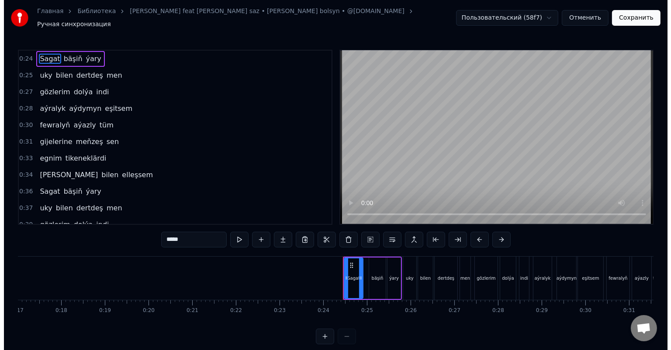
scroll to position [0, 751]
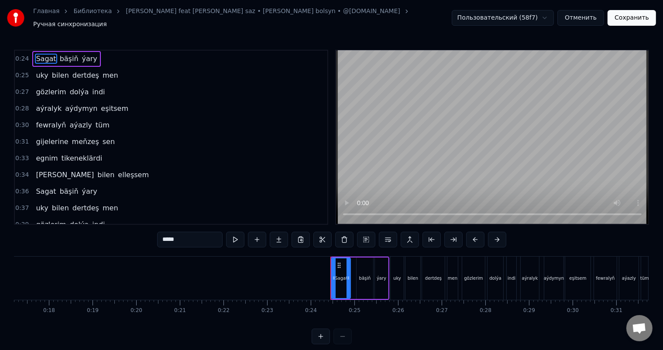
click at [545, 15] on html "Главная Библиотека Yunus feat Rosh saz • Janyn sag bolsyn • @hilli.karaoke.tm Р…" at bounding box center [331, 179] width 663 height 358
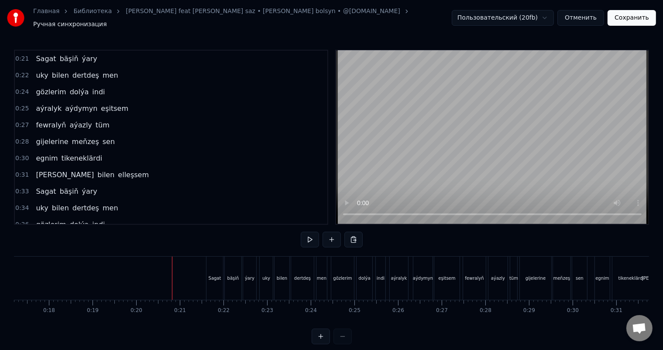
click at [536, 22] on body "Главная Библиотека Yunus feat Rosh saz • Janyn sag bolsyn • @hilli.karaoke.tm Р…" at bounding box center [331, 172] width 663 height 345
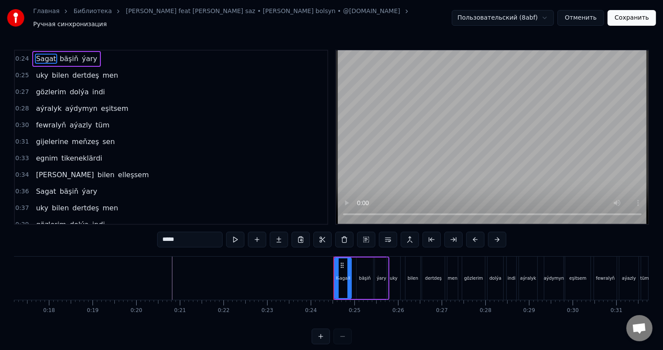
click at [541, 10] on html "Главная Библиотека Yunus feat Rosh saz • Janyn sag bolsyn • @hilli.karaoke.tm Р…" at bounding box center [331, 179] width 663 height 358
click at [547, 17] on html "Главная Библиотека Yunus feat Rosh saz • Janyn sag bolsyn • @hilli.karaoke.tm Р…" at bounding box center [331, 179] width 663 height 358
click at [540, 17] on html "Главная Библиотека Yunus feat Rosh saz • Janyn sag bolsyn • @hilli.karaoke.tm Р…" at bounding box center [331, 179] width 663 height 358
click at [534, 20] on html "Главная Библиотека Yunus feat Rosh saz • Janyn sag bolsyn • @hilli.karaoke.tm Р…" at bounding box center [331, 179] width 663 height 358
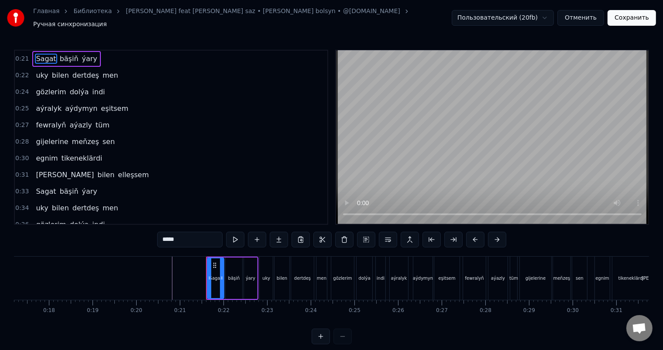
click at [522, 18] on html "Главная Библиотека Yunus feat Rosh saz • Janyn sag bolsyn • @hilli.karaoke.tm Р…" at bounding box center [331, 179] width 663 height 358
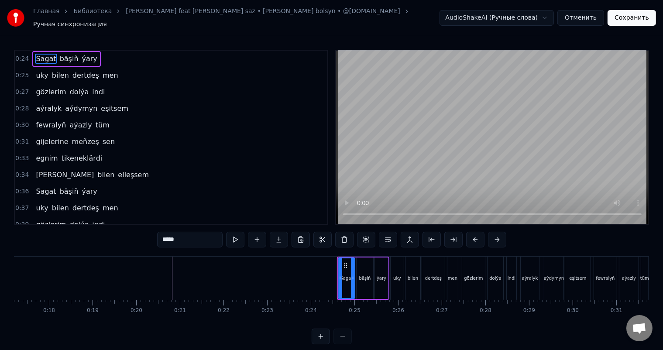
click at [584, 17] on button "Отменить" at bounding box center [581, 18] width 47 height 16
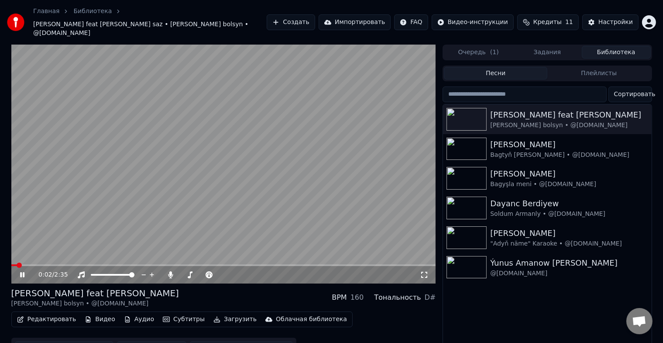
click at [22, 271] on icon at bounding box center [28, 274] width 21 height 7
click at [645, 115] on icon "button" at bounding box center [644, 118] width 9 height 7
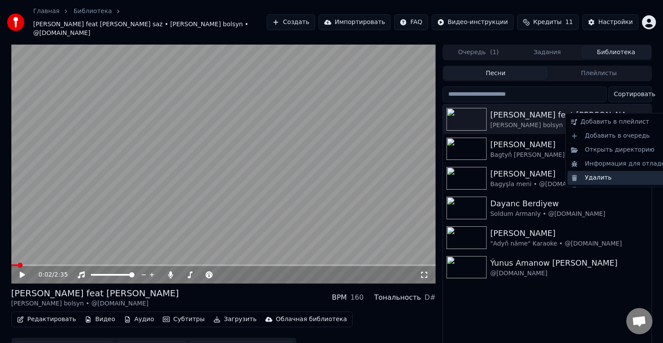
click at [613, 176] on div "Удалить" at bounding box center [620, 178] width 105 height 14
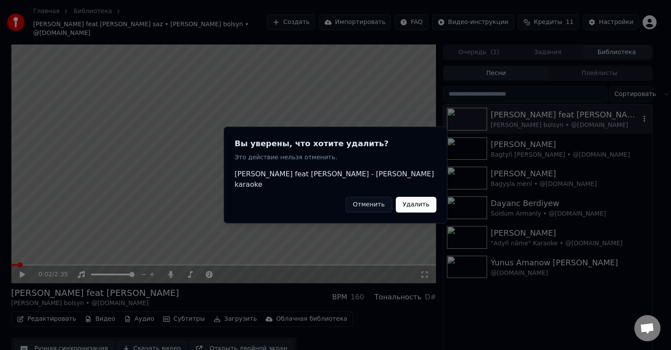
click at [414, 198] on button "Удалить" at bounding box center [416, 205] width 41 height 16
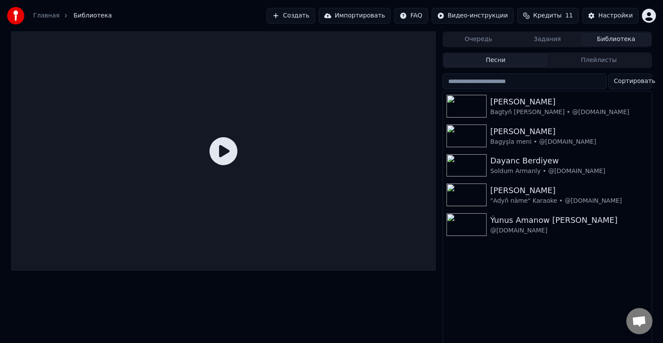
click at [313, 14] on button "Создать" at bounding box center [291, 16] width 48 height 16
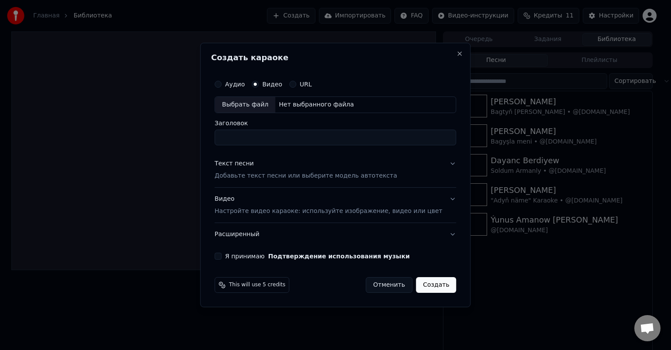
click at [270, 174] on p "Добавьте текст песни или выберите модель автотекста" at bounding box center [305, 176] width 183 height 9
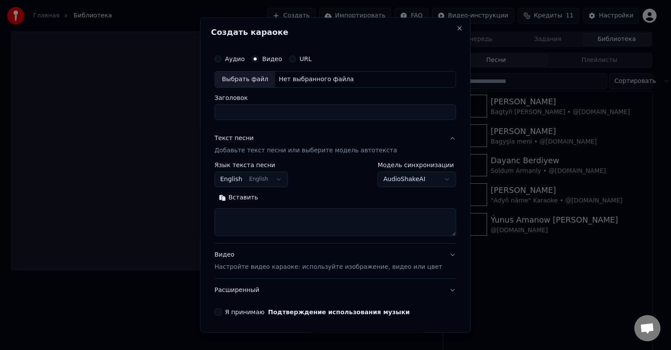
click at [249, 217] on textarea at bounding box center [334, 222] width 241 height 28
click at [290, 221] on textarea at bounding box center [334, 222] width 241 height 28
click at [232, 212] on textarea at bounding box center [334, 222] width 241 height 28
paste textarea "**********"
type textarea "**********"
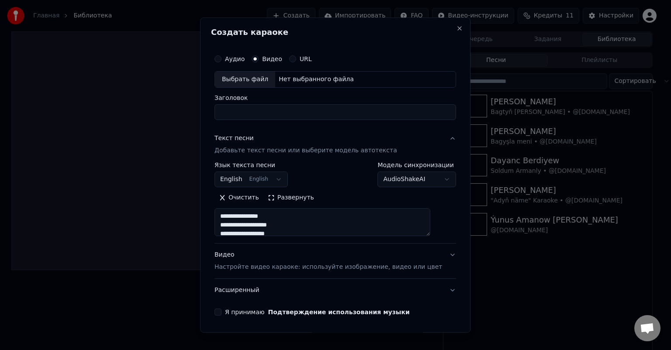
click at [424, 176] on body "**********" at bounding box center [331, 175] width 663 height 350
click at [424, 180] on body "**********" at bounding box center [331, 175] width 663 height 350
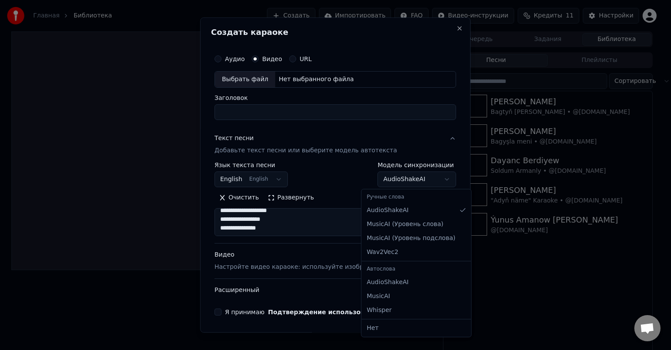
click at [424, 180] on body "**********" at bounding box center [331, 175] width 663 height 350
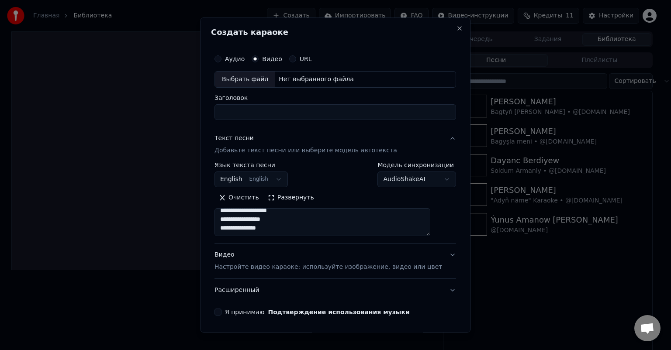
click at [424, 180] on body "**********" at bounding box center [331, 175] width 663 height 350
click at [264, 77] on div "Выбрать файл" at bounding box center [245, 80] width 60 height 16
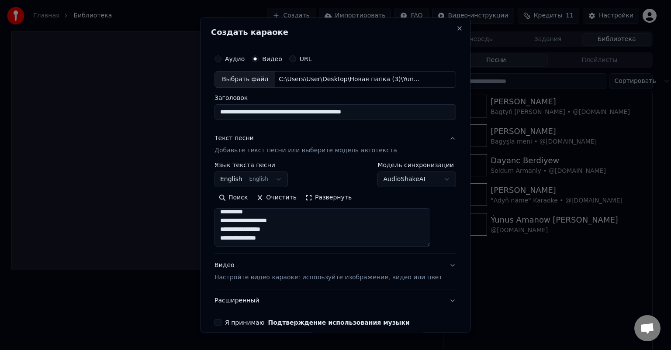
scroll to position [589, 0]
drag, startPoint x: 438, startPoint y: 234, endPoint x: 438, endPoint y: 245, distance: 10.9
click at [430, 245] on textarea at bounding box center [322, 227] width 216 height 38
click at [281, 240] on textarea at bounding box center [322, 227] width 216 height 39
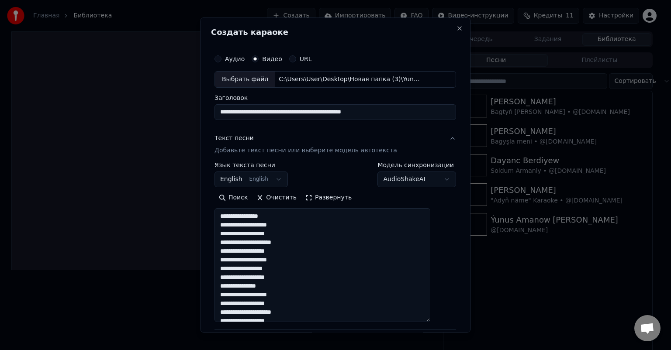
drag, startPoint x: 437, startPoint y: 245, endPoint x: 437, endPoint y: 322, distance: 77.3
click at [430, 322] on textarea at bounding box center [322, 265] width 216 height 114
click at [435, 189] on div "**********" at bounding box center [334, 243] width 241 height 163
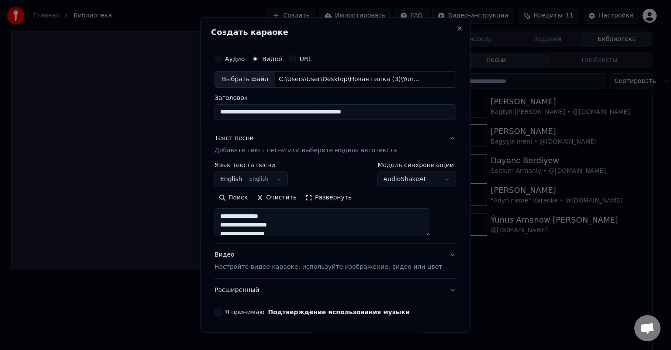
drag, startPoint x: 437, startPoint y: 323, endPoint x: 431, endPoint y: 224, distance: 99.3
click at [430, 224] on textarea at bounding box center [322, 222] width 216 height 28
click at [231, 254] on div "Видео Настройте видео караоке: используйте изображение, видео или цвет" at bounding box center [327, 261] width 227 height 21
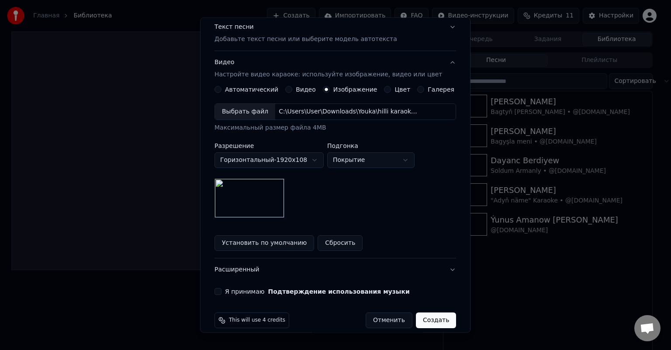
scroll to position [121, 0]
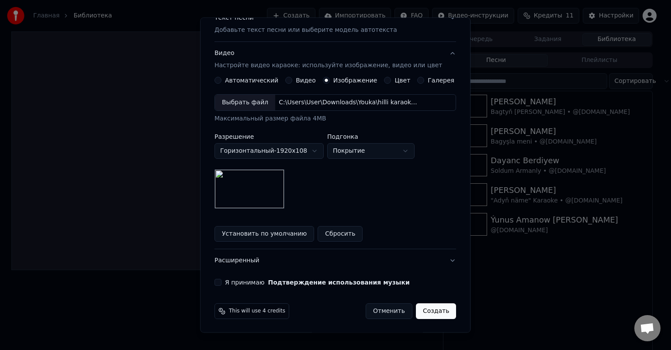
click at [221, 279] on button "Я принимаю Подтверждение использования музыки" at bounding box center [217, 282] width 7 height 7
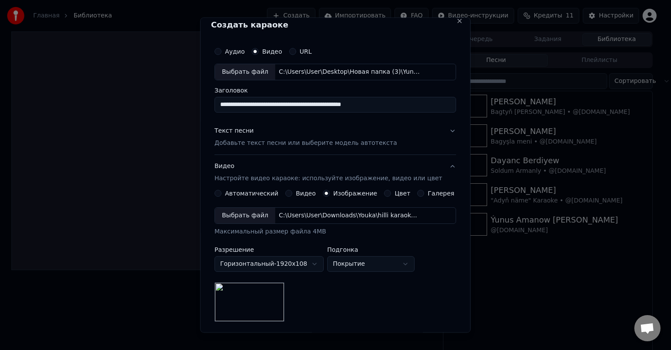
scroll to position [0, 0]
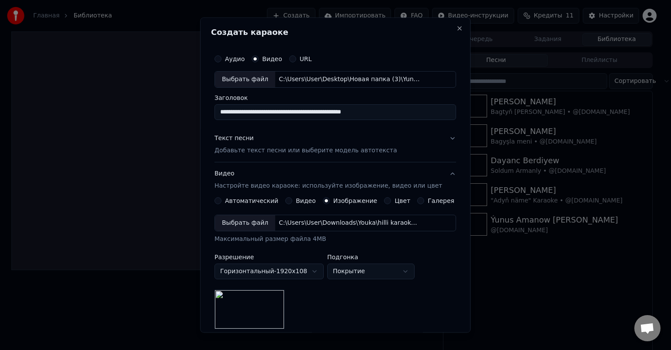
drag, startPoint x: 387, startPoint y: 110, endPoint x: 353, endPoint y: 112, distance: 34.2
click at [353, 112] on input "**********" at bounding box center [334, 112] width 241 height 16
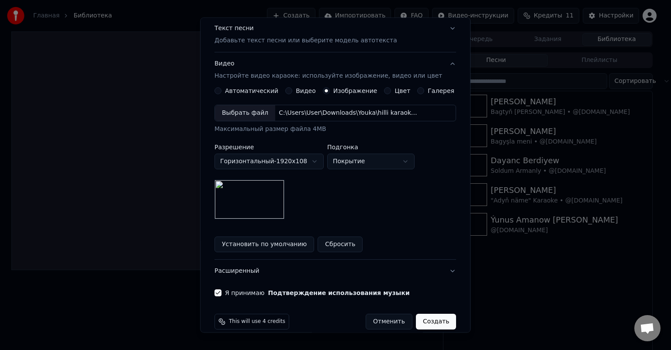
scroll to position [121, 0]
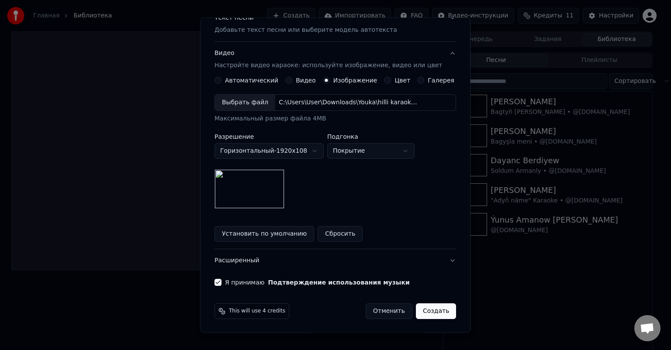
type input "**********"
click at [431, 307] on button "Создать" at bounding box center [436, 311] width 40 height 16
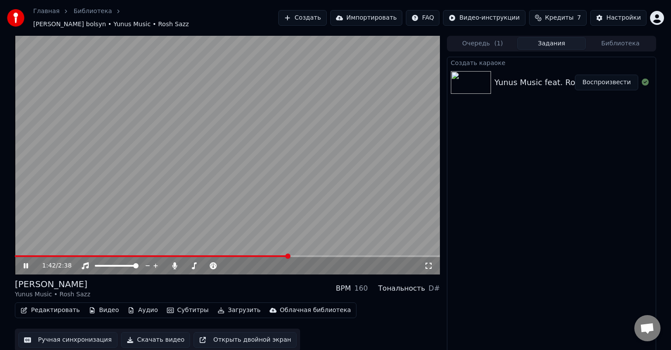
click at [289, 255] on span at bounding box center [227, 256] width 425 height 2
click at [17, 250] on video at bounding box center [227, 155] width 425 height 239
click at [19, 254] on span at bounding box center [18, 256] width 5 height 5
click at [48, 251] on video at bounding box center [227, 155] width 425 height 239
click at [48, 255] on span at bounding box center [227, 256] width 425 height 2
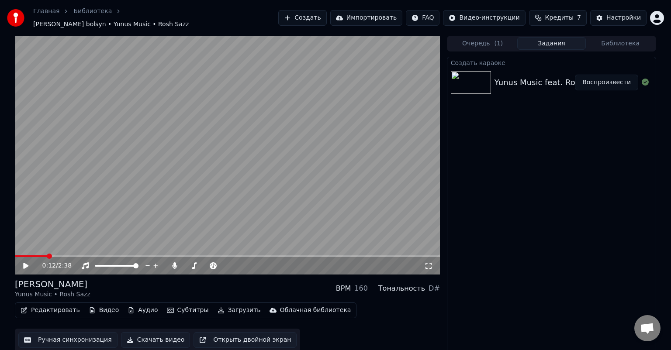
click at [25, 263] on icon at bounding box center [25, 266] width 5 height 6
click at [63, 255] on span at bounding box center [227, 256] width 425 height 2
click at [28, 263] on icon at bounding box center [26, 265] width 4 height 5
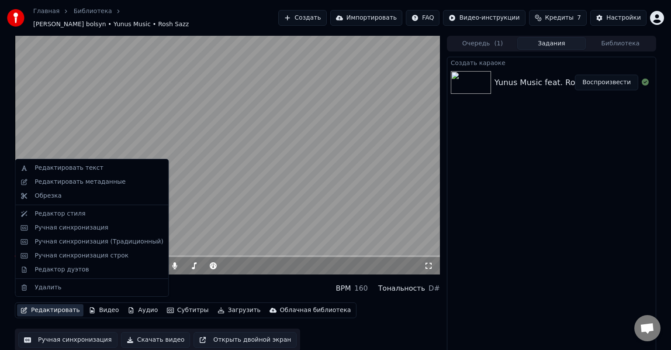
click at [56, 304] on button "Редактировать" at bounding box center [50, 310] width 66 height 12
click at [97, 184] on div "Редактировать метаданные" at bounding box center [79, 182] width 91 height 9
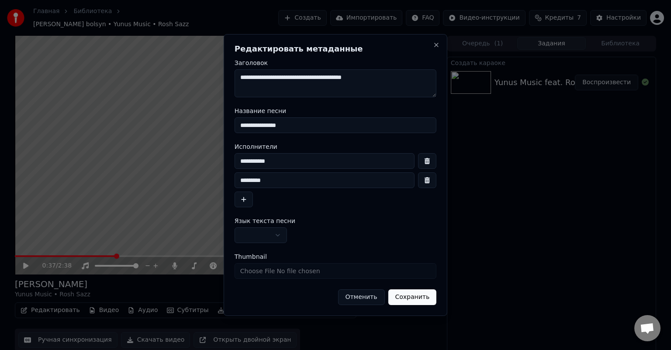
drag, startPoint x: 297, startPoint y: 124, endPoint x: 227, endPoint y: 126, distance: 70.3
click at [227, 126] on div "**********" at bounding box center [336, 175] width 224 height 282
drag, startPoint x: 284, startPoint y: 161, endPoint x: 191, endPoint y: 162, distance: 93.0
click at [191, 162] on body "**********" at bounding box center [335, 175] width 671 height 350
drag, startPoint x: 293, startPoint y: 124, endPoint x: 206, endPoint y: 130, distance: 87.5
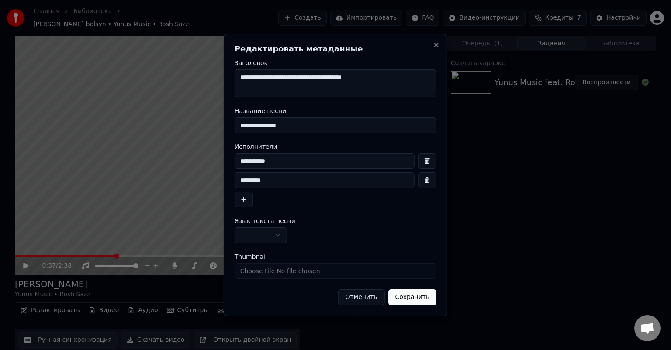
click at [206, 130] on body "**********" at bounding box center [335, 175] width 671 height 350
paste input
type input "**********"
drag, startPoint x: 294, startPoint y: 128, endPoint x: 201, endPoint y: 130, distance: 93.0
click at [202, 130] on body "**********" at bounding box center [335, 175] width 671 height 350
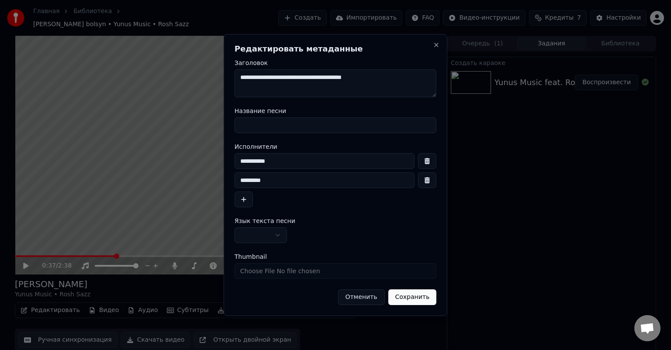
drag, startPoint x: 300, startPoint y: 129, endPoint x: 224, endPoint y: 133, distance: 76.5
click at [218, 131] on body "**********" at bounding box center [335, 175] width 671 height 350
drag, startPoint x: 247, startPoint y: 124, endPoint x: 337, endPoint y: 129, distance: 90.5
click at [334, 129] on input "Название песни" at bounding box center [335, 125] width 202 height 16
click at [367, 297] on button "Отменить" at bounding box center [361, 297] width 47 height 16
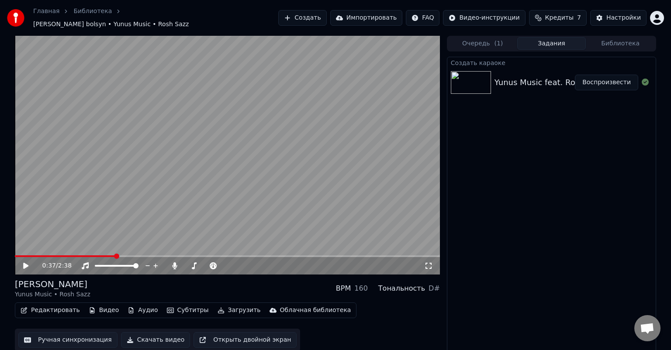
click at [46, 308] on button "Редактировать" at bounding box center [50, 310] width 66 height 12
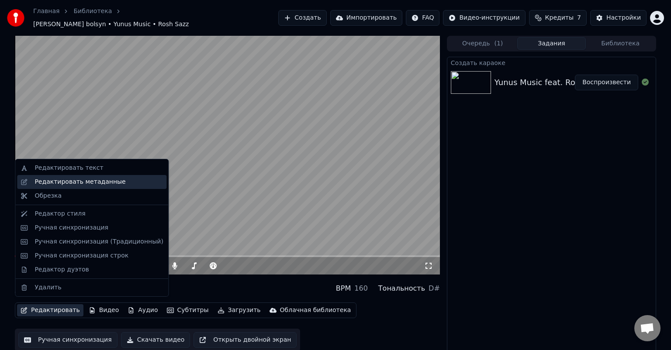
click at [99, 185] on div "Редактировать метаданные" at bounding box center [79, 182] width 91 height 9
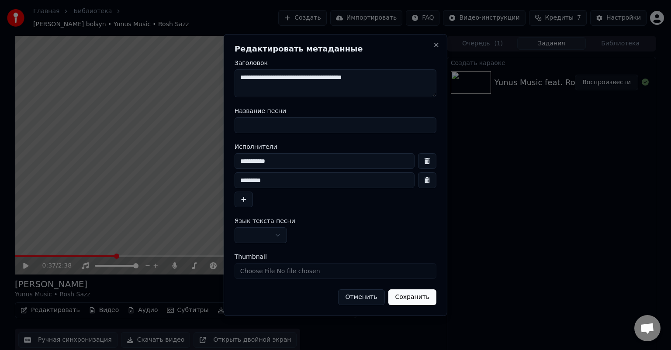
click at [267, 124] on input "Название песни" at bounding box center [335, 125] width 202 height 16
type input "*"
click at [257, 126] on input "**********" at bounding box center [335, 125] width 202 height 16
click at [258, 126] on input "**********" at bounding box center [335, 125] width 202 height 16
drag, startPoint x: 281, startPoint y: 126, endPoint x: 258, endPoint y: 125, distance: 23.1
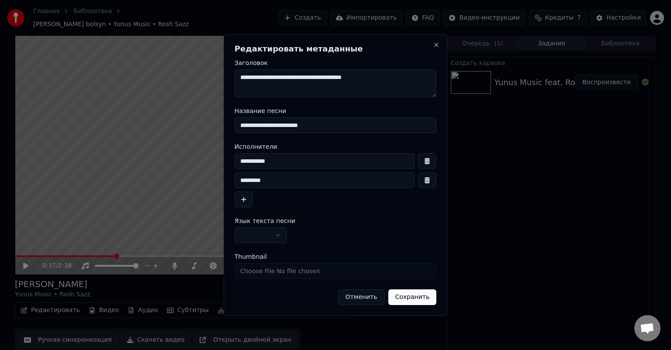
click at [258, 125] on input "**********" at bounding box center [335, 125] width 202 height 16
click at [316, 128] on input "**********" at bounding box center [335, 125] width 202 height 16
drag, startPoint x: 258, startPoint y: 126, endPoint x: 272, endPoint y: 126, distance: 14.0
click at [272, 126] on input "**********" at bounding box center [335, 125] width 202 height 16
click at [250, 127] on input "**********" at bounding box center [335, 125] width 202 height 16
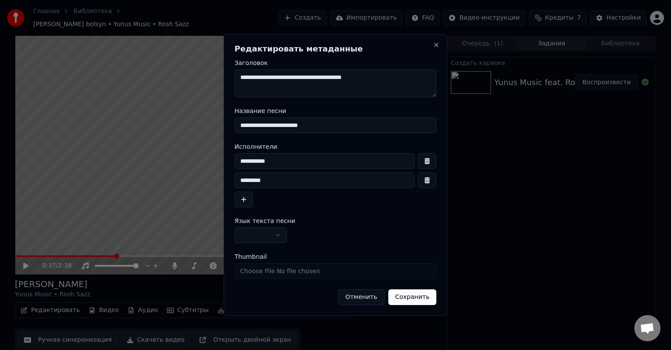
click at [297, 126] on input "**********" at bounding box center [335, 125] width 202 height 16
click at [318, 124] on input "**********" at bounding box center [335, 125] width 202 height 16
click at [258, 126] on input "**********" at bounding box center [335, 125] width 202 height 16
drag, startPoint x: 257, startPoint y: 127, endPoint x: 389, endPoint y: 127, distance: 131.4
click at [377, 127] on input "**********" at bounding box center [335, 125] width 202 height 16
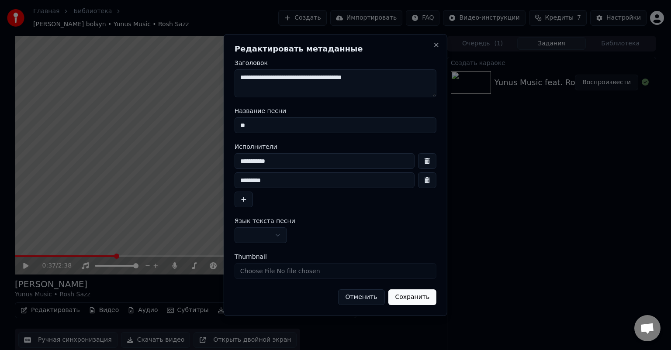
type input "*"
type input "**********"
click at [289, 158] on input "**********" at bounding box center [324, 161] width 180 height 16
drag, startPoint x: 281, startPoint y: 164, endPoint x: 208, endPoint y: 163, distance: 73.4
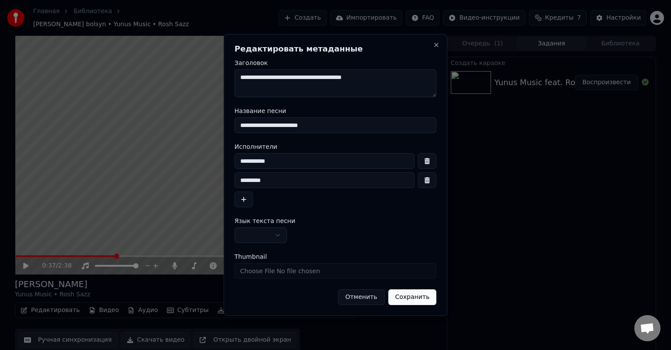
click at [208, 163] on body "**********" at bounding box center [335, 175] width 671 height 350
type input "**********"
drag, startPoint x: 273, startPoint y: 178, endPoint x: 214, endPoint y: 182, distance: 59.5
click at [214, 182] on body "**********" at bounding box center [335, 175] width 671 height 350
type input "**********"
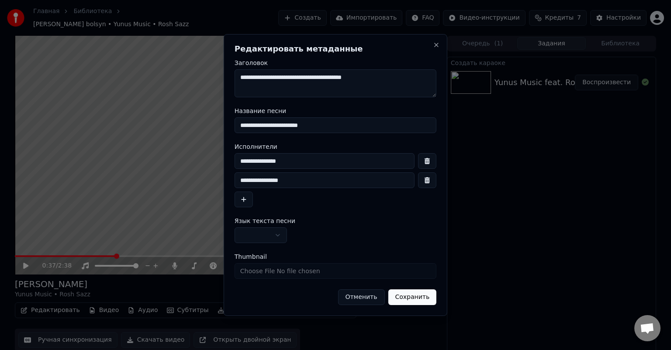
click at [288, 161] on input "**********" at bounding box center [324, 161] width 180 height 16
click at [267, 272] on input "Thumbnail" at bounding box center [335, 271] width 202 height 16
click at [419, 297] on button "Сохранить" at bounding box center [412, 297] width 48 height 16
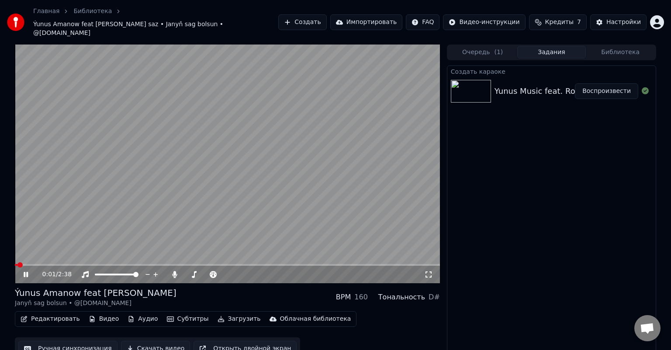
click at [17, 264] on span at bounding box center [16, 265] width 3 height 2
click at [26, 271] on icon at bounding box center [32, 274] width 21 height 7
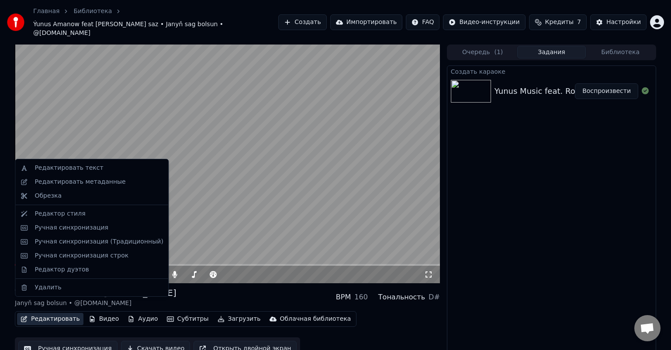
click at [50, 313] on button "Редактировать" at bounding box center [50, 319] width 66 height 12
click at [86, 180] on div "Редактировать метаданные" at bounding box center [79, 182] width 91 height 9
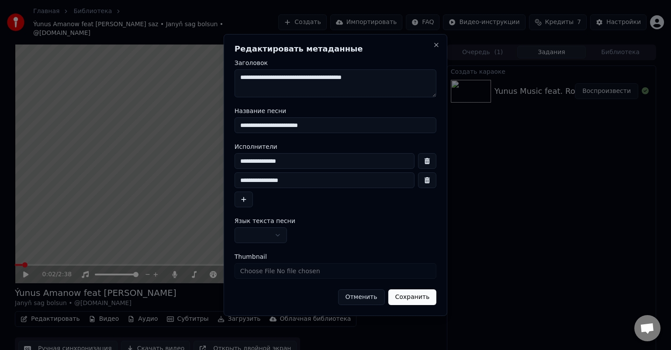
click at [284, 126] on input "**********" at bounding box center [335, 125] width 202 height 16
click at [304, 164] on input "**********" at bounding box center [324, 161] width 180 height 16
type input "**********"
click at [414, 302] on button "Сохранить" at bounding box center [412, 297] width 48 height 16
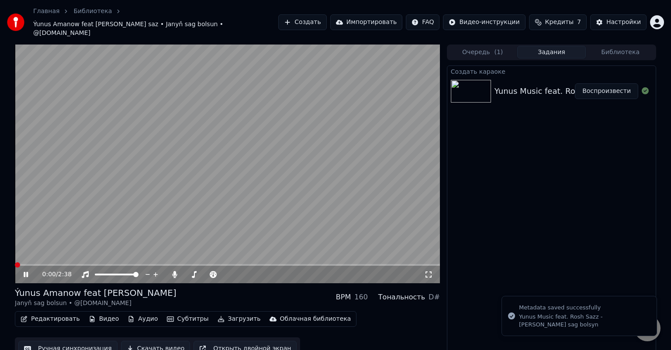
click at [26, 271] on icon at bounding box center [32, 274] width 21 height 7
click at [17, 264] on span at bounding box center [16, 265] width 3 height 2
click at [17, 262] on span at bounding box center [19, 264] width 5 height 5
click at [15, 262] on span at bounding box center [17, 264] width 5 height 5
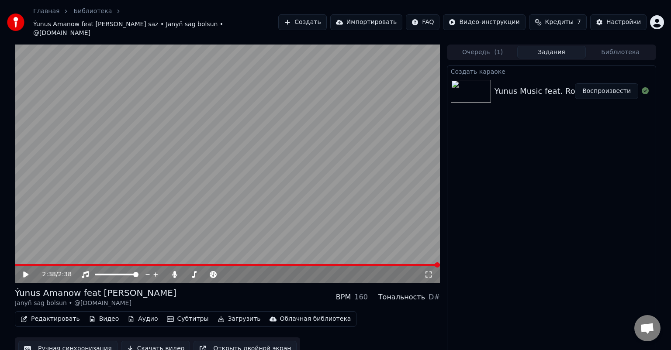
click at [144, 341] on button "Скачать видео" at bounding box center [155, 349] width 69 height 16
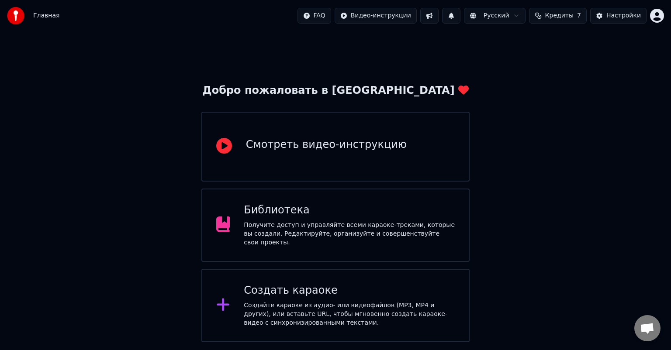
click at [317, 217] on div "Библиотека" at bounding box center [349, 210] width 211 height 14
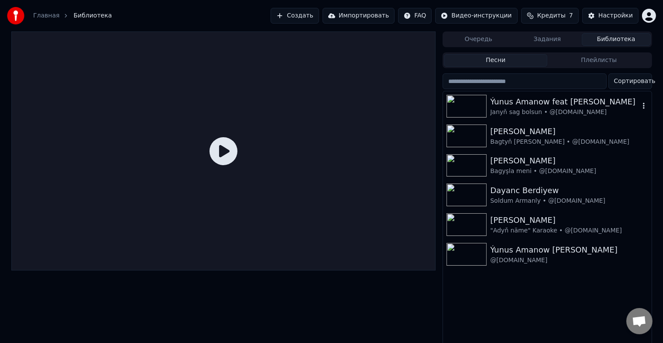
click at [466, 111] on img at bounding box center [467, 106] width 40 height 23
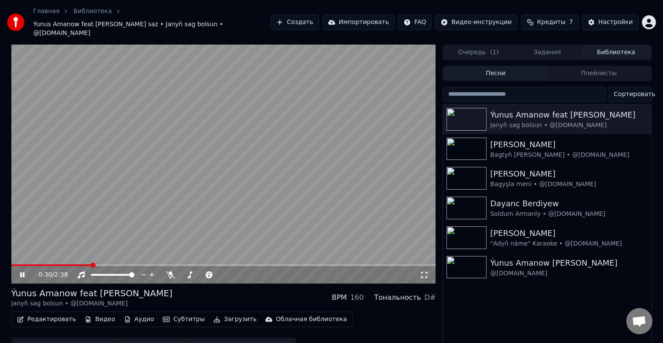
click at [92, 264] on span at bounding box center [223, 265] width 425 height 2
click at [54, 264] on span at bounding box center [32, 265] width 43 height 2
click at [49, 264] on span at bounding box center [34, 265] width 47 height 2
click at [64, 255] on video at bounding box center [223, 164] width 425 height 239
click at [68, 264] on span at bounding box center [223, 265] width 425 height 2
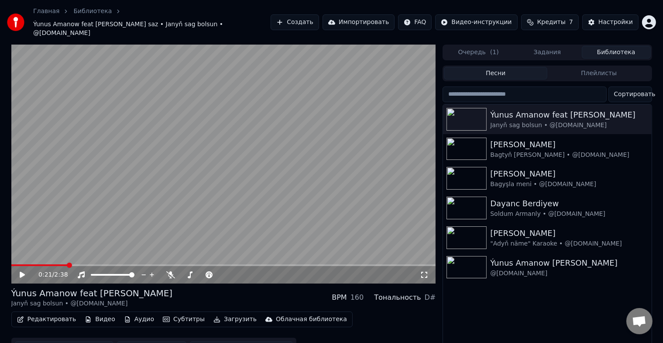
click at [21, 272] on icon at bounding box center [22, 275] width 5 height 6
click at [21, 272] on icon at bounding box center [22, 274] width 4 height 5
click at [21, 272] on icon at bounding box center [22, 275] width 5 height 6
click at [21, 272] on icon at bounding box center [22, 274] width 4 height 5
click at [24, 272] on icon at bounding box center [22, 275] width 5 height 6
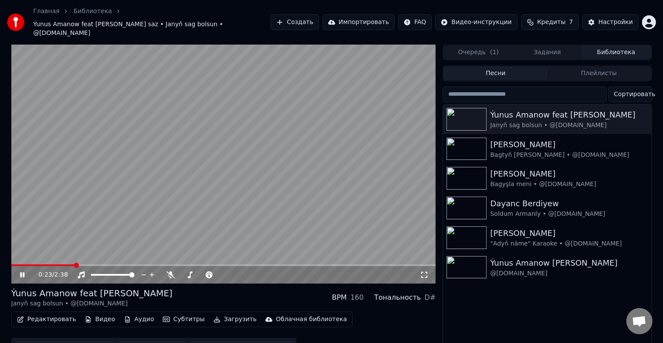
click at [24, 272] on icon at bounding box center [22, 274] width 4 height 5
click at [24, 272] on icon at bounding box center [22, 275] width 5 height 6
click at [24, 272] on icon at bounding box center [22, 274] width 4 height 5
click at [51, 264] on span at bounding box center [31, 265] width 40 height 2
click at [22, 272] on icon at bounding box center [22, 275] width 5 height 6
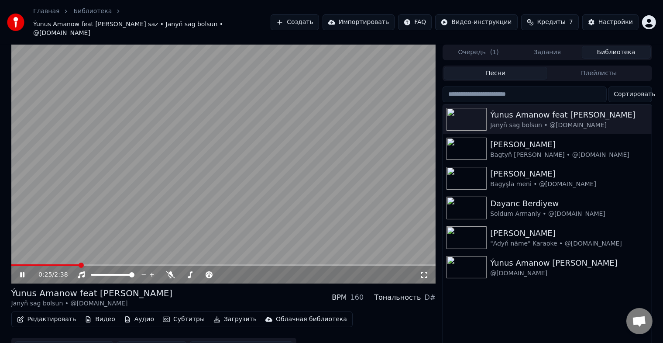
click at [22, 271] on icon at bounding box center [28, 274] width 21 height 7
click at [152, 341] on button "Скачать видео" at bounding box center [151, 349] width 69 height 16
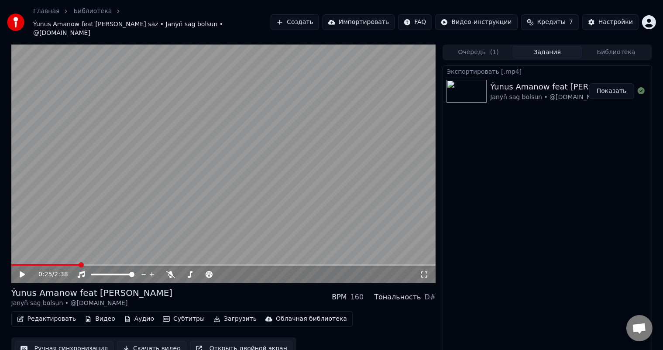
click at [616, 83] on button "Показать" at bounding box center [611, 91] width 45 height 16
